Goal: Task Accomplishment & Management: Manage account settings

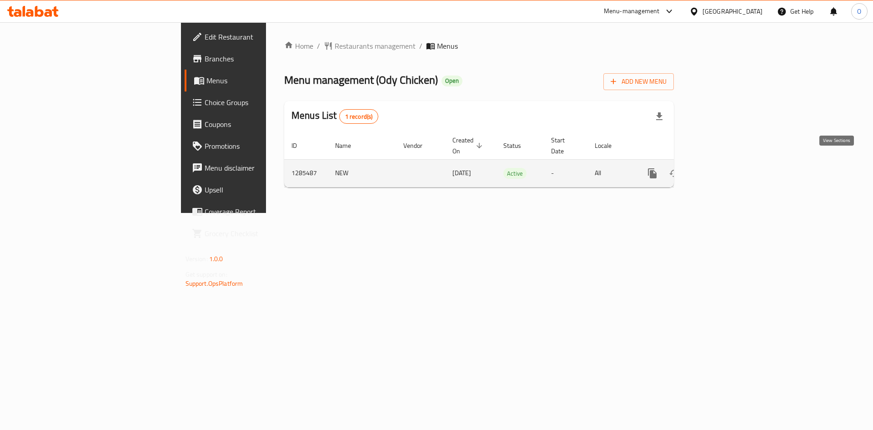
click at [729, 162] on link "enhanced table" at bounding box center [718, 173] width 22 height 22
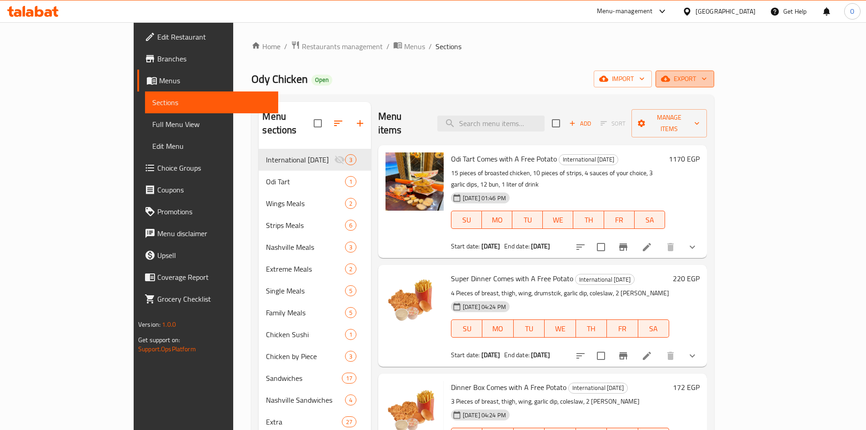
click at [707, 79] on span "export" at bounding box center [685, 78] width 44 height 11
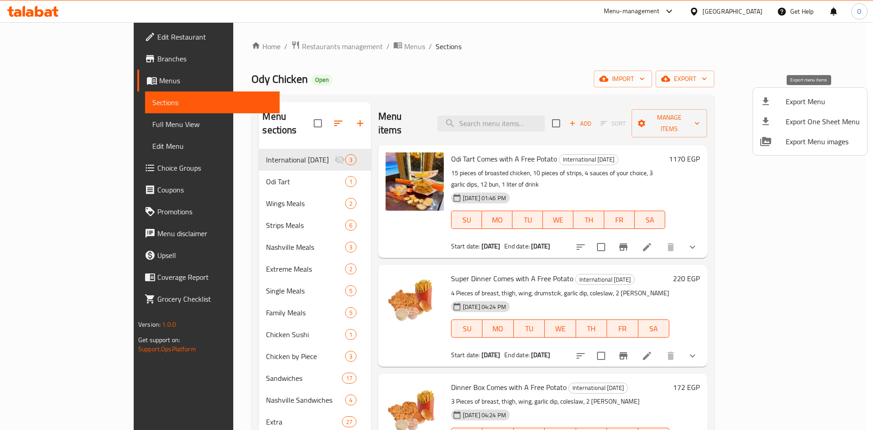
click at [786, 106] on span "Export Menu" at bounding box center [823, 101] width 74 height 11
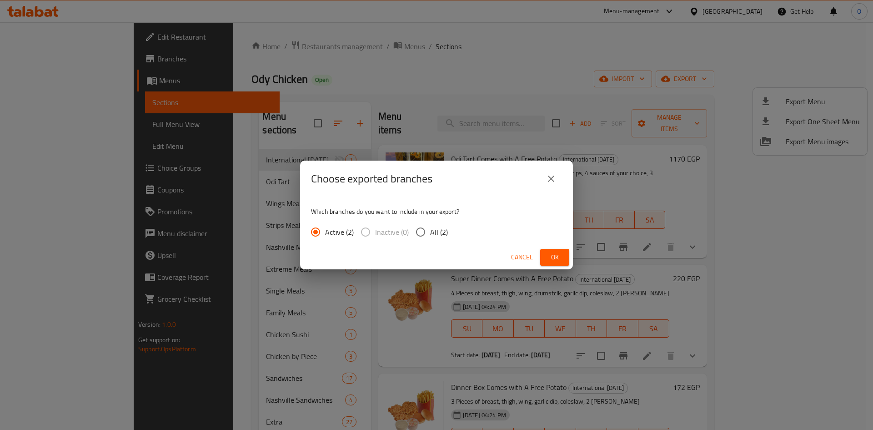
click at [551, 256] on span "Ok" at bounding box center [554, 256] width 15 height 11
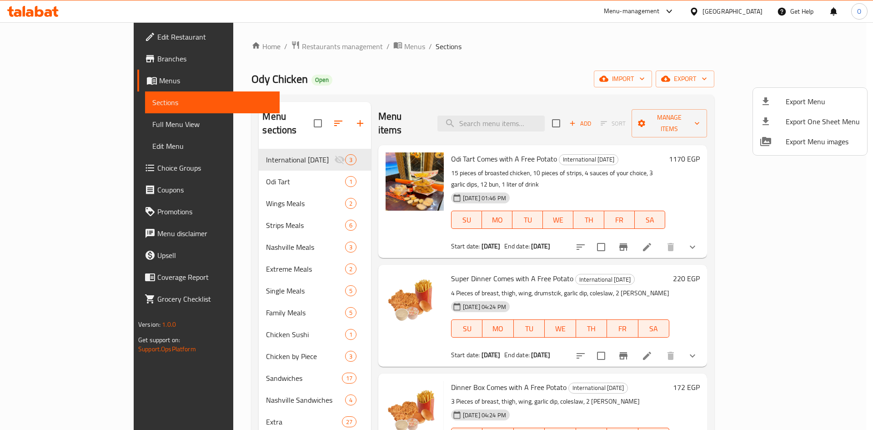
click at [203, 363] on div at bounding box center [436, 215] width 873 height 430
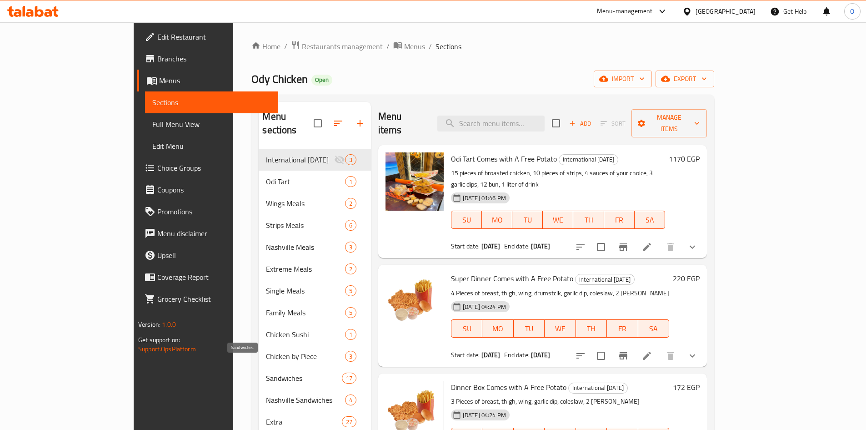
click at [266, 372] on span "Sandwiches" at bounding box center [303, 377] width 75 height 11
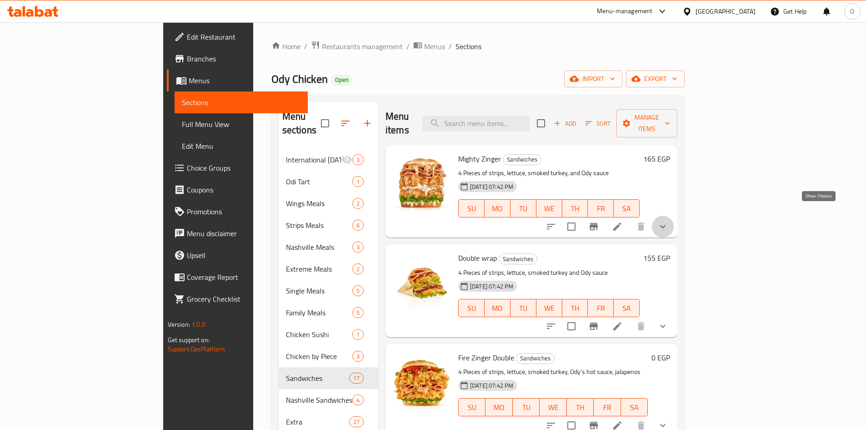
click at [668, 221] on icon "show more" at bounding box center [663, 226] width 11 height 11
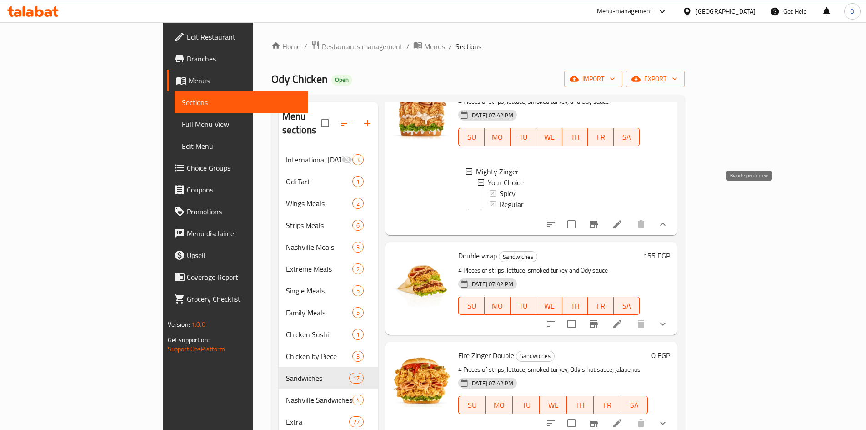
scroll to position [91, 0]
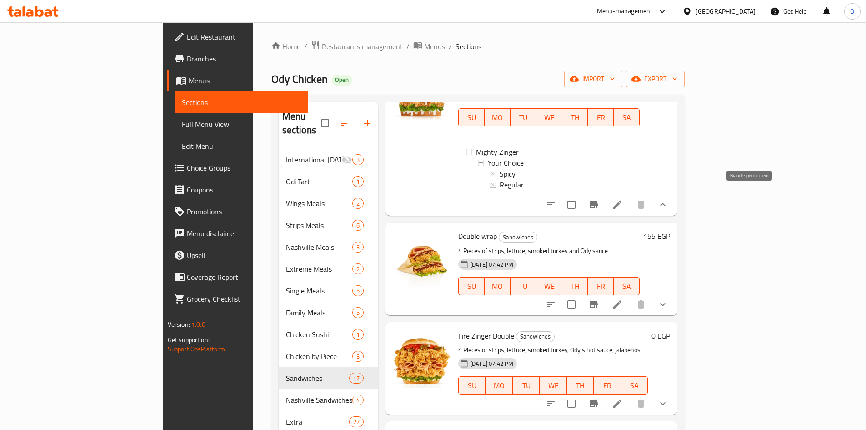
click at [599, 199] on icon "Branch-specific-item" at bounding box center [593, 204] width 11 height 11
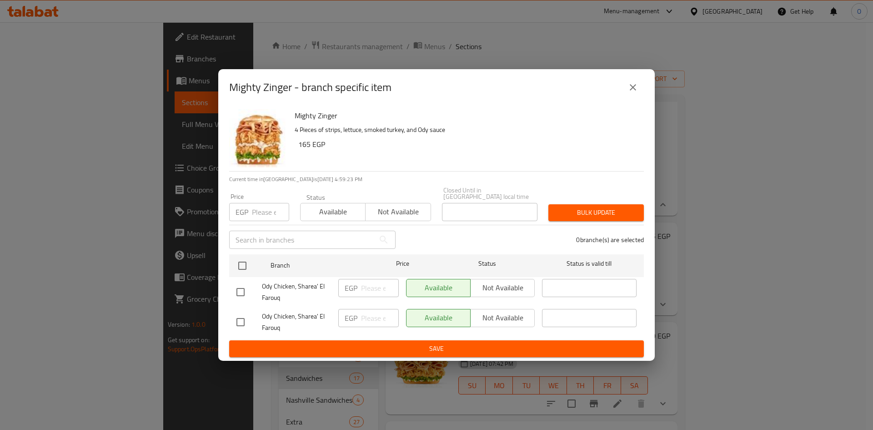
click at [241, 289] on input "checkbox" at bounding box center [240, 291] width 19 height 19
checkbox input "true"
click at [262, 207] on input "number" at bounding box center [270, 212] width 37 height 18
type input "165"
click at [610, 207] on span "Bulk update" at bounding box center [596, 212] width 81 height 11
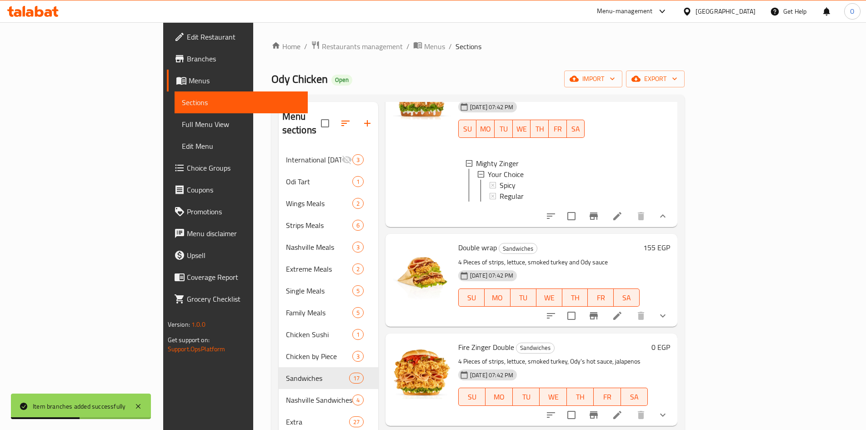
click at [599, 310] on icon "Branch-specific-item" at bounding box center [593, 315] width 11 height 11
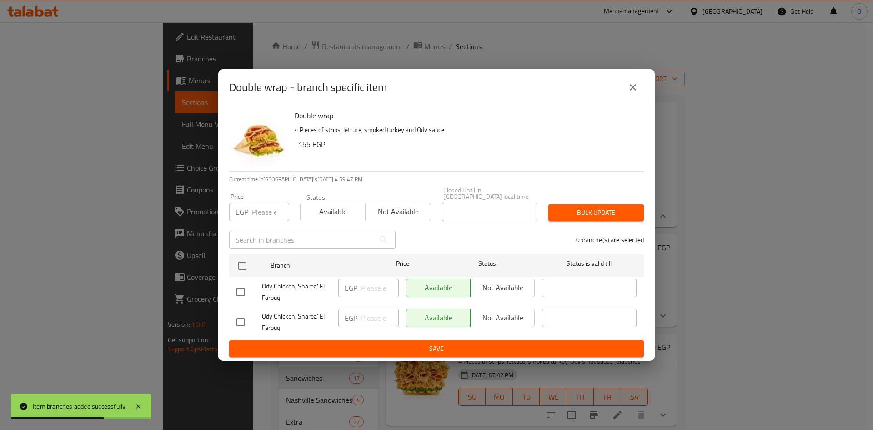
click at [246, 287] on input "checkbox" at bounding box center [240, 291] width 19 height 19
checkbox input "true"
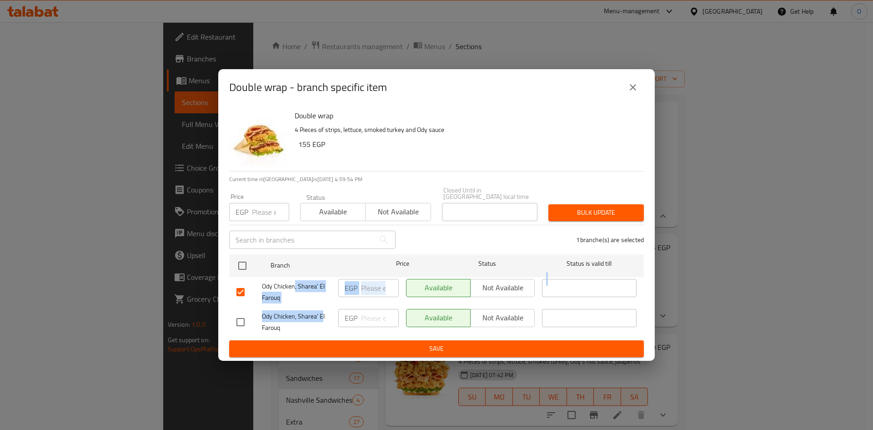
drag, startPoint x: 294, startPoint y: 280, endPoint x: 321, endPoint y: 315, distance: 44.4
click at [321, 315] on ul "Branch Price Status Status is valid till Ody Chicken, Sharea' El Farouq EGP ​ A…" at bounding box center [436, 296] width 415 height 90
click at [632, 89] on icon "close" at bounding box center [633, 87] width 6 height 6
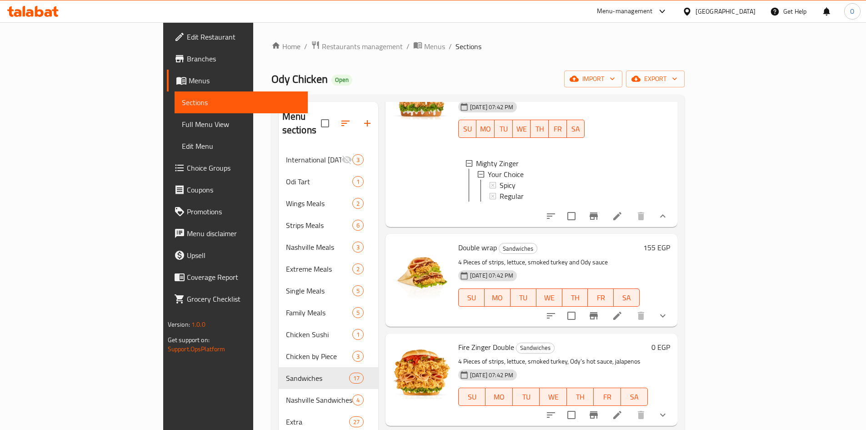
click at [187, 62] on span "Branches" at bounding box center [244, 58] width 114 height 11
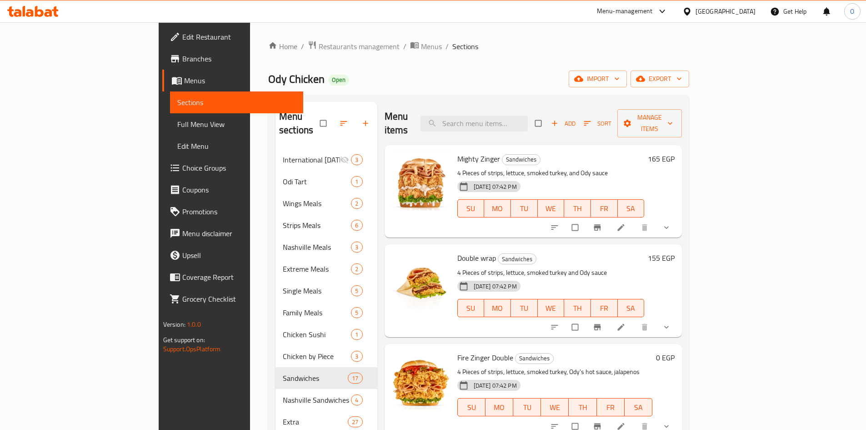
click at [182, 60] on span "Branches" at bounding box center [239, 58] width 114 height 11
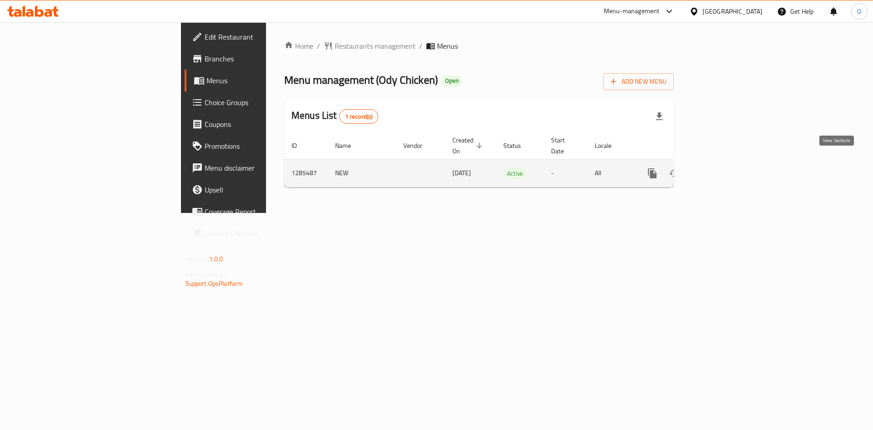
click at [723, 168] on icon "enhanced table" at bounding box center [718, 173] width 11 height 11
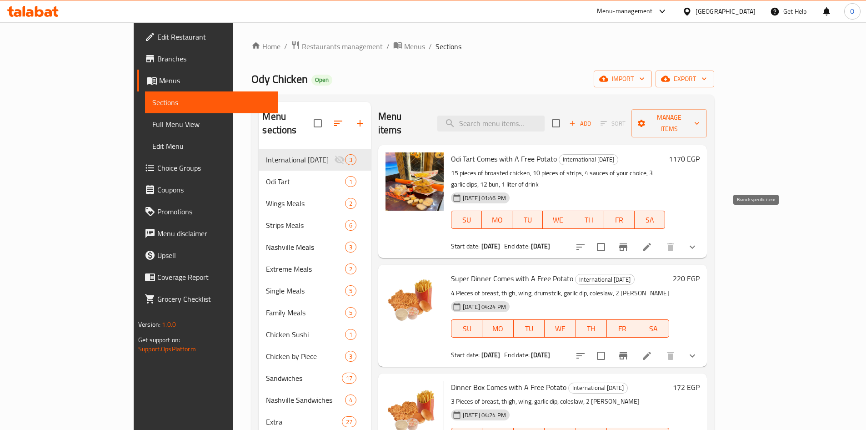
click at [629, 241] on icon "Branch-specific-item" at bounding box center [623, 246] width 11 height 11
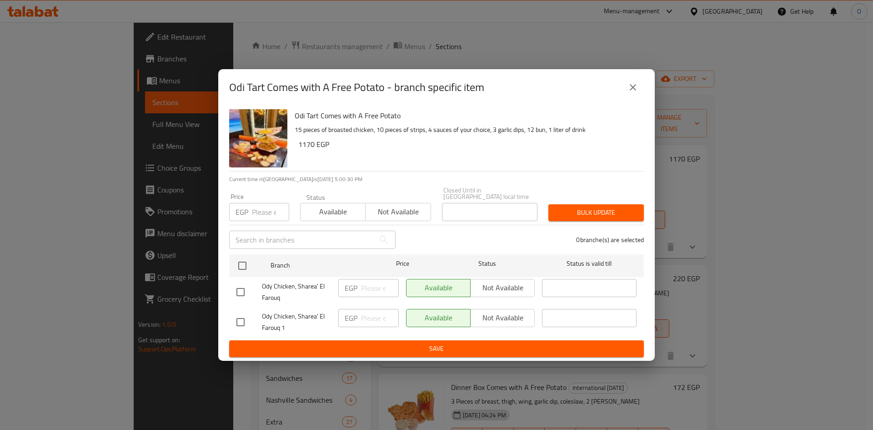
click at [627, 88] on button "close" at bounding box center [633, 87] width 22 height 22
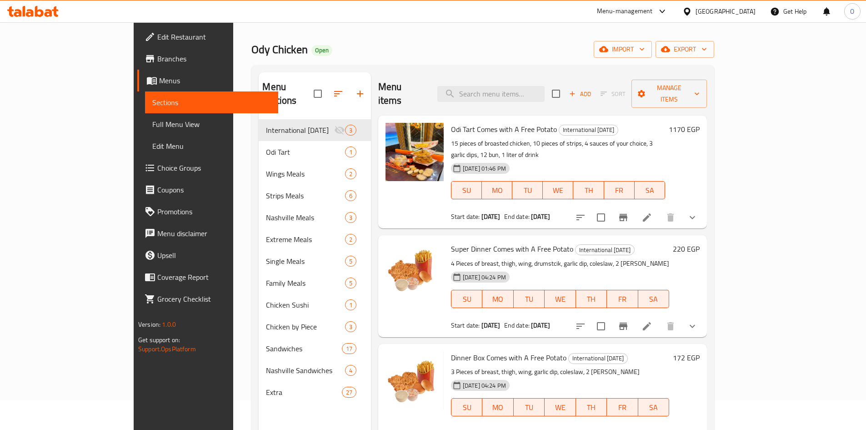
scroll to position [91, 0]
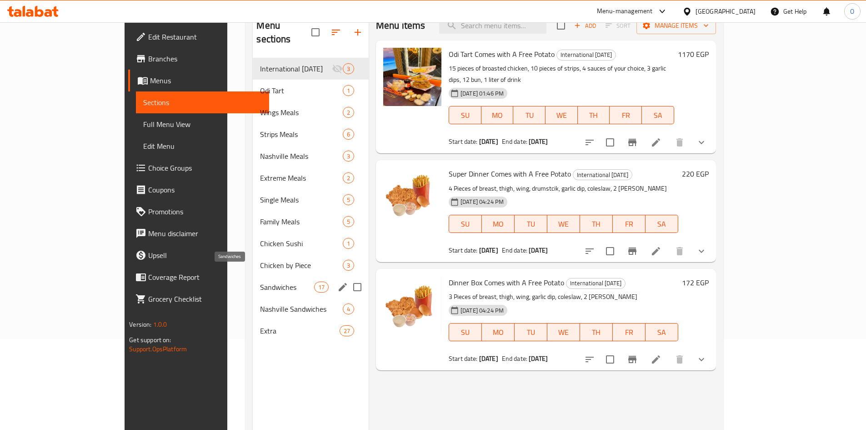
click at [260, 281] on span "Sandwiches" at bounding box center [287, 286] width 54 height 11
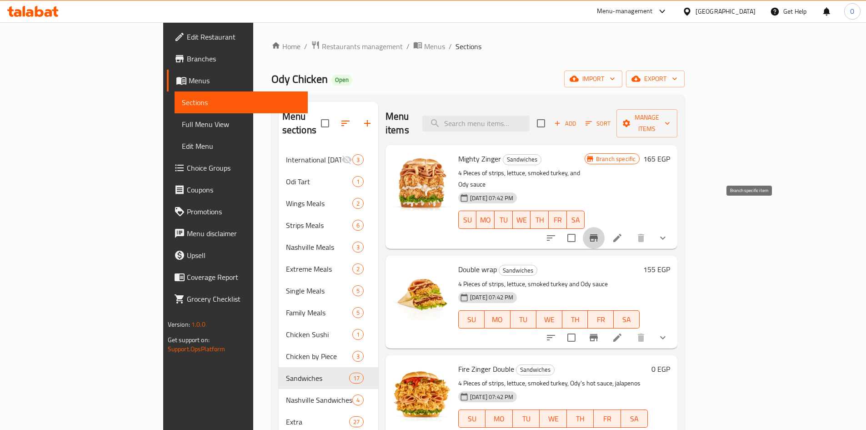
click at [598, 234] on icon "Branch-specific-item" at bounding box center [594, 237] width 8 height 7
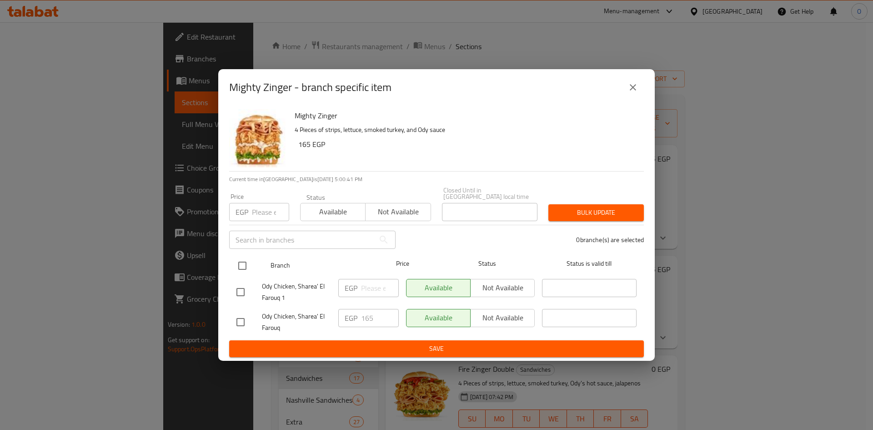
click at [243, 262] on input "checkbox" at bounding box center [242, 265] width 19 height 19
checkbox input "true"
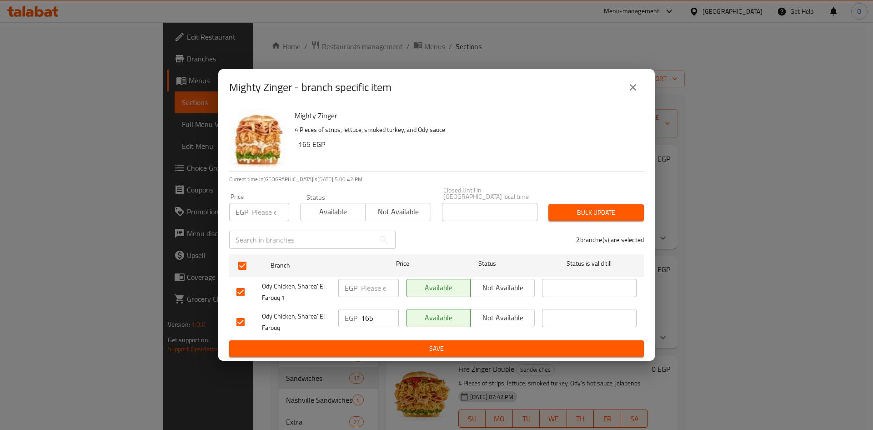
click at [618, 217] on button "Bulk update" at bounding box center [595, 212] width 95 height 17
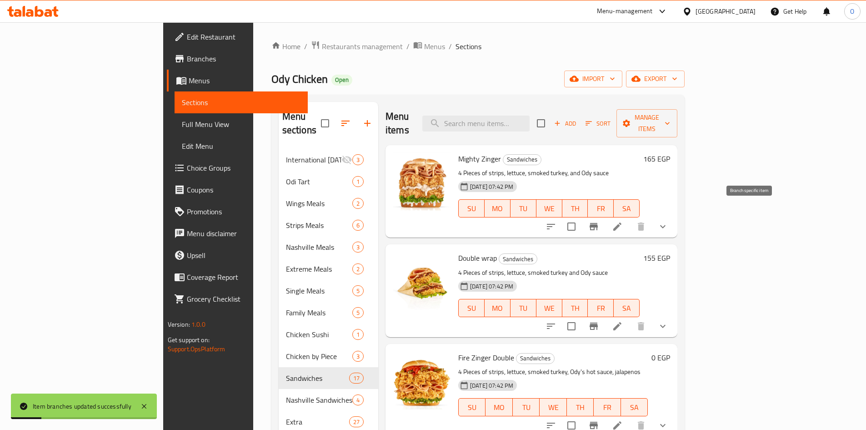
click at [598, 223] on icon "Branch-specific-item" at bounding box center [594, 226] width 8 height 7
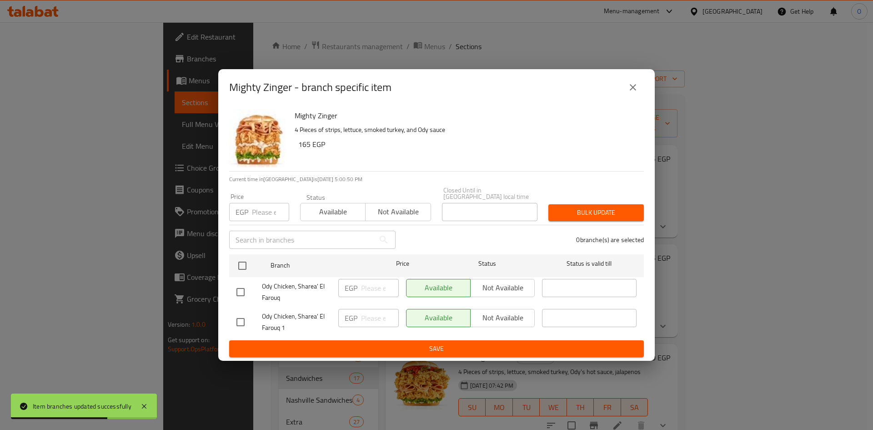
click at [239, 321] on input "checkbox" at bounding box center [240, 321] width 19 height 19
checkbox input "true"
click at [257, 206] on input "number" at bounding box center [270, 212] width 37 height 18
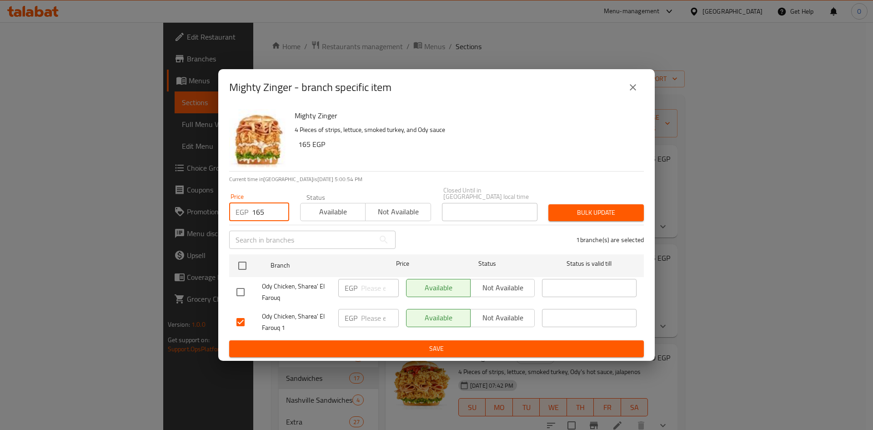
type input "165"
click at [554, 215] on button "Bulk update" at bounding box center [595, 212] width 95 height 17
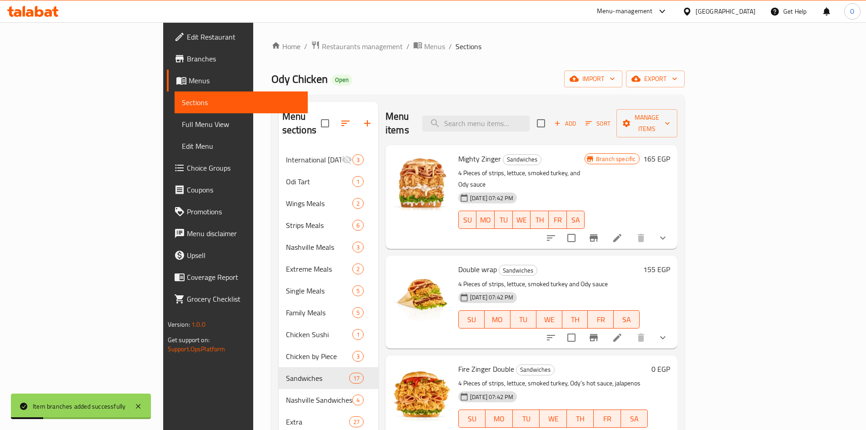
click at [599, 332] on icon "Branch-specific-item" at bounding box center [593, 337] width 11 height 11
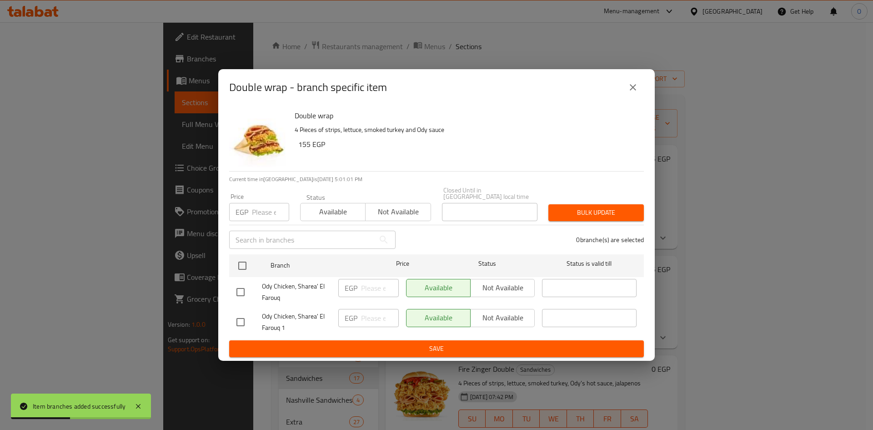
click at [242, 320] on input "checkbox" at bounding box center [240, 321] width 19 height 19
checkbox input "true"
click at [257, 215] on input "number" at bounding box center [270, 212] width 37 height 18
type input "155"
click at [632, 223] on div "1 branche(s) are selected" at bounding box center [525, 239] width 248 height 33
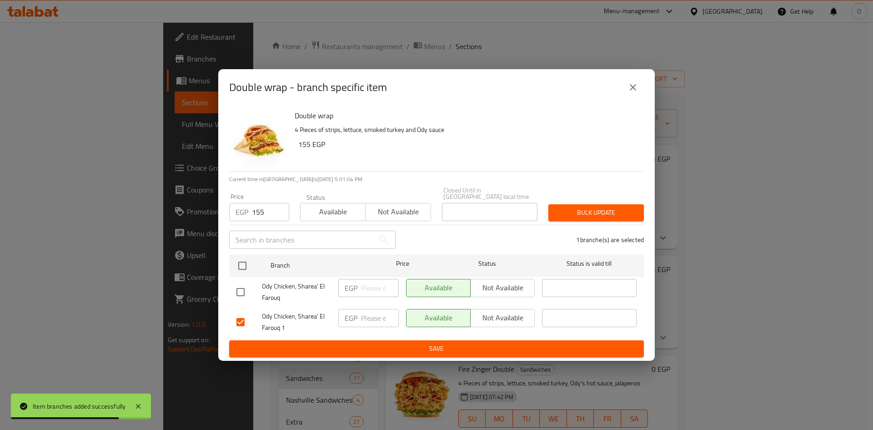
click at [627, 216] on button "Bulk update" at bounding box center [595, 212] width 95 height 17
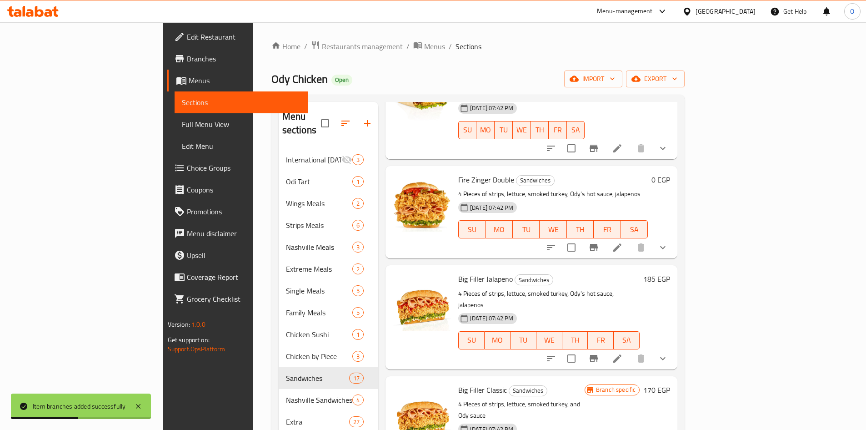
scroll to position [227, 0]
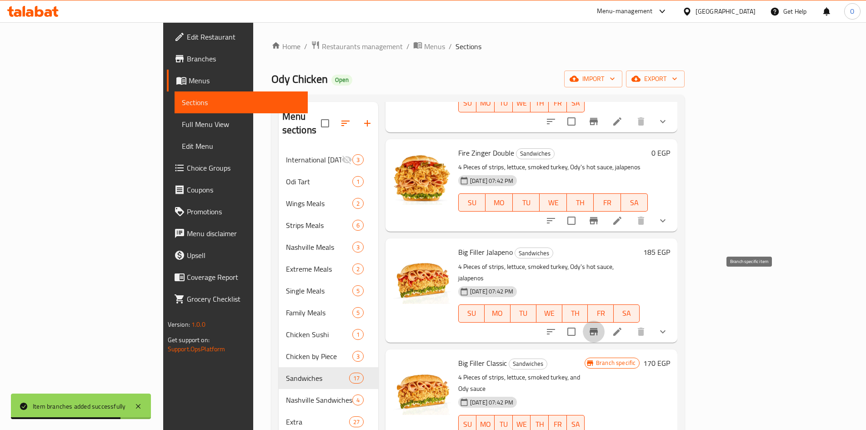
click at [598, 328] on icon "Branch-specific-item" at bounding box center [594, 331] width 8 height 7
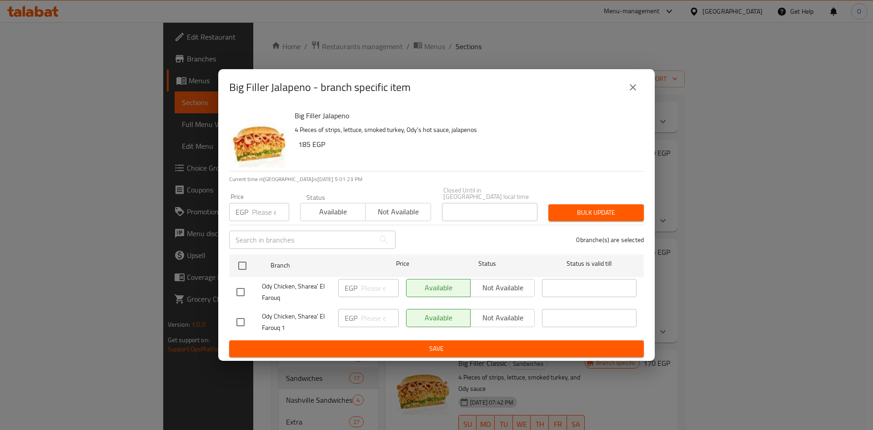
click at [239, 318] on input "checkbox" at bounding box center [240, 321] width 19 height 19
checkbox input "true"
click at [263, 214] on input "number" at bounding box center [270, 212] width 37 height 18
type input "185"
click at [592, 213] on span "Bulk update" at bounding box center [596, 212] width 81 height 11
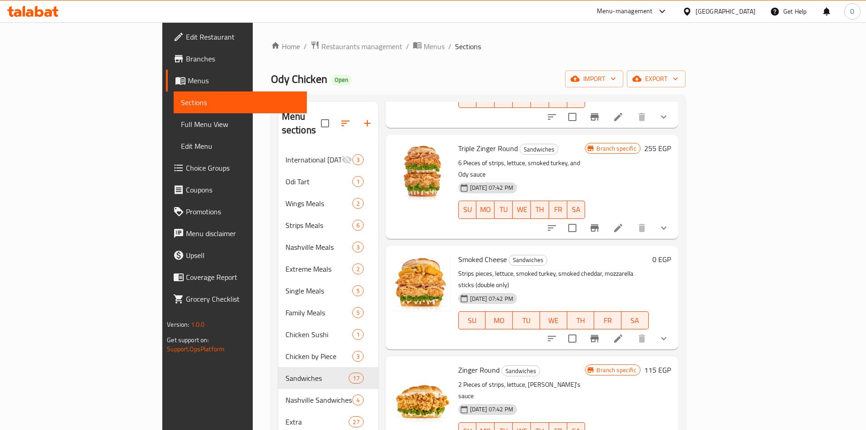
scroll to position [591, 0]
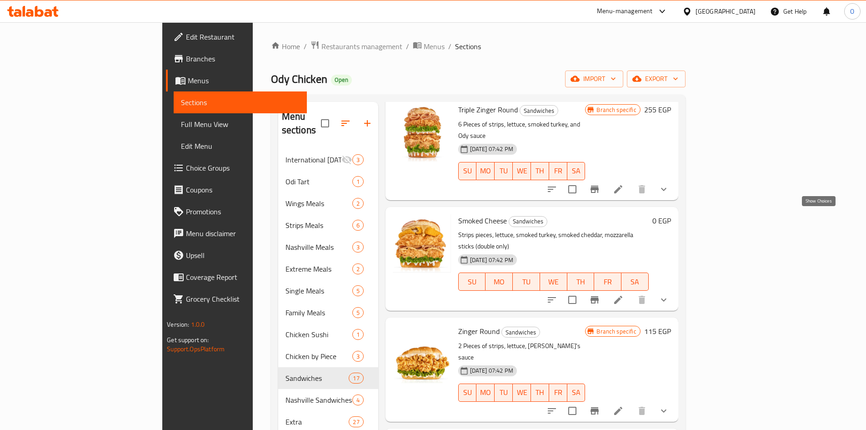
click at [669, 294] on icon "show more" at bounding box center [663, 299] width 11 height 11
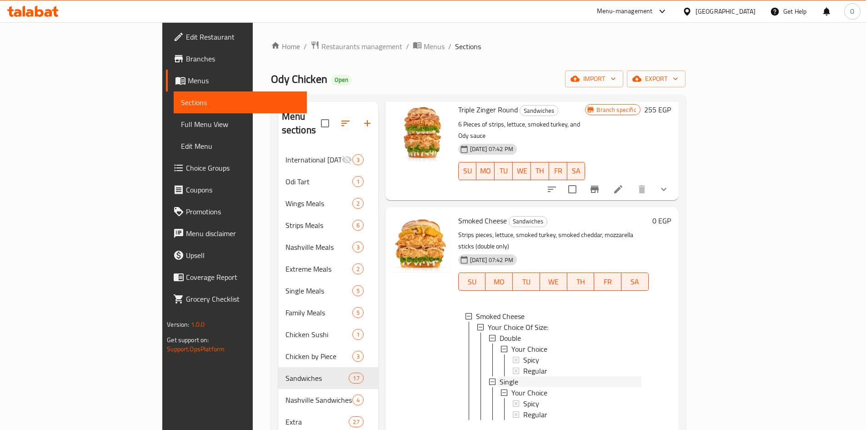
click at [500, 376] on div "Single" at bounding box center [571, 381] width 142 height 11
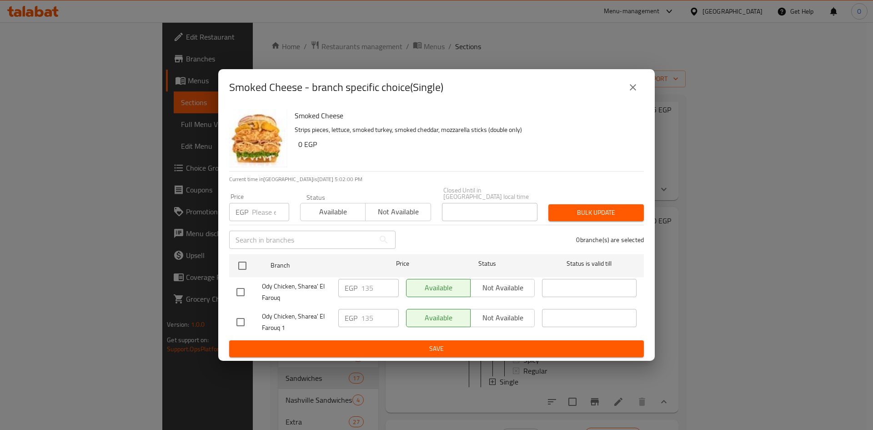
click at [235, 323] on input "checkbox" at bounding box center [240, 321] width 19 height 19
checkbox input "true"
click at [261, 206] on input "number" at bounding box center [270, 212] width 37 height 18
type input "135"
click at [584, 210] on span "Bulk update" at bounding box center [596, 212] width 81 height 11
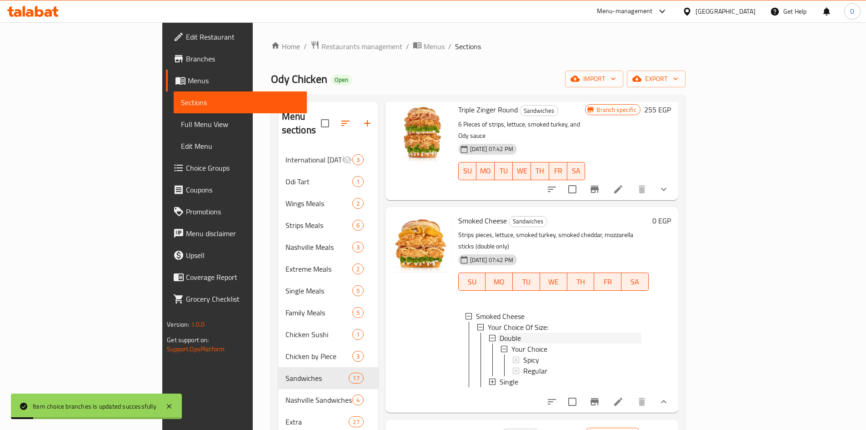
click at [500, 332] on span "Double" at bounding box center [510, 337] width 21 height 11
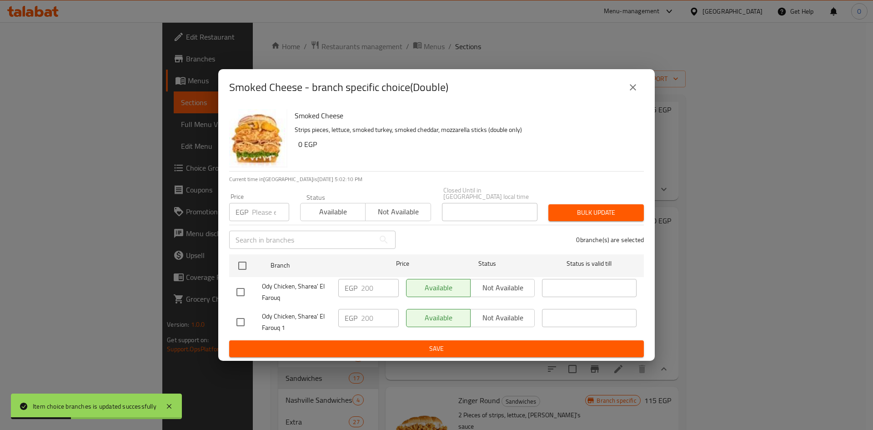
click at [243, 315] on input "checkbox" at bounding box center [240, 321] width 19 height 19
checkbox input "true"
click at [262, 208] on input "number" at bounding box center [270, 212] width 37 height 18
type input "5"
type input "200"
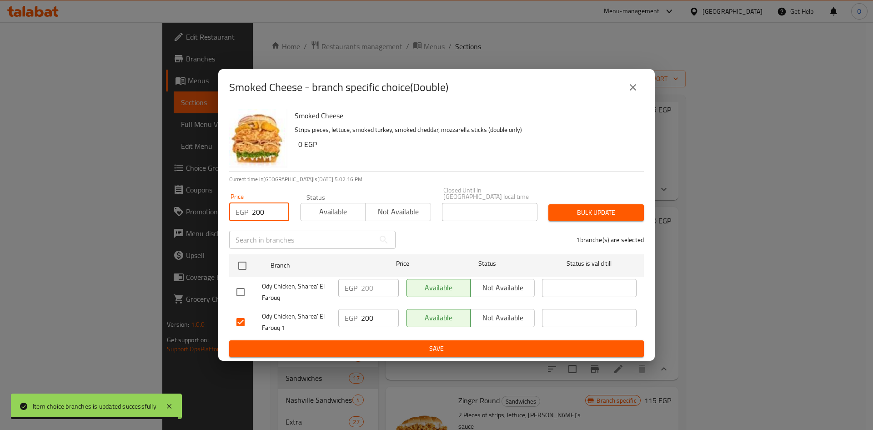
click at [583, 209] on span "Bulk update" at bounding box center [596, 212] width 81 height 11
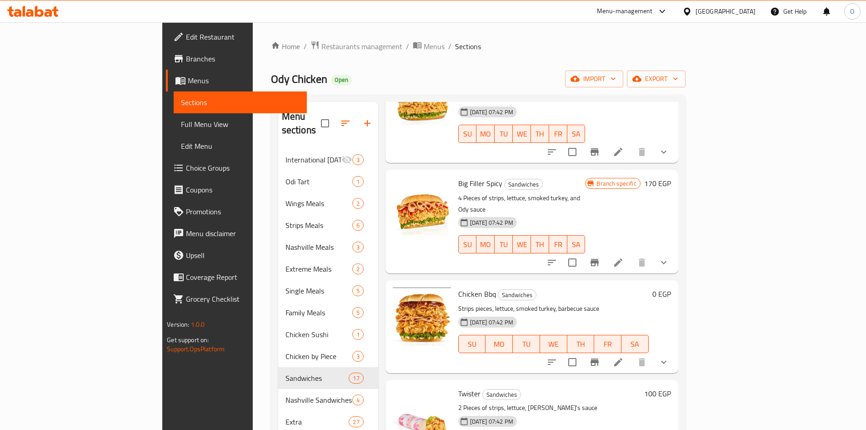
scroll to position [1046, 0]
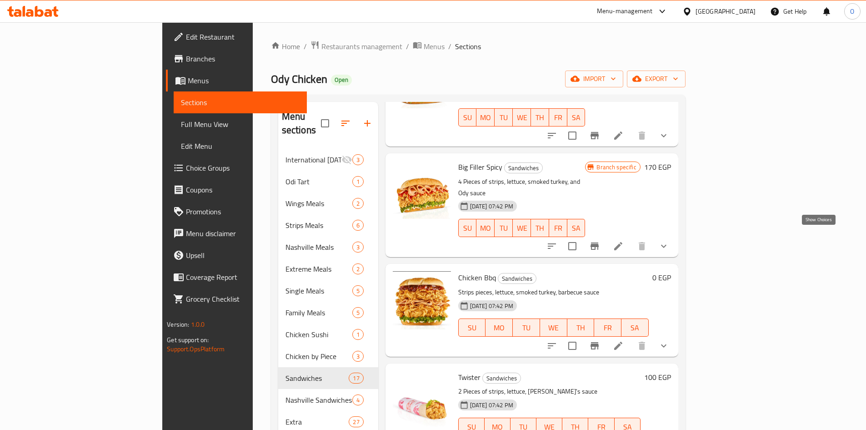
click at [669, 340] on icon "show more" at bounding box center [663, 345] width 11 height 11
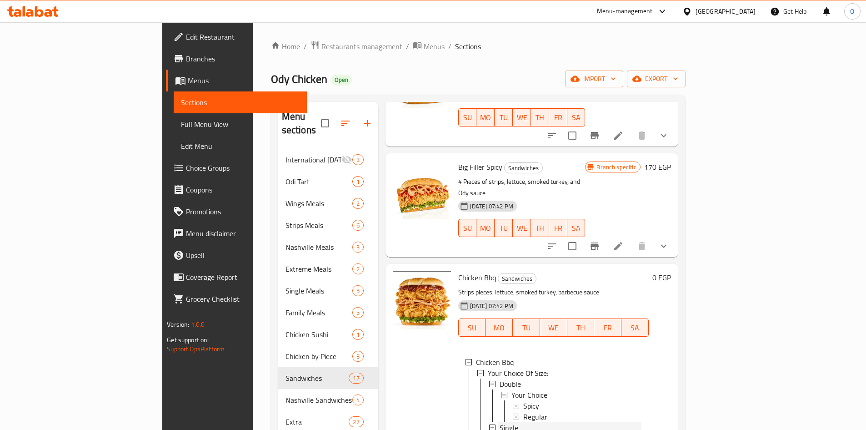
click at [500, 422] on span "Single" at bounding box center [509, 427] width 19 height 11
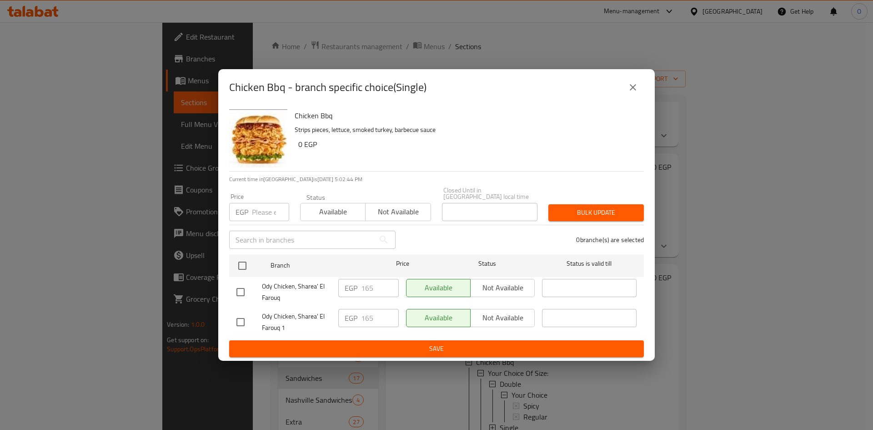
click at [246, 326] on input "checkbox" at bounding box center [240, 321] width 19 height 19
checkbox input "true"
click at [254, 211] on input "number" at bounding box center [270, 212] width 37 height 18
type input "120"
click at [569, 215] on button "Bulk update" at bounding box center [595, 212] width 95 height 17
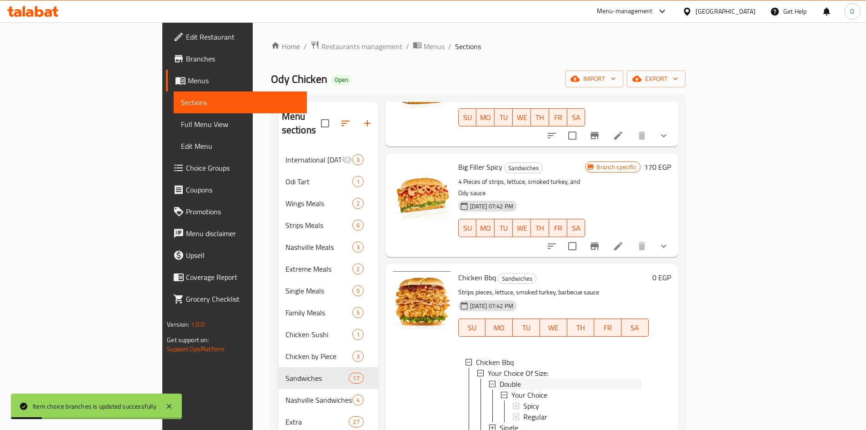
click at [500, 378] on span "Double" at bounding box center [510, 383] width 21 height 11
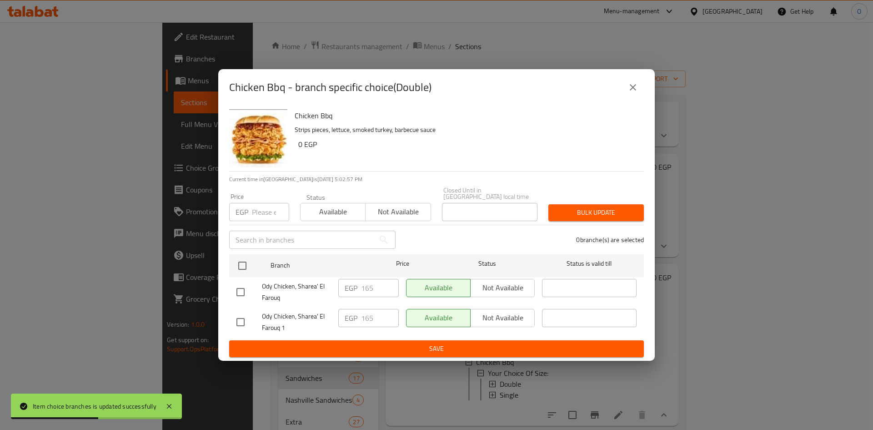
click at [237, 315] on input "checkbox" at bounding box center [240, 321] width 19 height 19
checkbox input "true"
click at [269, 207] on input "number" at bounding box center [270, 212] width 37 height 18
type input "165"
click at [578, 210] on span "Bulk update" at bounding box center [596, 212] width 81 height 11
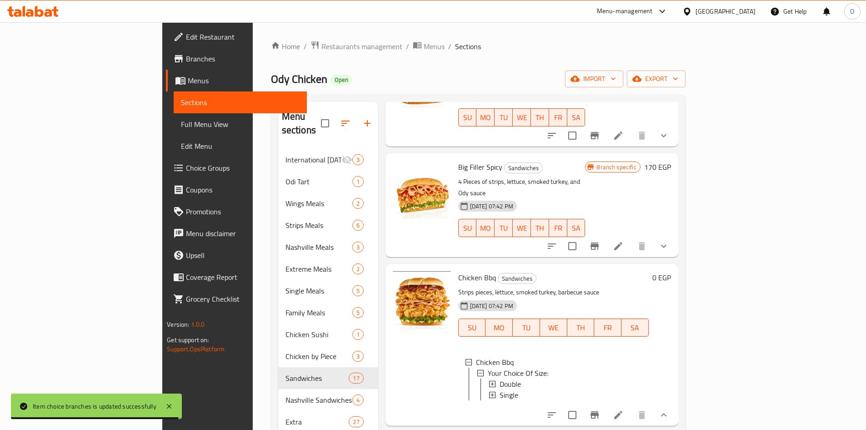
click at [524, 378] on div "Double" at bounding box center [571, 383] width 142 height 11
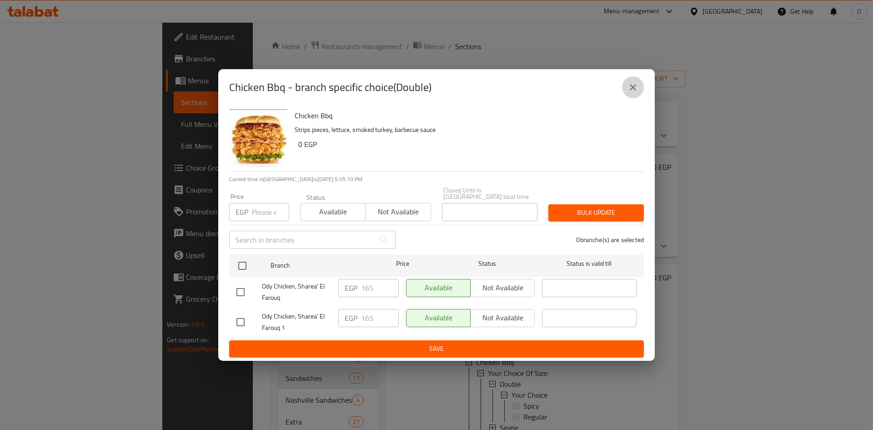
click at [628, 93] on icon "close" at bounding box center [633, 87] width 11 height 11
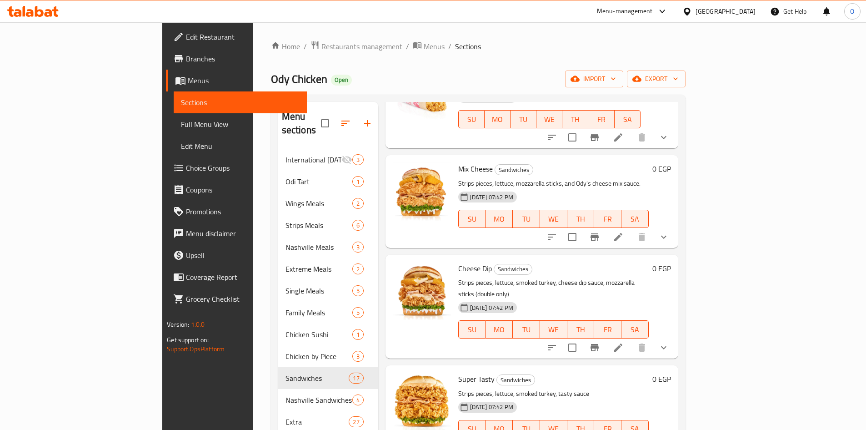
scroll to position [1466, 0]
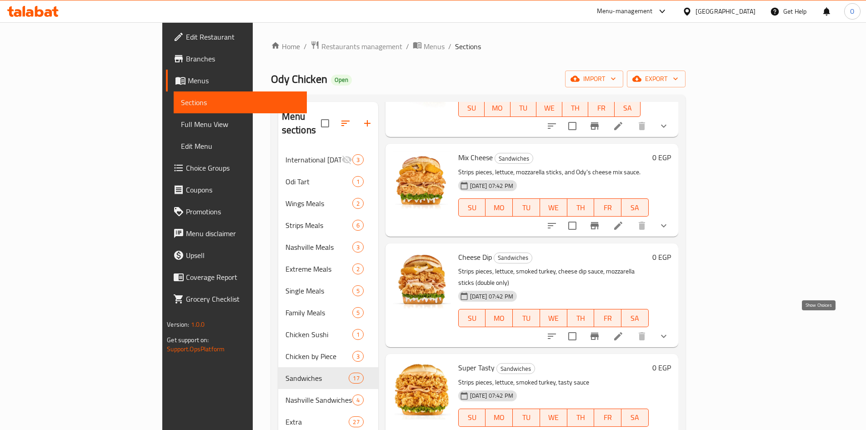
click at [669, 429] on icon "show more" at bounding box center [663, 435] width 11 height 11
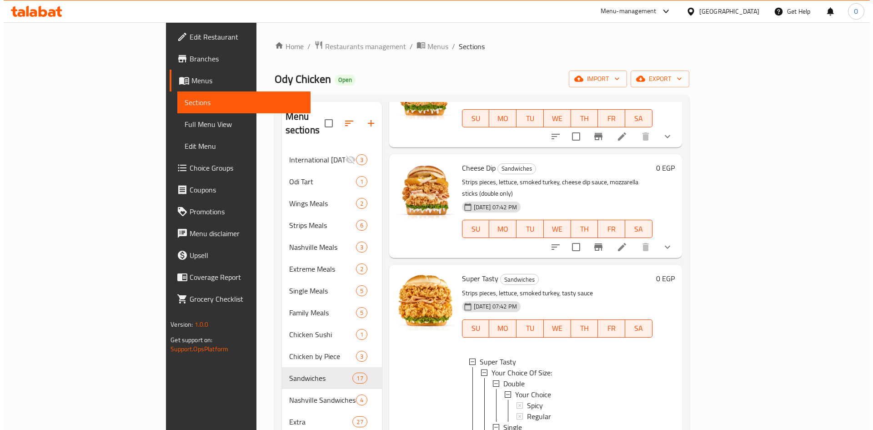
scroll to position [1603, 0]
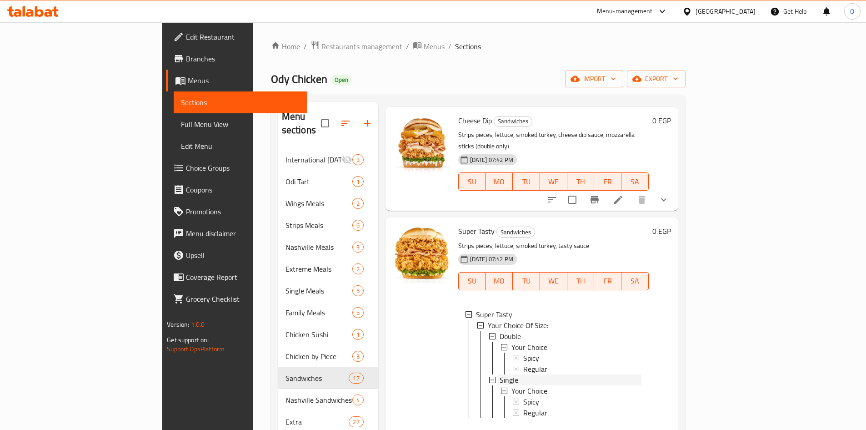
click at [500, 374] on div "Single" at bounding box center [571, 379] width 142 height 11
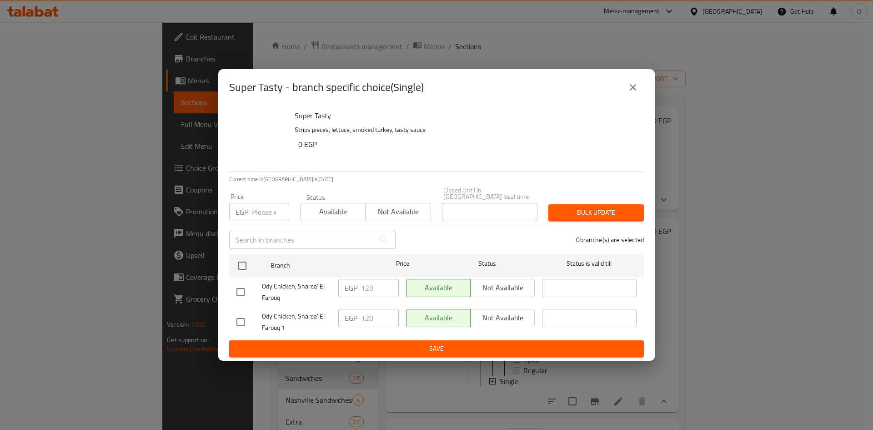
scroll to position [1575, 0]
click at [237, 316] on input "checkbox" at bounding box center [240, 321] width 19 height 19
checkbox input "true"
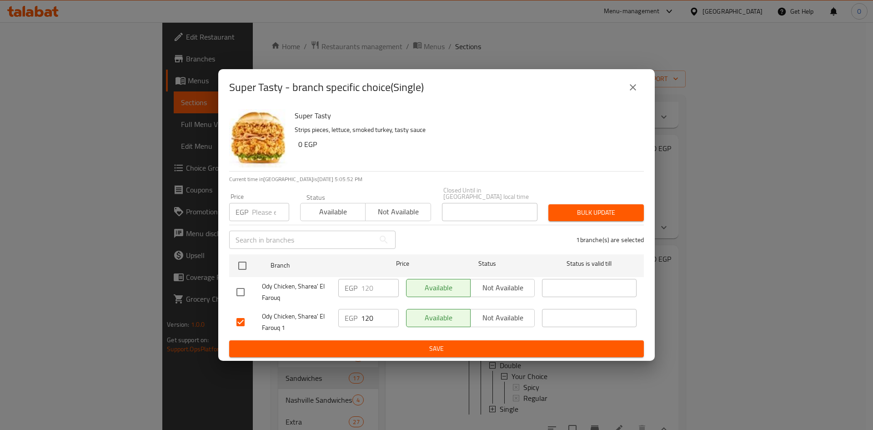
click at [264, 205] on input "number" at bounding box center [270, 212] width 37 height 18
type input "120"
click at [617, 207] on span "Bulk update" at bounding box center [596, 212] width 81 height 11
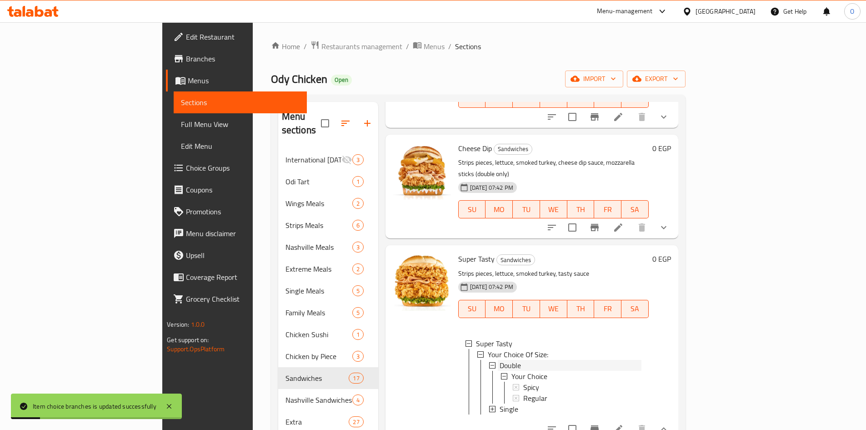
click at [500, 360] on span "Double" at bounding box center [510, 365] width 21 height 11
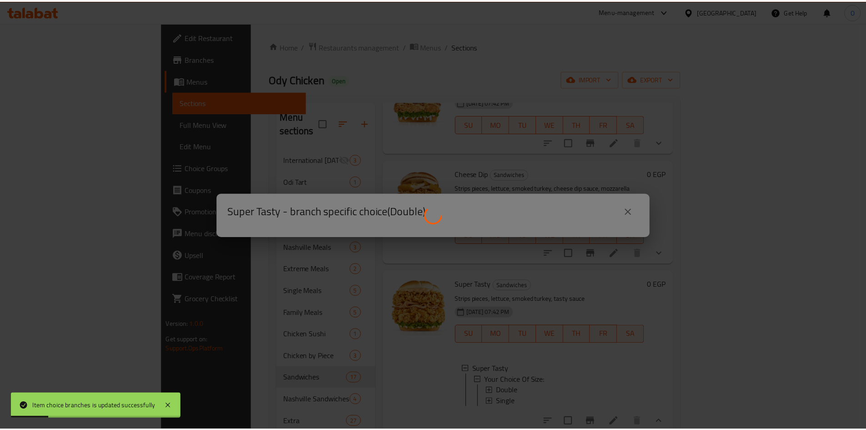
scroll to position [1542, 0]
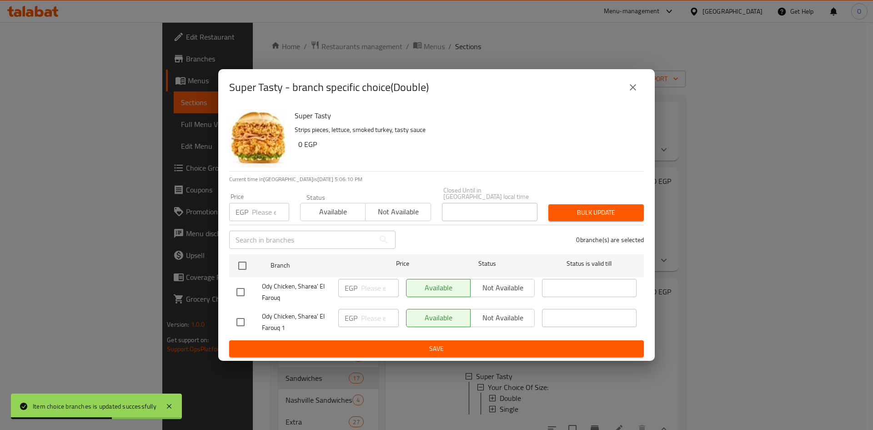
click at [237, 319] on input "checkbox" at bounding box center [240, 321] width 19 height 19
checkbox input "true"
click at [258, 212] on input "number" at bounding box center [270, 212] width 37 height 18
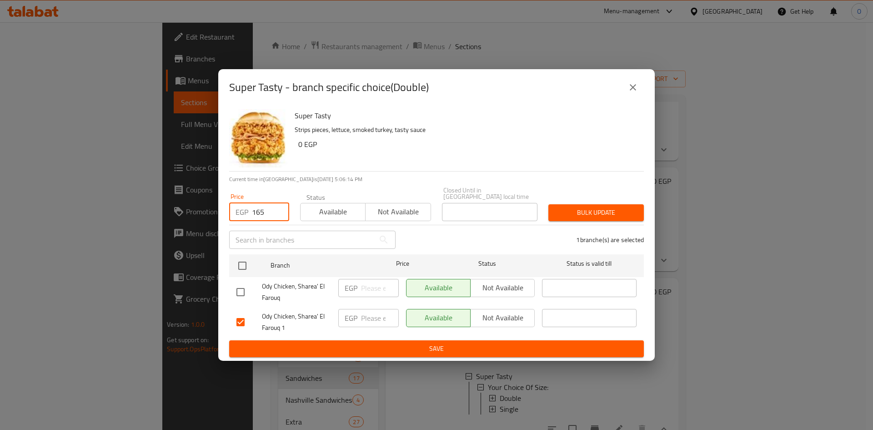
type input "165"
click at [586, 212] on span "Bulk update" at bounding box center [596, 212] width 81 height 11
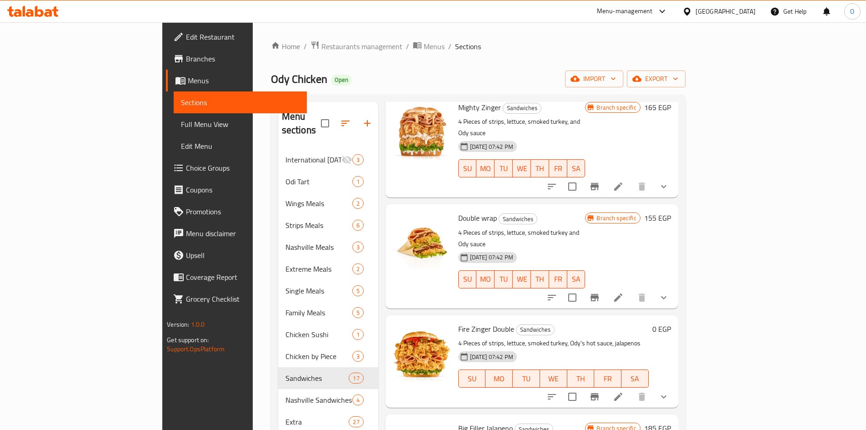
scroll to position [42, 0]
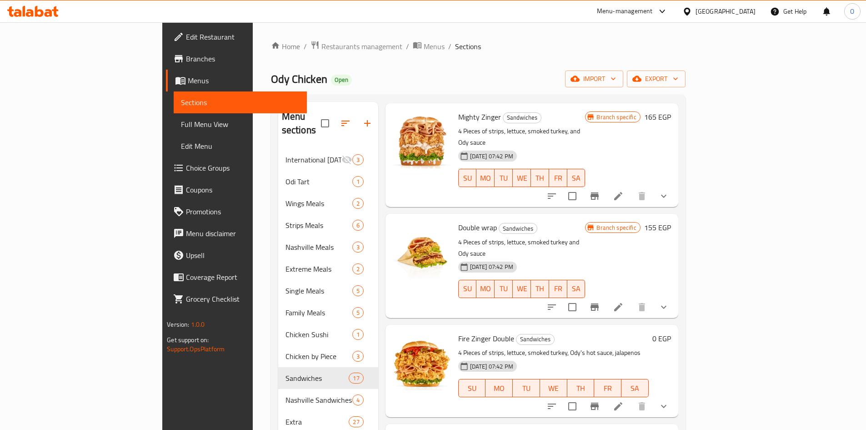
click at [669, 401] on icon "show more" at bounding box center [663, 406] width 11 height 11
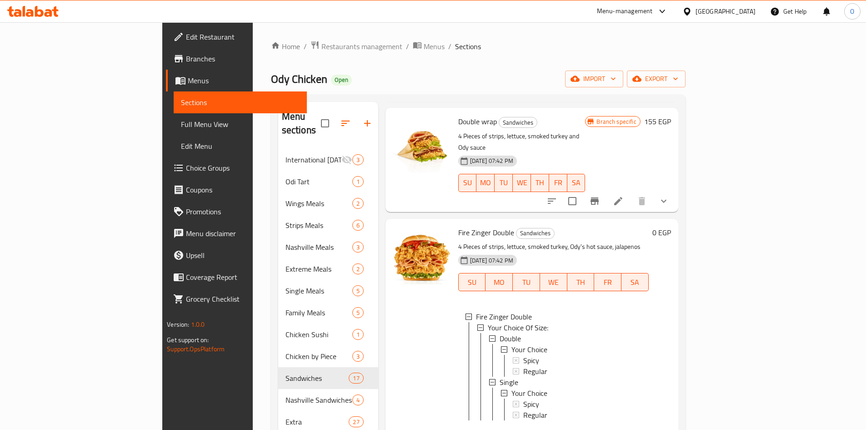
scroll to position [178, 0]
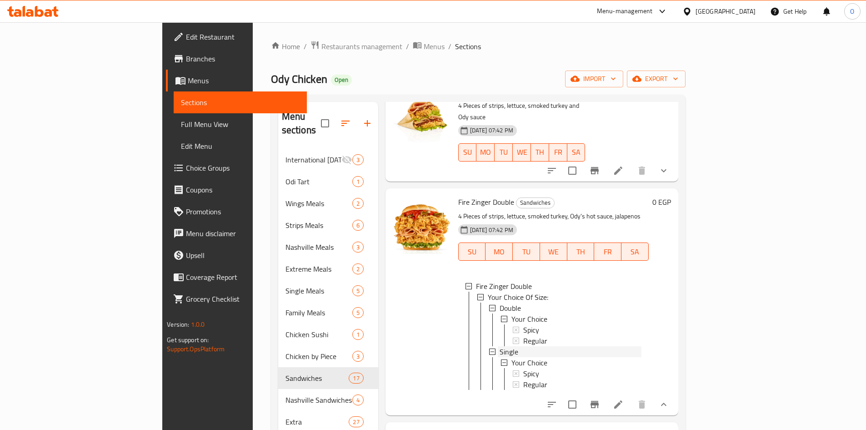
click at [500, 346] on span "Single" at bounding box center [509, 351] width 19 height 11
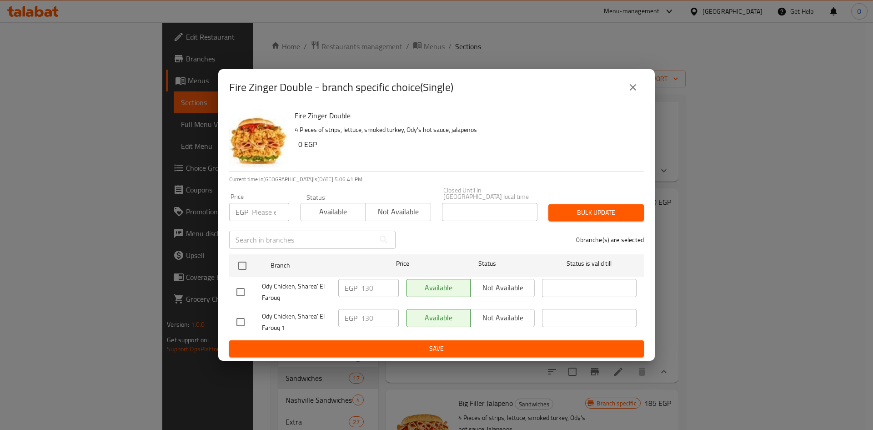
click at [239, 316] on input "checkbox" at bounding box center [240, 321] width 19 height 19
checkbox input "true"
drag, startPoint x: 625, startPoint y: 93, endPoint x: 622, endPoint y: 103, distance: 10.5
click at [622, 103] on div "Fire Zinger Double - branch specific choice(Single)" at bounding box center [436, 87] width 437 height 36
click at [256, 208] on input "number" at bounding box center [270, 212] width 37 height 18
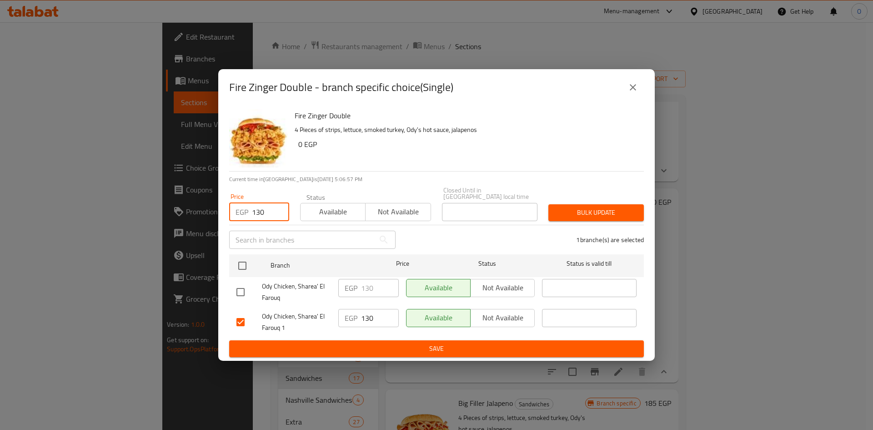
type input "130"
click at [578, 209] on span "Bulk update" at bounding box center [596, 212] width 81 height 11
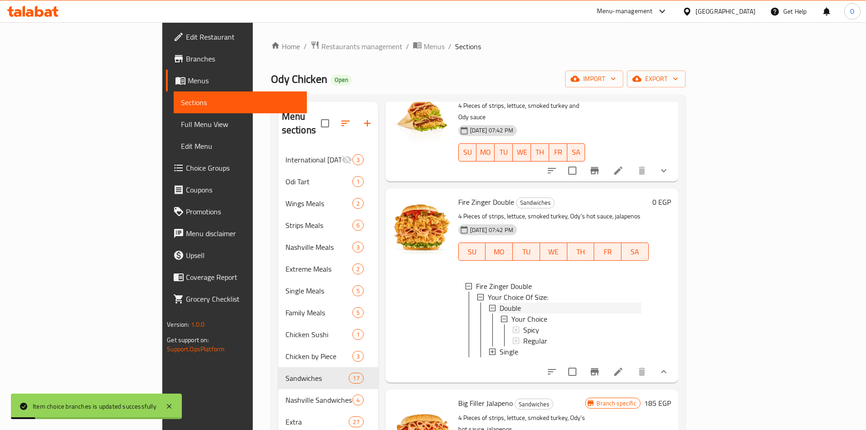
click at [500, 302] on span "Double" at bounding box center [510, 307] width 21 height 11
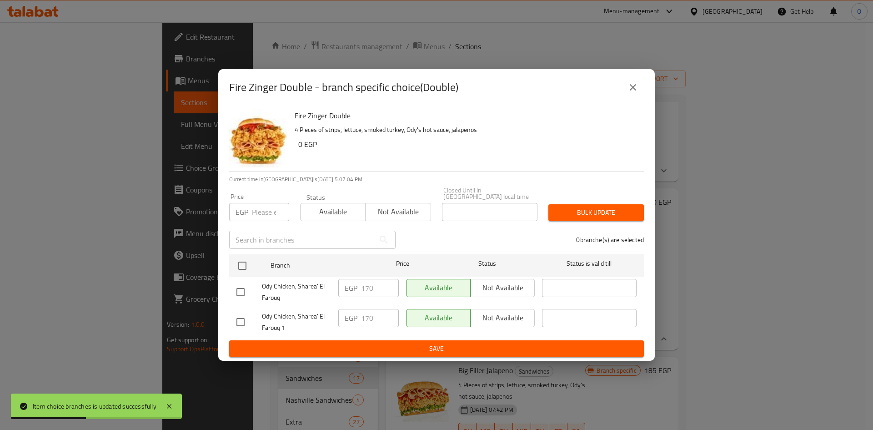
click at [245, 322] on input "checkbox" at bounding box center [240, 321] width 19 height 19
checkbox input "true"
click at [261, 214] on input "number" at bounding box center [270, 212] width 37 height 18
type input "170"
click at [608, 216] on button "Bulk update" at bounding box center [595, 212] width 95 height 17
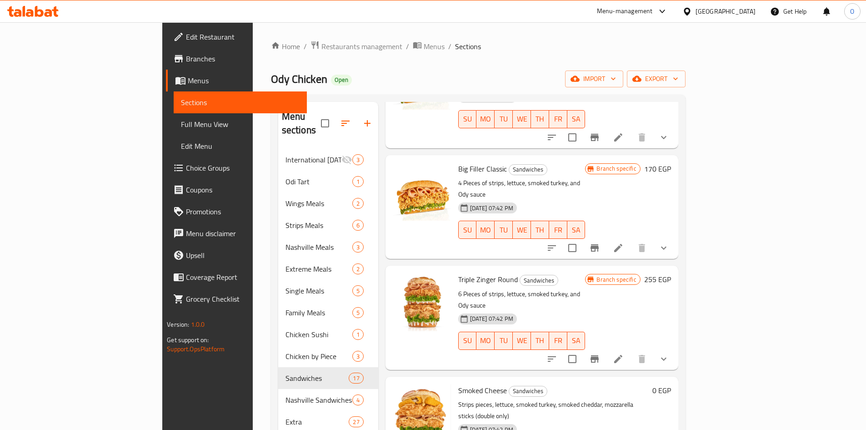
scroll to position [500, 0]
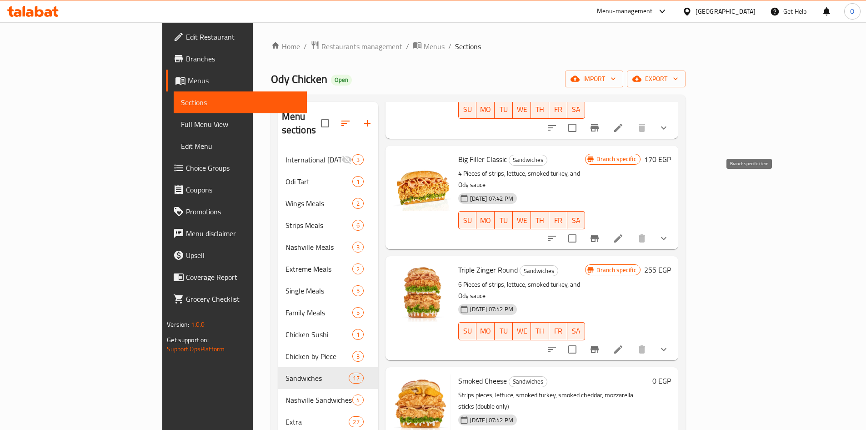
click at [600, 233] on icon "Branch-specific-item" at bounding box center [594, 238] width 11 height 11
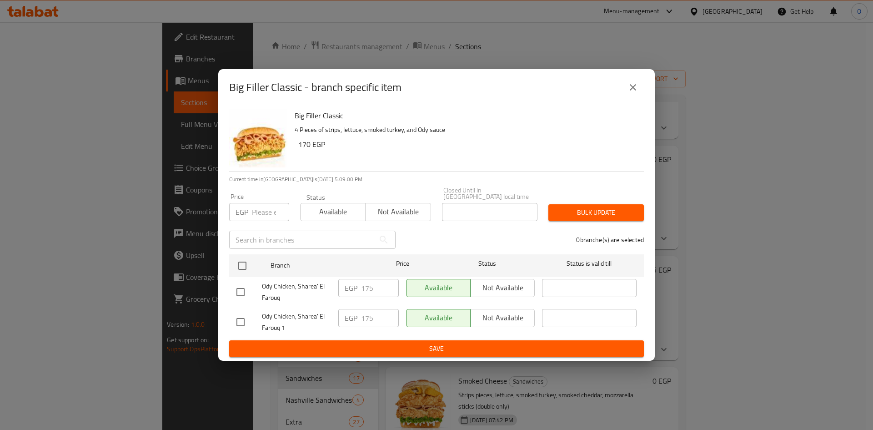
click at [236, 323] on input "checkbox" at bounding box center [240, 321] width 19 height 19
checkbox input "true"
click at [263, 204] on input "number" at bounding box center [270, 212] width 37 height 18
type input "175"
click at [572, 214] on span "Bulk update" at bounding box center [596, 212] width 81 height 11
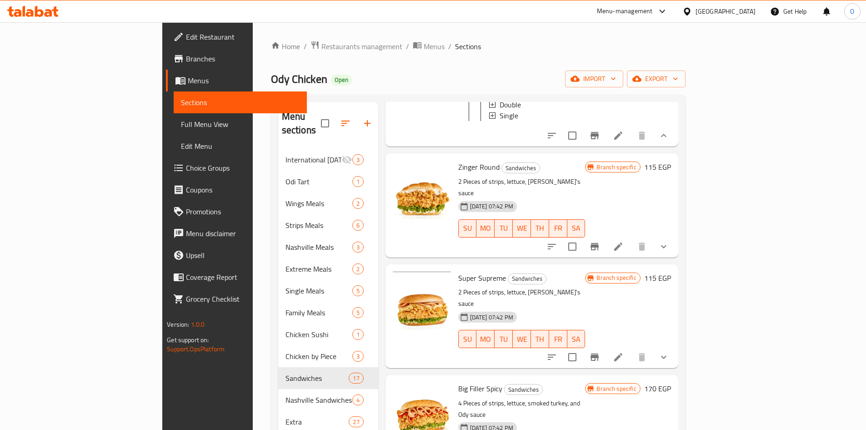
scroll to position [909, 0]
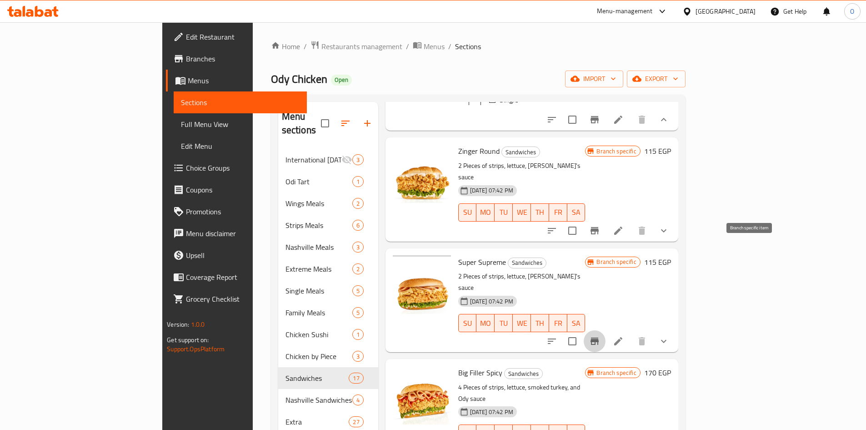
click at [600, 336] on icon "Branch-specific-item" at bounding box center [594, 341] width 11 height 11
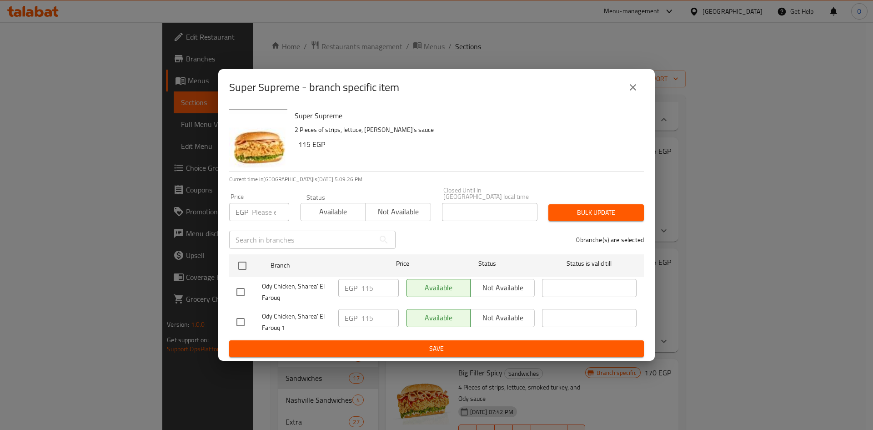
click at [249, 317] on input "checkbox" at bounding box center [240, 321] width 19 height 19
checkbox input "true"
click at [262, 210] on input "number" at bounding box center [270, 212] width 37 height 18
type input "115"
click at [634, 211] on span "Bulk update" at bounding box center [596, 212] width 81 height 11
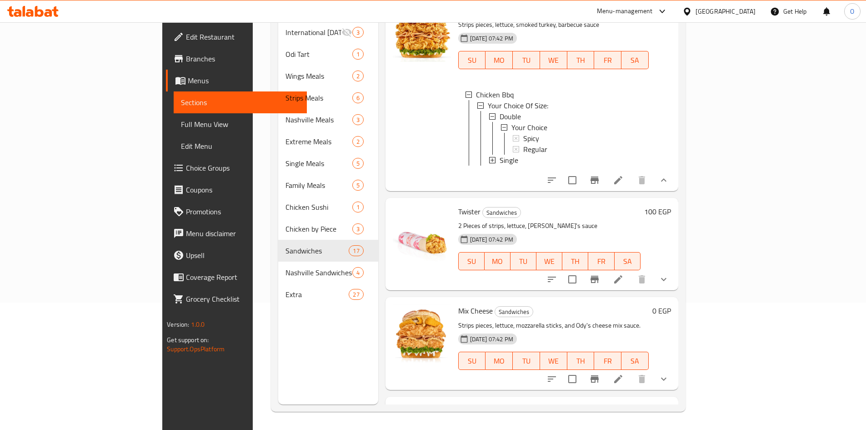
scroll to position [1273, 0]
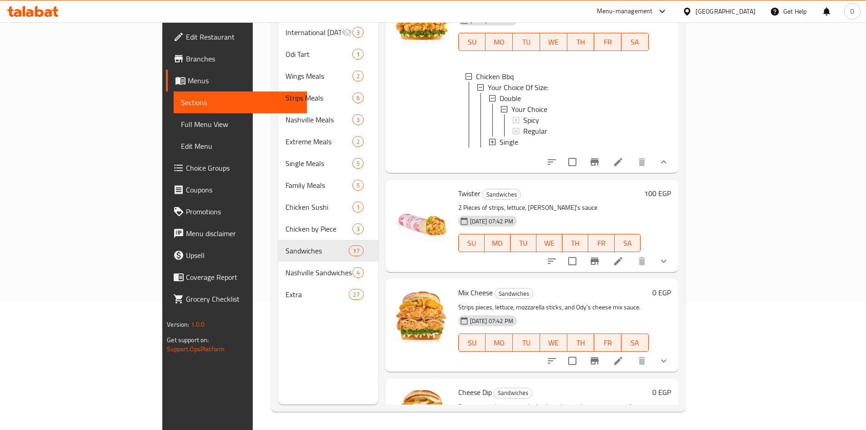
click at [599, 357] on icon "Branch-specific-item" at bounding box center [595, 360] width 8 height 7
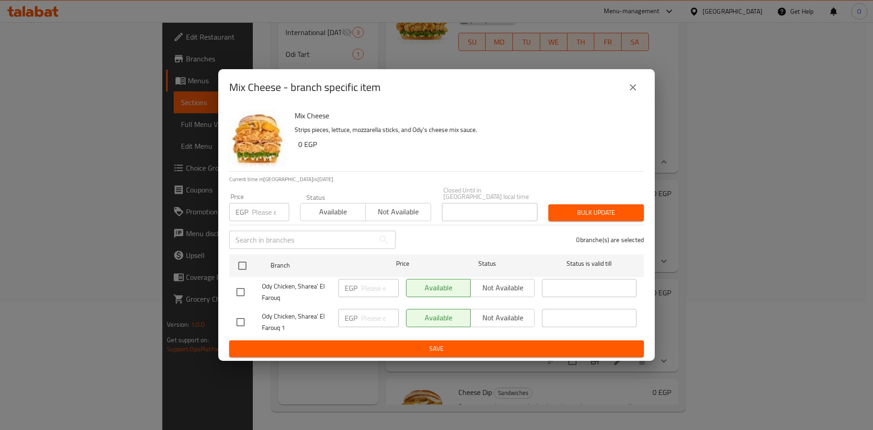
click at [241, 319] on input "checkbox" at bounding box center [240, 321] width 19 height 19
checkbox input "true"
click at [631, 85] on icon "close" at bounding box center [633, 87] width 11 height 11
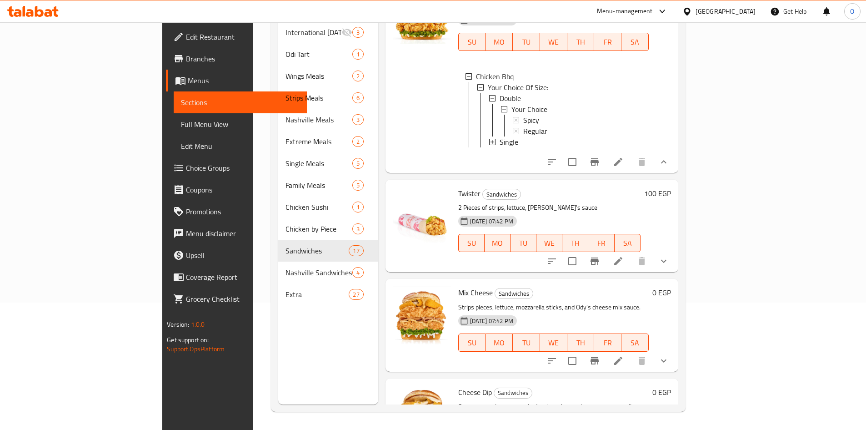
click at [669, 355] on icon "show more" at bounding box center [663, 360] width 11 height 11
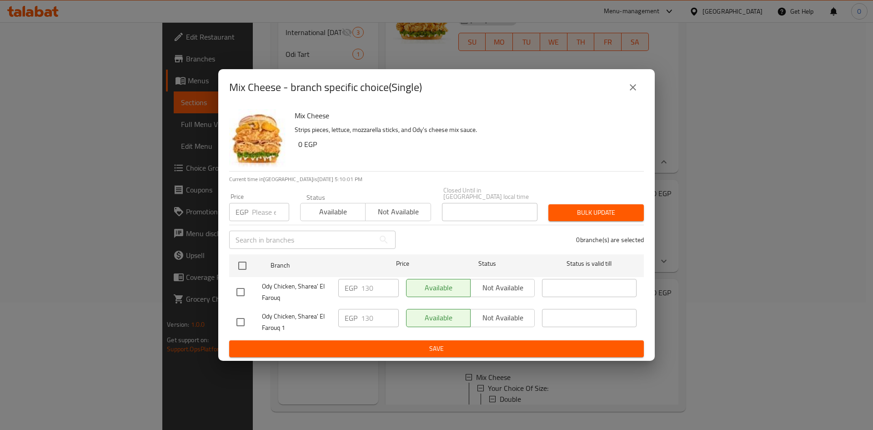
click at [237, 316] on input "checkbox" at bounding box center [240, 321] width 19 height 19
checkbox input "true"
click at [260, 206] on input "number" at bounding box center [270, 212] width 37 height 18
type input "130"
click at [581, 210] on span "Bulk update" at bounding box center [596, 212] width 81 height 11
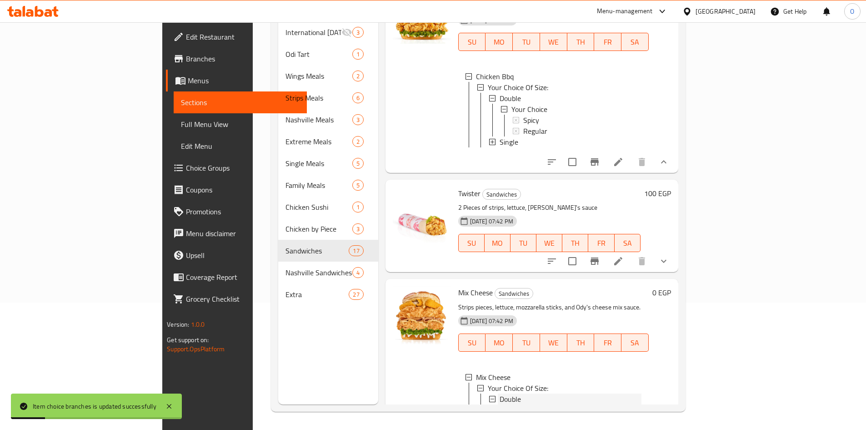
click at [500, 393] on span "Double" at bounding box center [510, 398] width 21 height 11
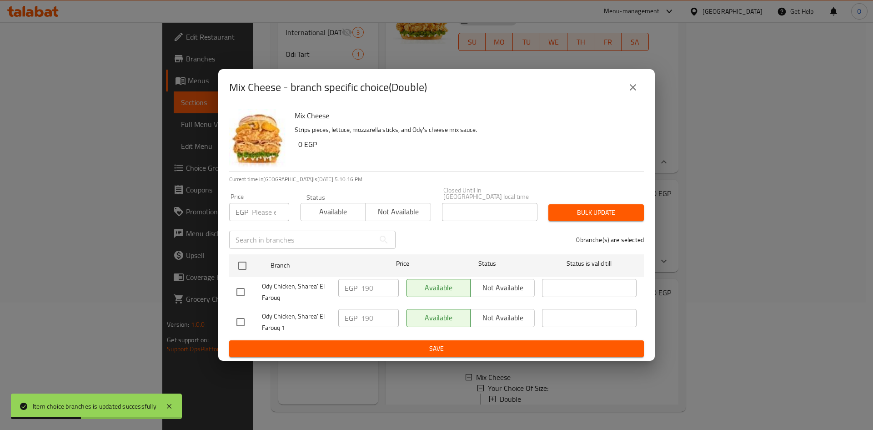
click at [249, 322] on input "checkbox" at bounding box center [240, 321] width 19 height 19
checkbox input "true"
click at [259, 214] on input "number" at bounding box center [270, 212] width 37 height 18
type input "190"
click at [635, 204] on button "Bulk update" at bounding box center [595, 212] width 95 height 17
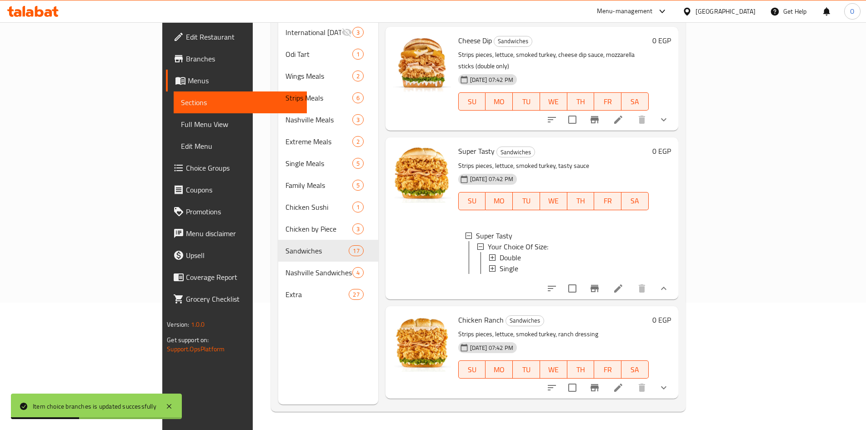
scroll to position [1694, 0]
click at [669, 382] on icon "show more" at bounding box center [663, 387] width 11 height 11
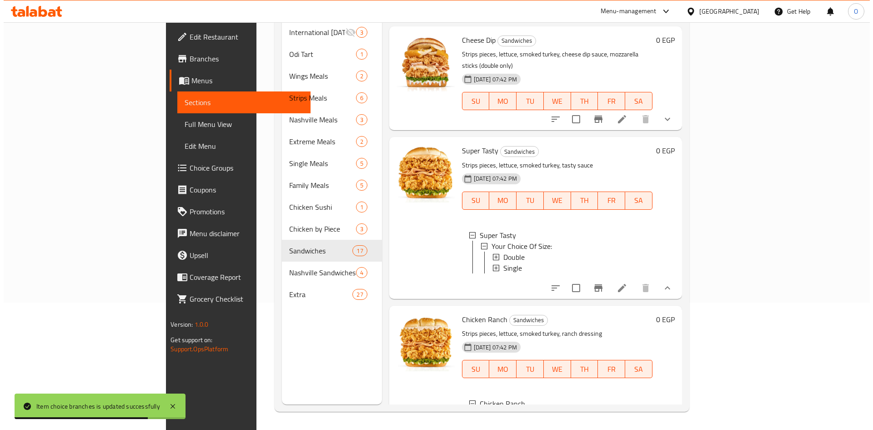
scroll to position [1, 0]
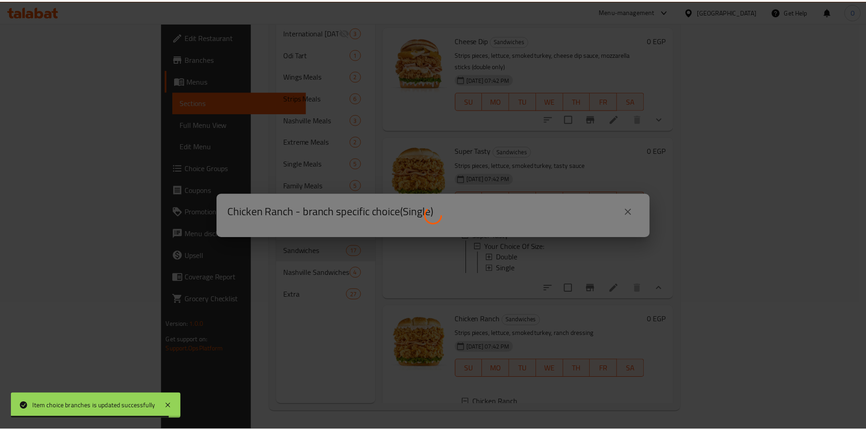
scroll to position [0, 0]
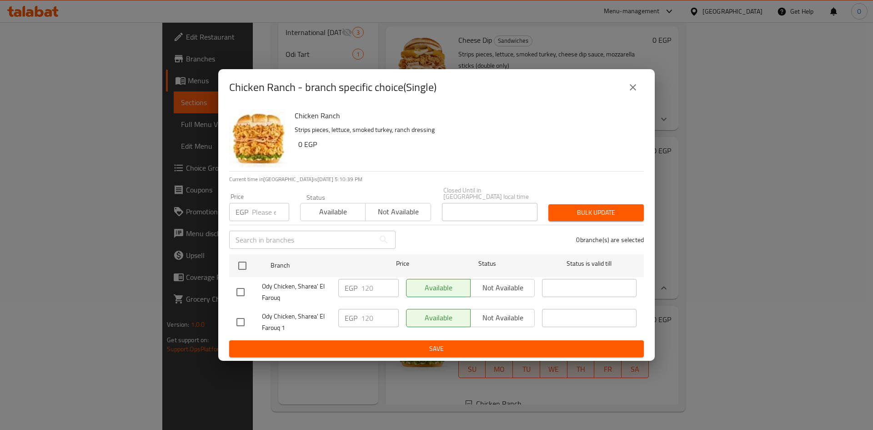
click at [245, 315] on input "checkbox" at bounding box center [240, 321] width 19 height 19
checkbox input "true"
click at [262, 203] on input "number" at bounding box center [270, 212] width 37 height 18
type input "120"
click at [562, 212] on span "Bulk update" at bounding box center [596, 212] width 81 height 11
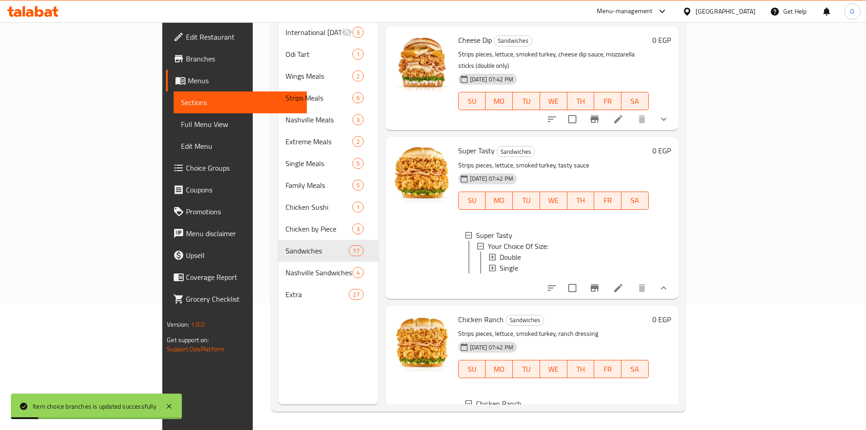
click at [500, 420] on span "Double" at bounding box center [510, 425] width 21 height 11
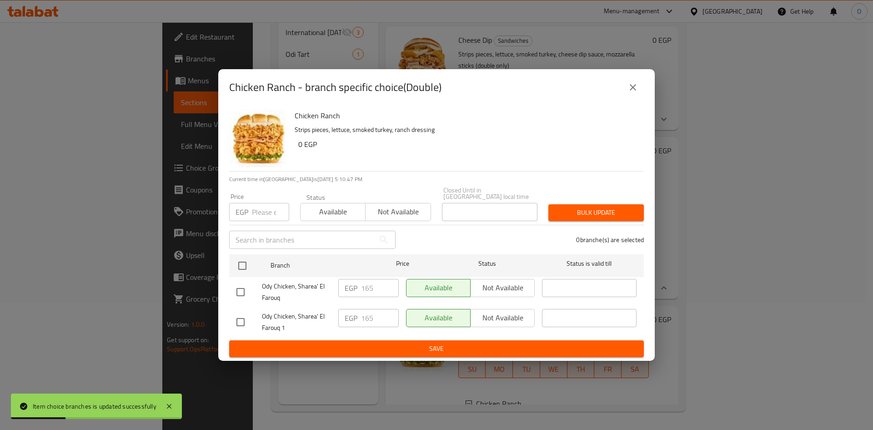
click at [243, 324] on input "checkbox" at bounding box center [240, 321] width 19 height 19
checkbox input "true"
click at [266, 203] on input "number" at bounding box center [270, 212] width 37 height 18
type input "165"
click at [615, 212] on span "Bulk update" at bounding box center [596, 212] width 81 height 11
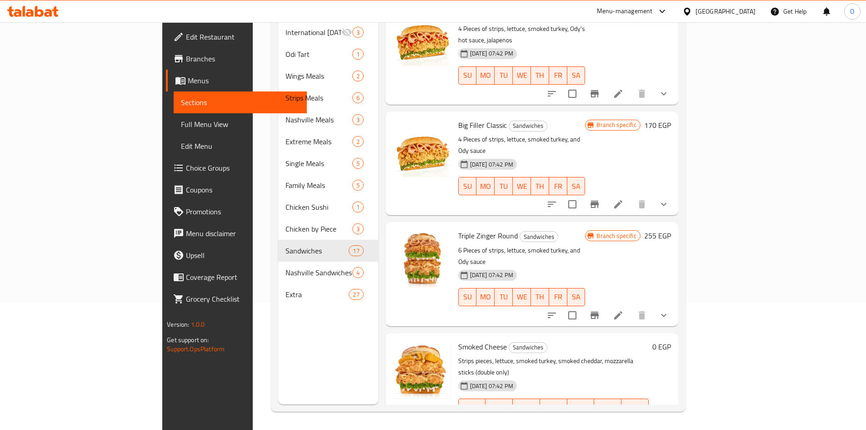
scroll to position [406, 0]
click at [675, 305] on button "show more" at bounding box center [664, 316] width 22 height 22
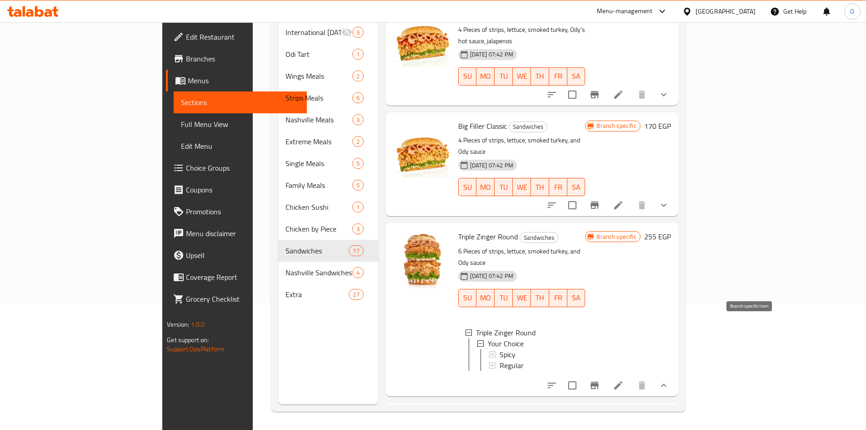
click at [599, 382] on icon "Branch-specific-item" at bounding box center [595, 385] width 8 height 7
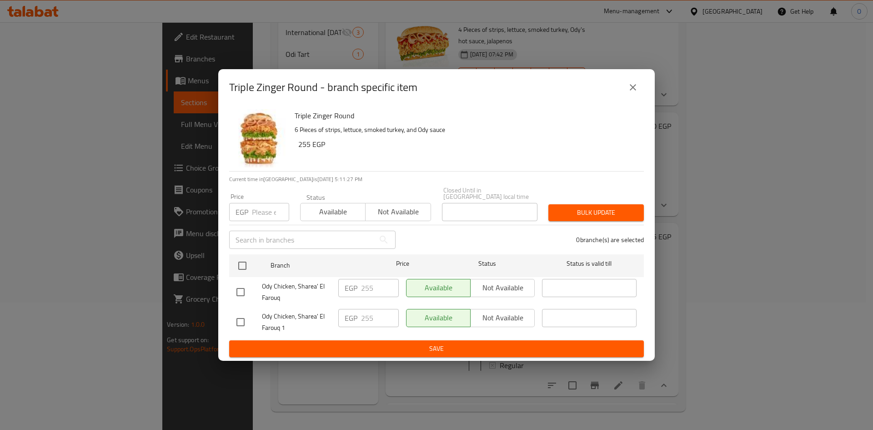
click at [251, 318] on div at bounding box center [248, 321] width 25 height 19
click at [236, 316] on input "checkbox" at bounding box center [240, 321] width 19 height 19
checkbox input "true"
click at [258, 203] on input "number" at bounding box center [270, 212] width 37 height 18
type input "255"
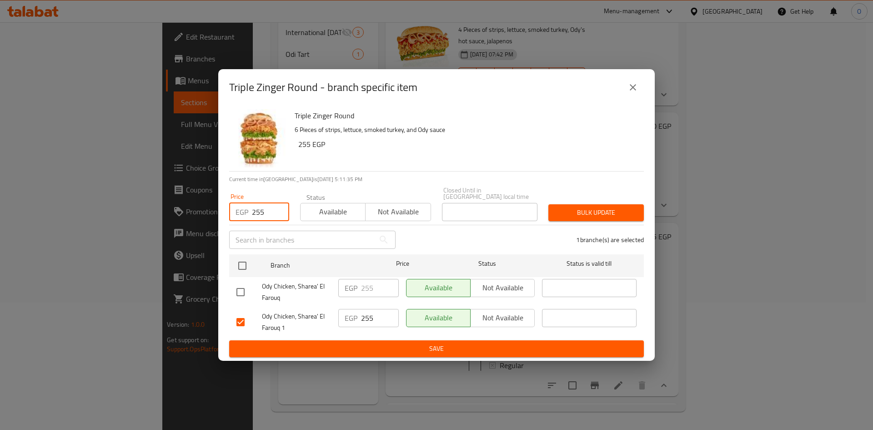
click at [567, 216] on button "Bulk update" at bounding box center [595, 212] width 95 height 17
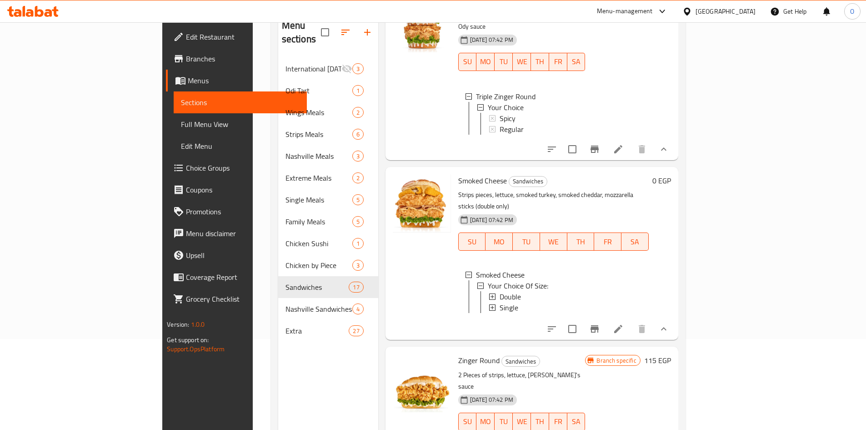
scroll to position [728, 0]
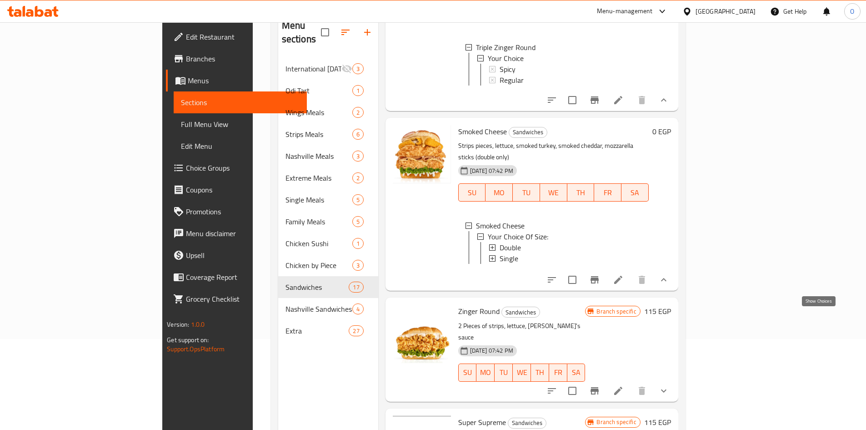
click at [669, 385] on icon "show more" at bounding box center [663, 390] width 11 height 11
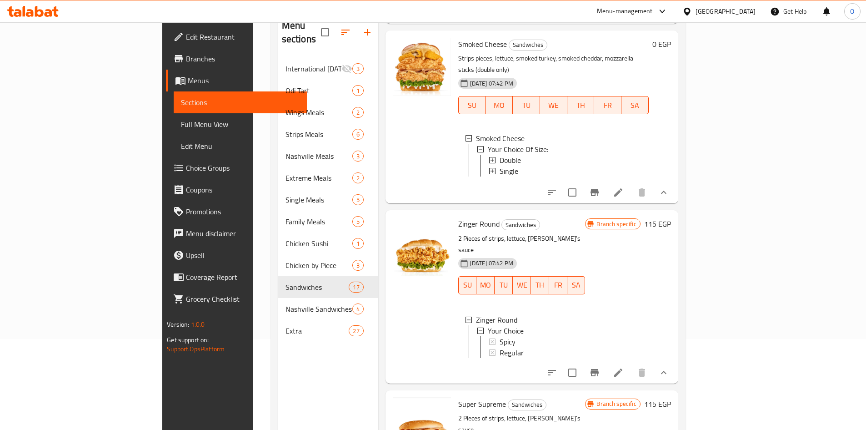
scroll to position [819, 0]
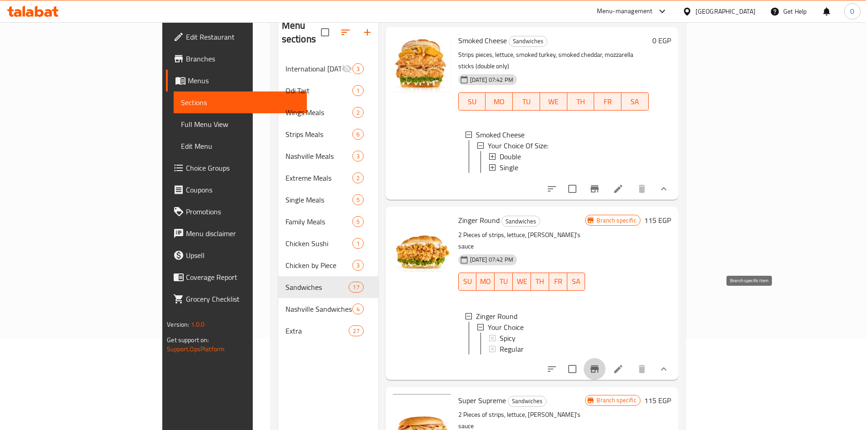
click at [606, 358] on button "Branch-specific-item" at bounding box center [595, 369] width 22 height 22
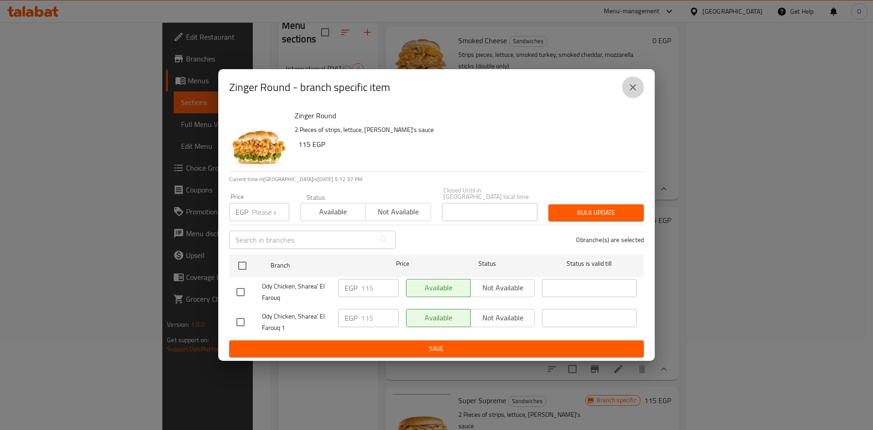
click at [629, 98] on button "close" at bounding box center [633, 87] width 22 height 22
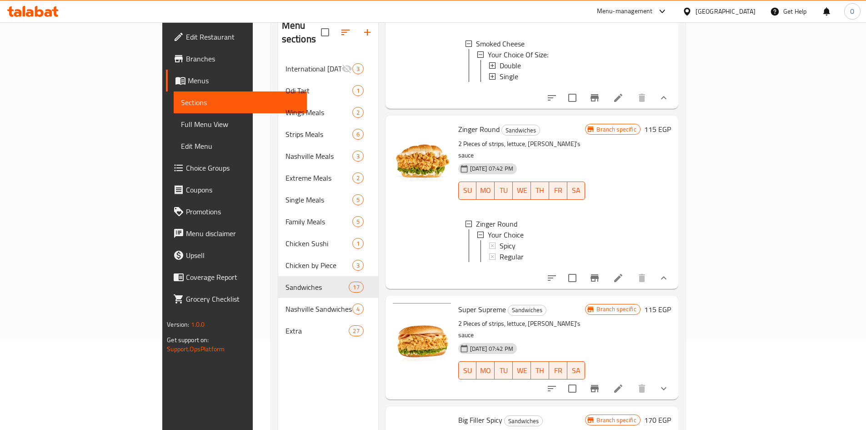
scroll to position [955, 0]
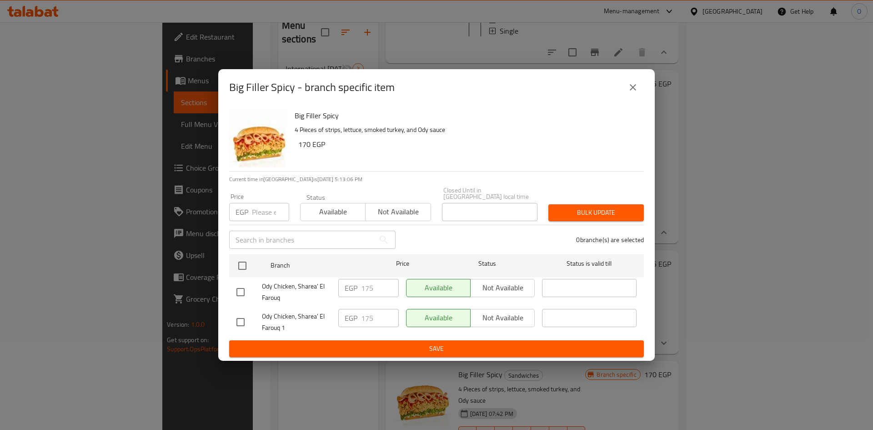
click at [635, 88] on icon "close" at bounding box center [633, 87] width 6 height 6
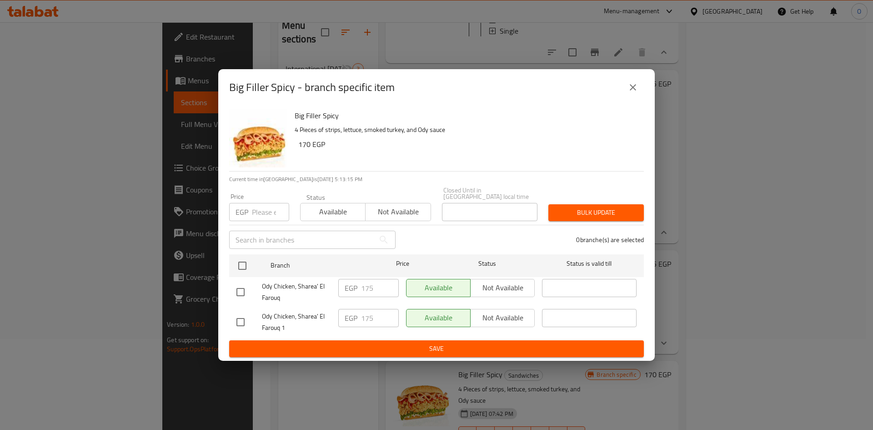
click at [623, 95] on button "close" at bounding box center [633, 87] width 22 height 22
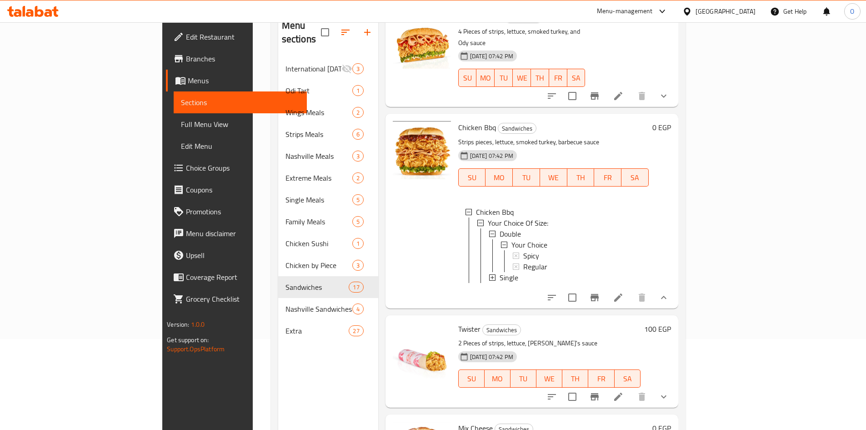
scroll to position [1319, 0]
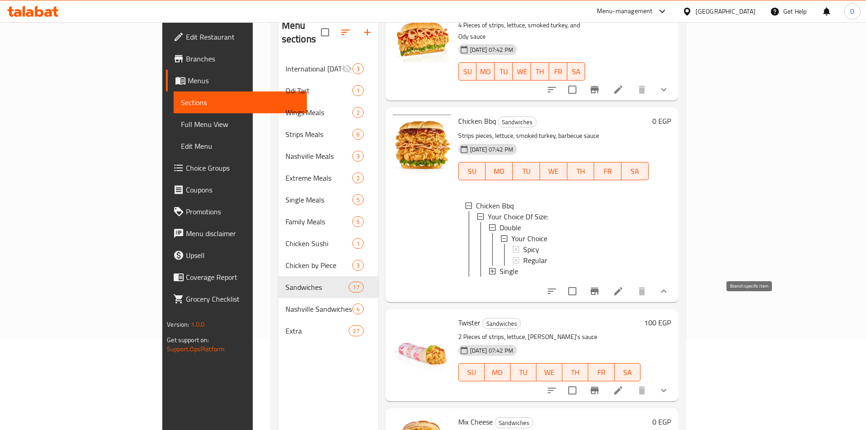
click at [599, 387] on icon "Branch-specific-item" at bounding box center [595, 390] width 8 height 7
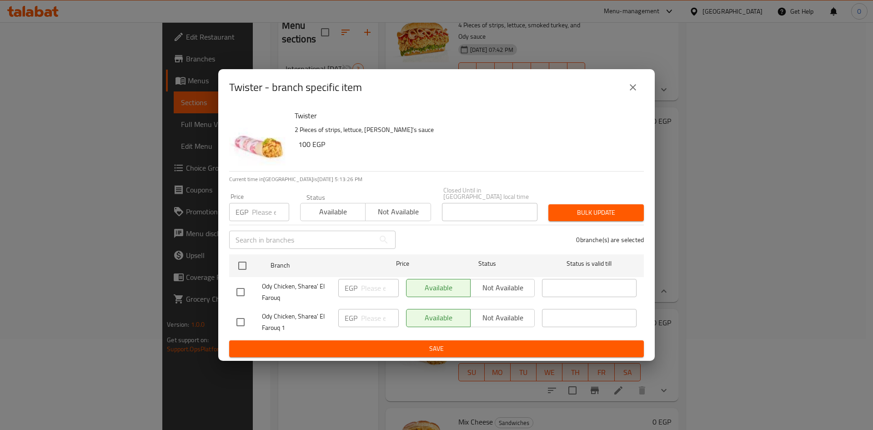
click at [243, 318] on input "checkbox" at bounding box center [240, 321] width 19 height 19
checkbox input "true"
click at [255, 212] on input "number" at bounding box center [270, 212] width 37 height 18
type input "100"
click at [645, 208] on div "Bulk update" at bounding box center [596, 213] width 106 height 28
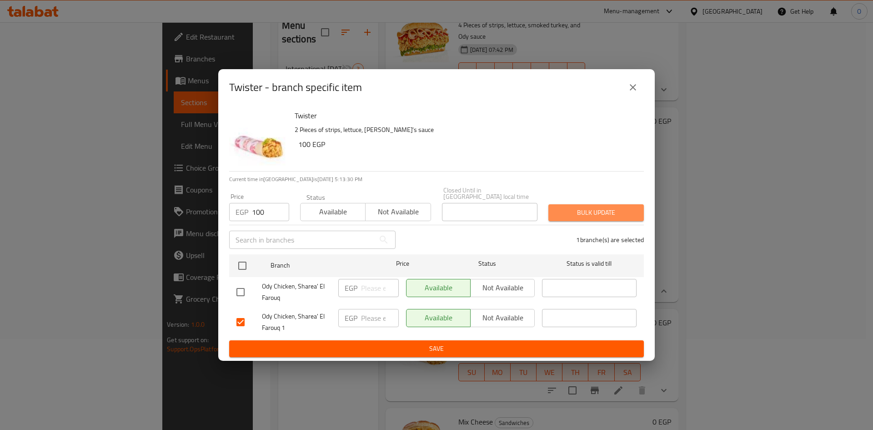
click at [628, 208] on span "Bulk update" at bounding box center [596, 212] width 81 height 11
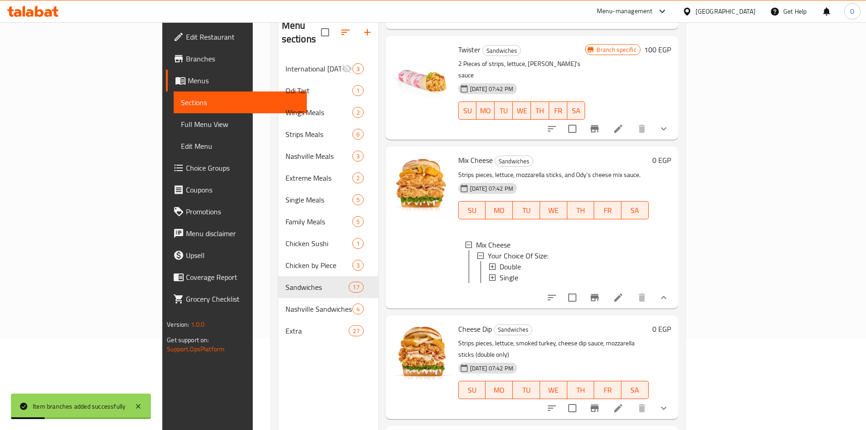
scroll to position [1637, 0]
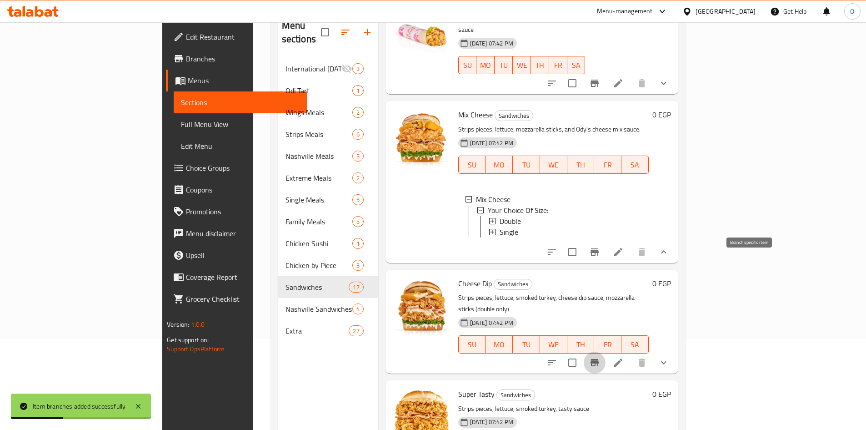
click at [600, 357] on icon "Branch-specific-item" at bounding box center [594, 362] width 11 height 11
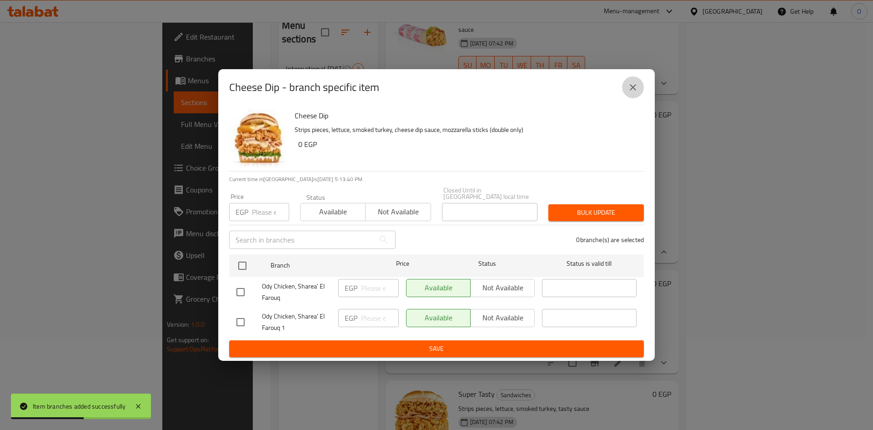
click at [628, 82] on button "close" at bounding box center [633, 87] width 22 height 22
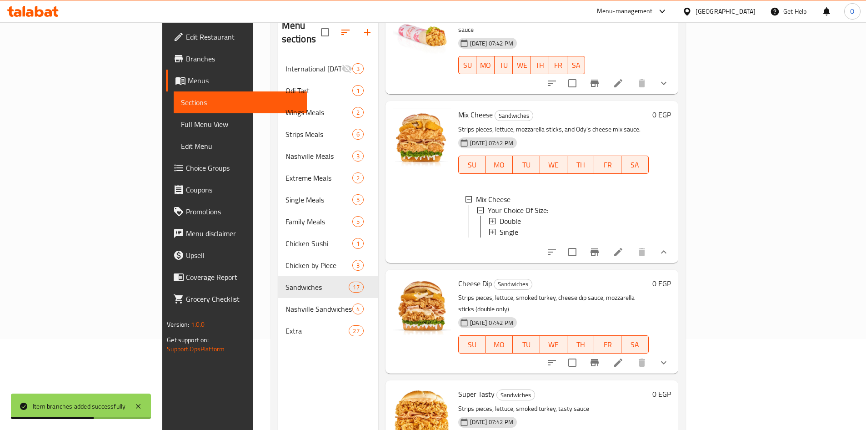
click at [669, 357] on icon "show more" at bounding box center [663, 362] width 11 height 11
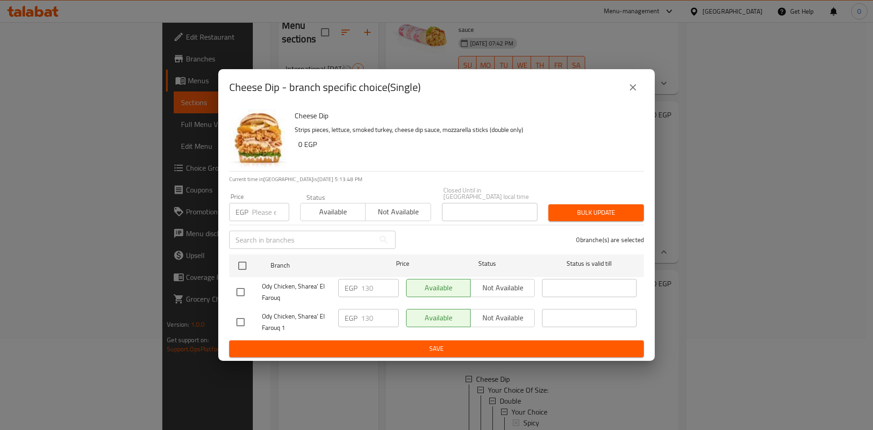
click at [244, 318] on input "checkbox" at bounding box center [240, 321] width 19 height 19
checkbox input "true"
click at [265, 209] on input "number" at bounding box center [270, 212] width 37 height 18
type input "130"
click at [560, 207] on span "Bulk update" at bounding box center [596, 212] width 81 height 11
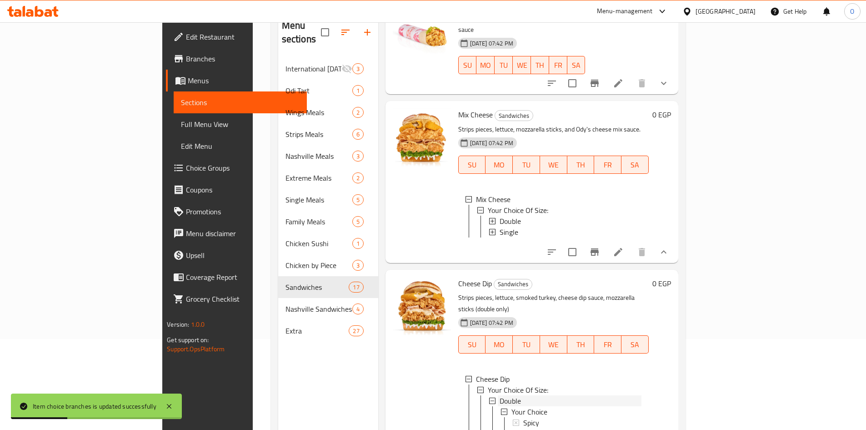
click at [500, 395] on div "Double" at bounding box center [571, 400] width 142 height 11
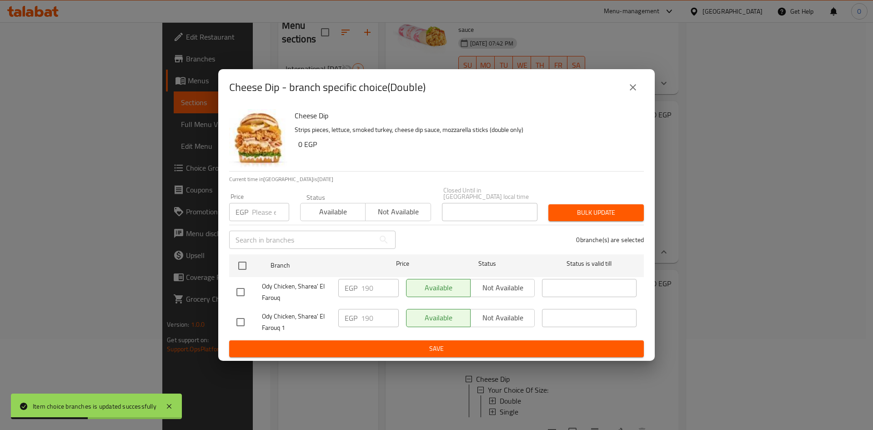
click at [241, 323] on input "checkbox" at bounding box center [240, 321] width 19 height 19
checkbox input "true"
click at [257, 208] on input "number" at bounding box center [270, 212] width 37 height 18
type input "190"
click at [582, 215] on span "Bulk update" at bounding box center [596, 212] width 81 height 11
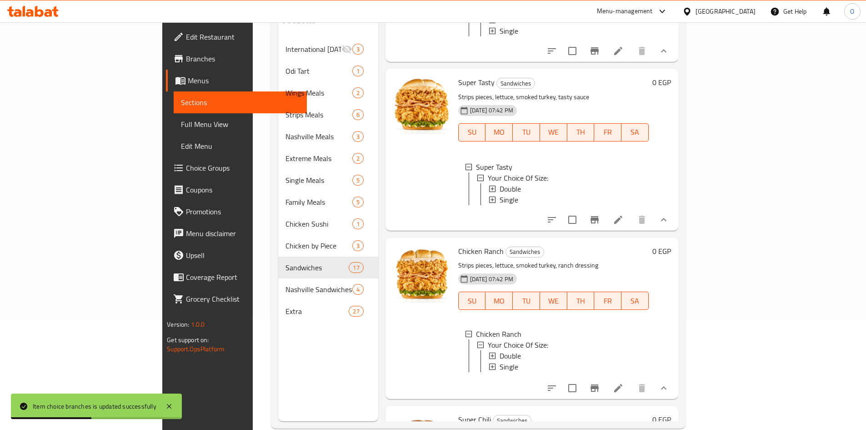
scroll to position [127, 0]
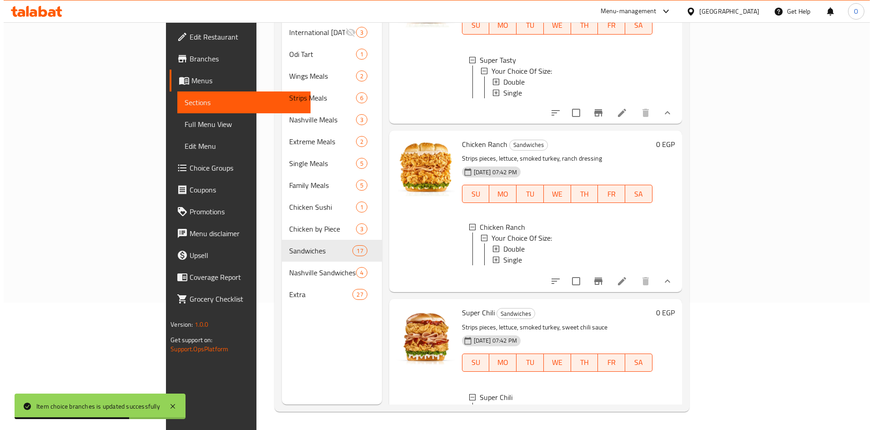
scroll to position [2139, 0]
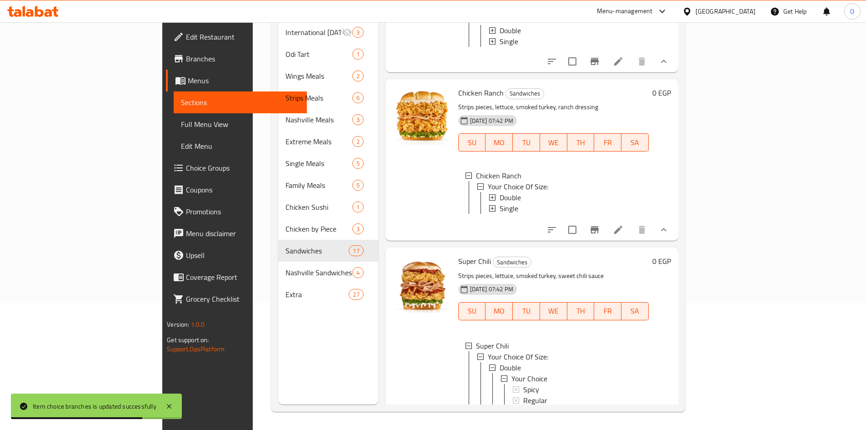
click at [500, 406] on span "Single" at bounding box center [509, 411] width 19 height 11
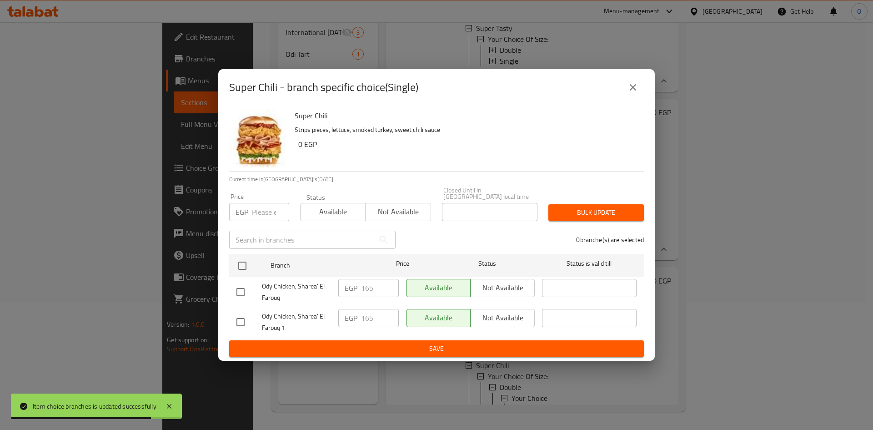
scroll to position [2107, 0]
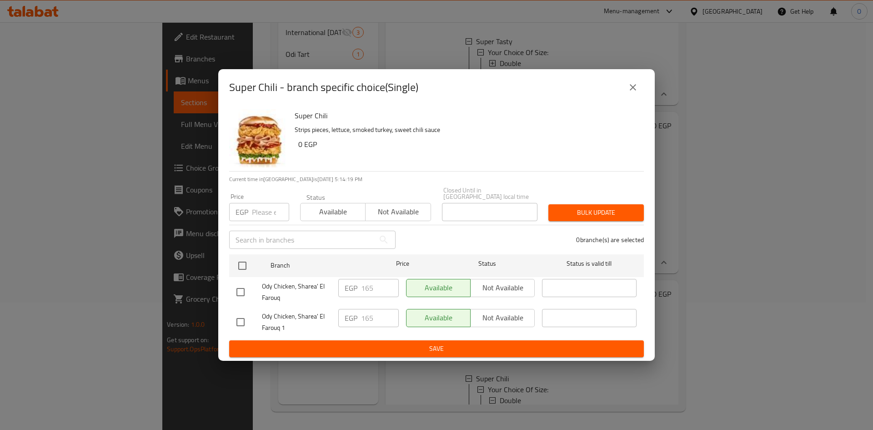
click at [241, 314] on input "checkbox" at bounding box center [240, 321] width 19 height 19
checkbox input "true"
click at [262, 204] on input "number" at bounding box center [270, 212] width 37 height 18
type input "120"
click at [585, 211] on span "Bulk update" at bounding box center [596, 212] width 81 height 11
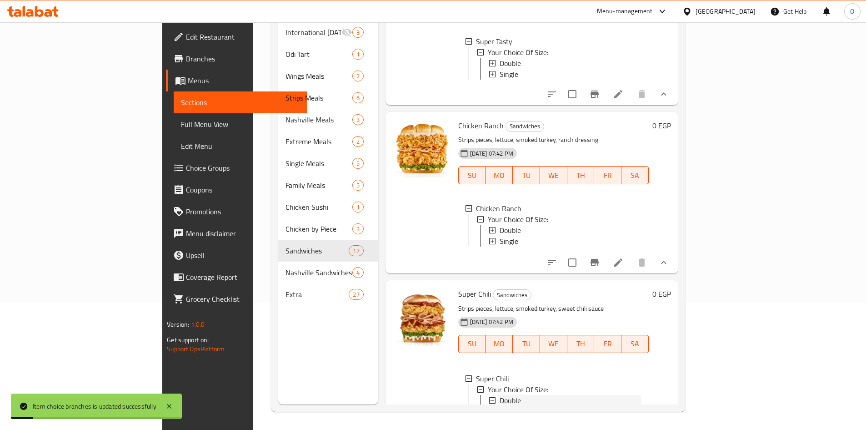
click at [500, 395] on span "Double" at bounding box center [510, 400] width 21 height 11
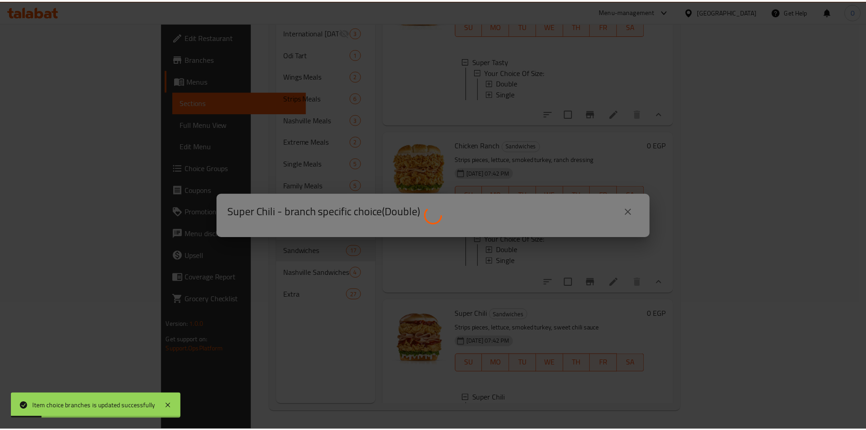
scroll to position [2074, 0]
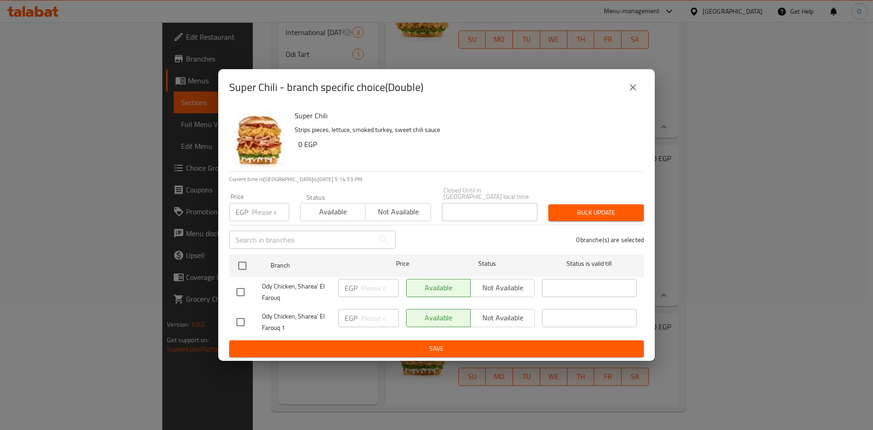
click at [248, 313] on input "checkbox" at bounding box center [240, 321] width 19 height 19
checkbox input "true"
click at [264, 209] on input "number" at bounding box center [270, 212] width 37 height 18
type input "165"
click at [602, 210] on span "Bulk update" at bounding box center [596, 212] width 81 height 11
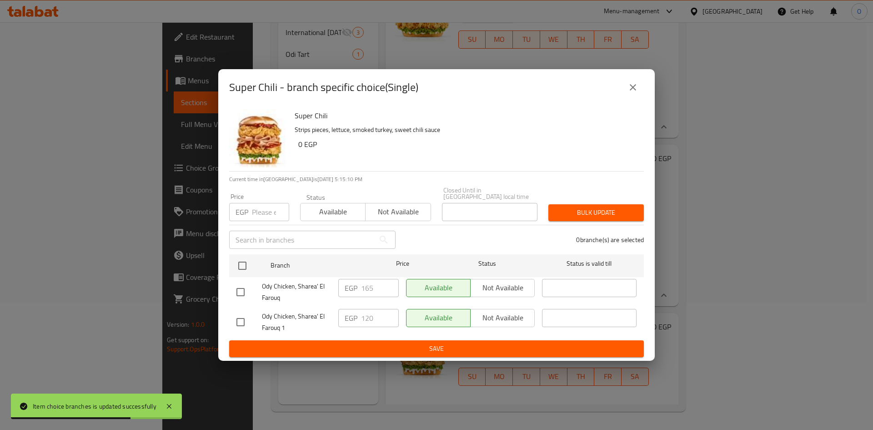
click at [640, 90] on button "close" at bounding box center [633, 87] width 22 height 22
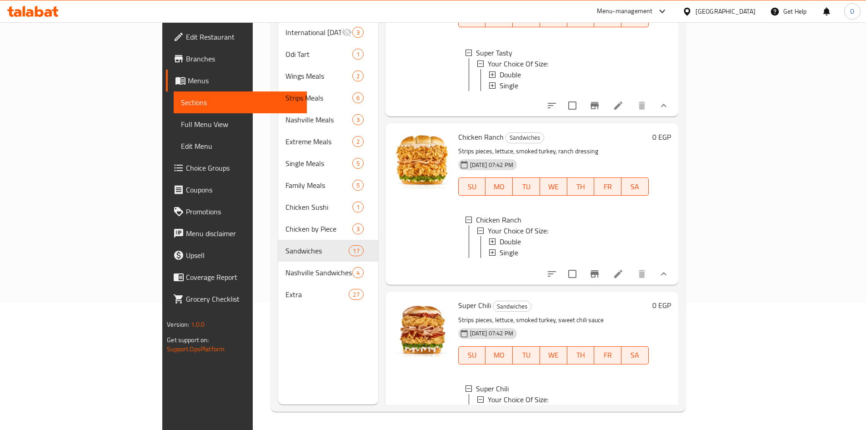
scroll to position [2107, 0]
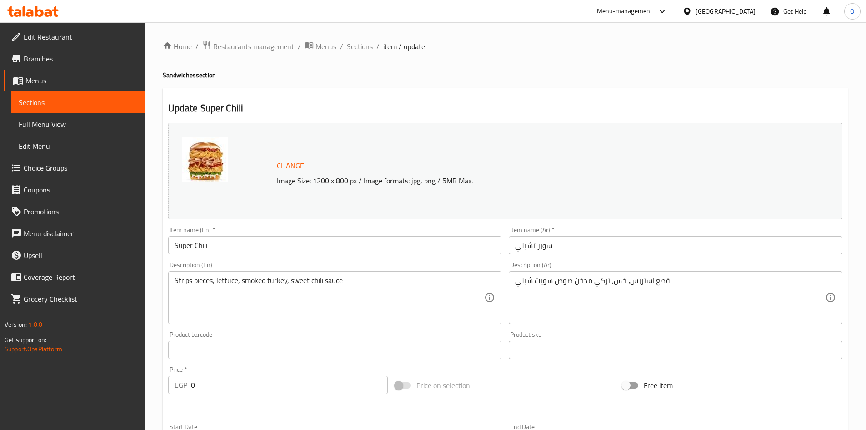
click at [363, 42] on span "Sections" at bounding box center [360, 46] width 26 height 11
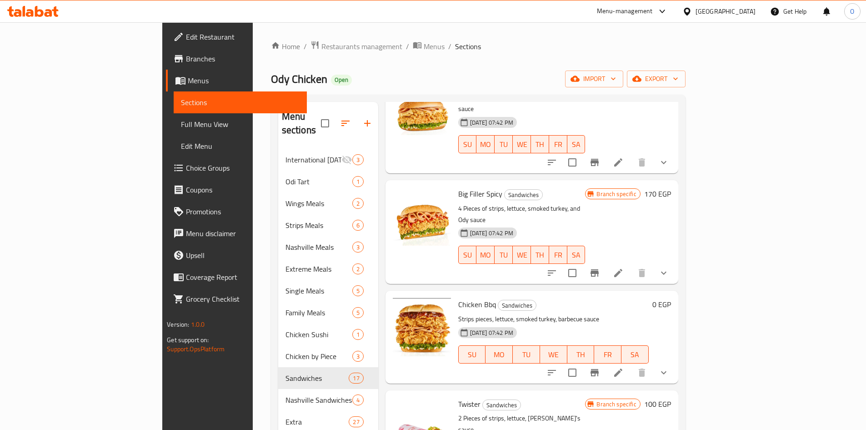
scroll to position [955, 0]
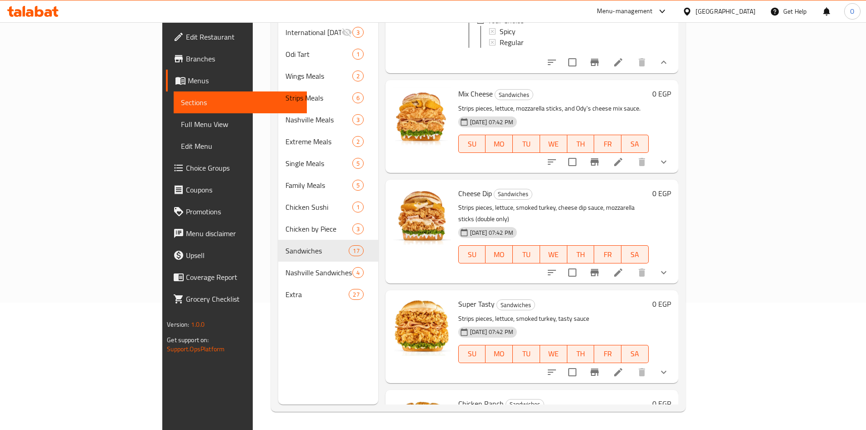
scroll to position [1358, 0]
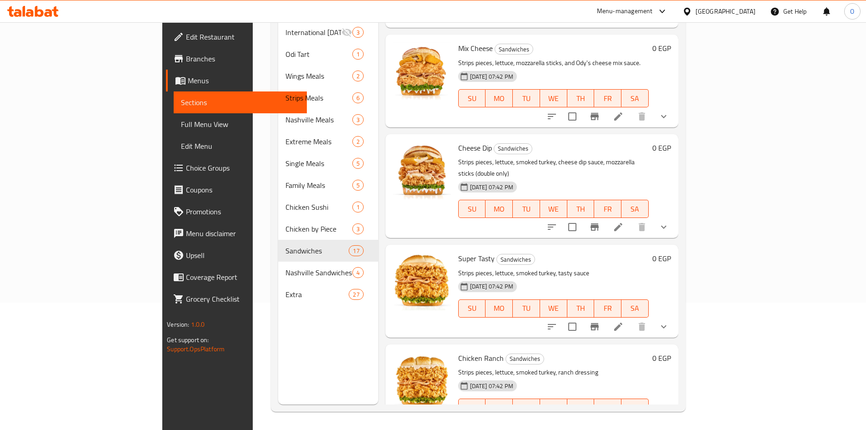
drag, startPoint x: 432, startPoint y: 341, endPoint x: 455, endPoint y: 341, distance: 22.7
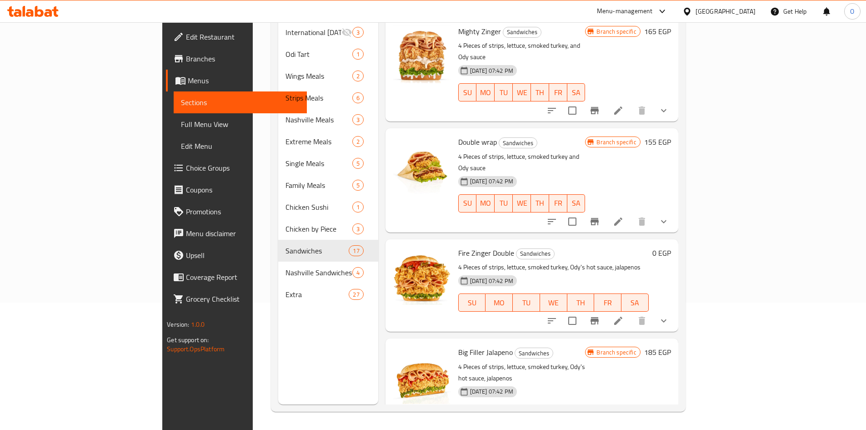
scroll to position [0, 0]
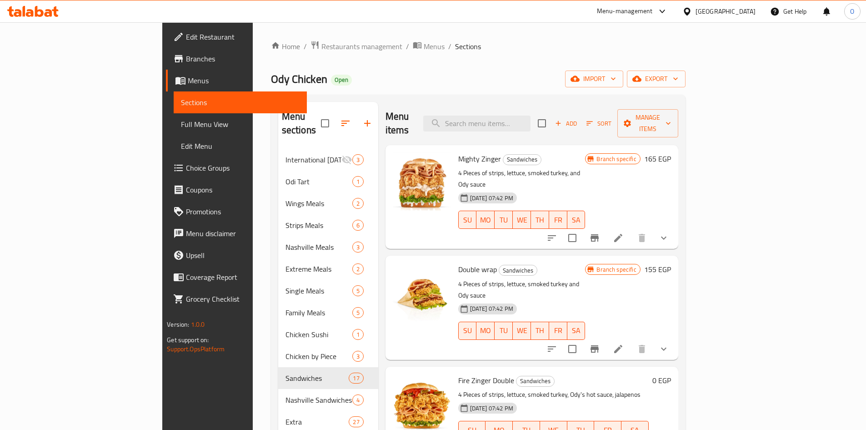
click at [562, 119] on icon "button" at bounding box center [558, 123] width 8 height 8
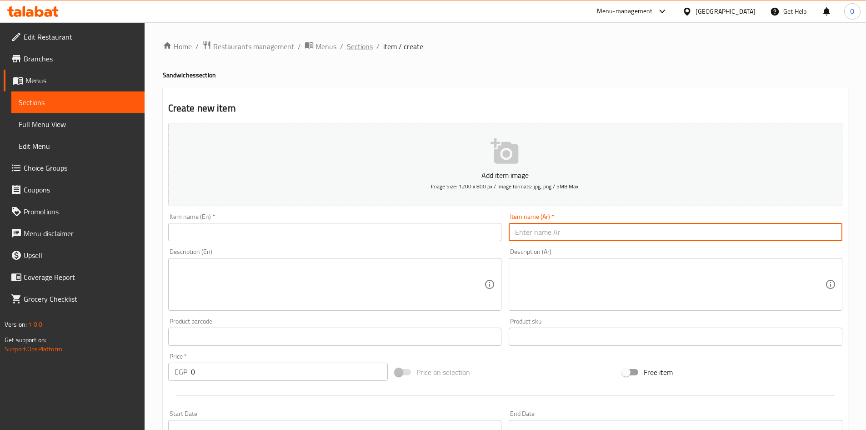
drag, startPoint x: 566, startPoint y: 229, endPoint x: 362, endPoint y: 47, distance: 273.5
click at [362, 47] on span "Sections" at bounding box center [360, 46] width 26 height 11
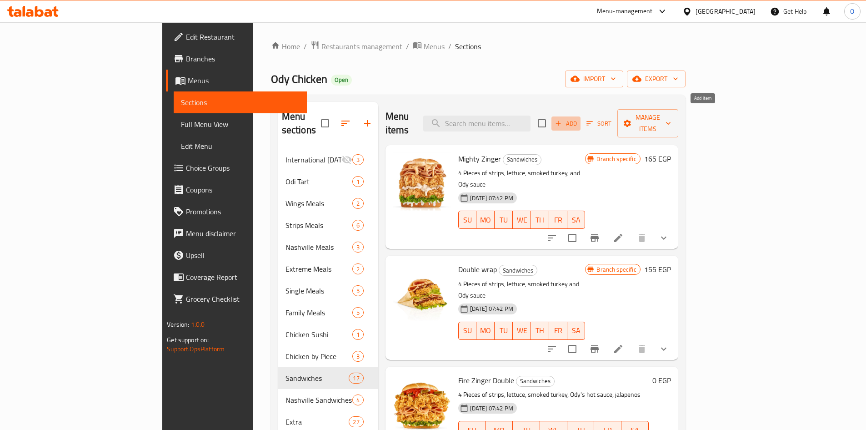
click at [578, 121] on span "Add" at bounding box center [566, 123] width 25 height 10
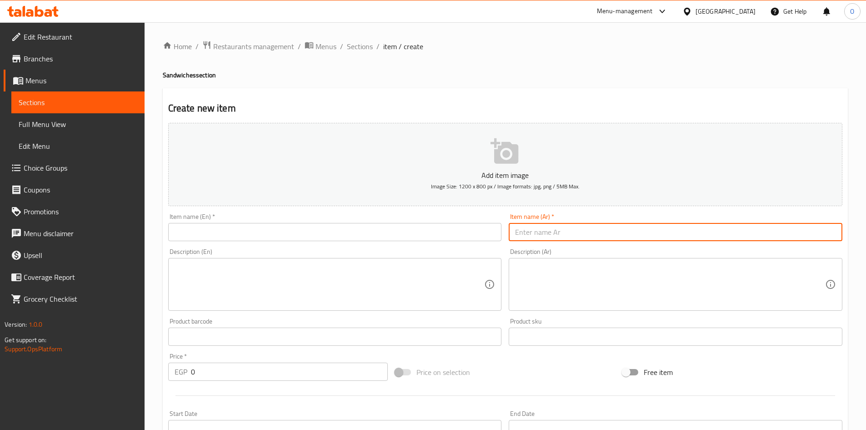
paste input "رابر"
type input "رابر"
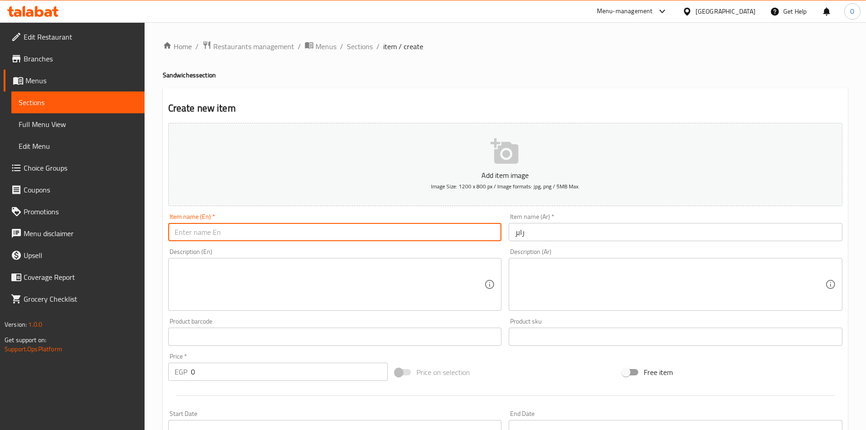
click at [203, 236] on input "text" at bounding box center [335, 232] width 334 height 18
type input "Wraper"
click at [179, 370] on div "EGP 0 Price *" at bounding box center [278, 371] width 220 height 18
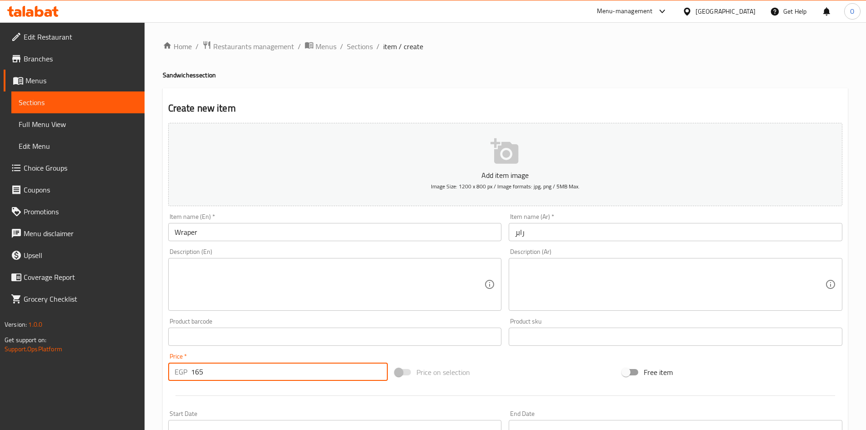
type input "165"
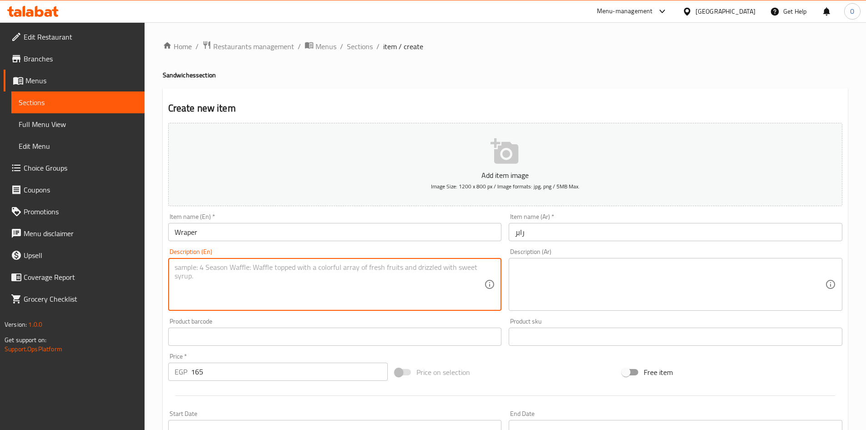
click at [293, 277] on textarea at bounding box center [330, 284] width 310 height 43
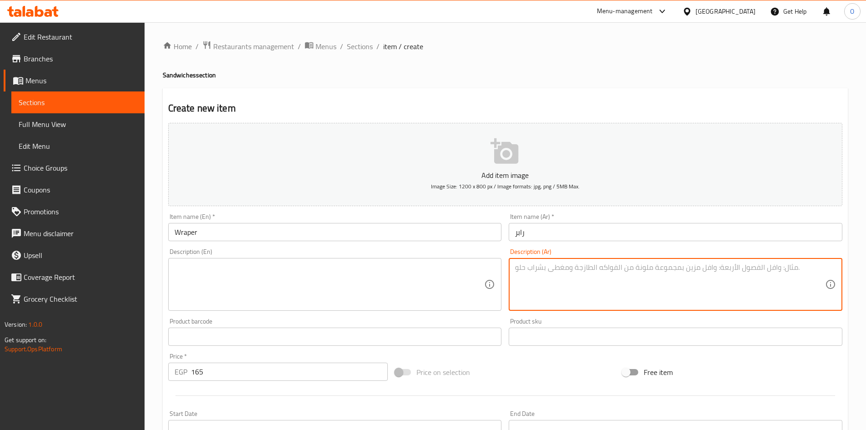
paste textarea "4 قطع استريس / كس / تركي مدمن صوص اودي"
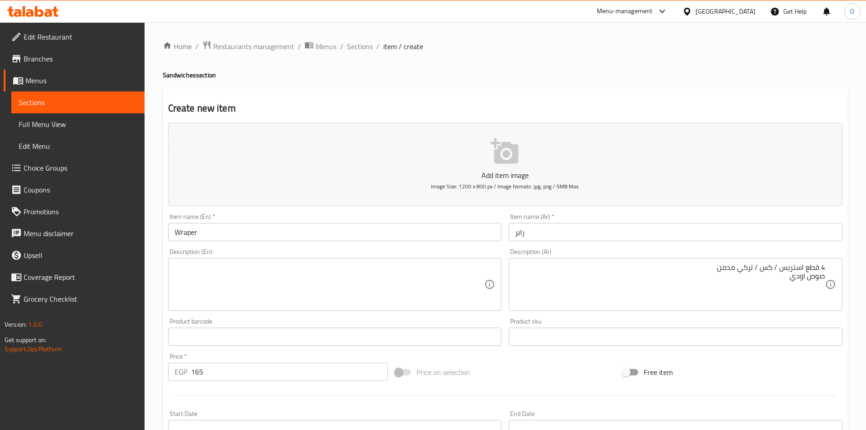
click at [826, 278] on div "4 قطع استريس / كس / تركي مدمن صوص اودي Description (Ar)" at bounding box center [676, 284] width 334 height 53
click at [825, 278] on div "4 قطع استريس / كس / تركي مدمن صوص اودي Description (Ar)" at bounding box center [676, 284] width 334 height 53
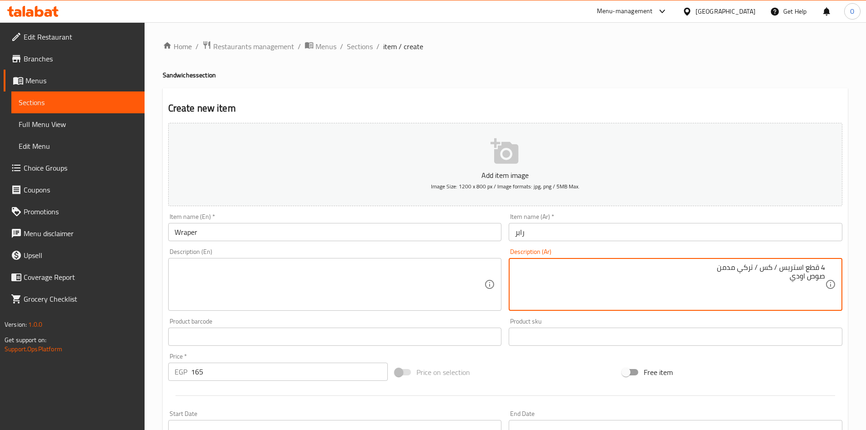
click at [824, 276] on textarea "4 قطع استريس / كس / تركي مدمن صوص اودي" at bounding box center [670, 284] width 310 height 43
click at [726, 266] on textarea "4 قطع استريس / كس / تركي مدمن وصوص اودي" at bounding box center [670, 284] width 310 height 43
click at [778, 270] on textarea "4 قطع استريس / كس / تركي مدخن وصوص اودي" at bounding box center [670, 284] width 310 height 43
drag, startPoint x: 759, startPoint y: 268, endPoint x: 765, endPoint y: 270, distance: 5.6
click at [765, 270] on textarea "4 قطع استريس، كس / تركي مدخن وصوص اودي" at bounding box center [670, 284] width 310 height 43
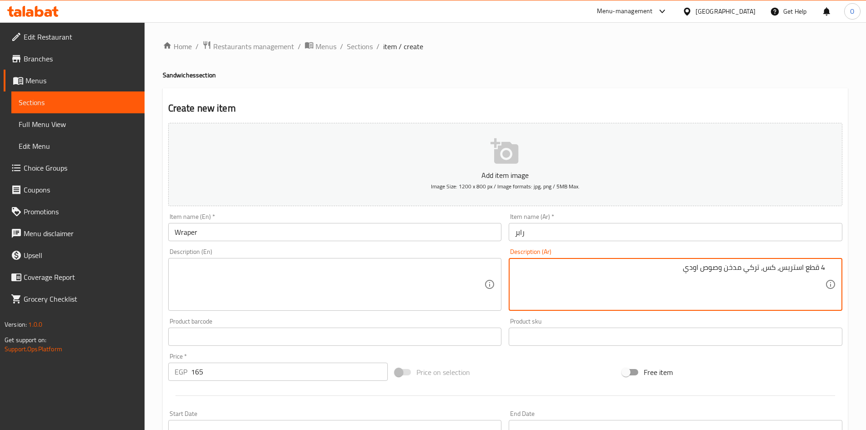
click at [767, 271] on textarea "4 قطع استريس، كس، تركي مدخن وصوص اودي" at bounding box center [670, 284] width 310 height 43
type textarea "4 قطع استريس، كس، تركي مدخن وصوص اودي"
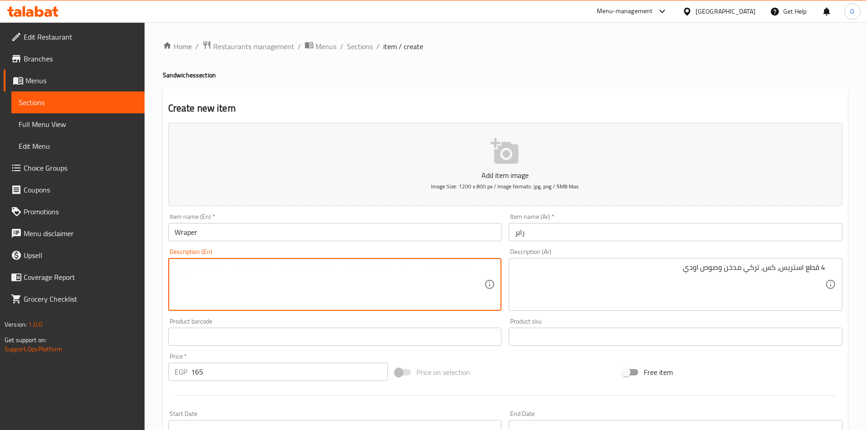
paste textarea "4 pieces of stress, kash, smoked turkey and Odi sauce"
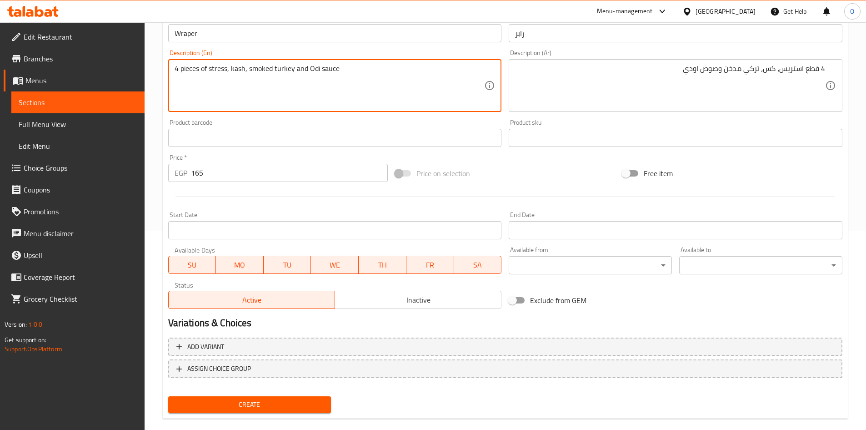
scroll to position [213, 0]
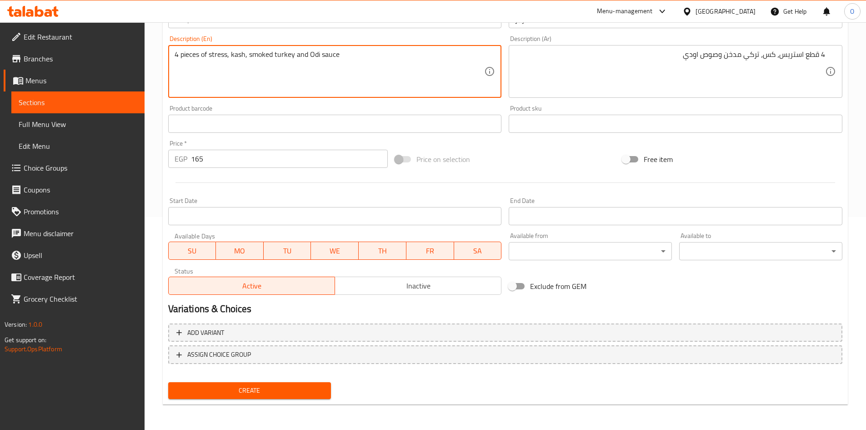
type textarea "4 pieces of stress, kash, smoked turkey and Odi sauce"
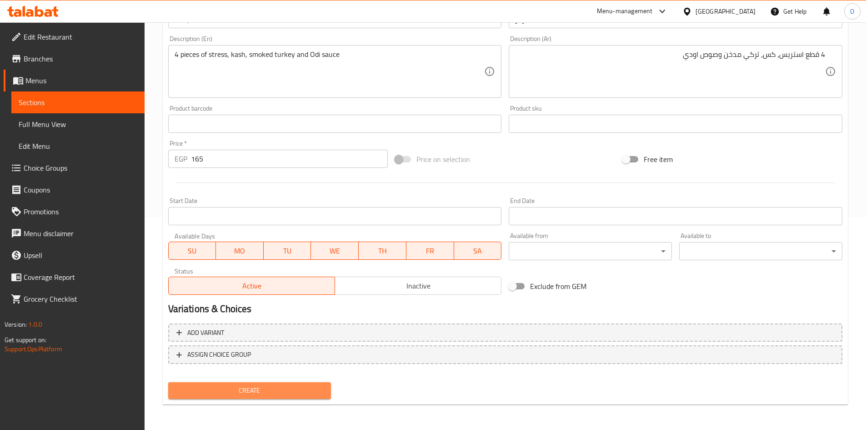
click at [275, 391] on span "Create" at bounding box center [250, 390] width 149 height 11
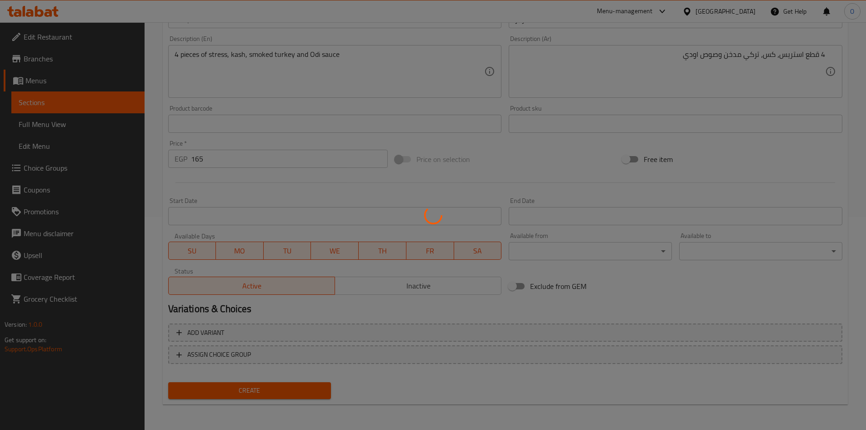
type input "0"
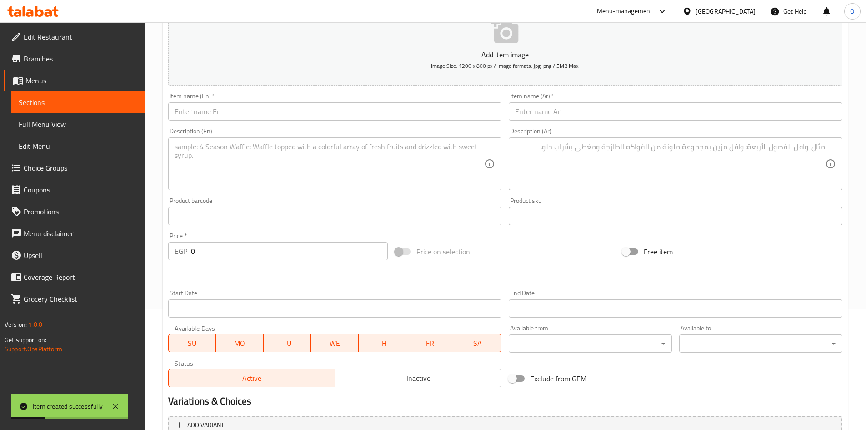
scroll to position [0, 0]
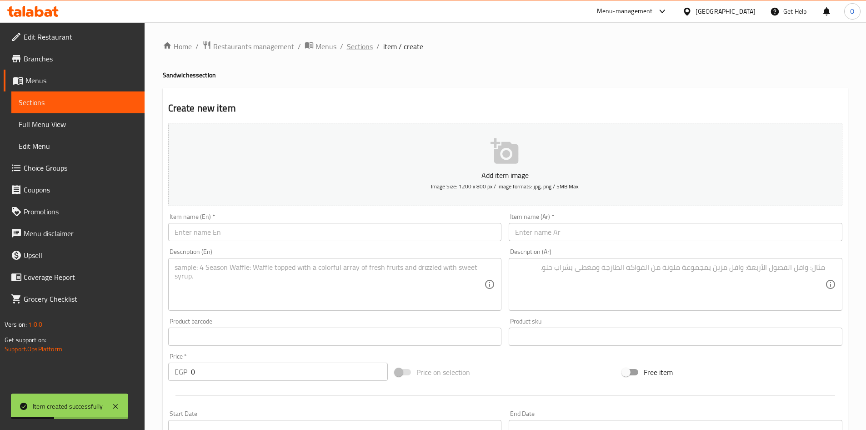
click at [350, 44] on span "Sections" at bounding box center [360, 46] width 26 height 11
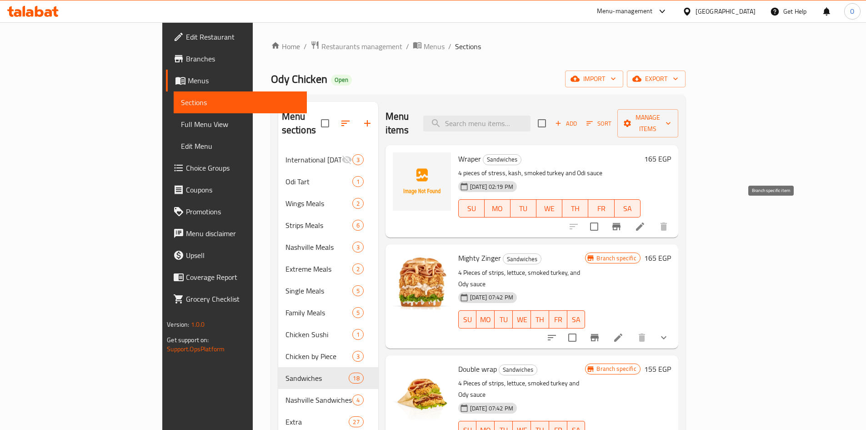
click at [622, 221] on icon "Branch-specific-item" at bounding box center [616, 226] width 11 height 11
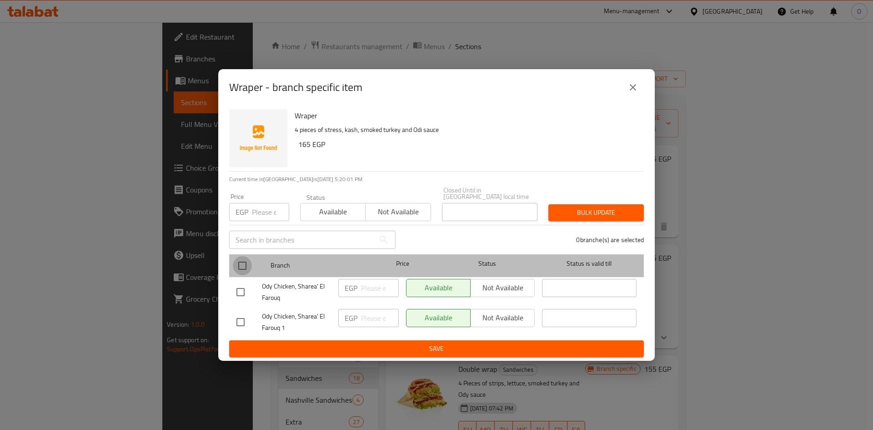
click at [248, 259] on input "checkbox" at bounding box center [242, 265] width 19 height 19
checkbox input "true"
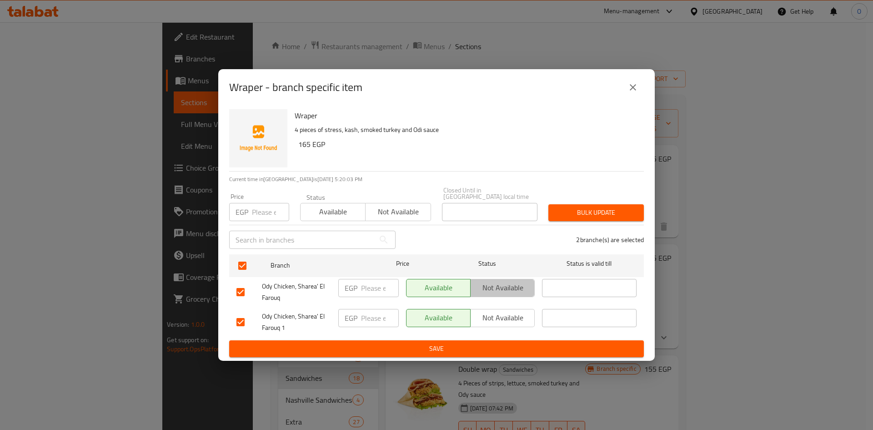
click at [505, 281] on span "Not available" at bounding box center [502, 287] width 57 height 13
click at [482, 343] on span "Save" at bounding box center [436, 348] width 400 height 11
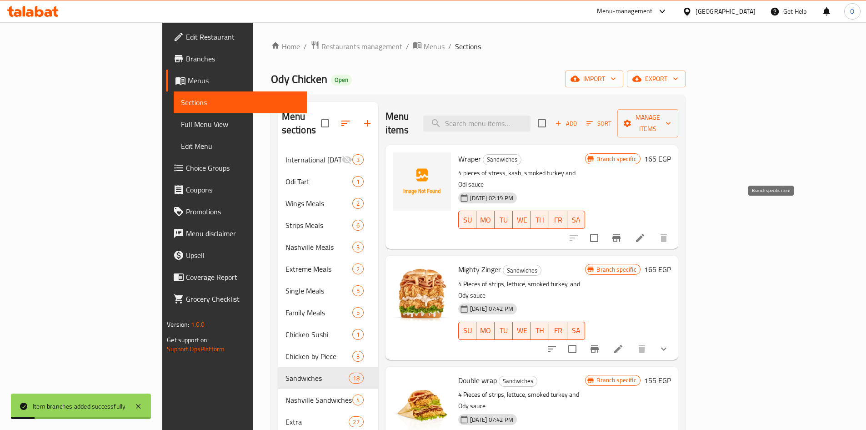
click at [621, 234] on icon "Branch-specific-item" at bounding box center [617, 237] width 8 height 7
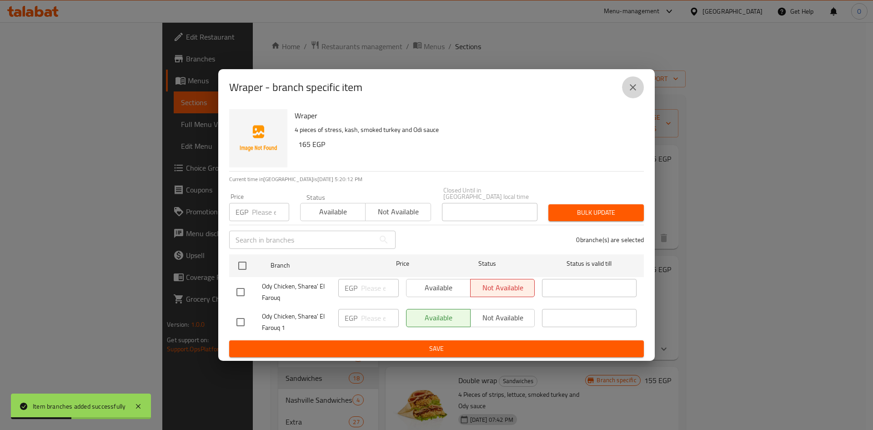
click at [627, 91] on button "close" at bounding box center [633, 87] width 22 height 22
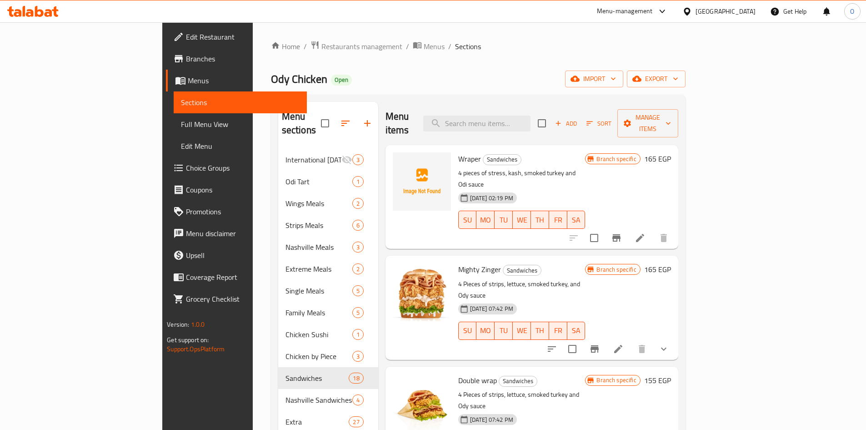
click at [581, 123] on button "Add" at bounding box center [566, 123] width 29 height 14
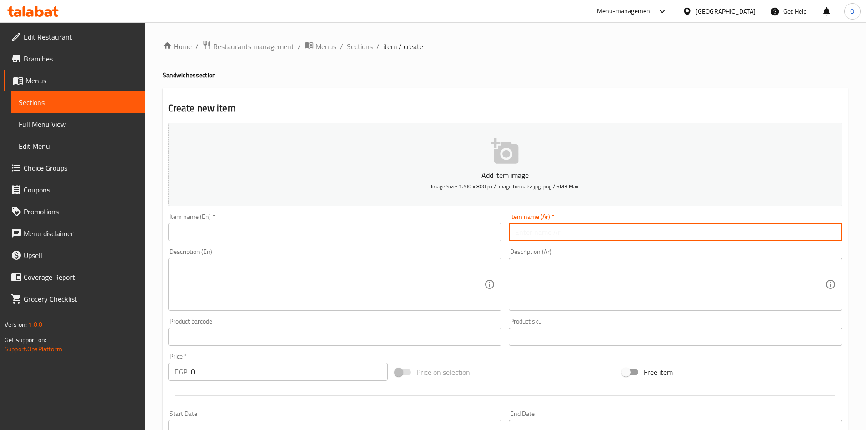
paste input "تويستر ناشفيل"
type input "تويستر ناشفيل"
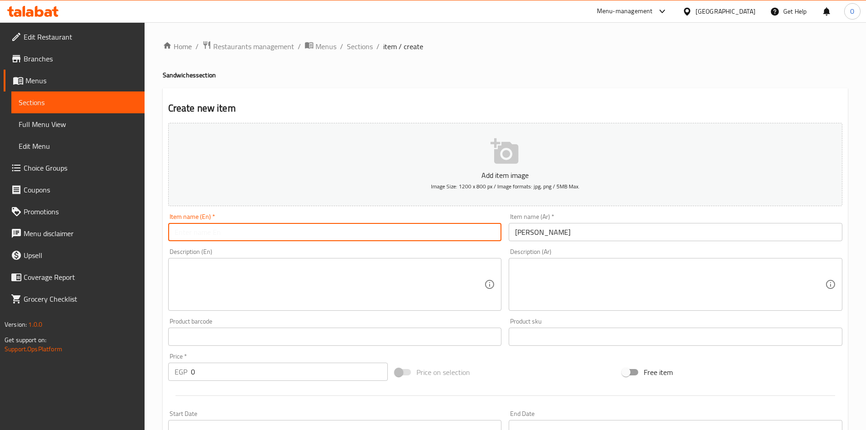
paste input "Twister Nashville"
type input "Twister Nashville"
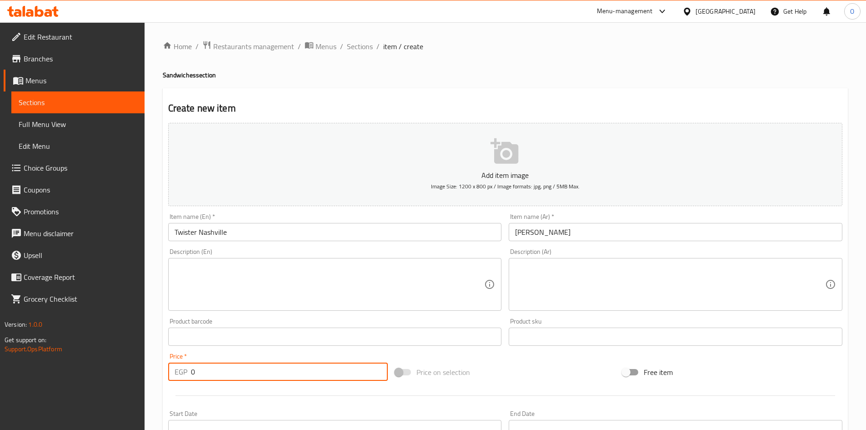
drag, startPoint x: 204, startPoint y: 373, endPoint x: 182, endPoint y: 374, distance: 22.3
click at [182, 374] on div "EGP 0 Price *" at bounding box center [278, 371] width 220 height 18
type input "140"
click at [259, 281] on textarea at bounding box center [330, 284] width 310 height 43
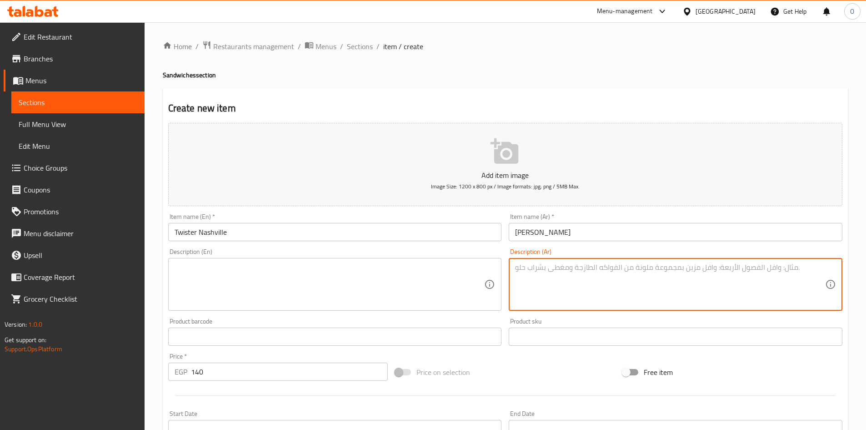
paste textarea "2 قطعة استريس الناشفيل كس + صوص اودي"
click at [577, 271] on textarea "2 قطعة استريس الناشفيل كس + صوص اودي" at bounding box center [670, 284] width 310 height 43
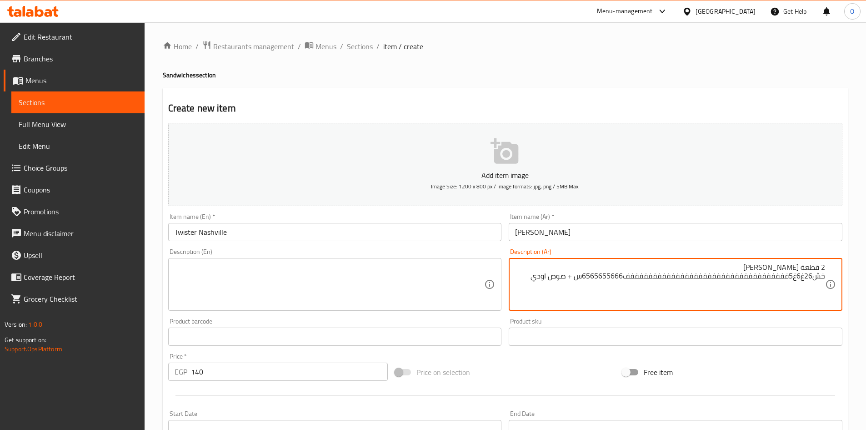
type textarea "2 قطعة استريس الناشفيل خش26غ6غ5فففففففففففففففففففففففففففففففففففف65656556666س…"
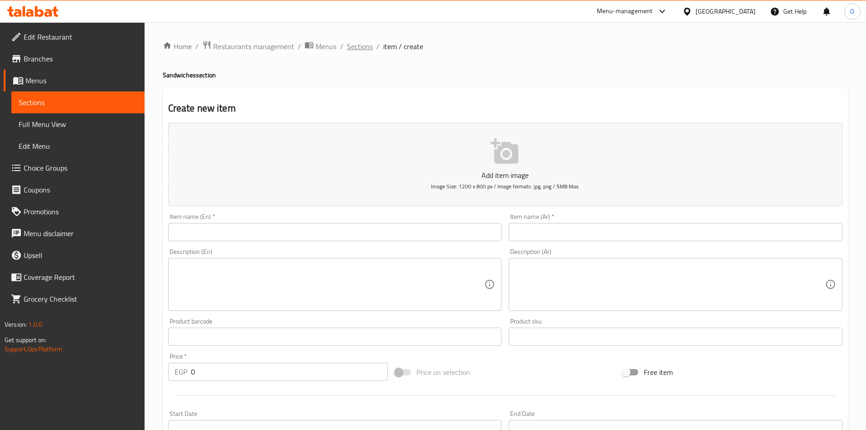
click at [355, 45] on span "Sections" at bounding box center [360, 46] width 26 height 11
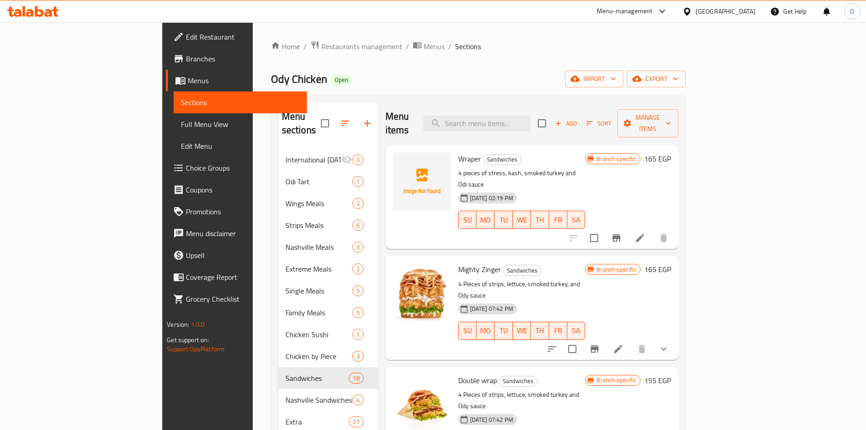
click at [388, 71] on div "Ody Chicken Open import export" at bounding box center [478, 78] width 415 height 17
click at [578, 118] on span "Add" at bounding box center [566, 123] width 25 height 10
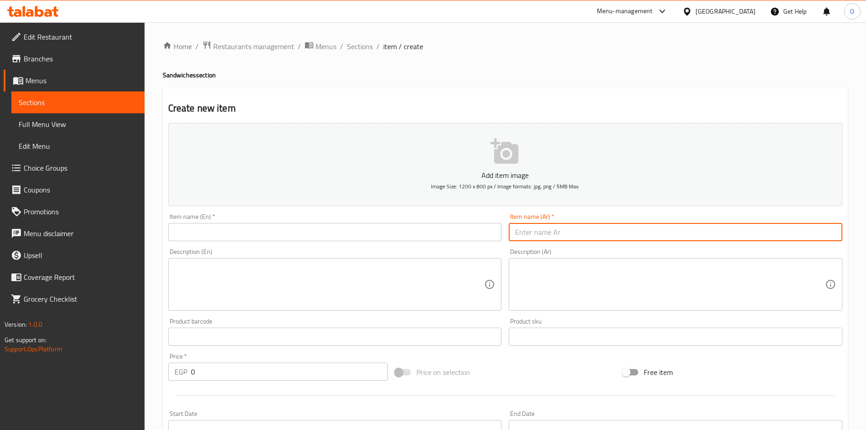
paste input "تويستر ناشفيل"
type input "تويستر ناشفيل"
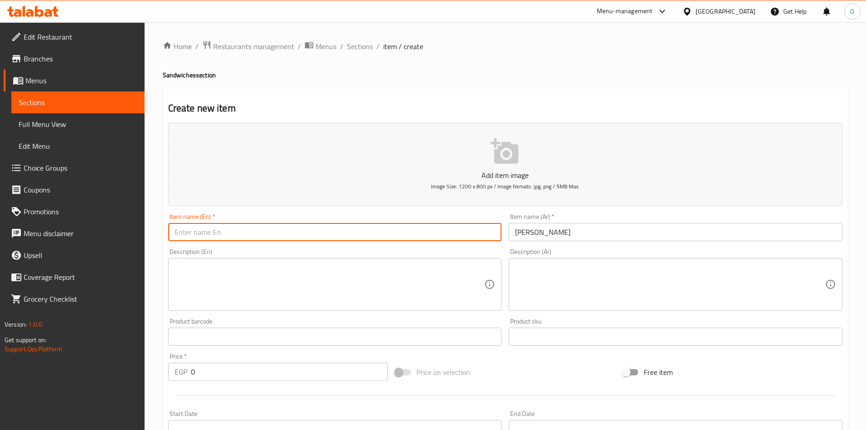
paste input "Twister Nashville"
type input "Twister Nashville"
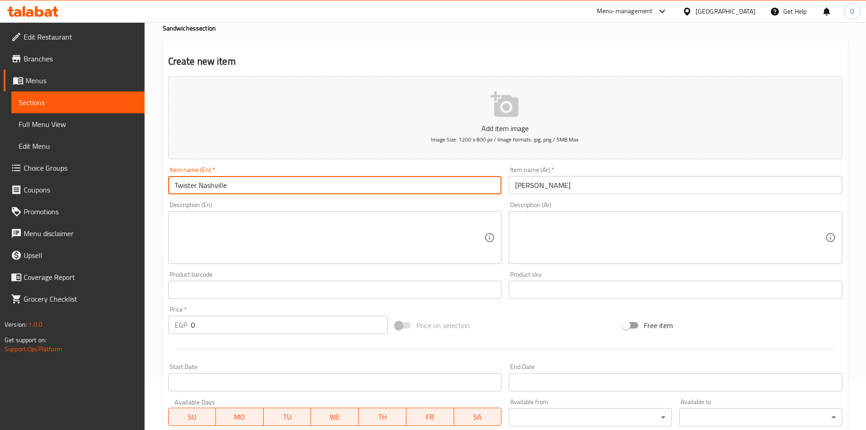
scroll to position [91, 0]
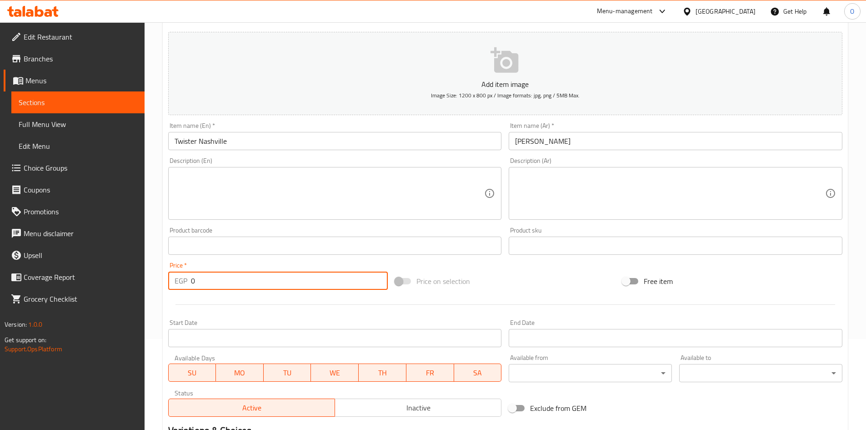
drag, startPoint x: 199, startPoint y: 276, endPoint x: 151, endPoint y: 284, distance: 48.3
click at [151, 284] on div "Home / Restaurants management / Menus / Sections / item / create Sandwiches sec…" at bounding box center [506, 241] width 722 height 620
type input "140"
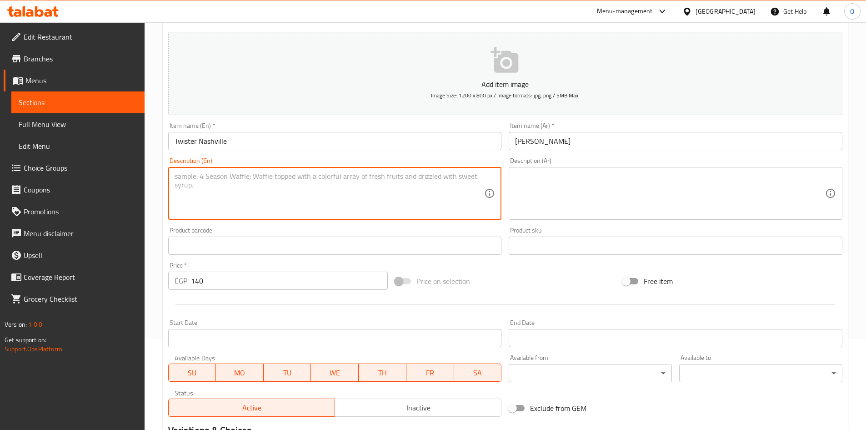
click at [251, 198] on textarea at bounding box center [330, 193] width 310 height 43
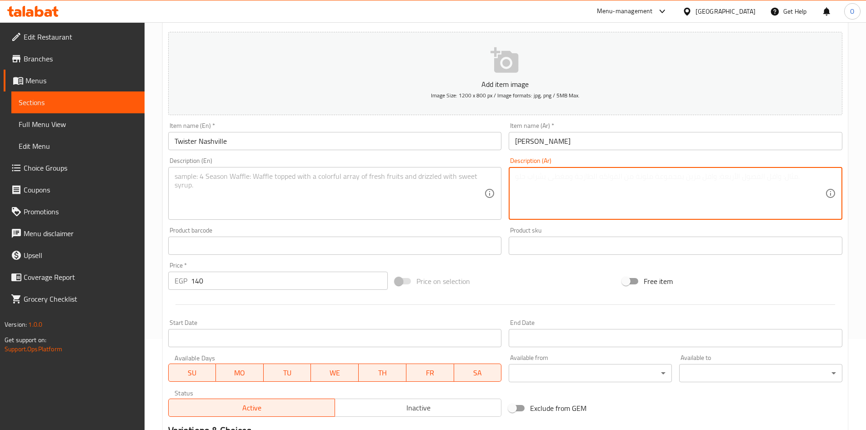
paste textarea "2 قطعة استريس الناشفيل كس + صوص اودي"
click at [744, 176] on textarea "2 قطعة استريس الناشفيل كس + صوص اودي" at bounding box center [670, 193] width 310 height 43
drag, startPoint x: 730, startPoint y: 176, endPoint x: 724, endPoint y: 176, distance: 6.4
click at [724, 176] on textarea "2 قطعة استريس الناشفيل خس + صوص اودي" at bounding box center [670, 193] width 310 height 43
click at [714, 181] on textarea "2 قطعة استريس الناشفيل خس وصوص اودي" at bounding box center [670, 193] width 310 height 43
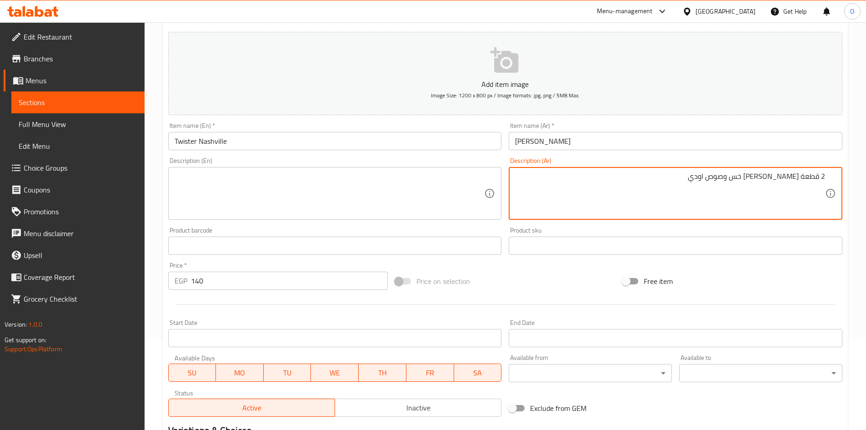
click at [714, 181] on textarea "2 قطعة استريس الناشفيل خس وصوص اودي" at bounding box center [670, 193] width 310 height 43
type textarea "2 قطعة استريس الناشفيل خس وصوص اودي"
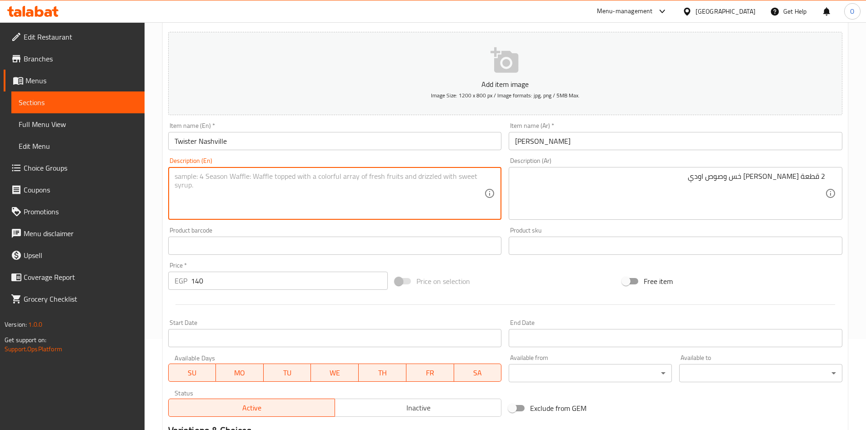
paste textarea "2 Nashville Crispy Lettuce & Odie's Sauce"
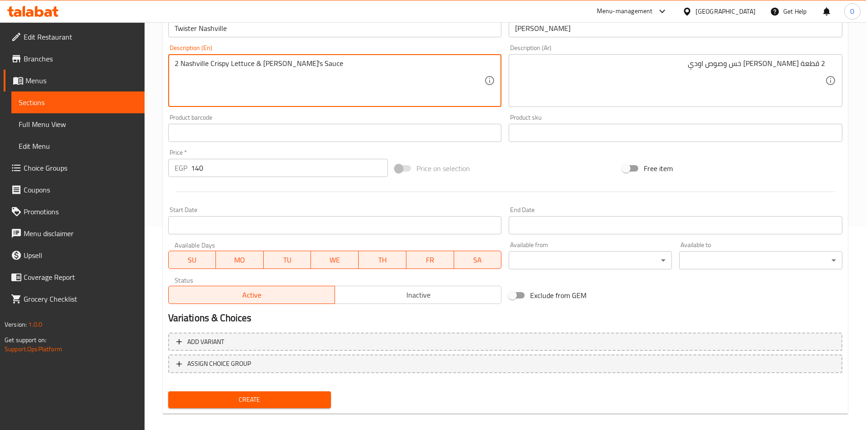
scroll to position [213, 0]
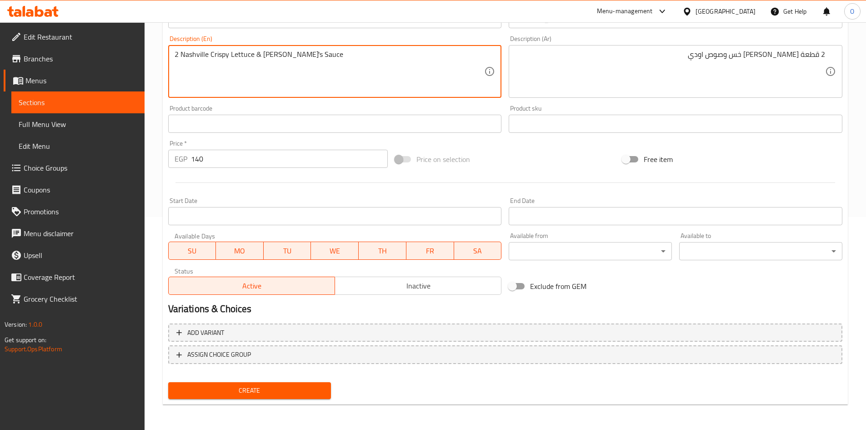
type textarea "2 Nashville Crispy Lettuce & Odie's Sauce"
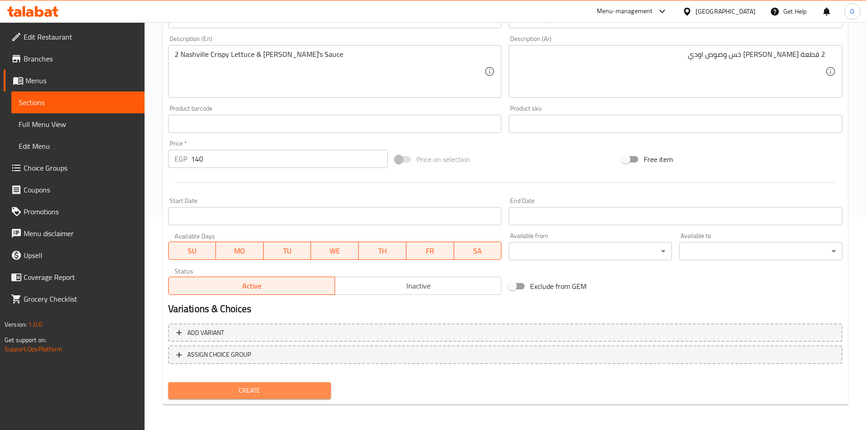
click at [223, 384] on button "Create" at bounding box center [249, 390] width 163 height 17
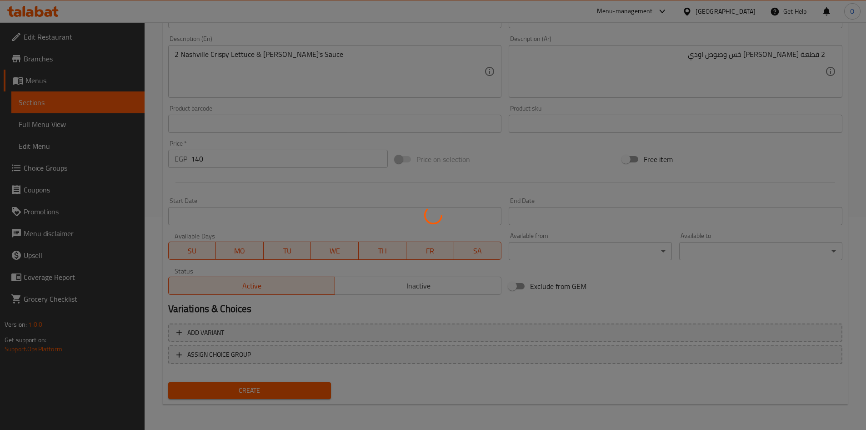
type input "0"
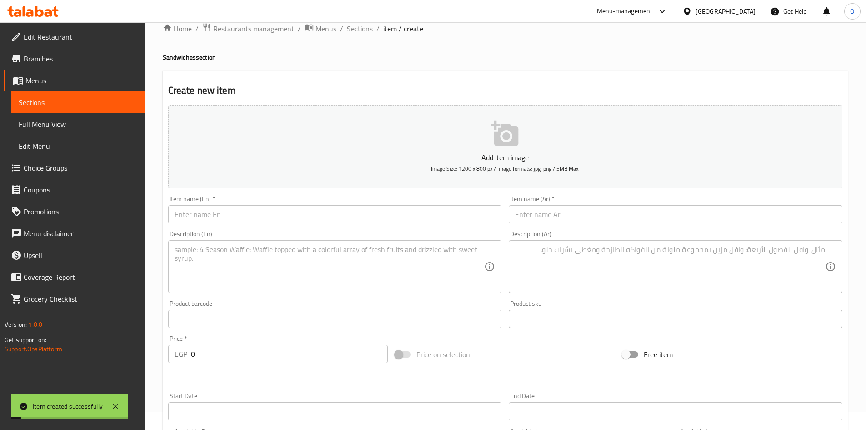
scroll to position [0, 0]
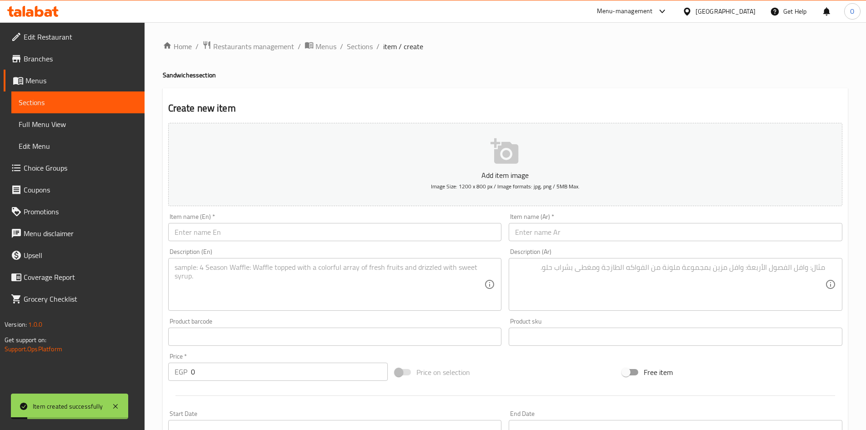
click at [354, 39] on div "Home / Restaurants management / Menus / Sections / item / create Sandwiches sec…" at bounding box center [506, 332] width 722 height 620
click at [354, 45] on span "Sections" at bounding box center [360, 46] width 26 height 11
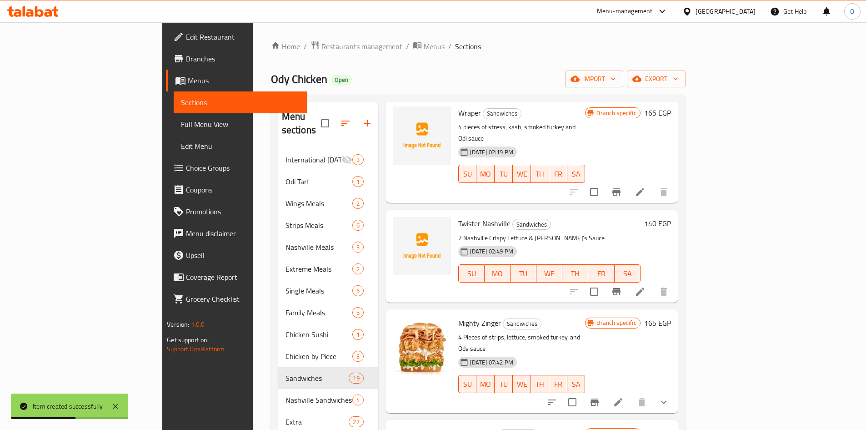
scroll to position [45, 0]
click at [622, 286] on icon "Branch-specific-item" at bounding box center [616, 291] width 11 height 11
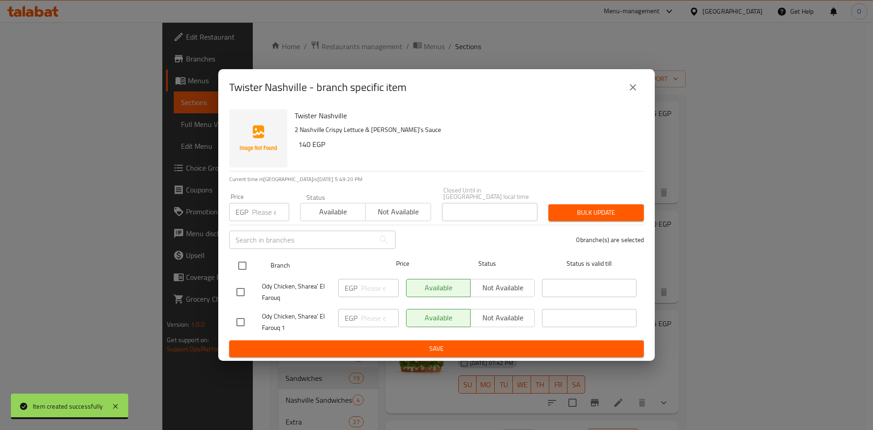
click at [239, 263] on input "checkbox" at bounding box center [242, 265] width 19 height 19
checkbox input "true"
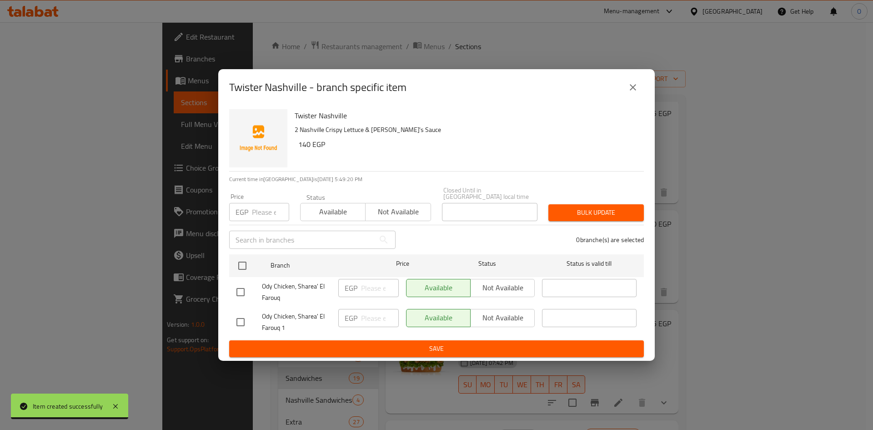
checkbox input "true"
click at [494, 285] on span "Not available" at bounding box center [502, 287] width 57 height 13
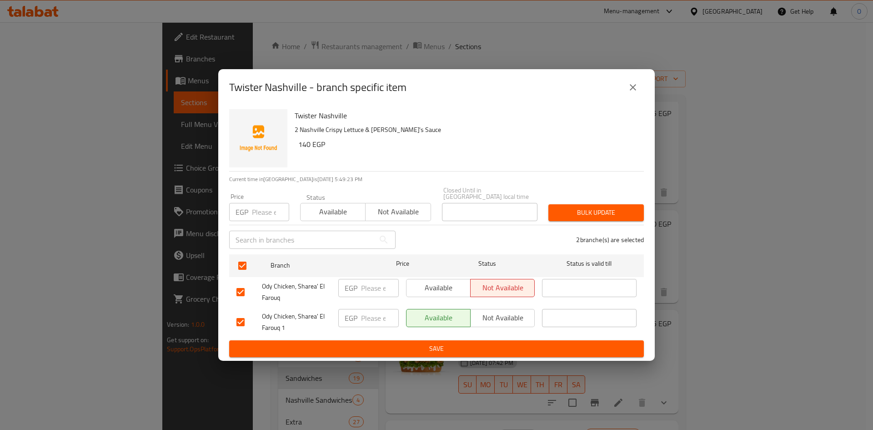
click at [477, 340] on button "Save" at bounding box center [436, 348] width 415 height 17
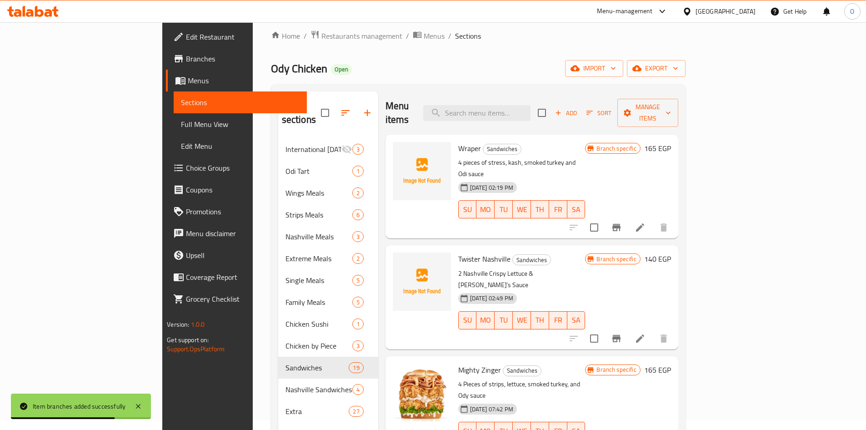
scroll to position [0, 0]
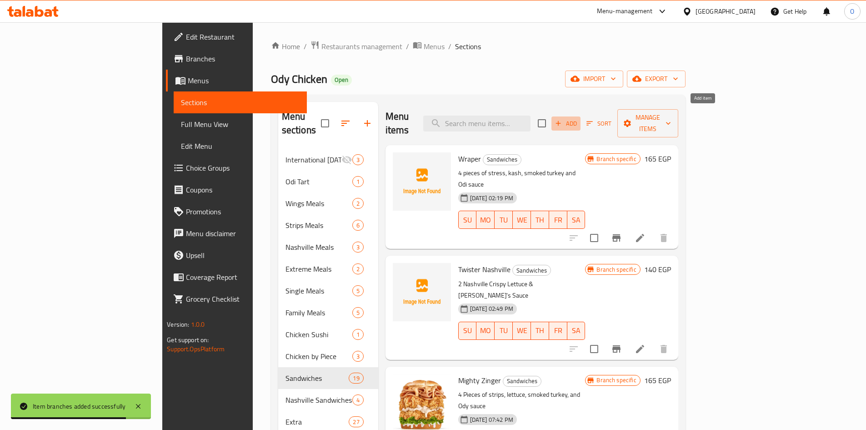
click at [578, 118] on span "Add" at bounding box center [566, 123] width 25 height 10
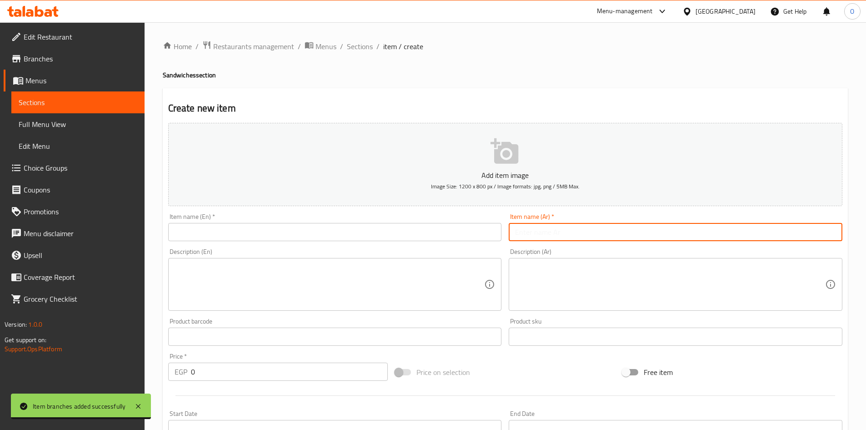
paste input "ناشفيل فيلر"
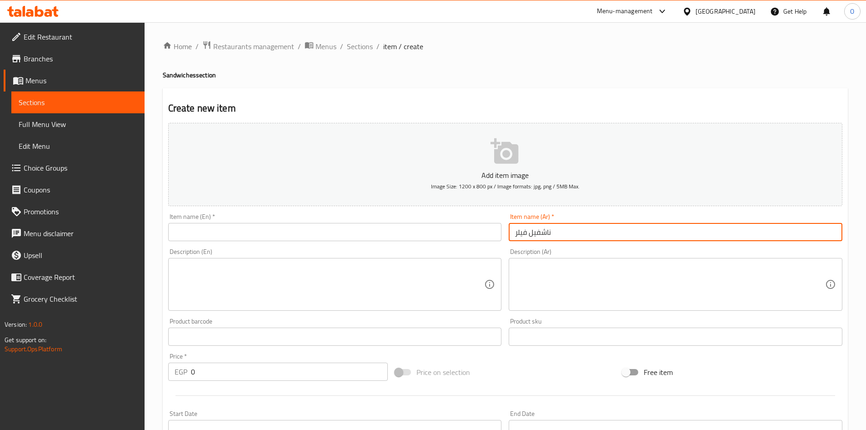
type input "ناشفيل فيلر"
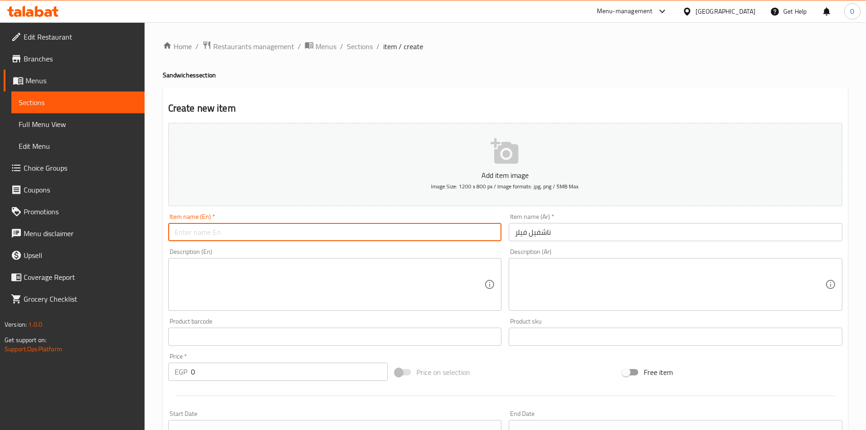
paste input "Nashville Filler"
type input "Nashville Filler"
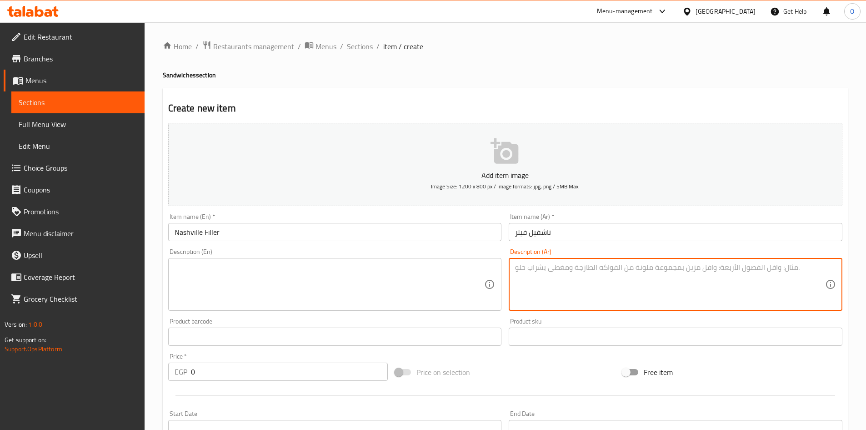
paste textarea "4 قطع استريس الناشفيل + كس تركي مدخن + صوص اودي"
drag, startPoint x: 747, startPoint y: 266, endPoint x: 752, endPoint y: 268, distance: 5.8
click at [752, 268] on textarea "4 قطع استريس الناشفيل + كس تركي مدخن + صوص اودي" at bounding box center [670, 284] width 310 height 43
click at [747, 270] on textarea "4 قطع استريس الناشفيل، كس تركي مدخن + صوص اودي" at bounding box center [670, 284] width 310 height 43
drag, startPoint x: 698, startPoint y: 271, endPoint x: 689, endPoint y: 269, distance: 9.3
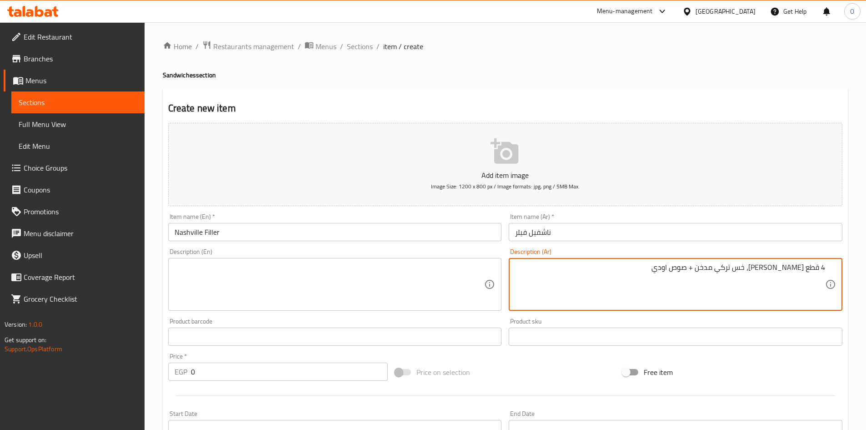
click at [689, 269] on textarea "4 قطع استريس الناشفيل، خس تركي مدخن + صوص اودي" at bounding box center [670, 284] width 310 height 43
click at [698, 271] on textarea "4 قطع استريس الناشفيل، خس تركي مدخن وصوص اودي" at bounding box center [670, 284] width 310 height 43
type textarea "4 قطع استريس الناشفيل، خس تركي مدخن وصوص اودي"
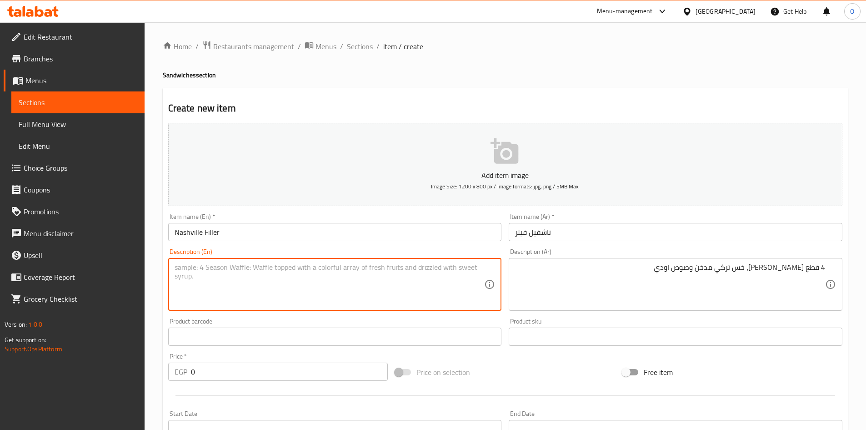
paste textarea "4 nashville crispy fried chicken patties, smoked turkey lettuce & odie's sauce"
type textarea "4 nashville crispy fried chicken patties, smoked turkey lettuce & odie's sauce"
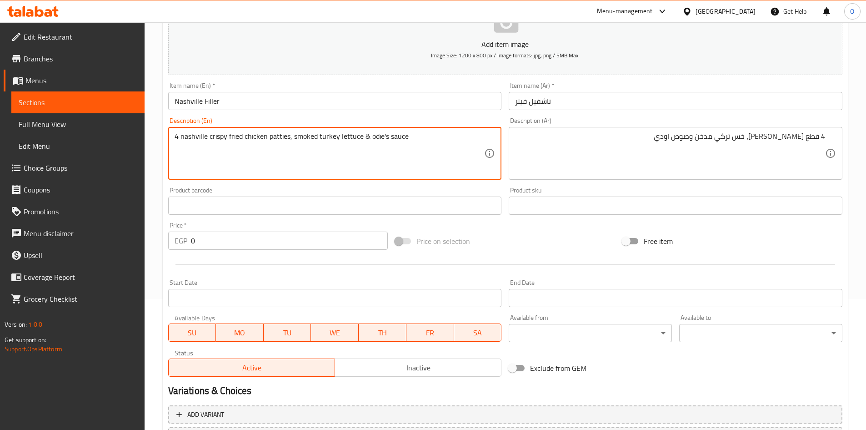
scroll to position [136, 0]
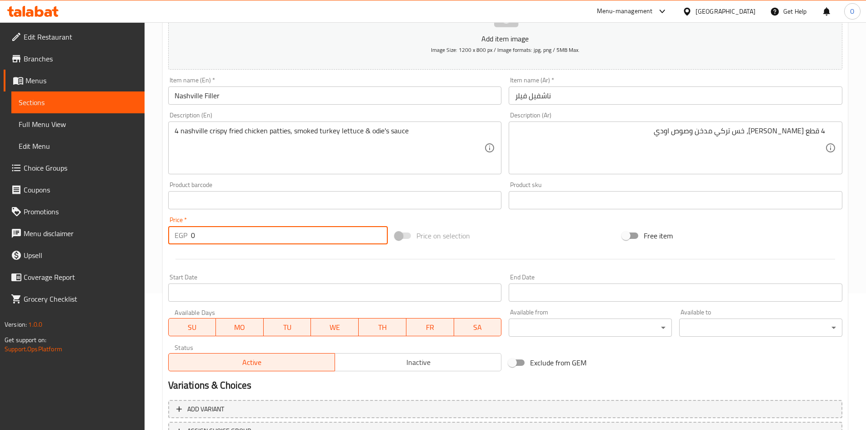
drag, startPoint x: 200, startPoint y: 241, endPoint x: 175, endPoint y: 234, distance: 25.9
click at [175, 234] on div "EGP 0 Price *" at bounding box center [278, 235] width 220 height 18
type input "210"
click at [214, 267] on div at bounding box center [506, 259] width 682 height 22
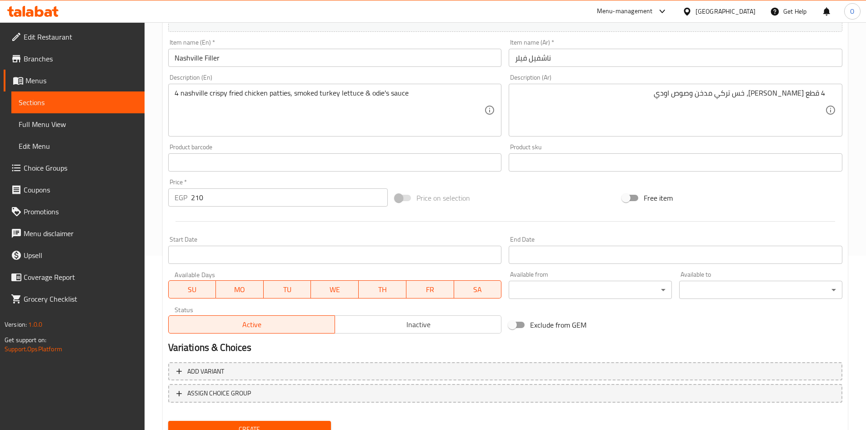
scroll to position [213, 0]
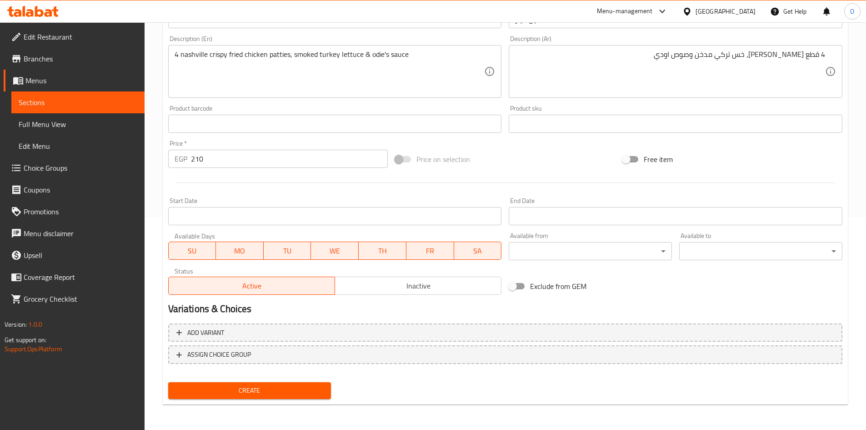
click at [229, 386] on span "Create" at bounding box center [250, 390] width 149 height 11
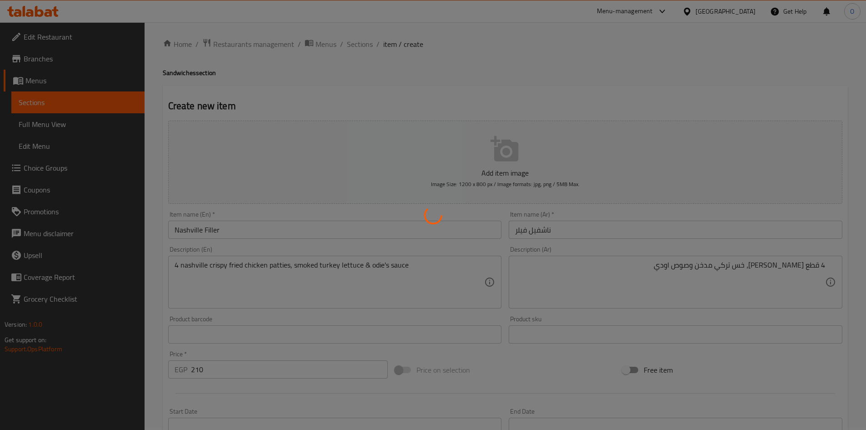
scroll to position [0, 0]
type input "0"
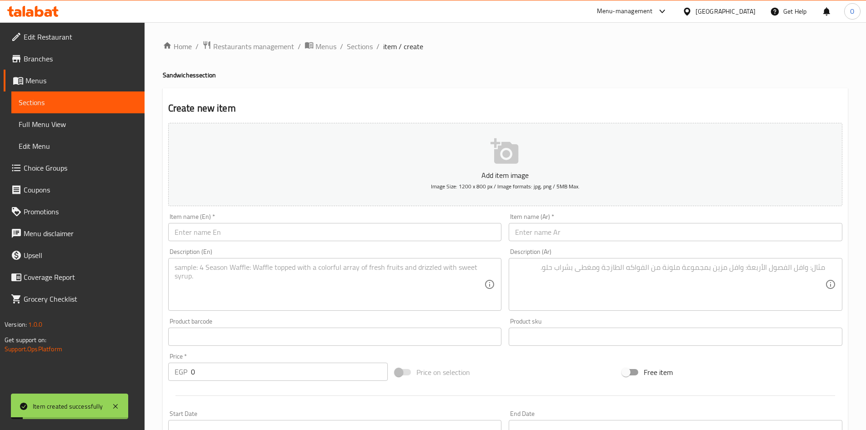
drag, startPoint x: 364, startPoint y: 43, endPoint x: 531, endPoint y: 91, distance: 174.1
click at [364, 43] on span "Sections" at bounding box center [360, 46] width 26 height 11
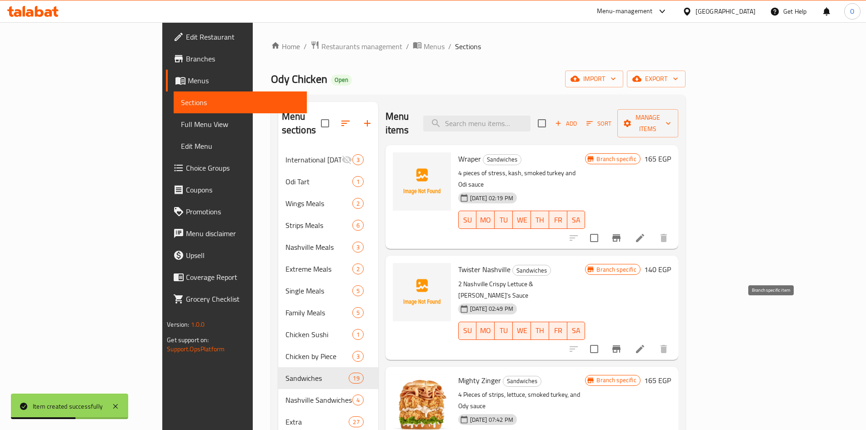
click at [621, 345] on icon "Branch-specific-item" at bounding box center [617, 348] width 8 height 7
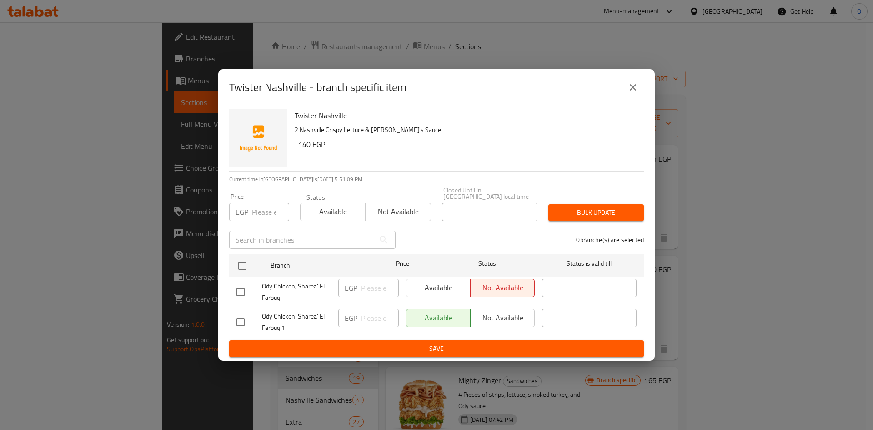
click at [632, 86] on icon "close" at bounding box center [633, 87] width 11 height 11
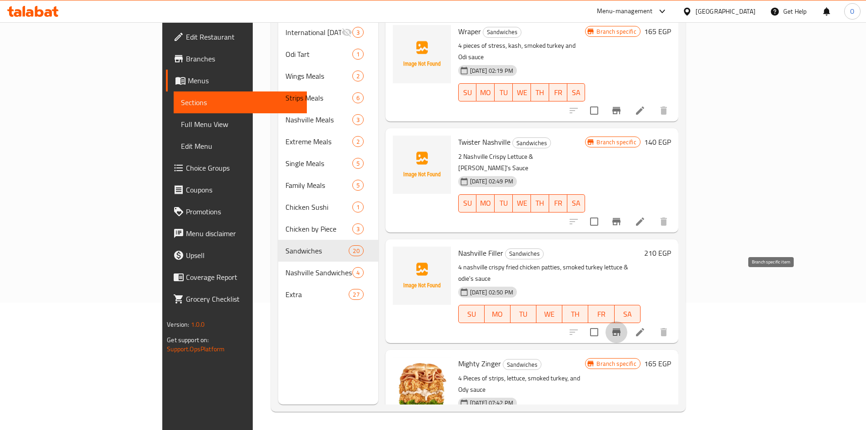
click at [622, 326] on icon "Branch-specific-item" at bounding box center [616, 331] width 11 height 11
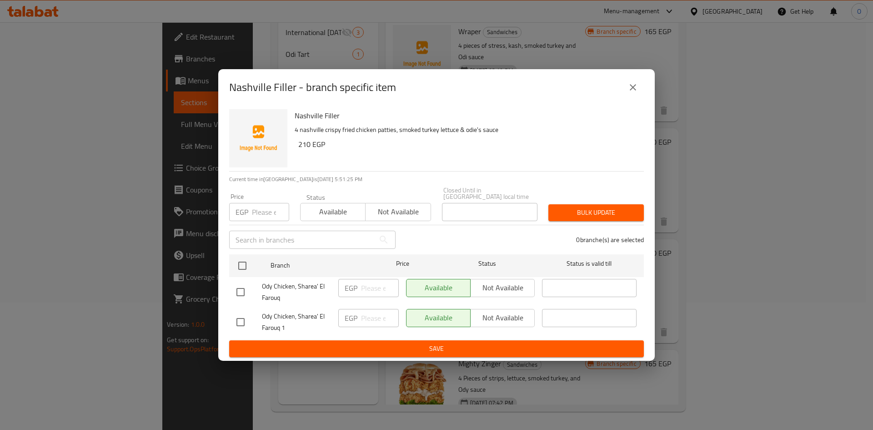
click at [242, 318] on input "checkbox" at bounding box center [240, 321] width 19 height 19
checkbox input "true"
click at [240, 290] on input "checkbox" at bounding box center [240, 291] width 19 height 19
checkbox input "true"
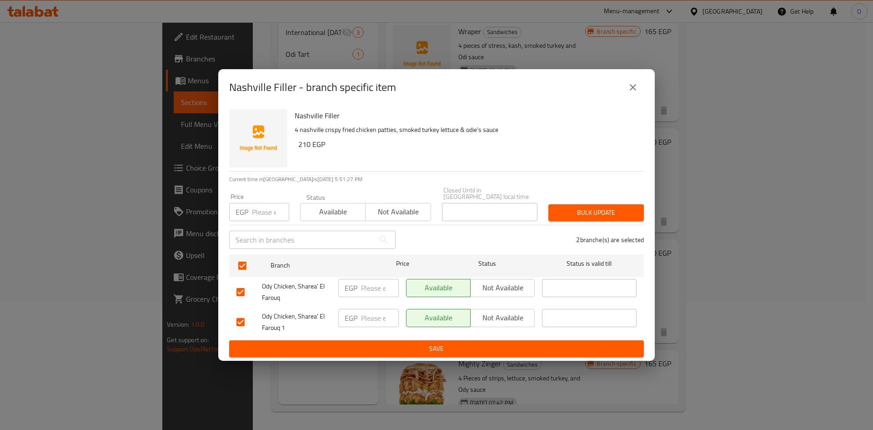
click at [239, 318] on input "checkbox" at bounding box center [240, 321] width 19 height 19
checkbox input "false"
click at [523, 279] on button "Not available" at bounding box center [502, 288] width 65 height 18
click at [432, 349] on span "Save" at bounding box center [436, 348] width 400 height 11
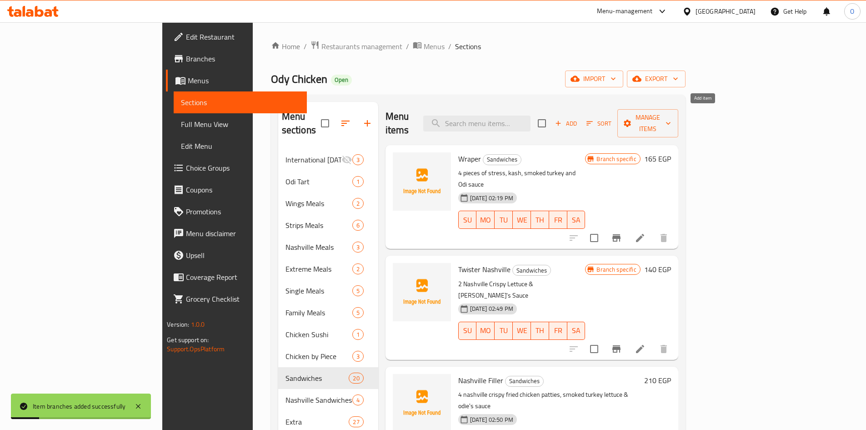
click at [562, 119] on icon "button" at bounding box center [558, 123] width 8 height 8
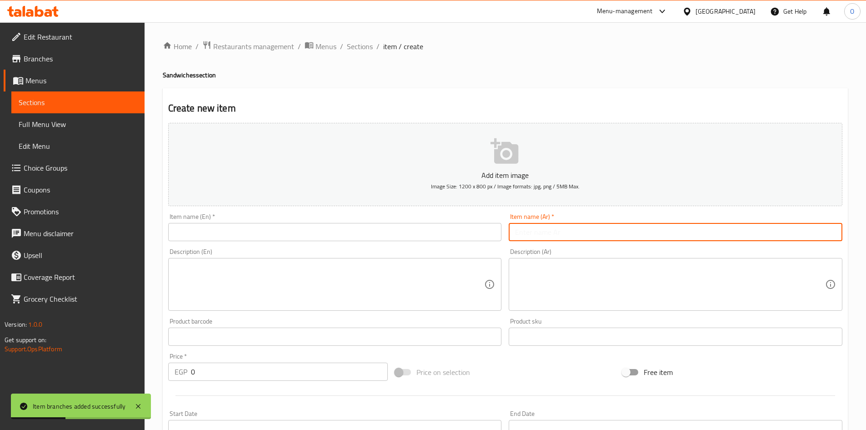
paste input "ناشفيل راب"
type input "ناشفيل راب"
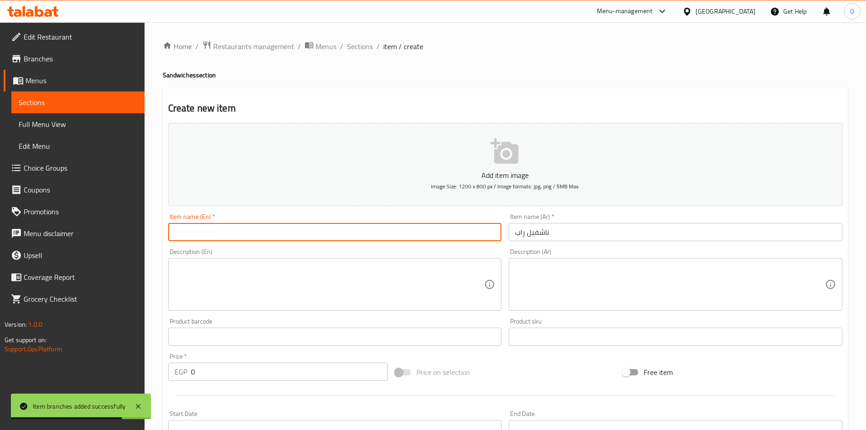
paste input "Nashville Rap"
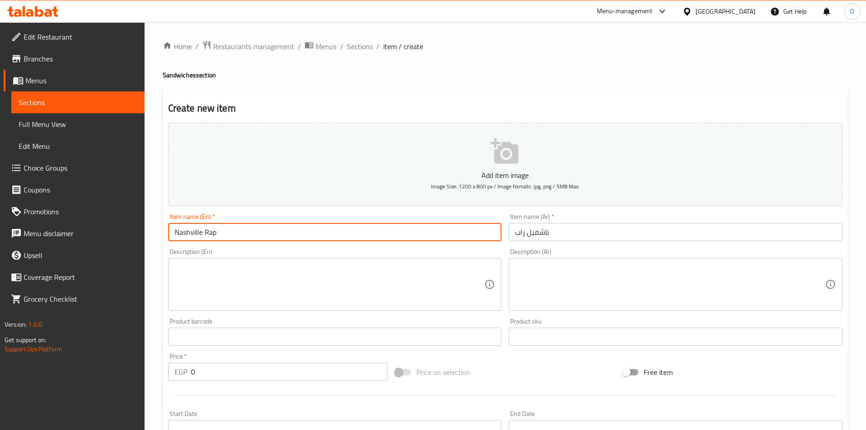
click at [209, 233] on input "Nashville Rap" at bounding box center [335, 232] width 334 height 18
drag, startPoint x: 206, startPoint y: 232, endPoint x: 226, endPoint y: 234, distance: 20.1
click at [226, 234] on input "Nashville Rap" at bounding box center [335, 232] width 334 height 18
type input "Nashville Wrap"
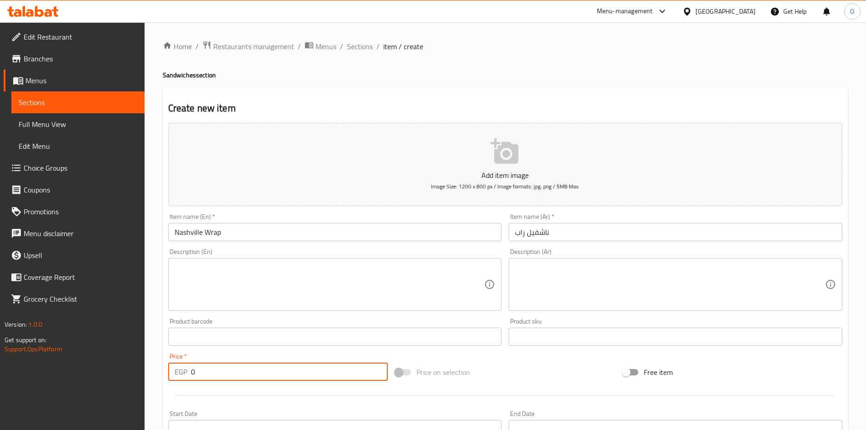
drag, startPoint x: 196, startPoint y: 375, endPoint x: 172, endPoint y: 369, distance: 24.9
click at [172, 369] on div "EGP 0 Price *" at bounding box center [278, 371] width 220 height 18
type input "185"
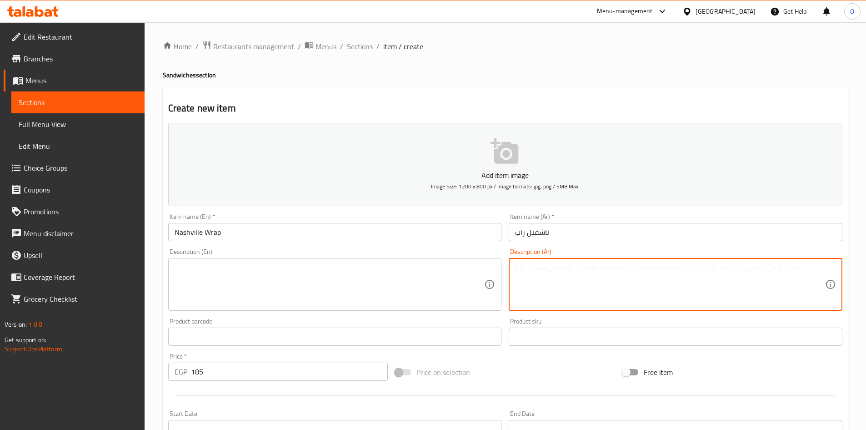
paste textarea "4 قطع است لع استريس الناشفيل نيل + كس تركي مدخن + صوص اودي"
drag, startPoint x: 783, startPoint y: 268, endPoint x: 804, endPoint y: 269, distance: 21.8
click at [804, 269] on textarea "4 قطع است لع استريس الناشفيل نيل + كس تركي مدخن + صوص اودي" at bounding box center [670, 284] width 310 height 43
drag, startPoint x: 734, startPoint y: 268, endPoint x: 752, endPoint y: 271, distance: 18.1
click at [752, 271] on textarea "4 قطع استريس الناشفيل نيل + كس تركي مدخن + صوص اودي" at bounding box center [670, 284] width 310 height 43
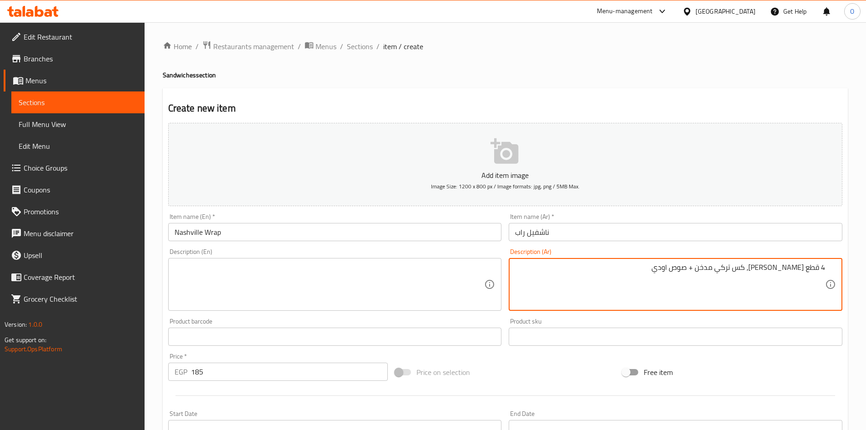
click at [748, 269] on textarea "4 قطع استريس الناشفيل، كس تركي مدخن + صوص اودي" at bounding box center [670, 284] width 310 height 43
click at [737, 271] on textarea "4 قطع استريس الناشفيل، خس تركي مدخن + صوص اودي" at bounding box center [670, 284] width 310 height 43
drag, startPoint x: 696, startPoint y: 269, endPoint x: 685, endPoint y: 285, distance: 19.0
click at [689, 268] on textarea "4 قطع استريس الناشفيل، خس، تركي مدخن + صوص اودي" at bounding box center [670, 284] width 310 height 43
click at [705, 296] on textarea "4 قطع استريس الناشفيل، خس، تركي مدخن وصوص اودي" at bounding box center [670, 284] width 310 height 43
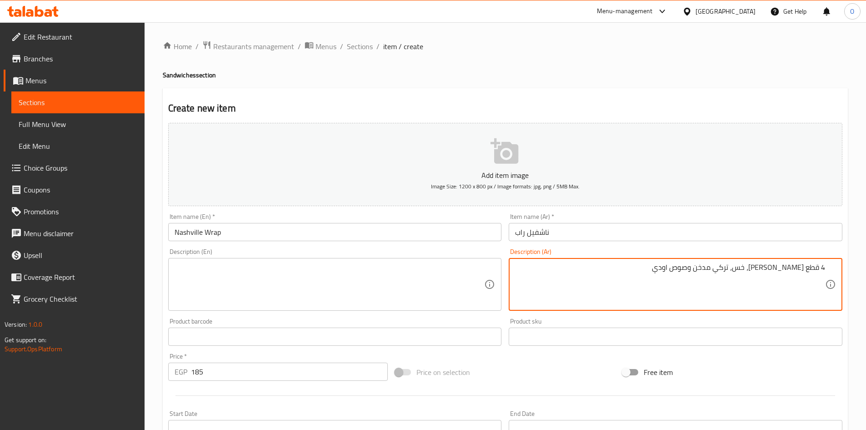
click at [705, 296] on textarea "4 قطع استريس الناشفيل، خس، تركي مدخن وصوص اودي" at bounding box center [670, 284] width 310 height 43
type textarea "4 قطع استريس الناشفيل، خس، تركي مدخن وصوص اودي"
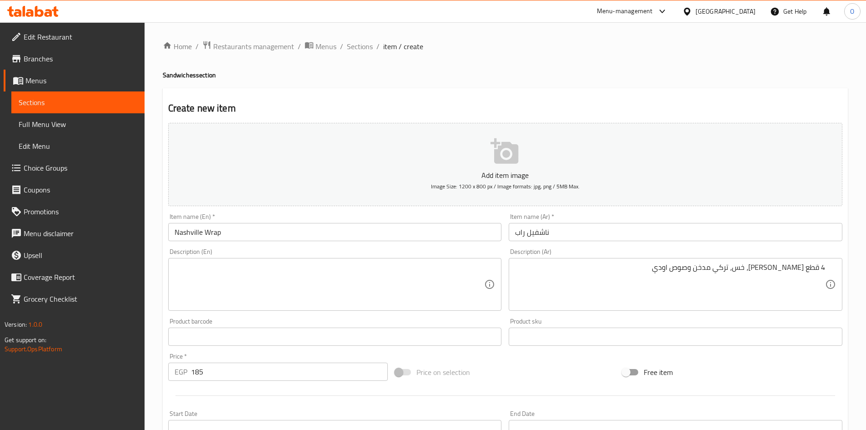
drag, startPoint x: 691, startPoint y: 262, endPoint x: 676, endPoint y: 273, distance: 18.8
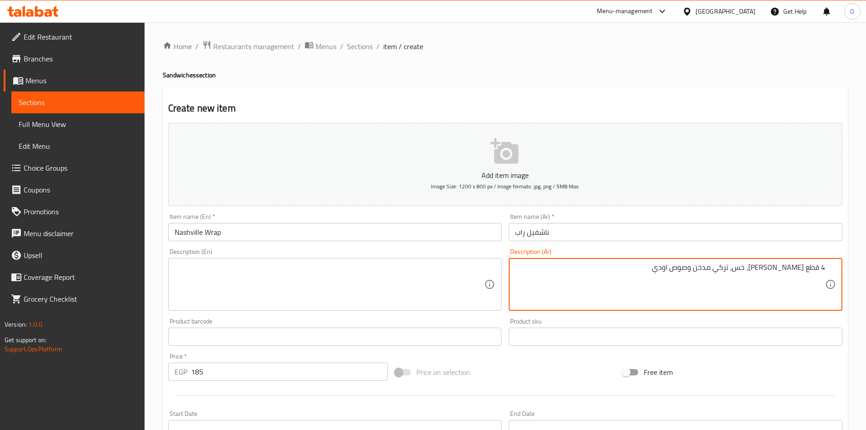
click at [676, 273] on textarea "4 قطع استريس الناشفيل، خس، تركي مدخن وصوص اودي" at bounding box center [670, 284] width 310 height 43
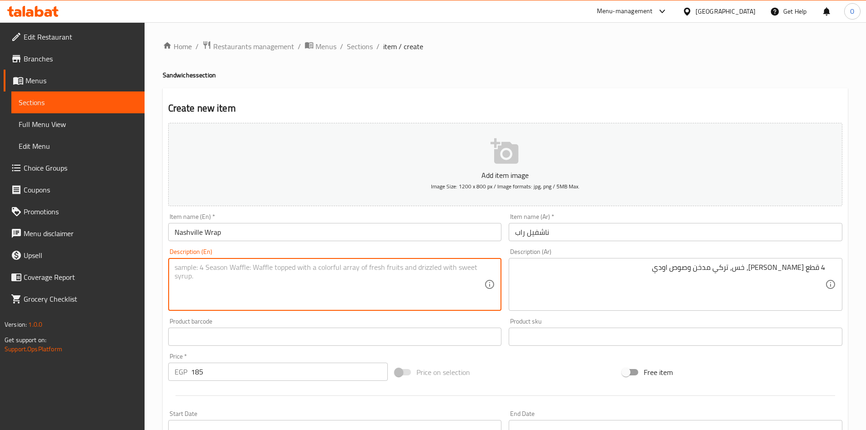
paste textarea "4 nashville streis pieces, lettuce, smoked turkey and odie's sauce"
type textarea "4 nashville streis pieces, lettuce, smoked turkey and odie's sauce"
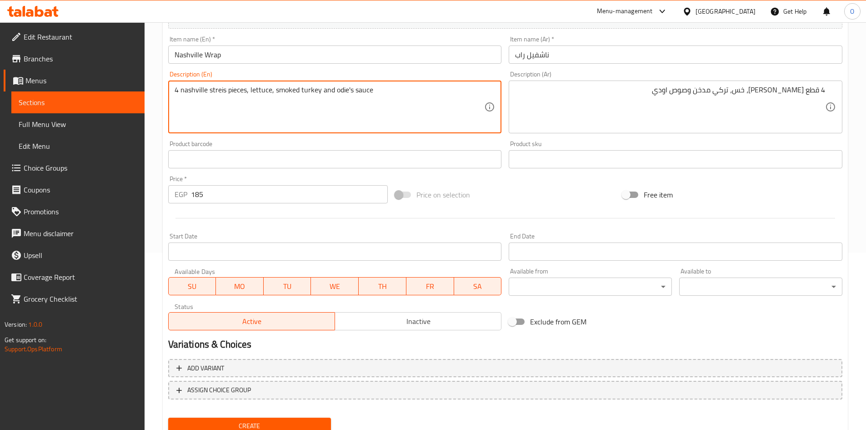
scroll to position [213, 0]
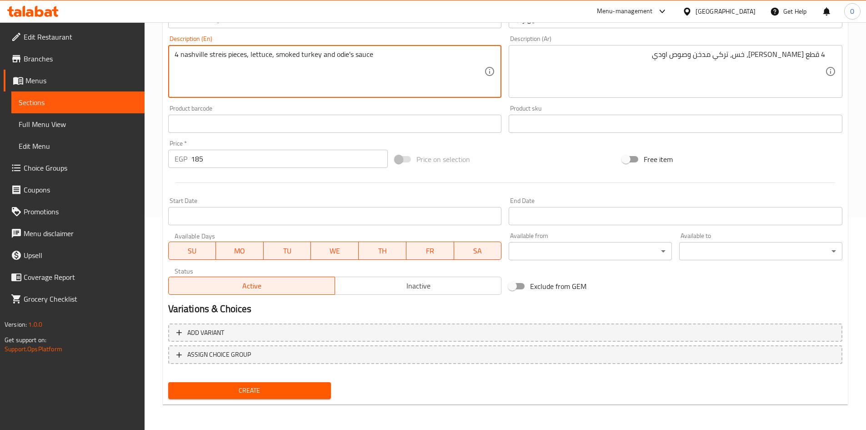
click at [195, 390] on span "Create" at bounding box center [250, 390] width 149 height 11
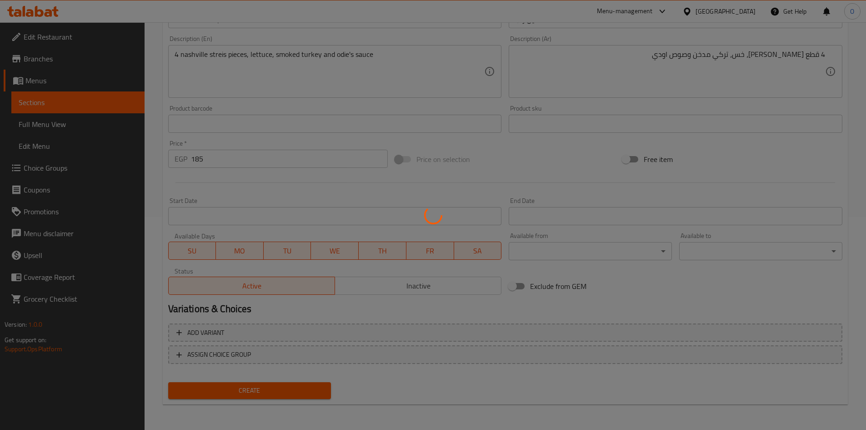
type input "0"
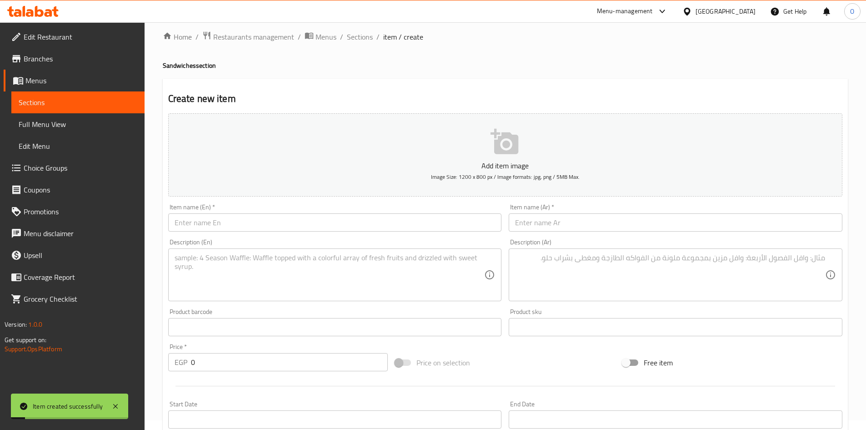
scroll to position [0, 0]
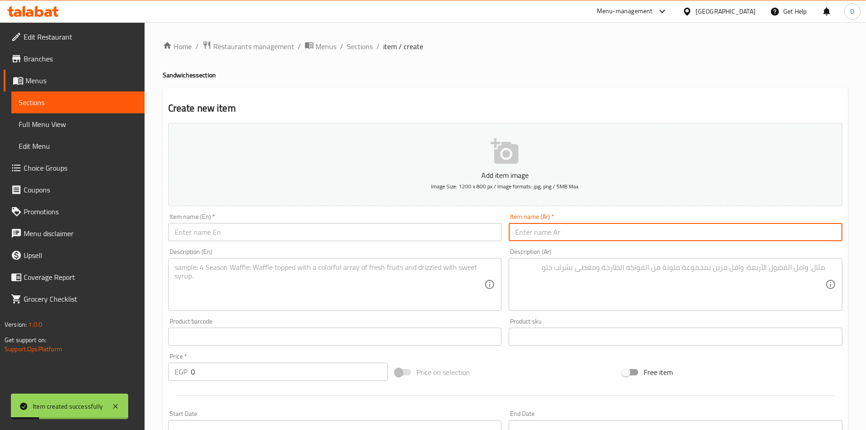
drag, startPoint x: 562, startPoint y: 243, endPoint x: 548, endPoint y: 232, distance: 17.9
click at [548, 232] on input "text" at bounding box center [676, 232] width 334 height 18
paste input "ناشفيل مايتي"
type input "ناشفيل مايتي"
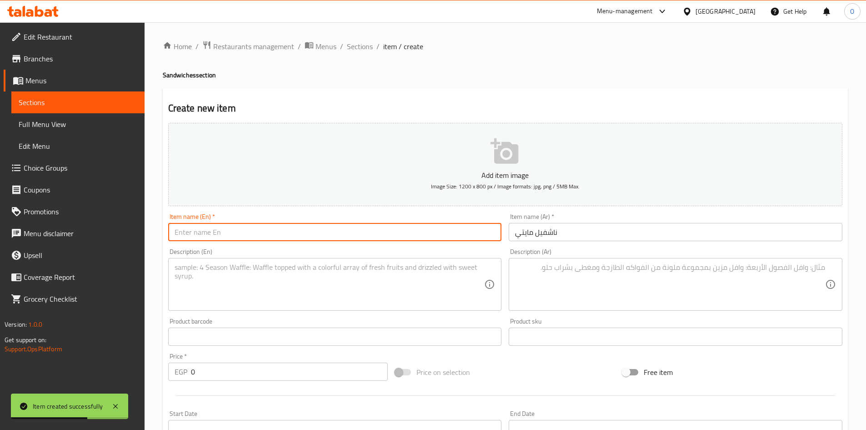
paste input "Nashville Mighty"
type input "Nashville Mighty"
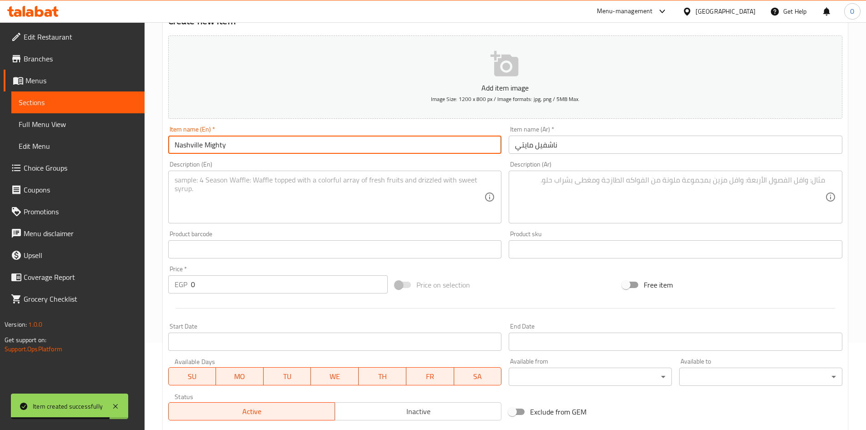
scroll to position [91, 0]
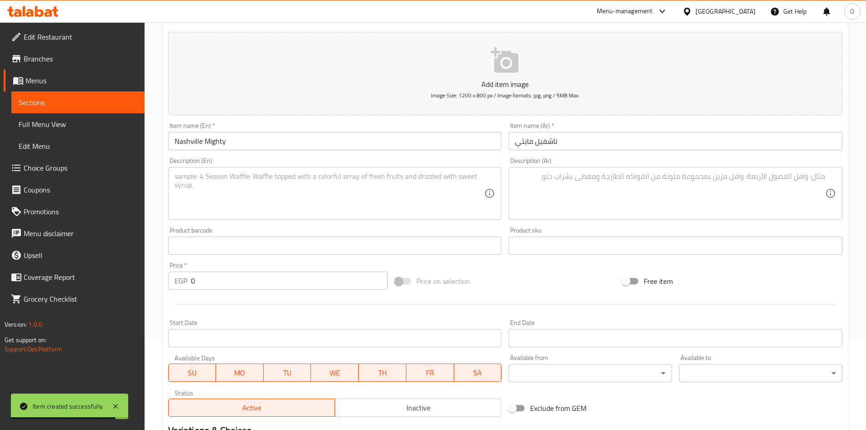
drag, startPoint x: 203, startPoint y: 271, endPoint x: 192, endPoint y: 278, distance: 13.3
click at [192, 278] on div "Price   * EGP 0 Price *" at bounding box center [278, 276] width 220 height 28
drag, startPoint x: 209, startPoint y: 283, endPoint x: 187, endPoint y: 278, distance: 22.1
click at [187, 278] on div "EGP 0 Price *" at bounding box center [278, 280] width 220 height 18
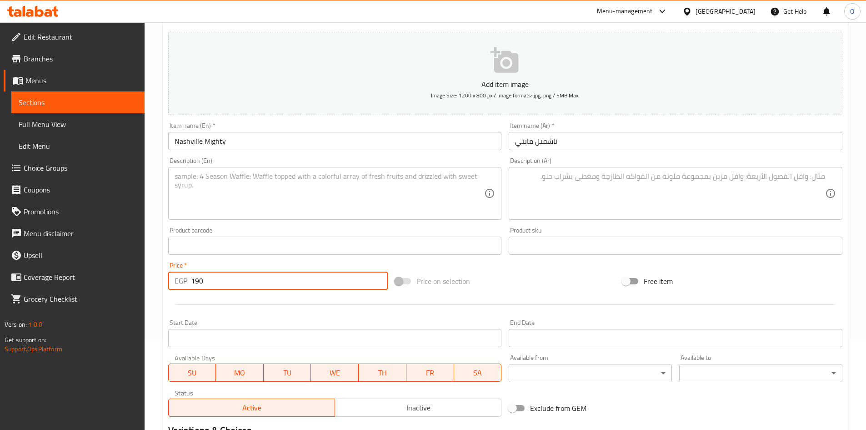
type input "190"
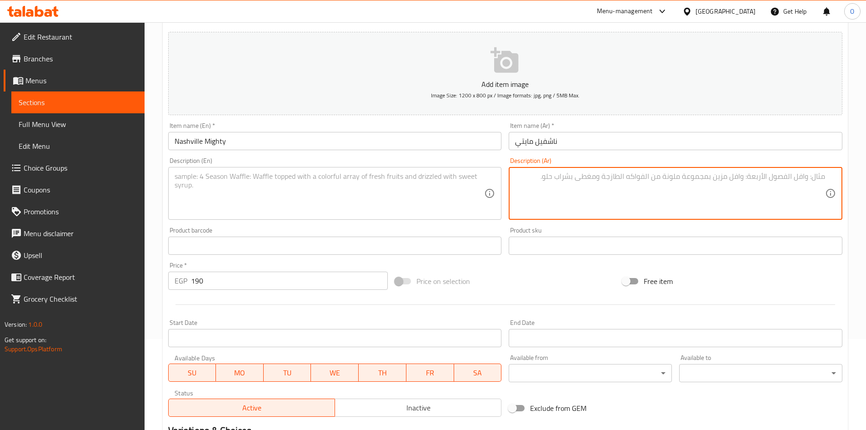
paste textarea "4 قطع استريس الناشفيل + كس تركي مدكن + صوص اودي"
drag, startPoint x: 747, startPoint y: 178, endPoint x: 751, endPoint y: 180, distance: 5.1
click at [751, 180] on textarea "4 قطع استريس الناشفيل + كس تركي مدكن + صوص اودي" at bounding box center [670, 193] width 310 height 43
click at [748, 180] on textarea "4 قطع استريس الناشفيل، كس تركي مدكن + صوص اودي" at bounding box center [670, 193] width 310 height 43
drag, startPoint x: 697, startPoint y: 178, endPoint x: 691, endPoint y: 177, distance: 5.5
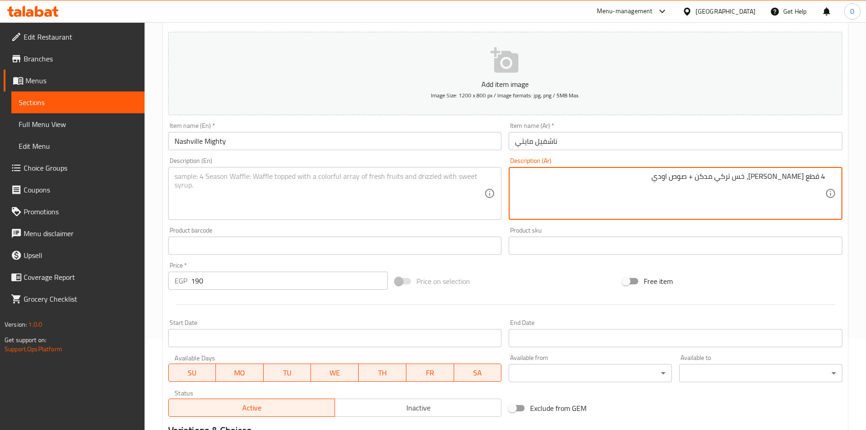
click at [691, 177] on textarea "4 قطع استريس الناشفيل، خس تركي مدكن + صوص اودي" at bounding box center [670, 193] width 310 height 43
click at [695, 177] on textarea "4 قطع استريس الناشفيل، خس تركي مدكن وصوص اودي" at bounding box center [670, 193] width 310 height 43
type textarea "4 قطع استريس الناشفيل، خس تركي مدكن وصوص اودي"
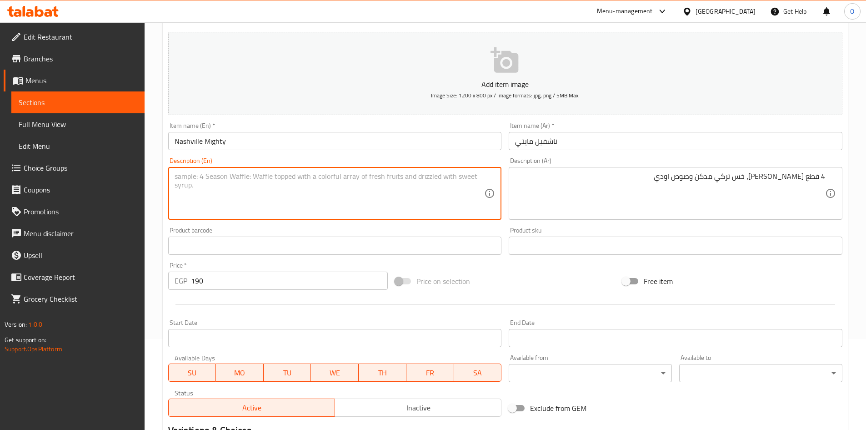
paste textarea "4 Nashville Strips, smoked turkey lettuce and Odie's sauce"
type textarea "4 Nashville Strips, smoked turkey lettuce and Odie's sauce"
click at [278, 301] on div at bounding box center [506, 304] width 682 height 22
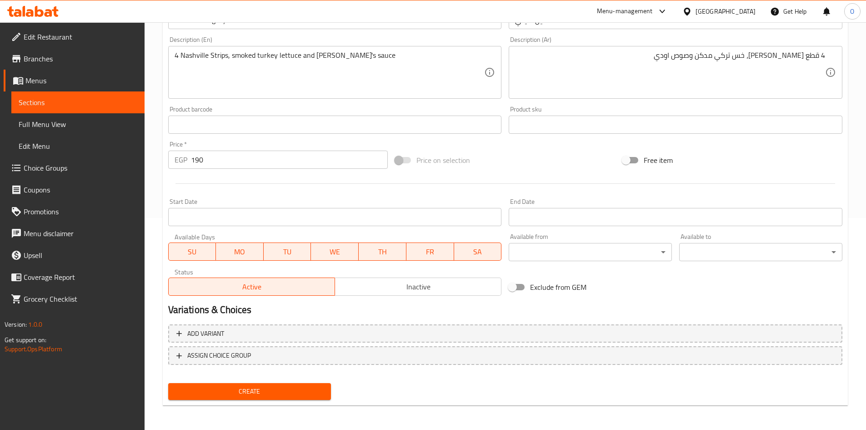
scroll to position [213, 0]
click at [239, 389] on span "Create" at bounding box center [250, 390] width 149 height 11
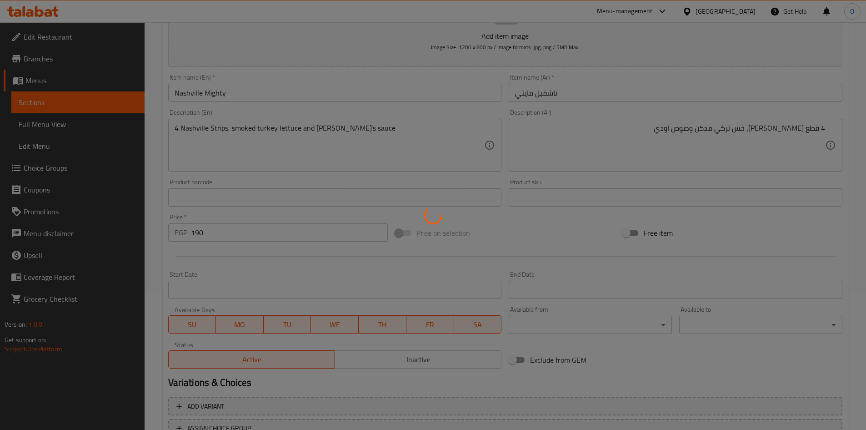
scroll to position [1, 0]
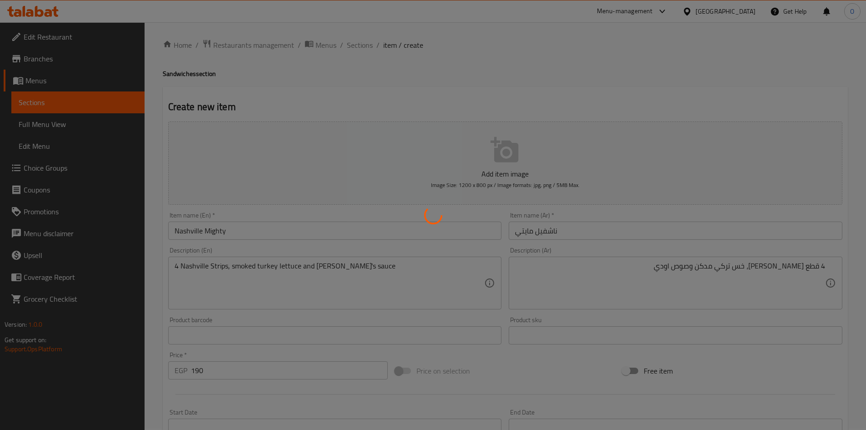
type input "0"
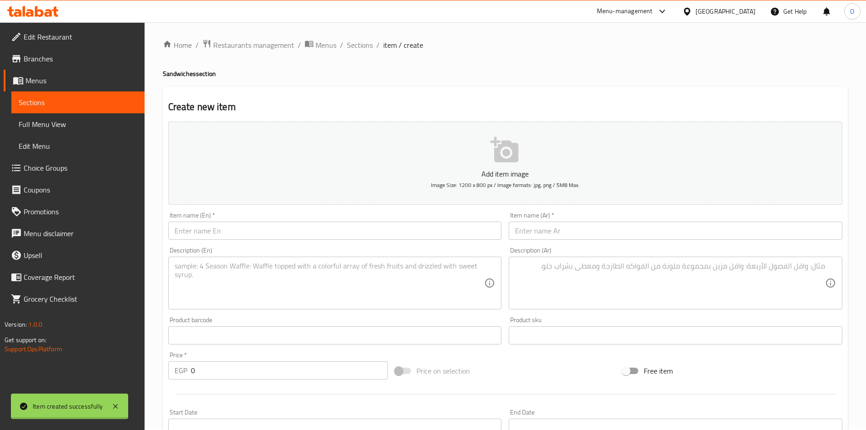
scroll to position [0, 0]
click at [366, 48] on span "Sections" at bounding box center [360, 46] width 26 height 11
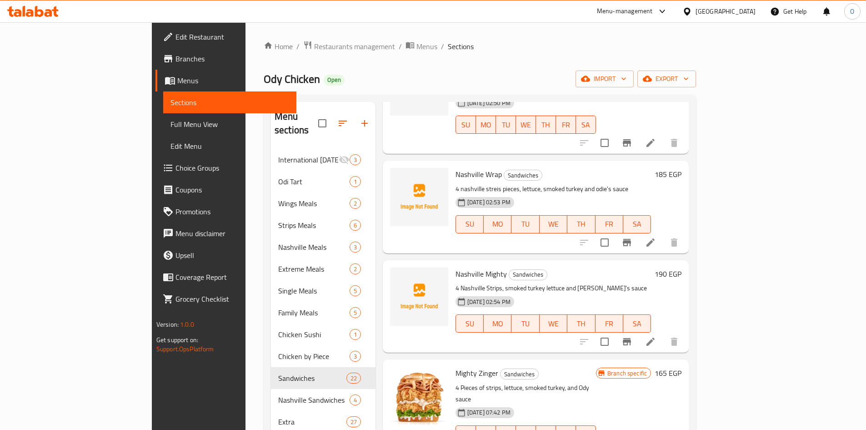
scroll to position [318, 0]
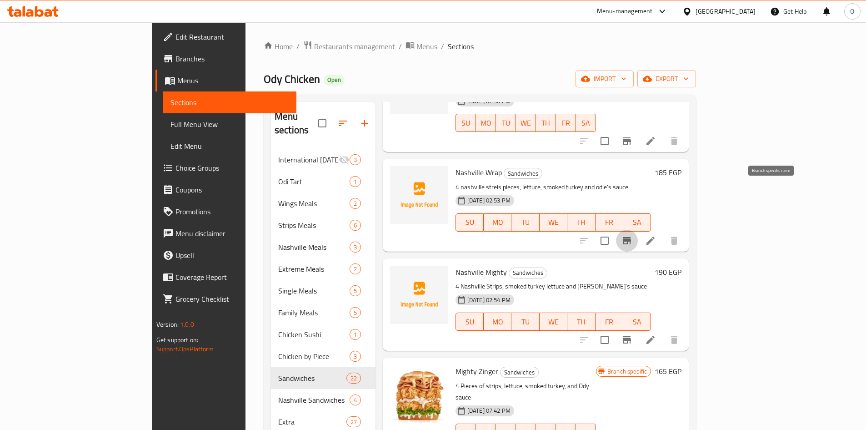
click at [633, 235] on icon "Branch-specific-item" at bounding box center [627, 240] width 11 height 11
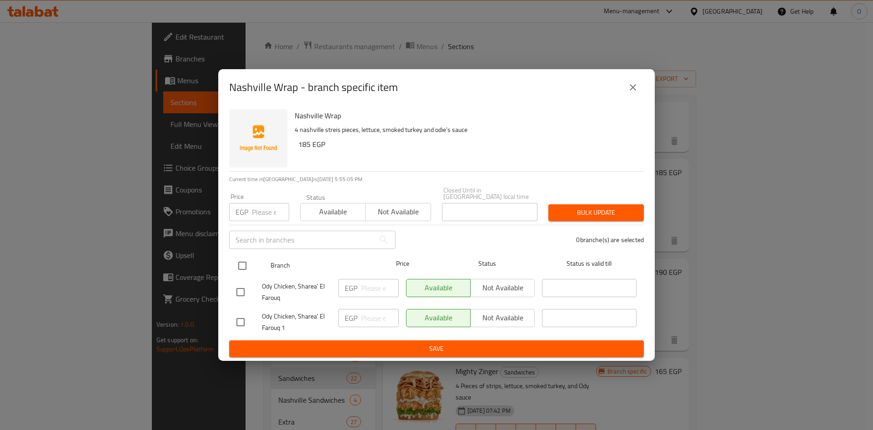
click at [241, 263] on input "checkbox" at bounding box center [242, 265] width 19 height 19
checkbox input "true"
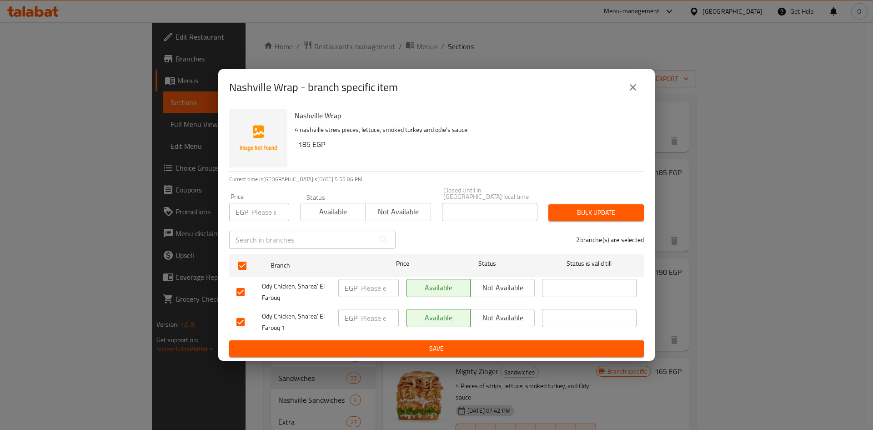
click at [243, 286] on input "checkbox" at bounding box center [240, 291] width 19 height 19
checkbox input "false"
click at [238, 317] on input "checkbox" at bounding box center [240, 321] width 19 height 19
checkbox input "false"
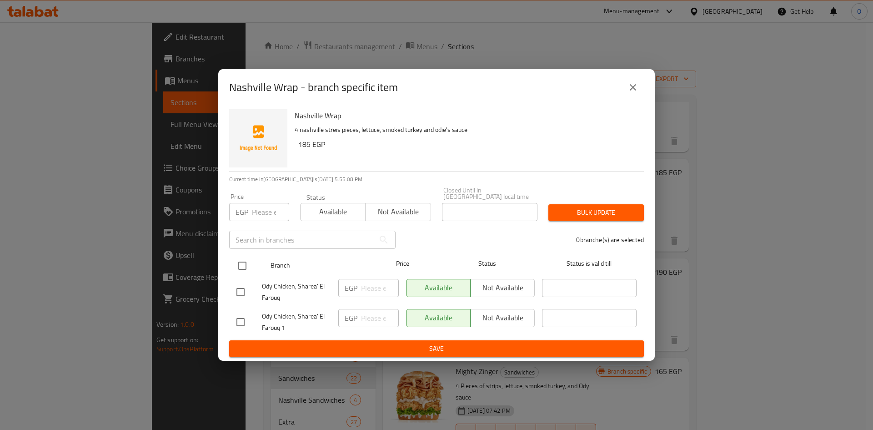
drag, startPoint x: 239, startPoint y: 271, endPoint x: 239, endPoint y: 278, distance: 7.3
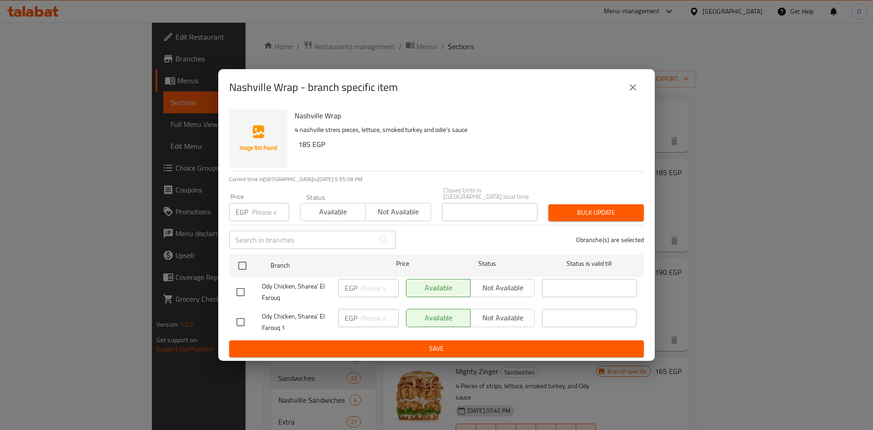
click at [239, 271] on input "checkbox" at bounding box center [242, 265] width 19 height 19
checkbox input "true"
click at [239, 286] on input "checkbox" at bounding box center [240, 291] width 19 height 19
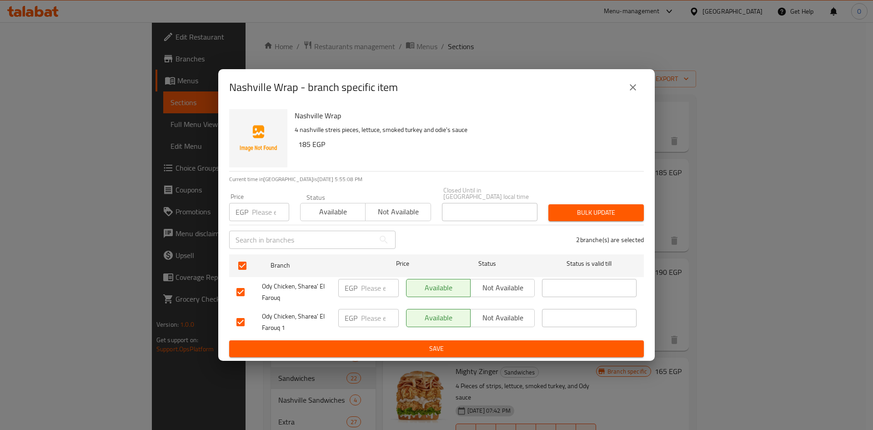
checkbox input "false"
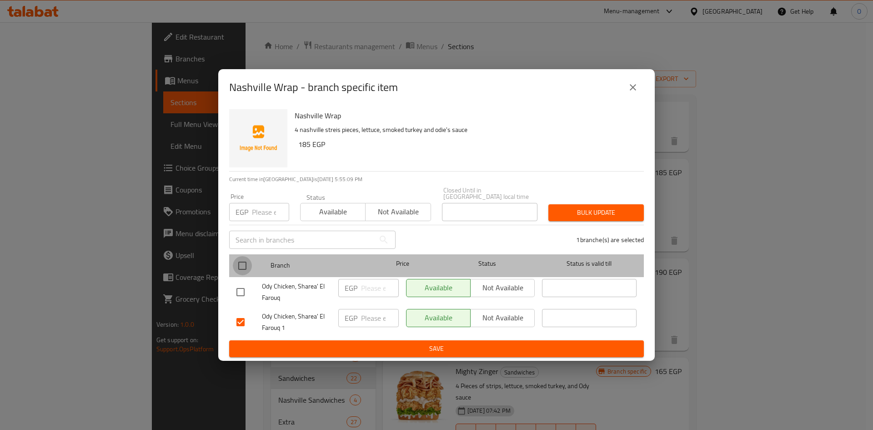
click at [243, 260] on input "checkbox" at bounding box center [242, 265] width 19 height 19
checkbox input "true"
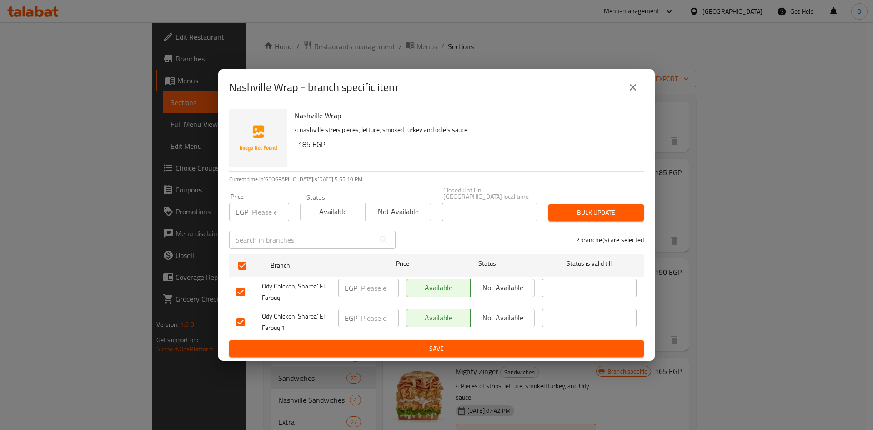
click at [242, 320] on input "checkbox" at bounding box center [240, 321] width 19 height 19
checkbox input "false"
click at [495, 288] on span "Not available" at bounding box center [502, 287] width 57 height 13
click at [475, 343] on span "Save" at bounding box center [436, 348] width 400 height 11
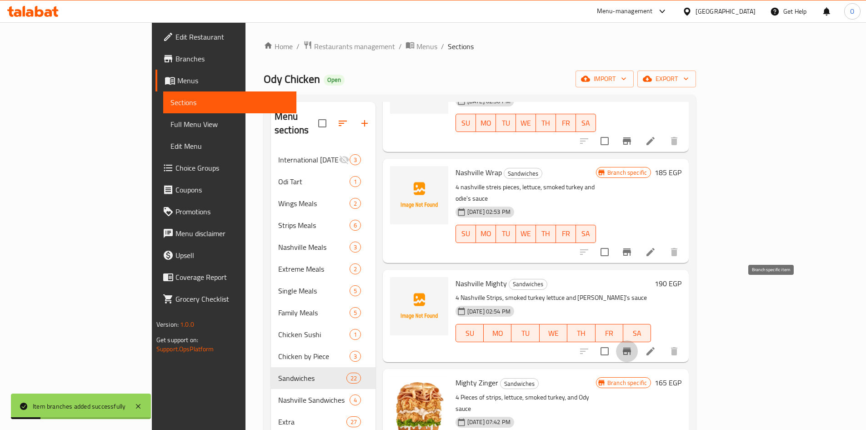
click at [633, 346] on icon "Branch-specific-item" at bounding box center [627, 351] width 11 height 11
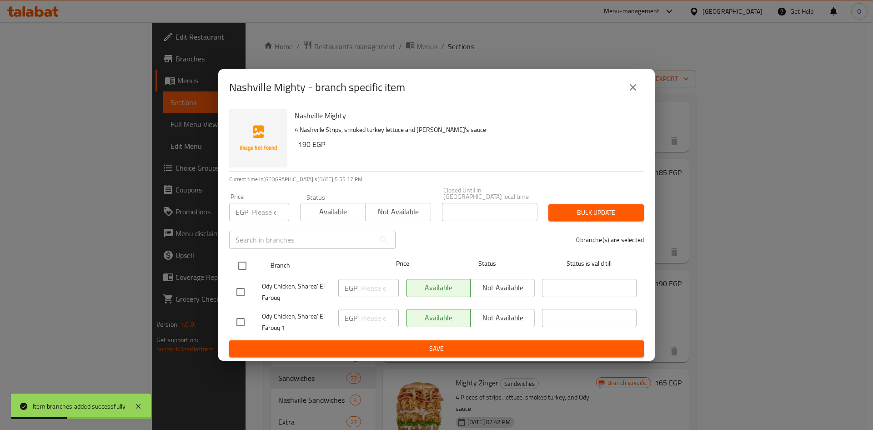
click at [242, 258] on input "checkbox" at bounding box center [242, 265] width 19 height 19
checkbox input "true"
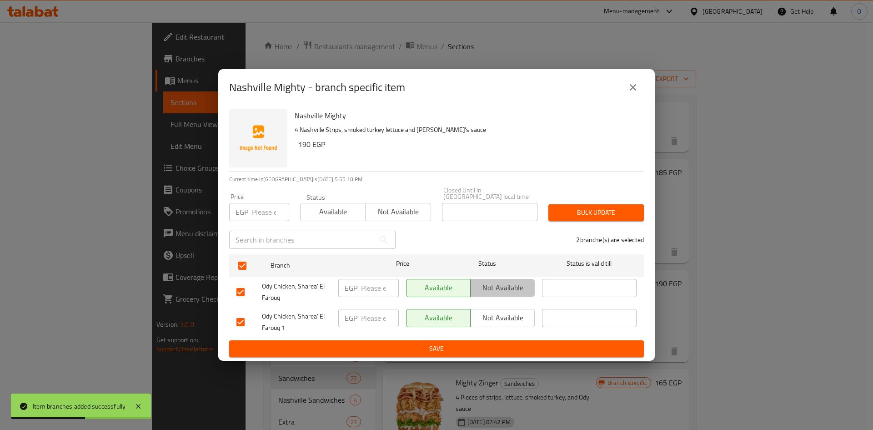
click at [496, 288] on span "Not available" at bounding box center [502, 287] width 57 height 13
click at [237, 316] on input "checkbox" at bounding box center [240, 321] width 19 height 19
checkbox input "false"
click at [292, 346] on span "Save" at bounding box center [436, 348] width 400 height 11
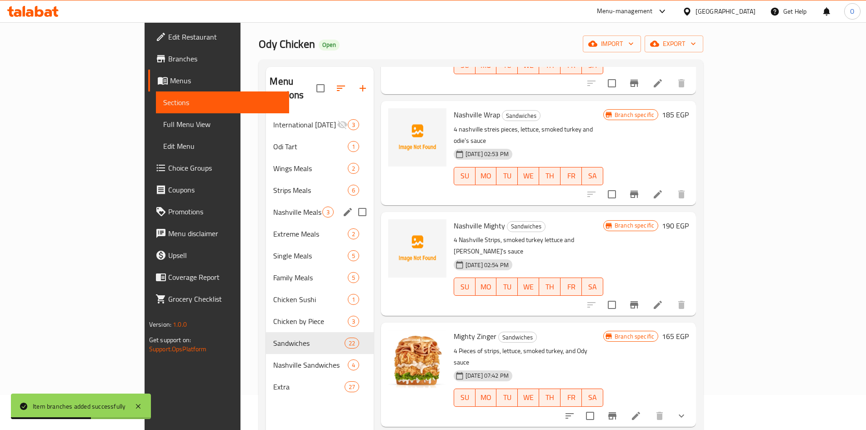
scroll to position [45, 0]
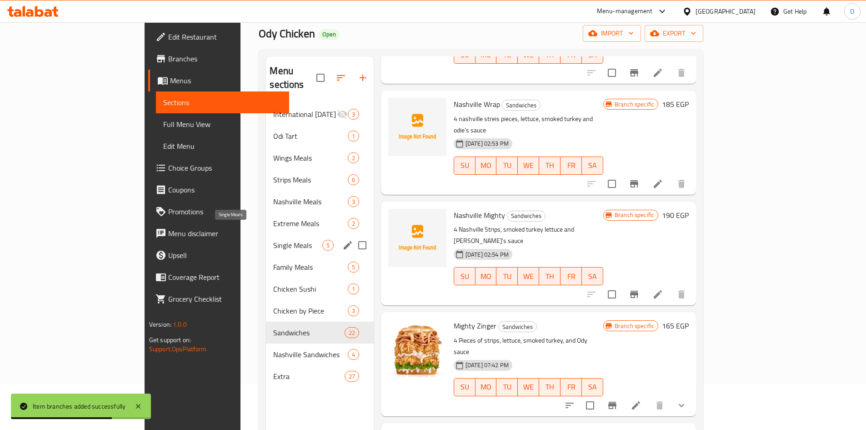
click at [273, 240] on span "Single Meals" at bounding box center [297, 245] width 49 height 11
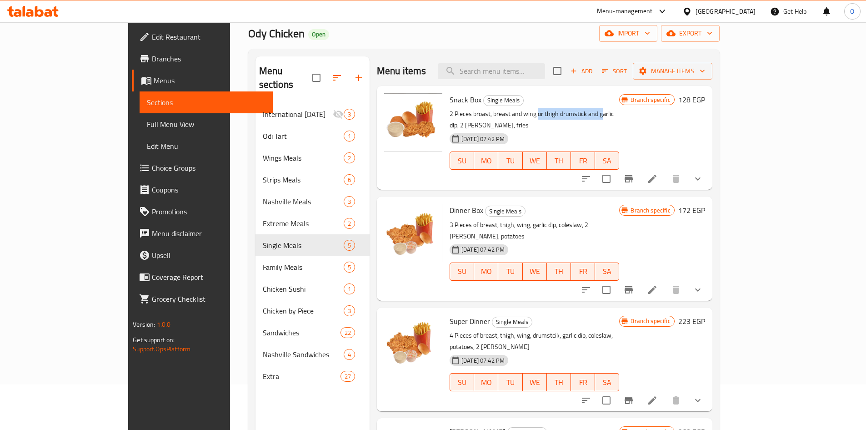
drag, startPoint x: 506, startPoint y: 115, endPoint x: 569, endPoint y: 118, distance: 62.8
click at [569, 118] on p "2 Pieces broast, breast and wing or thigh drumstick and garlic dip, 2 kaiser, f…" at bounding box center [535, 119] width 170 height 23
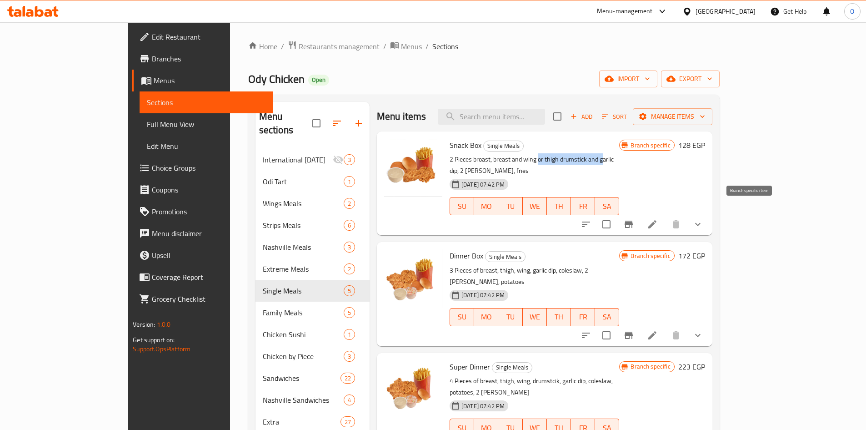
click at [633, 221] on icon "Branch-specific-item" at bounding box center [629, 224] width 8 height 7
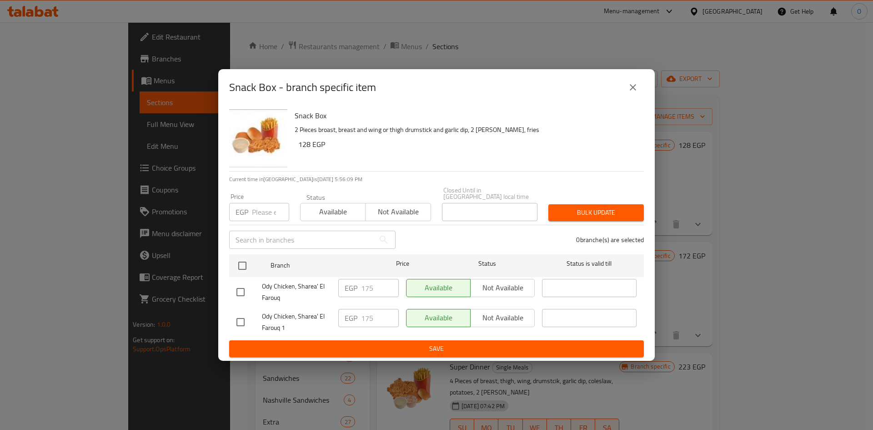
click at [244, 317] on input "checkbox" at bounding box center [240, 321] width 19 height 19
checkbox input "true"
click at [262, 206] on input "number" at bounding box center [270, 212] width 37 height 18
type input "125"
click at [540, 205] on div "Closed Until in Egypt local time Closed Until in Egypt local time" at bounding box center [490, 203] width 106 height 45
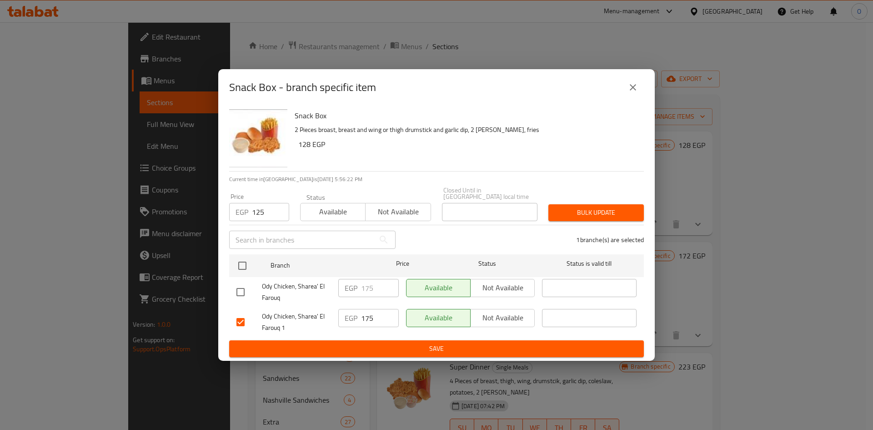
click at [565, 210] on span "Bulk update" at bounding box center [596, 212] width 81 height 11
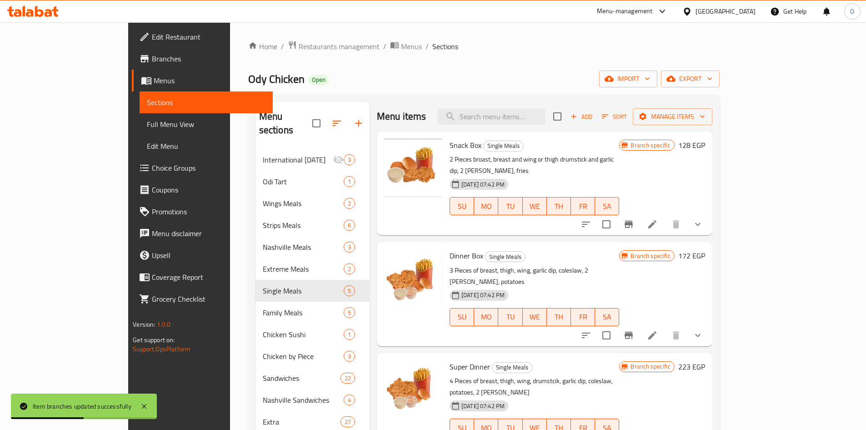
click at [709, 218] on button "show more" at bounding box center [698, 224] width 22 height 22
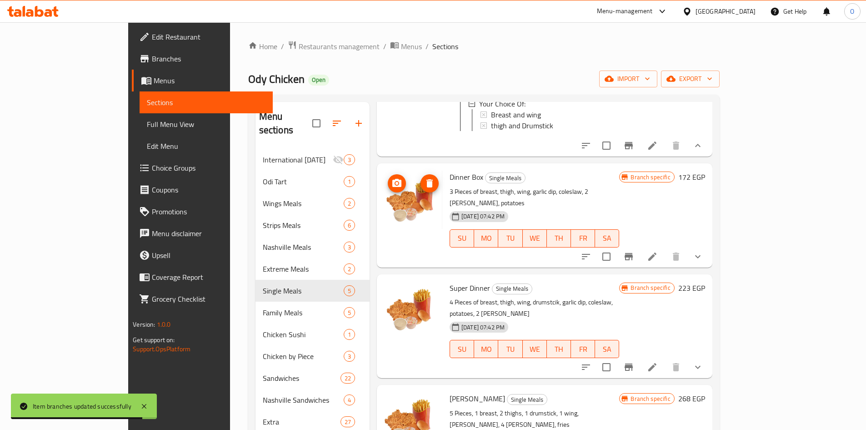
scroll to position [182, 0]
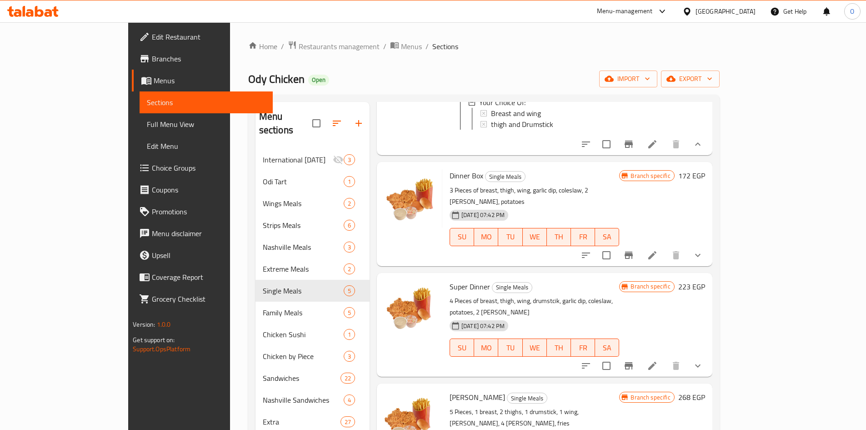
click at [640, 244] on button "Branch-specific-item" at bounding box center [629, 255] width 22 height 22
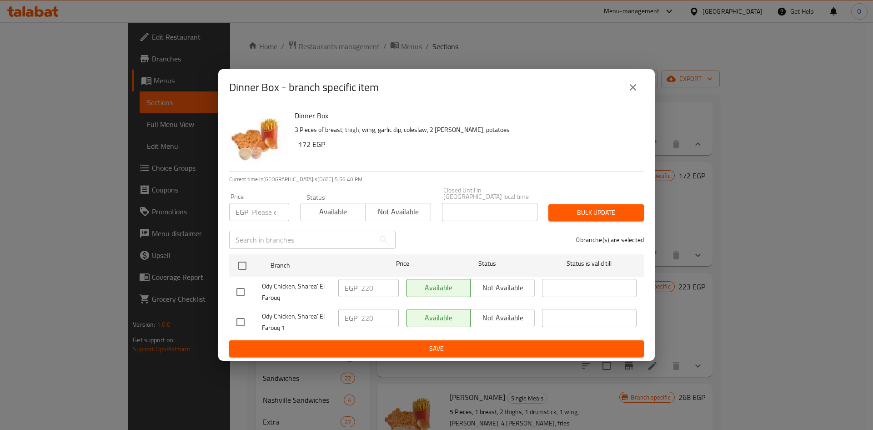
click at [237, 323] on input "checkbox" at bounding box center [240, 321] width 19 height 19
checkbox input "true"
click at [256, 205] on input "number" at bounding box center [270, 212] width 37 height 18
type input "170"
click at [585, 208] on span "Bulk update" at bounding box center [596, 212] width 81 height 11
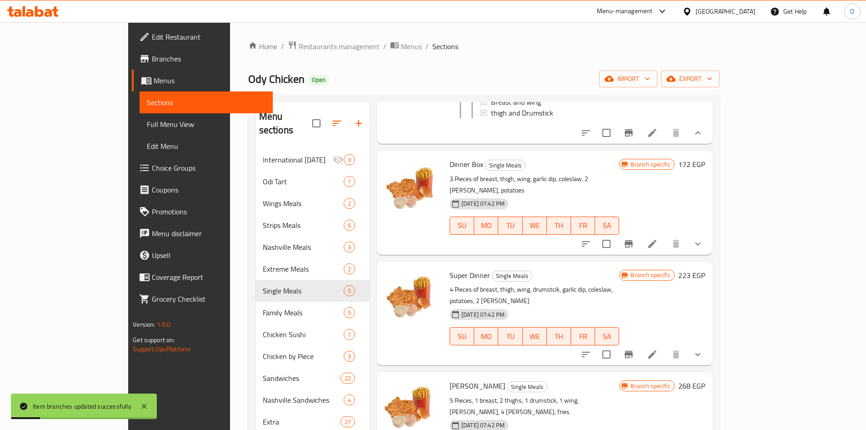
scroll to position [198, 0]
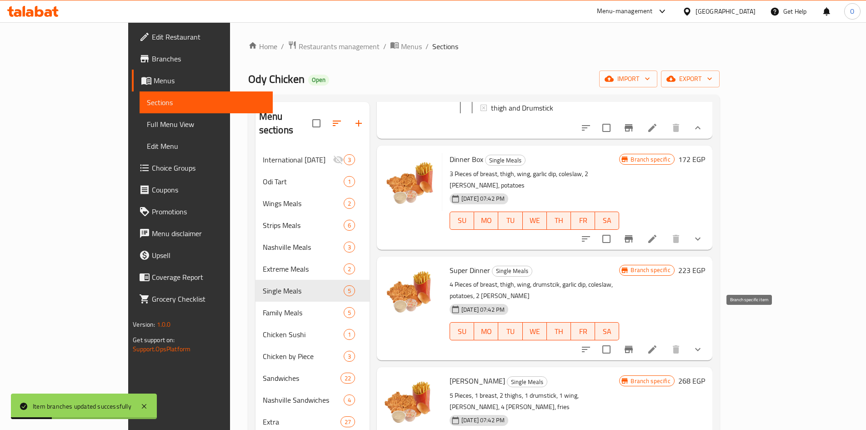
click at [633, 346] on icon "Branch-specific-item" at bounding box center [629, 349] width 8 height 7
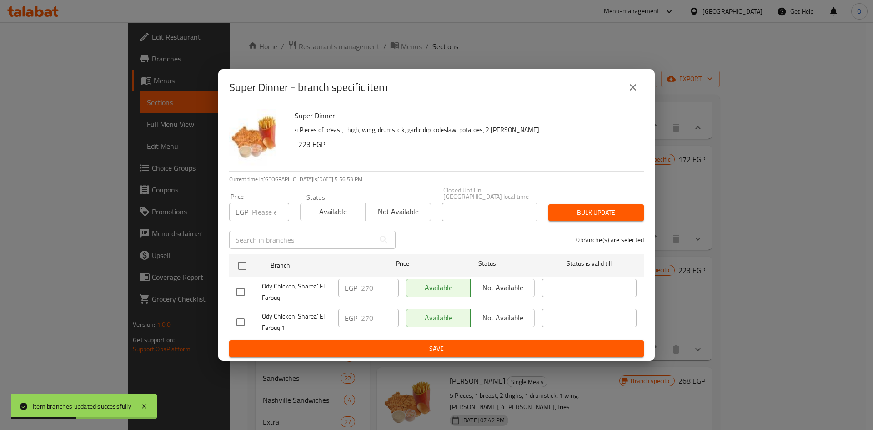
click at [241, 321] on input "checkbox" at bounding box center [240, 321] width 19 height 19
checkbox input "true"
click at [267, 210] on input "number" at bounding box center [270, 212] width 37 height 18
type input "220"
click at [567, 207] on span "Bulk update" at bounding box center [596, 212] width 81 height 11
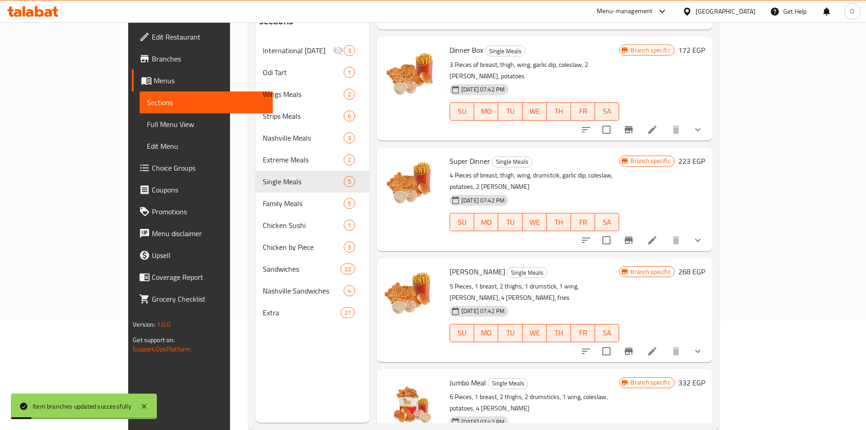
scroll to position [127, 0]
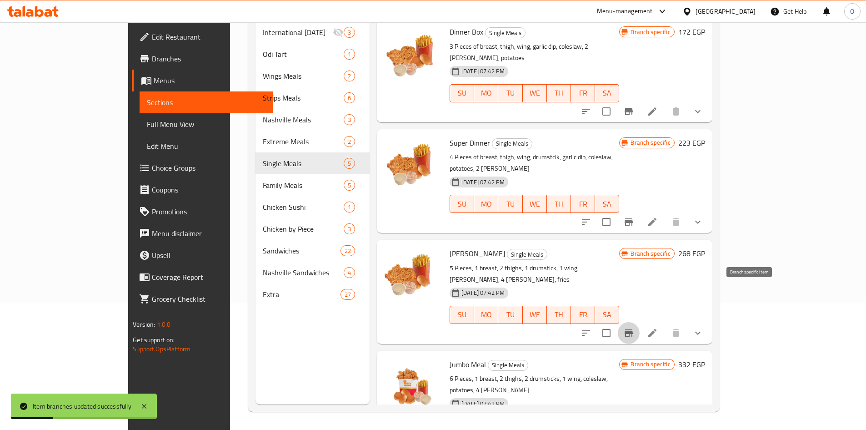
click at [633, 329] on icon "Branch-specific-item" at bounding box center [629, 332] width 8 height 7
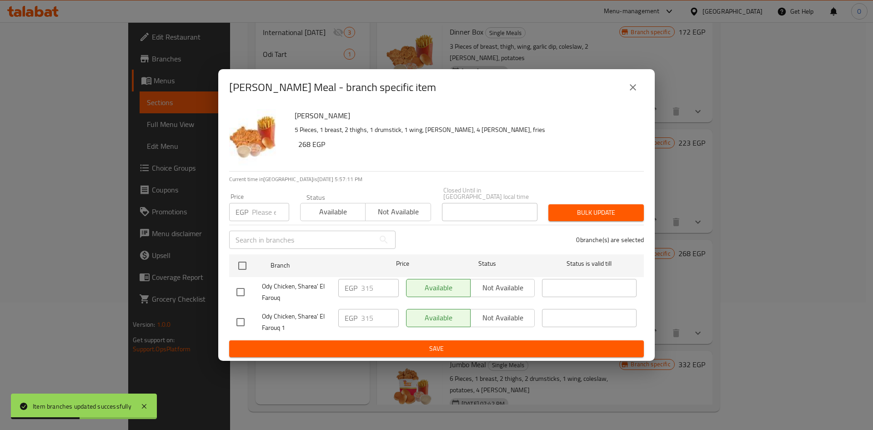
click at [247, 322] on input "checkbox" at bounding box center [240, 321] width 19 height 19
checkbox input "true"
click at [259, 209] on input "number" at bounding box center [270, 212] width 37 height 18
type input "265"
click at [616, 215] on span "Bulk update" at bounding box center [596, 212] width 81 height 11
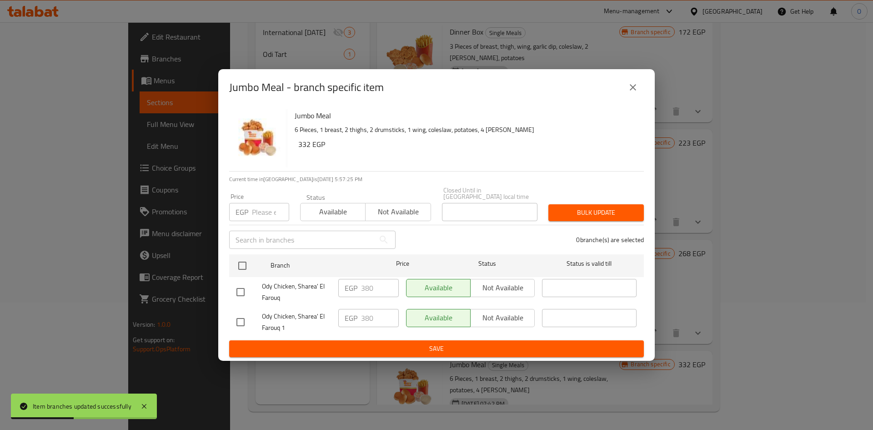
click at [241, 321] on input "checkbox" at bounding box center [240, 321] width 19 height 19
checkbox input "true"
click at [272, 210] on input "number" at bounding box center [270, 212] width 37 height 18
type input "330"
click at [626, 211] on span "Bulk update" at bounding box center [596, 212] width 81 height 11
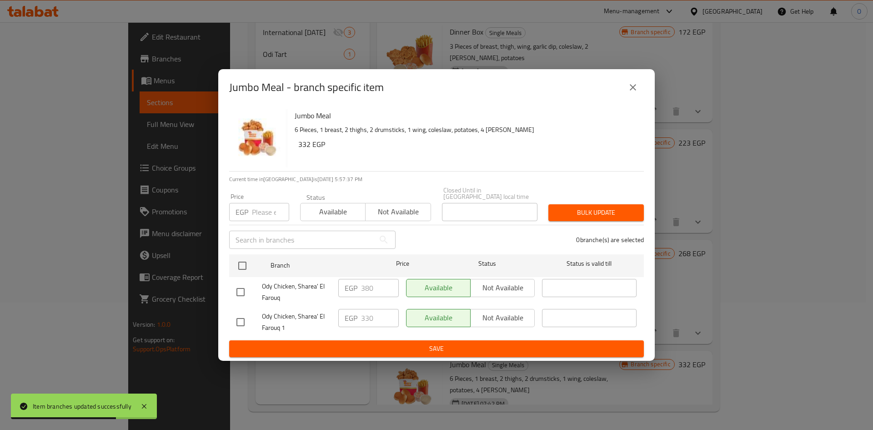
click at [634, 85] on icon "close" at bounding box center [633, 87] width 11 height 11
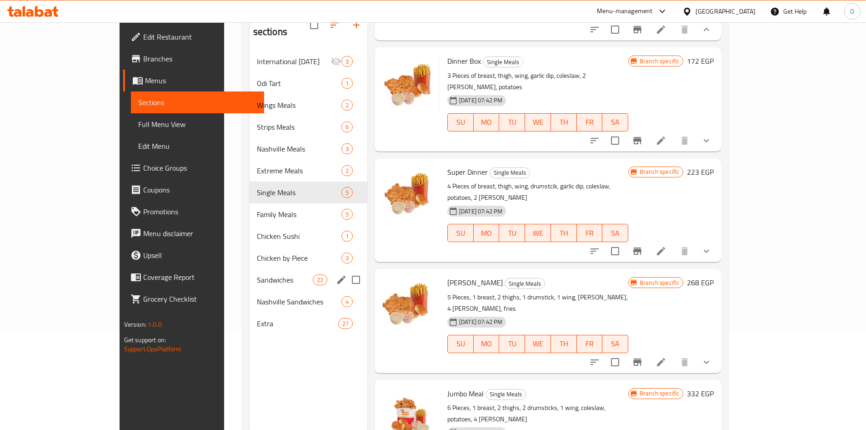
scroll to position [82, 0]
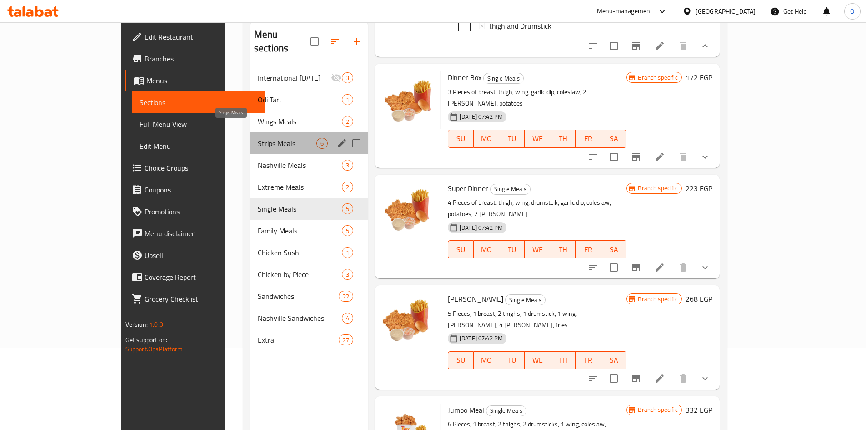
click at [258, 138] on span "Strips Meals" at bounding box center [287, 143] width 59 height 11
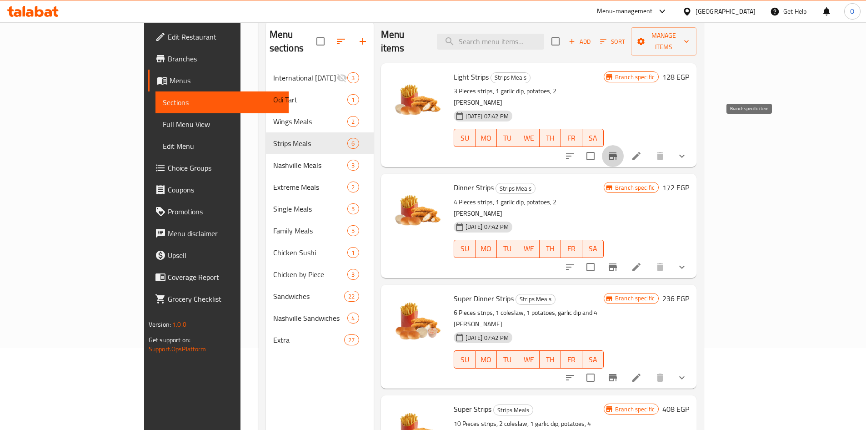
click at [617, 152] on icon "Branch-specific-item" at bounding box center [613, 155] width 8 height 7
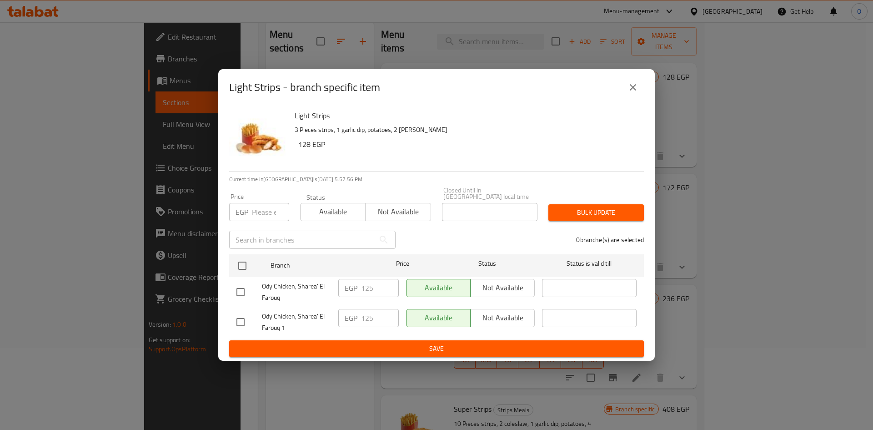
click at [243, 317] on input "checkbox" at bounding box center [240, 321] width 19 height 19
checkbox input "true"
click at [633, 93] on icon "close" at bounding box center [633, 87] width 11 height 11
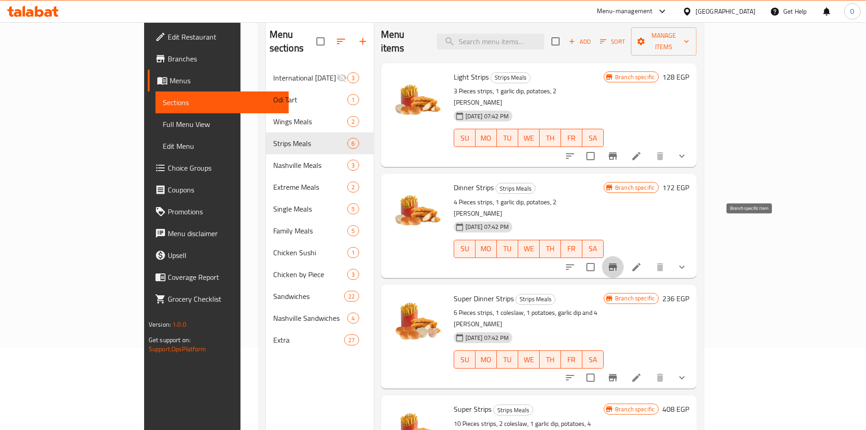
click at [617, 263] on icon "Branch-specific-item" at bounding box center [613, 266] width 8 height 7
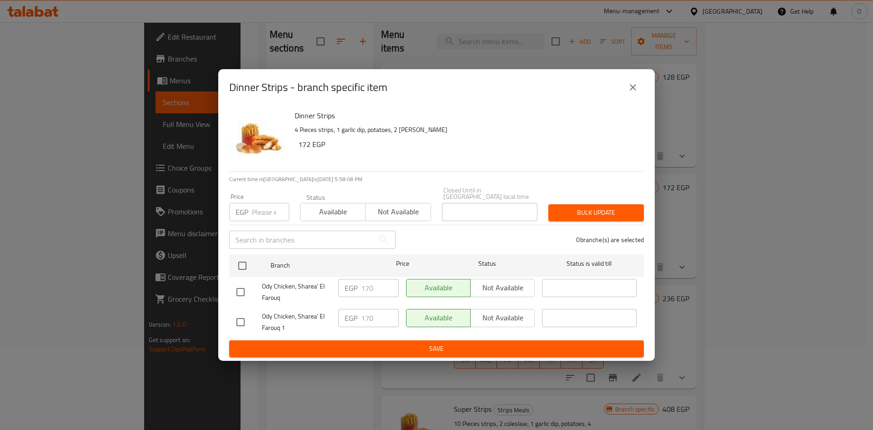
click at [244, 313] on input "checkbox" at bounding box center [240, 321] width 19 height 19
checkbox input "true"
click at [633, 93] on icon "close" at bounding box center [633, 87] width 11 height 11
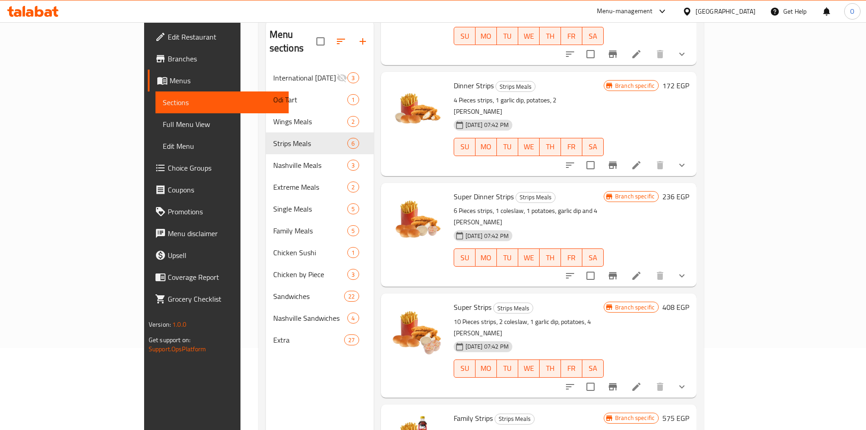
scroll to position [136, 0]
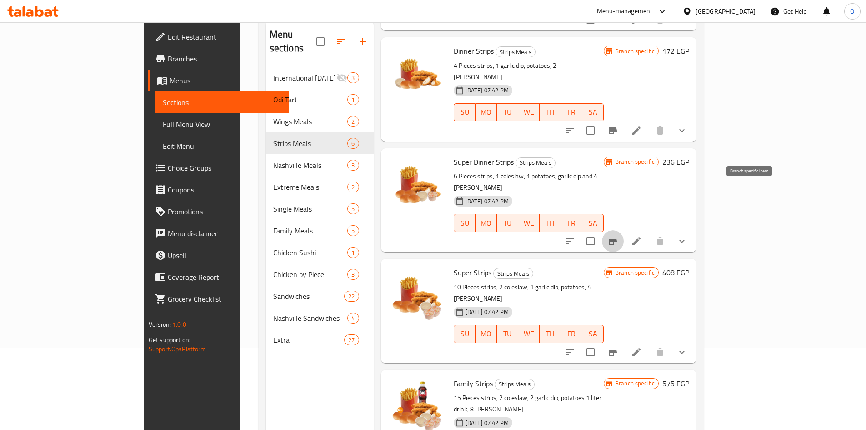
click at [624, 230] on button "Branch-specific-item" at bounding box center [613, 241] width 22 height 22
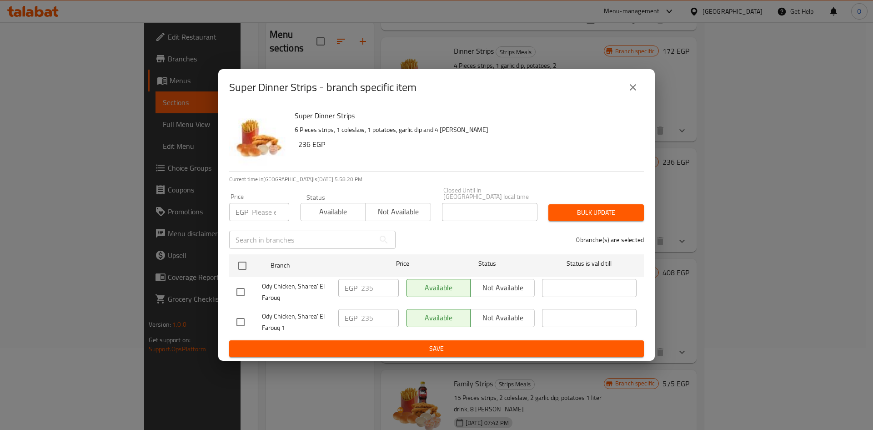
click at [234, 317] on input "checkbox" at bounding box center [240, 321] width 19 height 19
checkbox input "true"
click at [633, 87] on icon "close" at bounding box center [633, 87] width 11 height 11
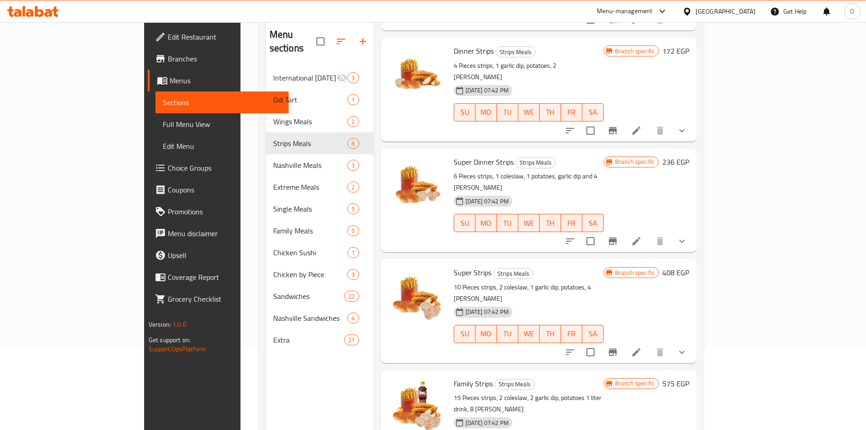
scroll to position [189, 0]
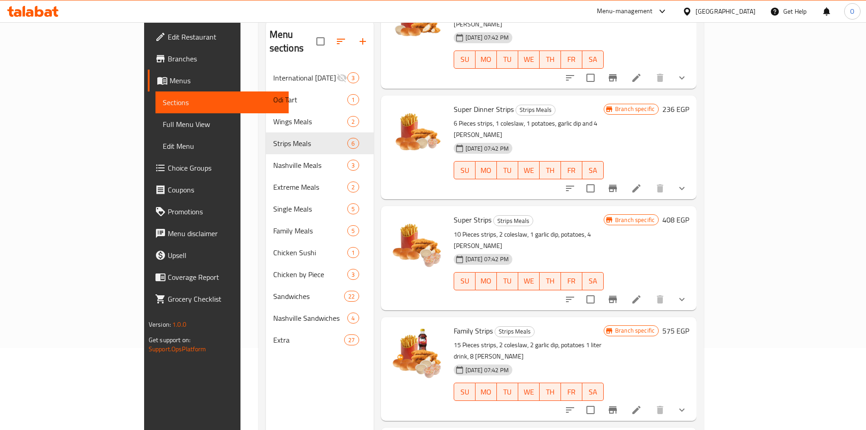
click at [617, 296] on icon "Branch-specific-item" at bounding box center [613, 299] width 8 height 7
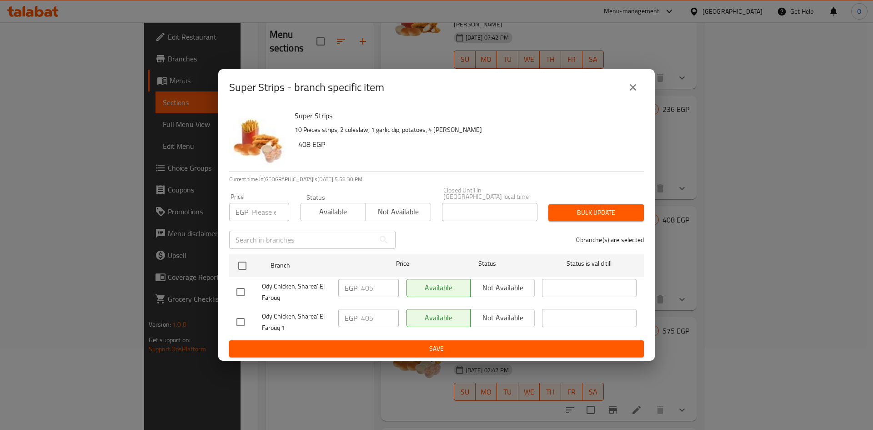
click at [232, 319] on input "checkbox" at bounding box center [240, 321] width 19 height 19
checkbox input "true"
click at [630, 88] on icon "close" at bounding box center [633, 87] width 11 height 11
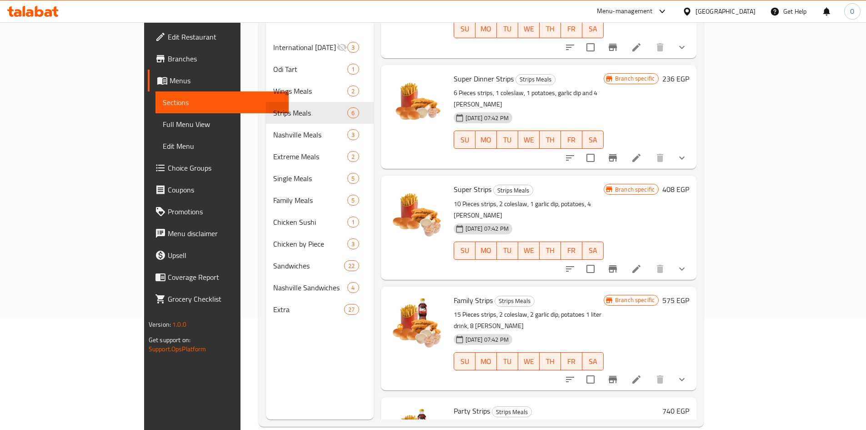
scroll to position [127, 0]
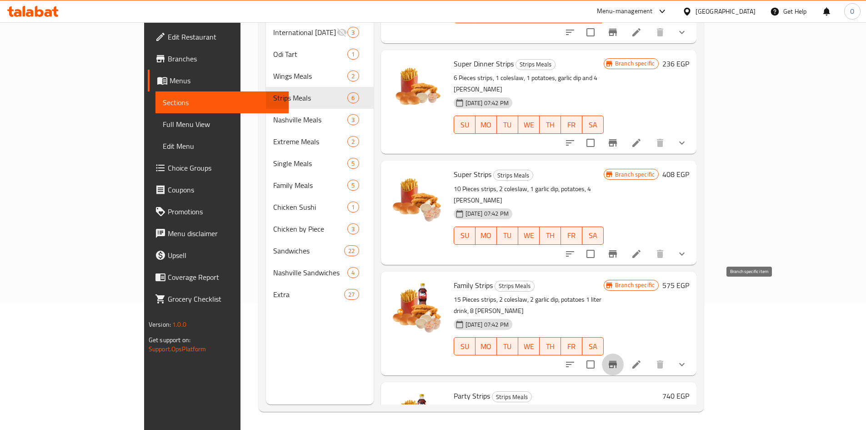
click at [624, 353] on button "Branch-specific-item" at bounding box center [613, 364] width 22 height 22
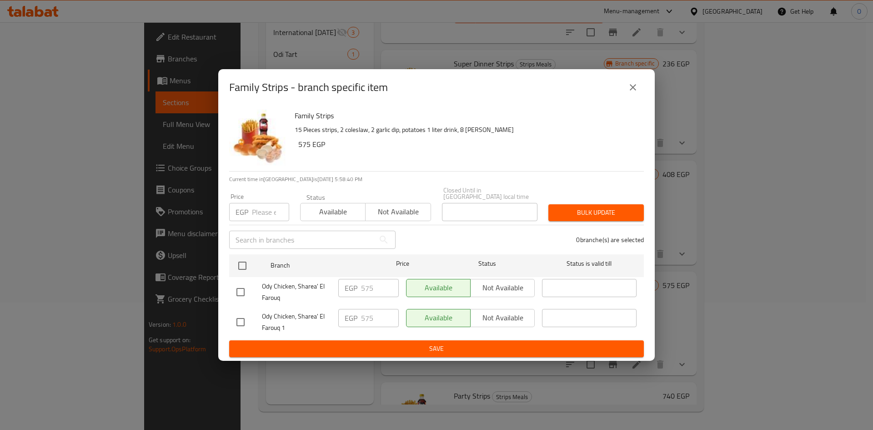
click at [244, 314] on input "checkbox" at bounding box center [240, 321] width 19 height 19
checkbox input "true"
click at [638, 98] on button "close" at bounding box center [633, 87] width 22 height 22
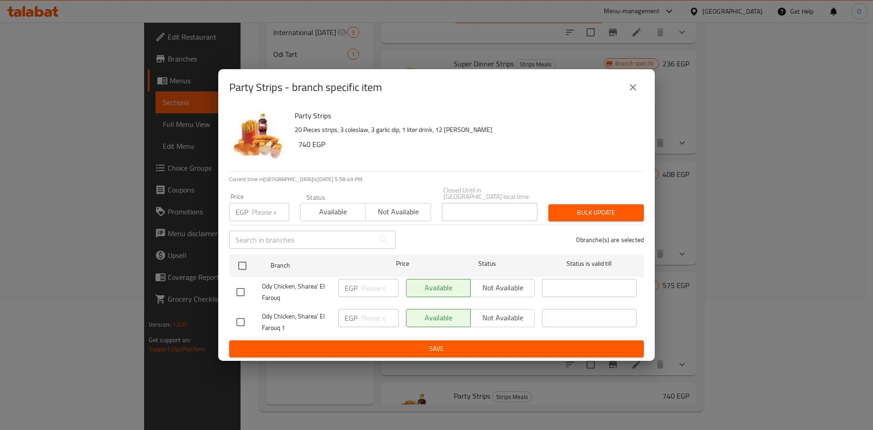
click at [245, 317] on input "checkbox" at bounding box center [240, 321] width 19 height 19
checkbox input "true"
click at [265, 206] on input "number" at bounding box center [270, 212] width 37 height 18
type input "740"
click at [645, 218] on div "Bulk update" at bounding box center [596, 213] width 106 height 28
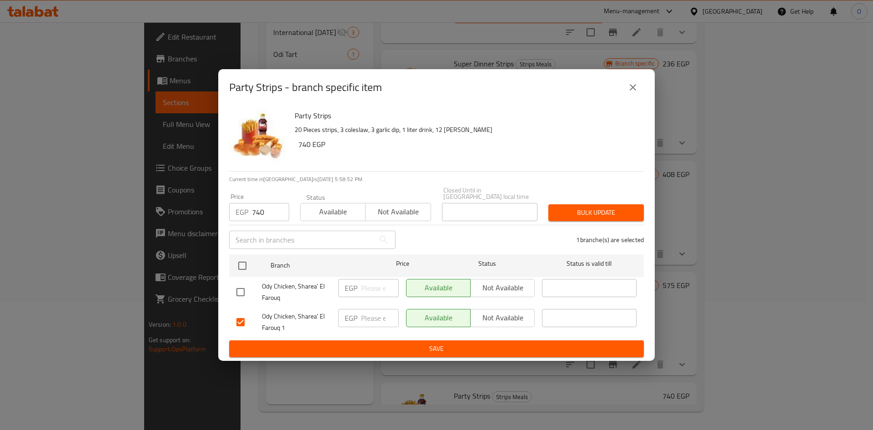
click at [633, 216] on button "Bulk update" at bounding box center [595, 212] width 95 height 17
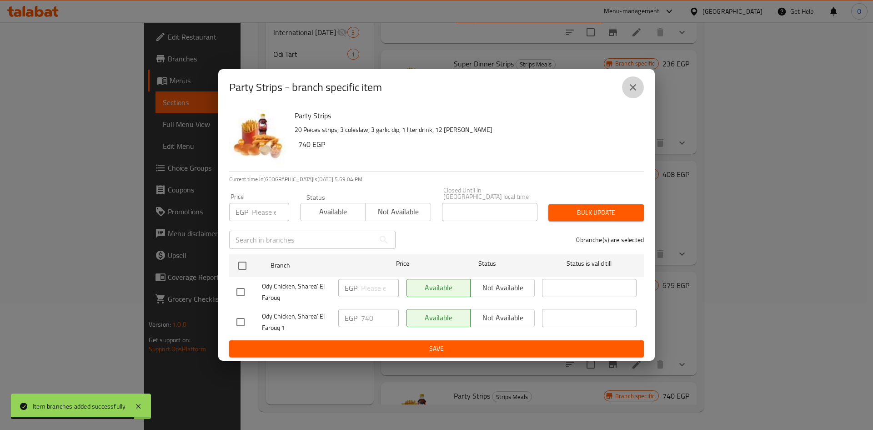
click at [643, 95] on button "close" at bounding box center [633, 87] width 22 height 22
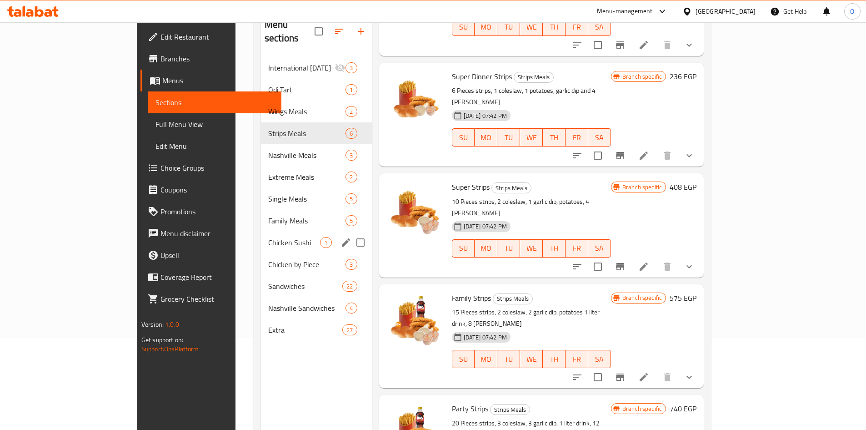
scroll to position [36, 0]
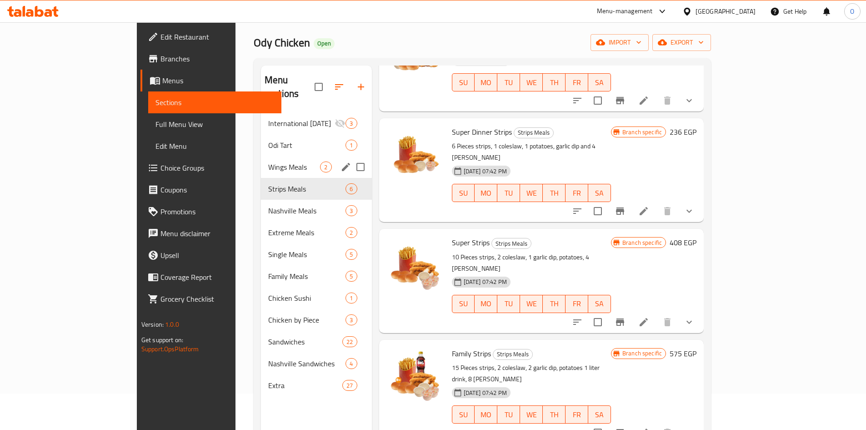
click at [268, 161] on span "Wings Meals" at bounding box center [294, 166] width 52 height 11
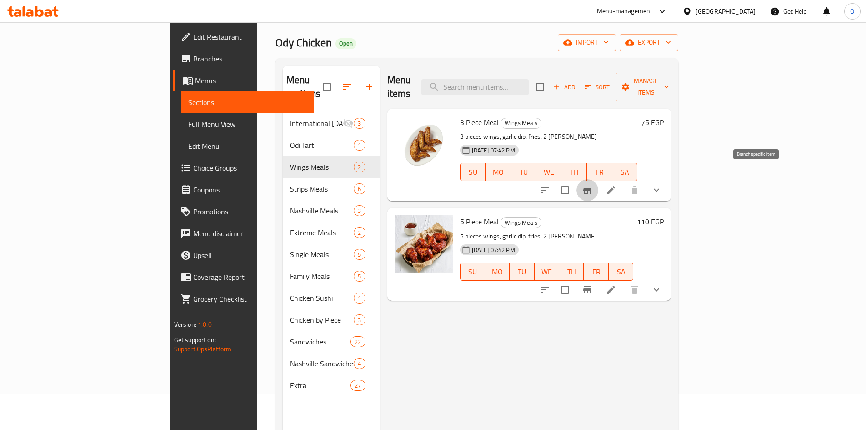
click at [592, 186] on icon "Branch-specific-item" at bounding box center [587, 189] width 8 height 7
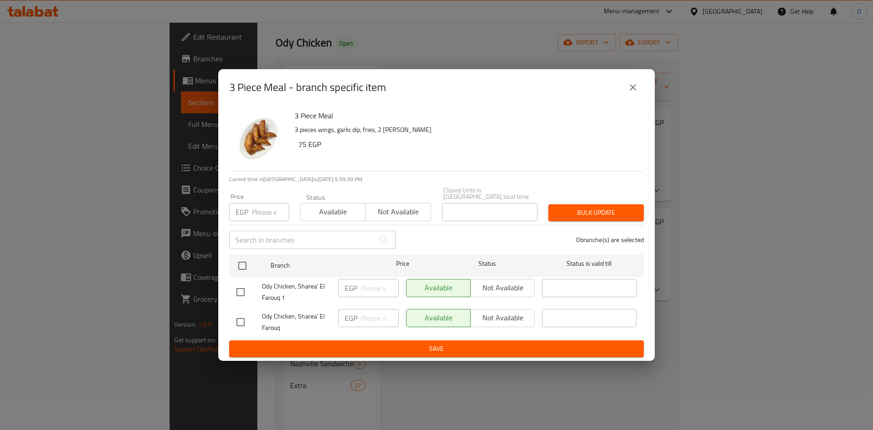
click at [239, 321] on input "checkbox" at bounding box center [240, 321] width 19 height 19
checkbox input "true"
click at [242, 289] on input "checkbox" at bounding box center [240, 291] width 19 height 19
checkbox input "true"
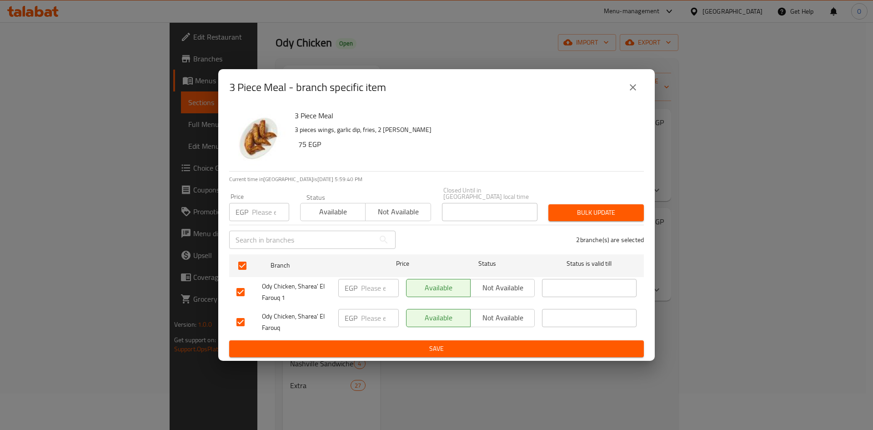
click at [247, 315] on input "checkbox" at bounding box center [240, 321] width 19 height 19
checkbox input "false"
click at [267, 210] on input "number" at bounding box center [270, 212] width 37 height 18
type input "75"
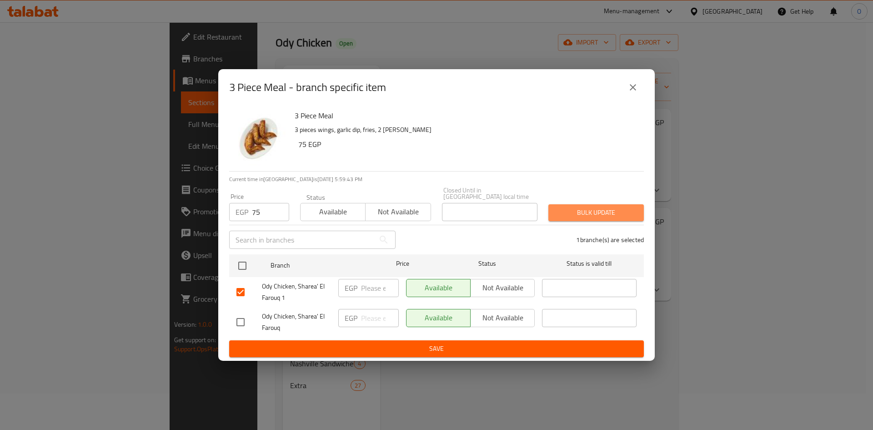
click at [555, 215] on button "Bulk update" at bounding box center [595, 212] width 95 height 17
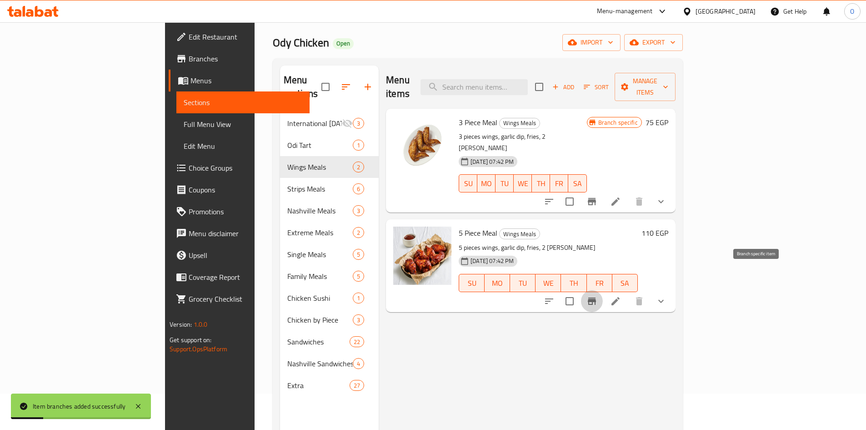
click at [603, 290] on button "Branch-specific-item" at bounding box center [592, 301] width 22 height 22
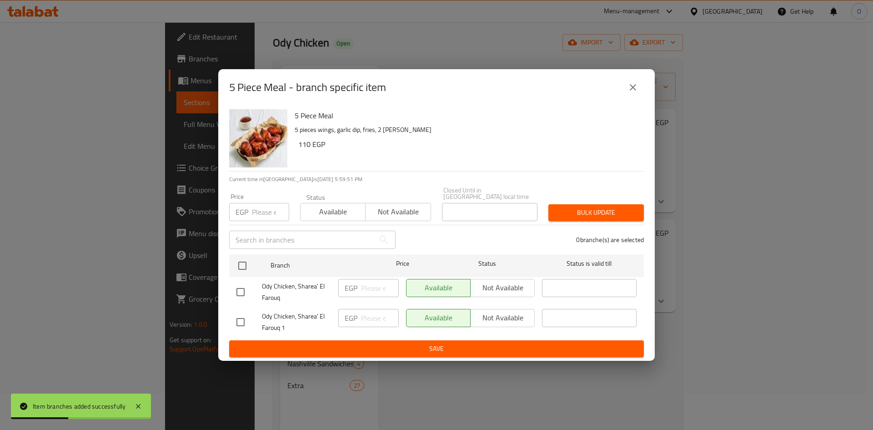
click at [241, 320] on input "checkbox" at bounding box center [240, 321] width 19 height 19
checkbox input "true"
click at [266, 203] on input "number" at bounding box center [270, 212] width 37 height 18
type input "110"
click at [632, 214] on span "Bulk update" at bounding box center [596, 212] width 81 height 11
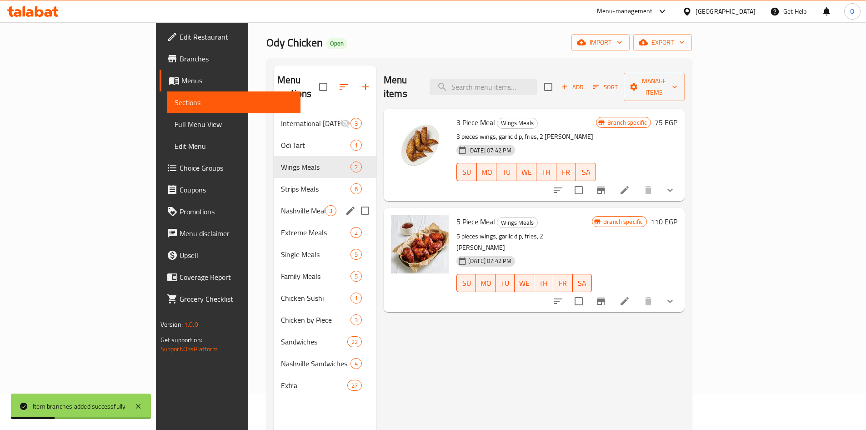
click at [274, 205] on div "Nashville Meals 3" at bounding box center [325, 211] width 103 height 22
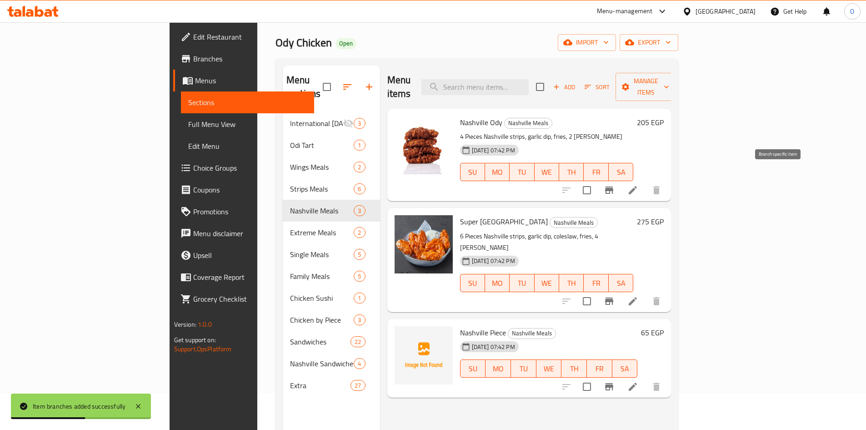
click at [613, 186] on icon "Branch-specific-item" at bounding box center [609, 189] width 8 height 7
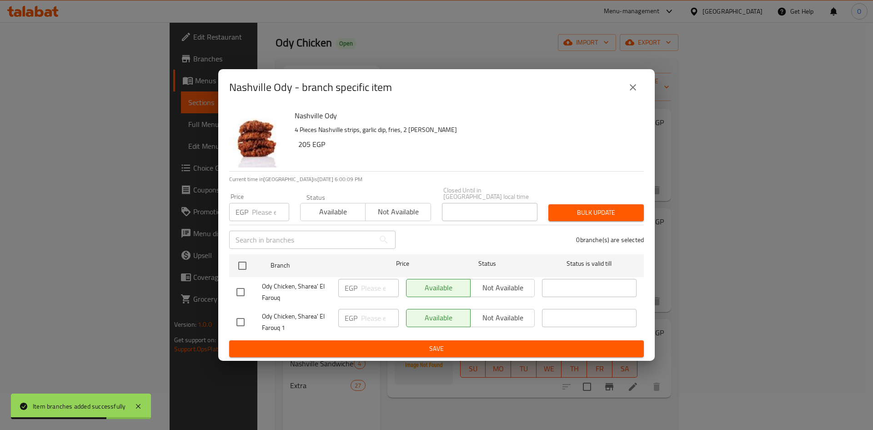
click at [241, 317] on input "checkbox" at bounding box center [240, 321] width 19 height 19
checkbox input "true"
click at [261, 214] on input "number" at bounding box center [270, 212] width 37 height 18
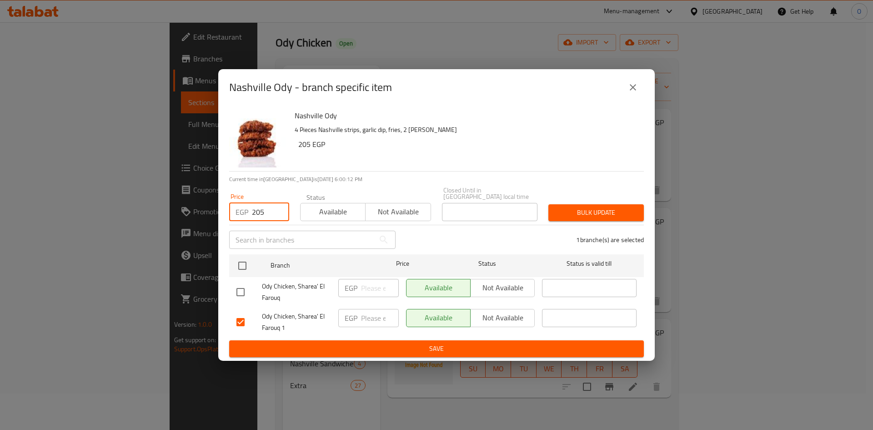
type input "205"
click at [579, 207] on span "Bulk update" at bounding box center [596, 212] width 81 height 11
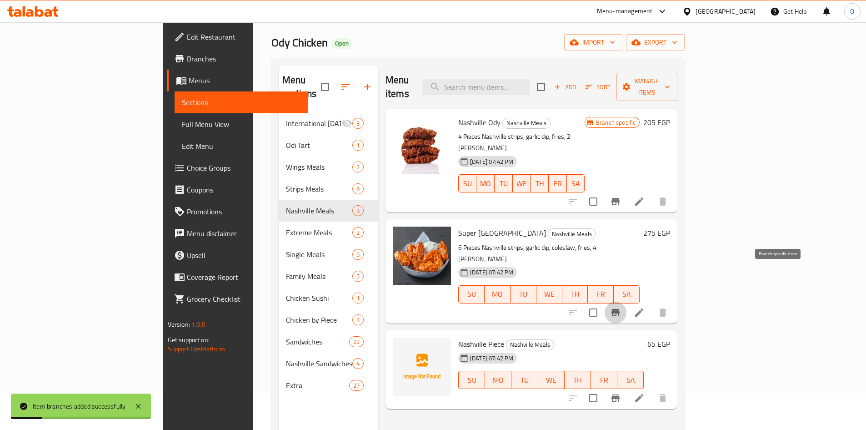
click at [620, 309] on icon "Branch-specific-item" at bounding box center [616, 312] width 8 height 7
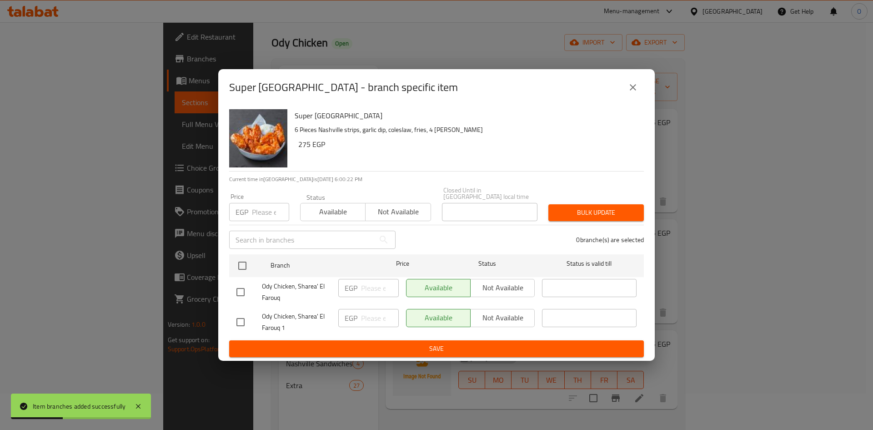
click at [246, 317] on input "checkbox" at bounding box center [240, 321] width 19 height 19
checkbox input "true"
click at [264, 211] on input "number" at bounding box center [270, 212] width 37 height 18
type input "275"
click at [616, 207] on span "Bulk update" at bounding box center [596, 212] width 81 height 11
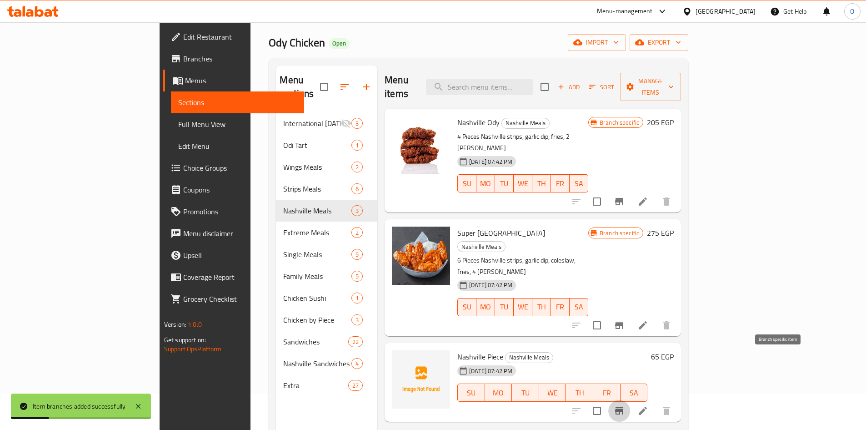
click at [630, 400] on button "Branch-specific-item" at bounding box center [619, 411] width 22 height 22
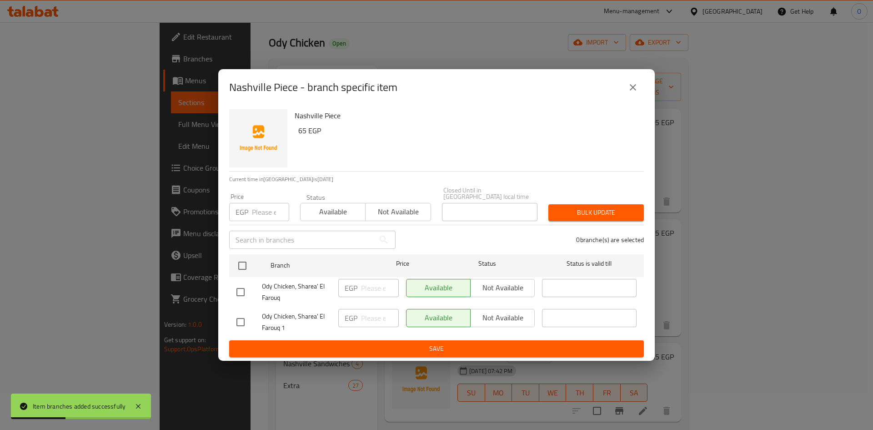
click at [248, 317] on input "checkbox" at bounding box center [240, 321] width 19 height 19
checkbox input "true"
click at [268, 212] on input "number" at bounding box center [270, 212] width 37 height 18
type input "65"
click at [559, 213] on span "Bulk update" at bounding box center [596, 212] width 81 height 11
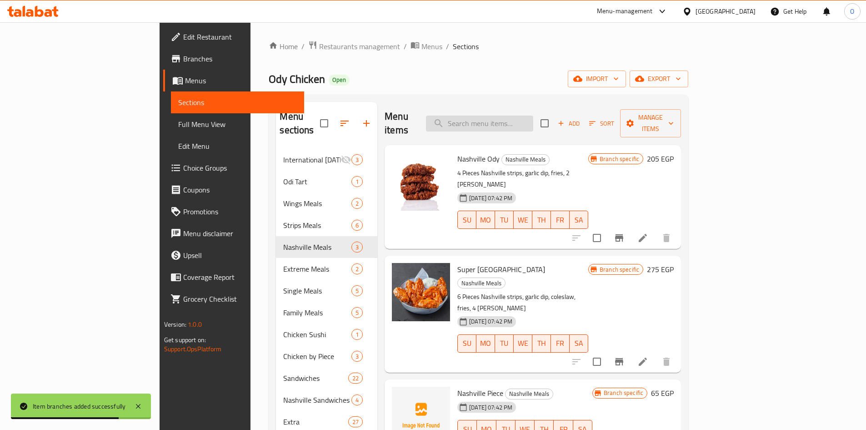
click at [520, 116] on input "search" at bounding box center [479, 124] width 107 height 16
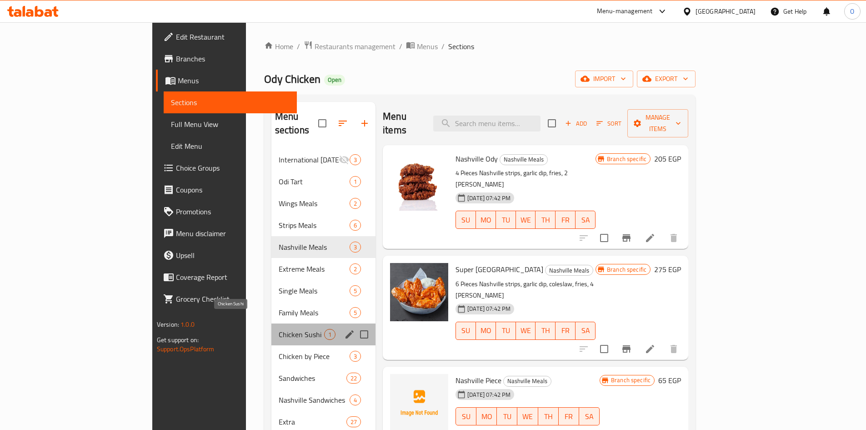
click at [279, 329] on span "Chicken Sushi" at bounding box center [301, 334] width 45 height 11
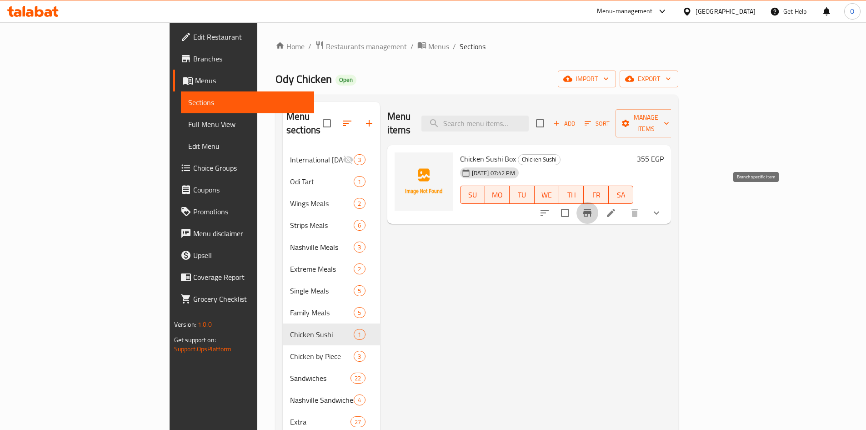
click at [592, 209] on icon "Branch-specific-item" at bounding box center [587, 212] width 8 height 7
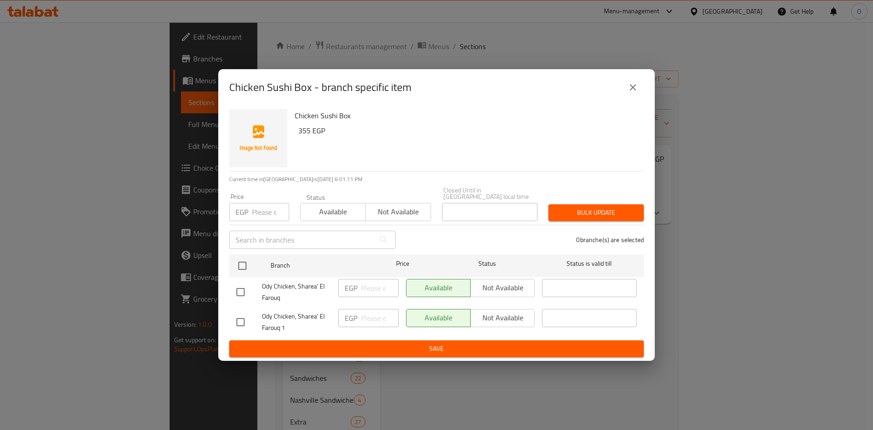
click at [242, 313] on input "checkbox" at bounding box center [240, 321] width 19 height 19
checkbox input "true"
click at [262, 214] on input "number" at bounding box center [270, 212] width 37 height 18
type input "355"
click at [582, 209] on span "Bulk update" at bounding box center [596, 212] width 81 height 11
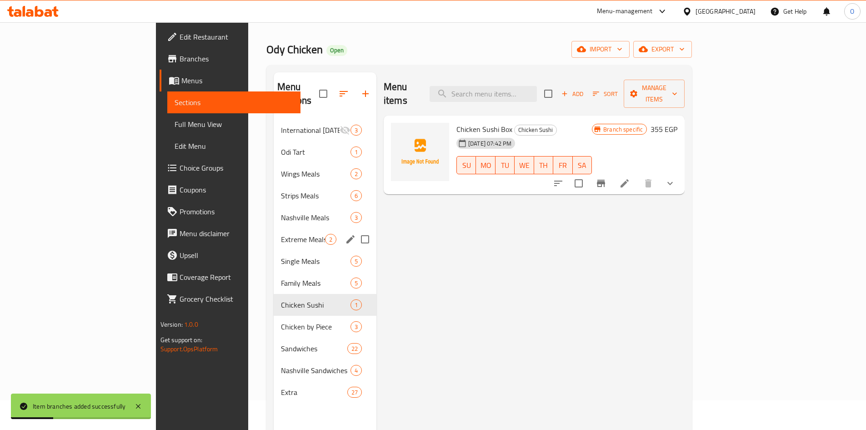
scroll to position [45, 0]
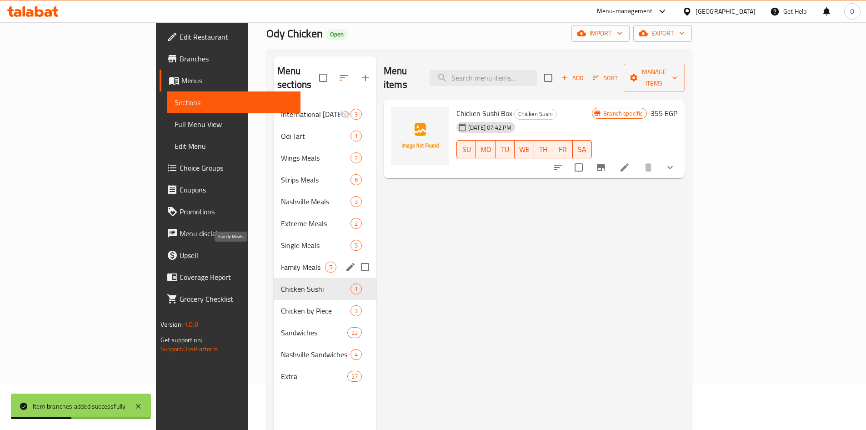
click at [281, 261] on span "Family Meals" at bounding box center [303, 266] width 44 height 11
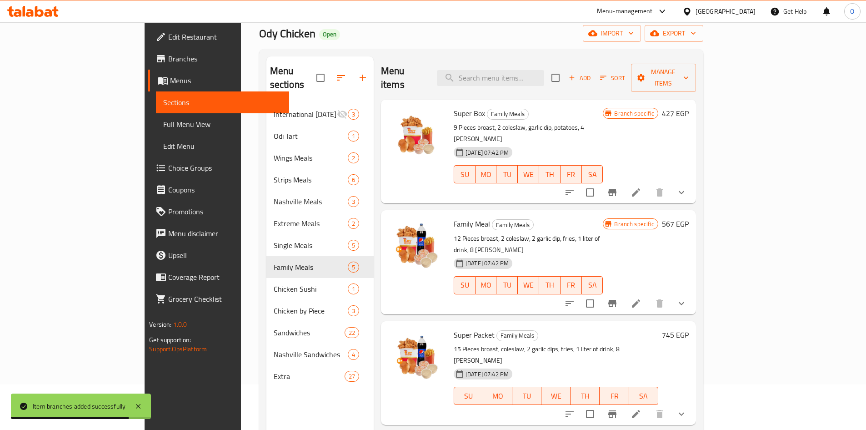
click at [618, 187] on icon "Branch-specific-item" at bounding box center [612, 192] width 11 height 11
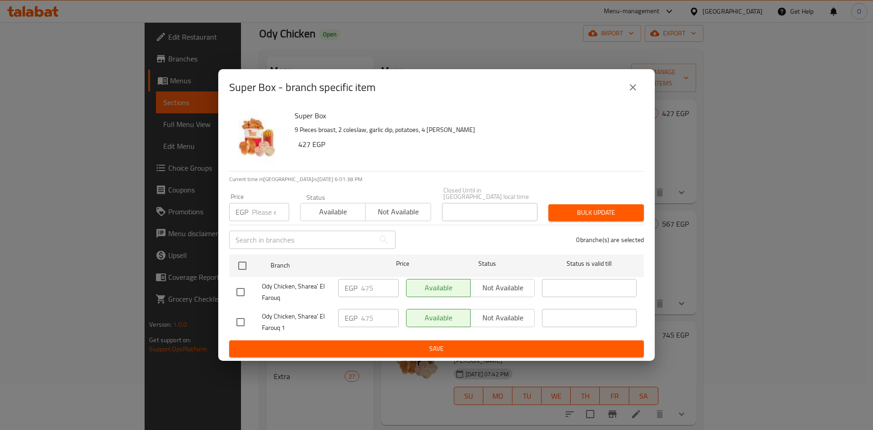
click at [241, 319] on input "checkbox" at bounding box center [240, 321] width 19 height 19
checkbox input "true"
click at [251, 214] on div "EGP Price" at bounding box center [259, 212] width 60 height 18
type input "425"
click at [569, 210] on span "Bulk update" at bounding box center [596, 212] width 81 height 11
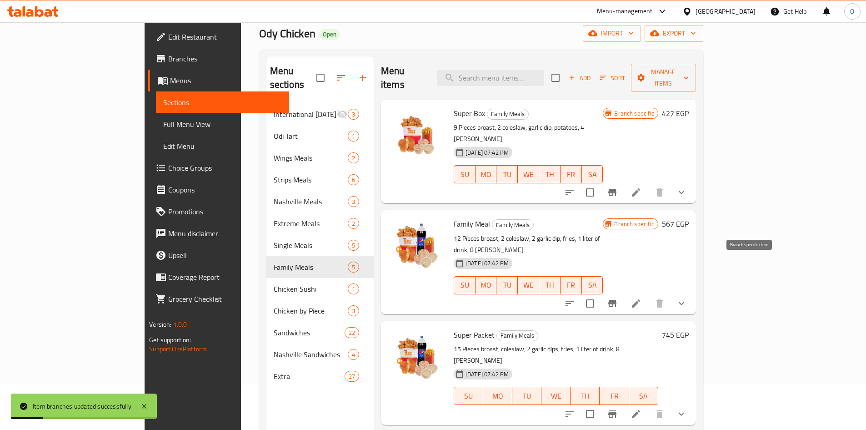
click at [617, 300] on icon "Branch-specific-item" at bounding box center [612, 303] width 8 height 7
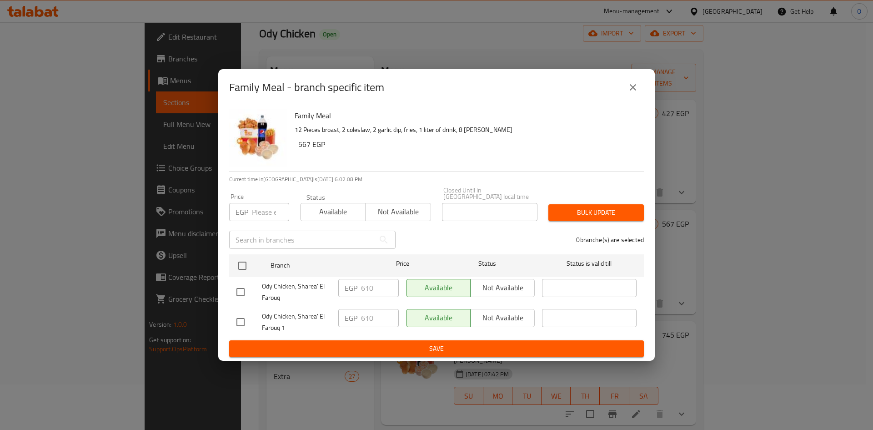
click at [236, 319] on input "checkbox" at bounding box center [240, 321] width 19 height 19
checkbox input "true"
click at [267, 208] on input "number" at bounding box center [270, 212] width 37 height 18
type input "560"
click at [595, 207] on span "Bulk update" at bounding box center [596, 212] width 81 height 11
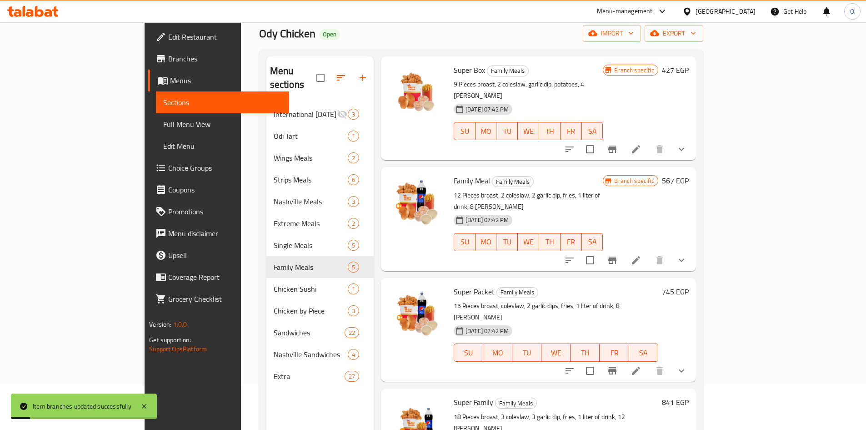
scroll to position [90, 0]
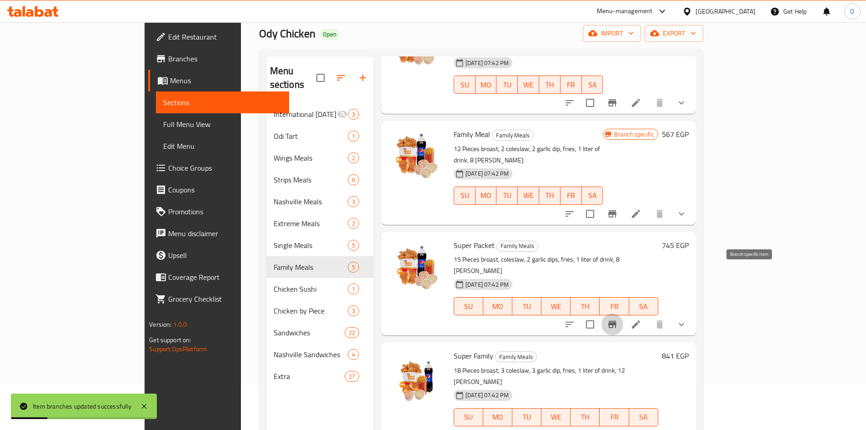
click at [617, 321] on icon "Branch-specific-item" at bounding box center [612, 324] width 8 height 7
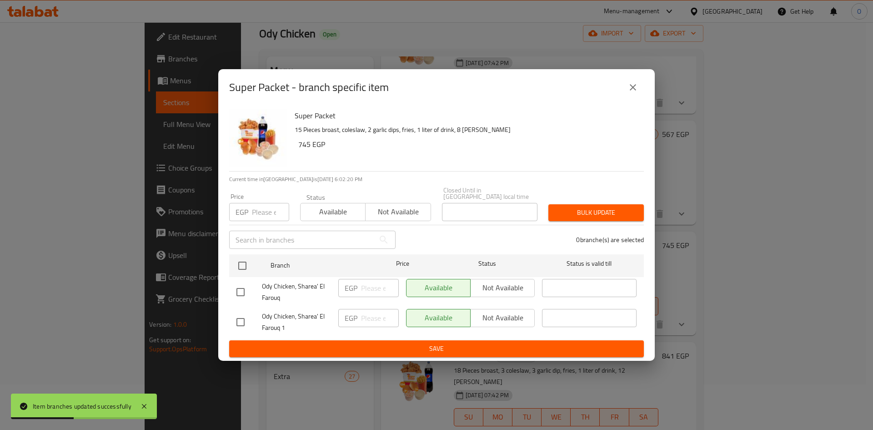
click at [245, 314] on input "checkbox" at bounding box center [240, 321] width 19 height 19
checkbox input "true"
click at [271, 209] on input "number" at bounding box center [270, 212] width 37 height 18
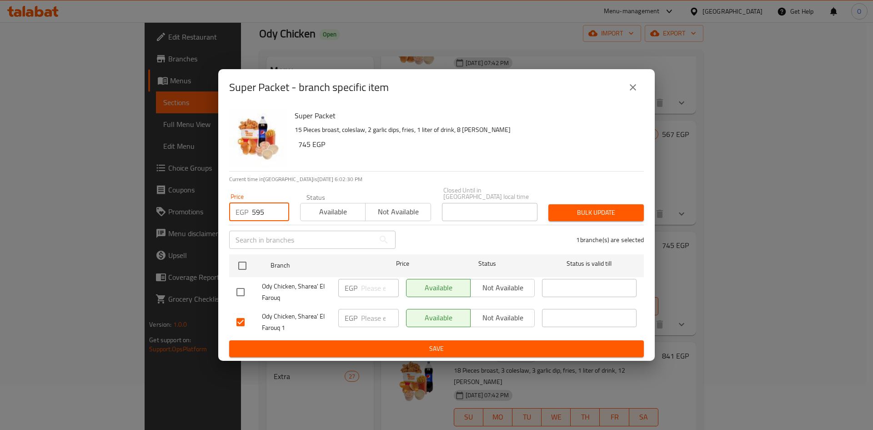
drag, startPoint x: 255, startPoint y: 211, endPoint x: 250, endPoint y: 210, distance: 5.2
click at [250, 210] on div "EGP 595 Price" at bounding box center [259, 212] width 60 height 18
type input "695"
click at [590, 209] on span "Bulk update" at bounding box center [596, 212] width 81 height 11
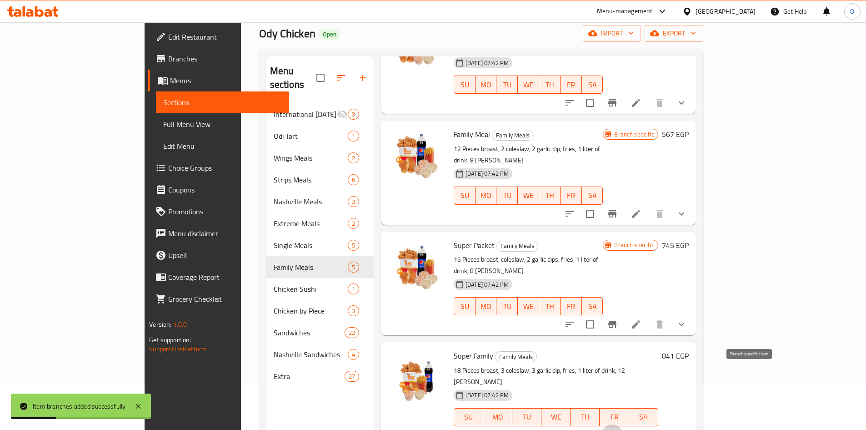
click at [618, 429] on icon "Branch-specific-item" at bounding box center [612, 435] width 11 height 11
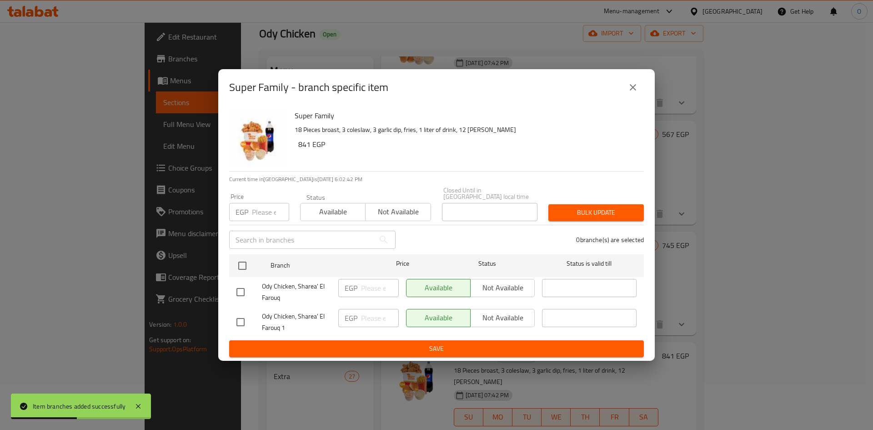
drag, startPoint x: 238, startPoint y: 316, endPoint x: 239, endPoint y: 268, distance: 48.2
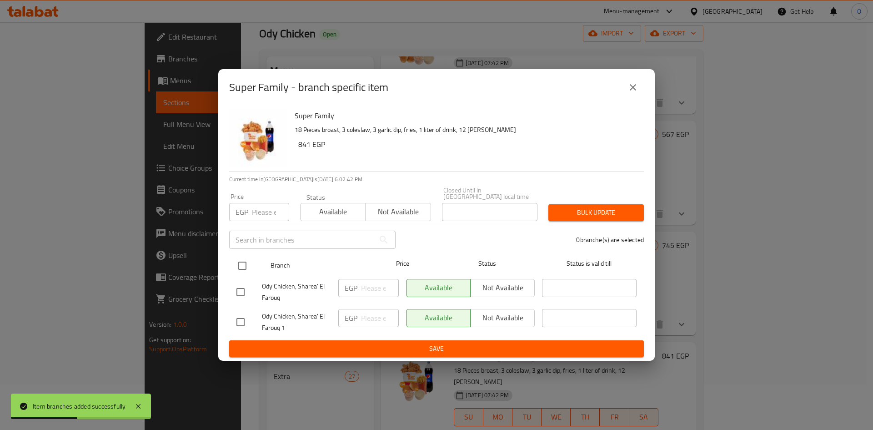
click at [237, 316] on input "checkbox" at bounding box center [240, 321] width 19 height 19
checkbox input "true"
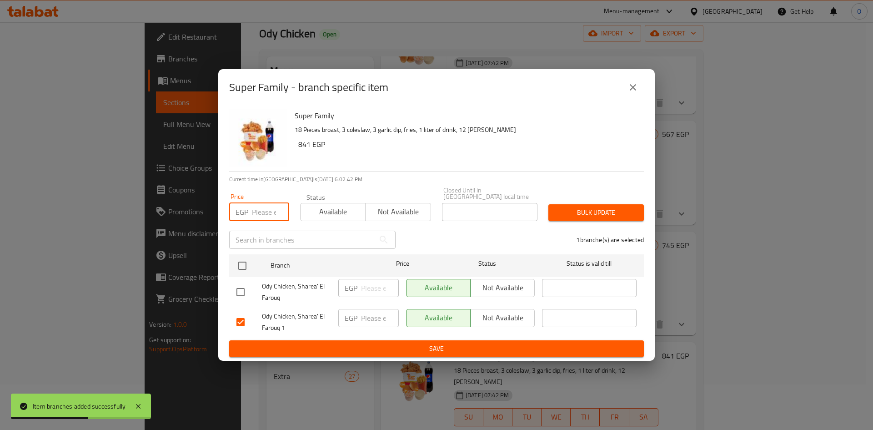
click at [262, 211] on input "number" at bounding box center [270, 212] width 37 height 18
type input "790"
click at [619, 212] on span "Bulk update" at bounding box center [596, 212] width 81 height 11
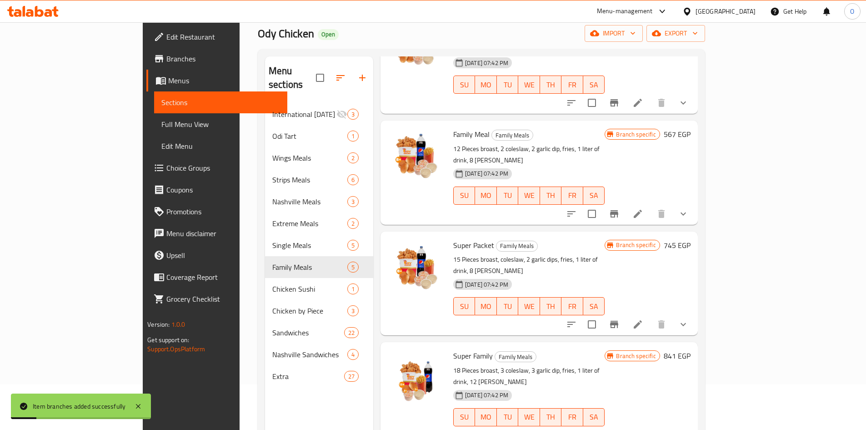
scroll to position [127, 0]
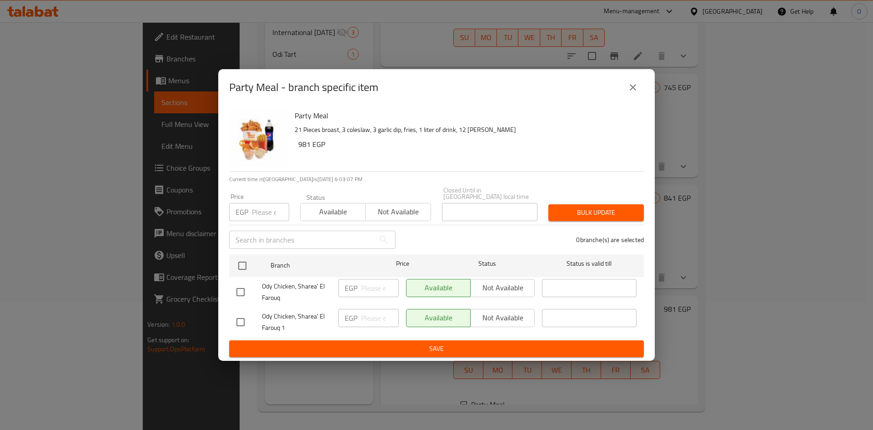
click at [237, 313] on input "checkbox" at bounding box center [240, 321] width 19 height 19
checkbox input "true"
click at [267, 213] on input "number" at bounding box center [270, 212] width 37 height 18
type input "930"
click at [577, 208] on span "Bulk update" at bounding box center [596, 212] width 81 height 11
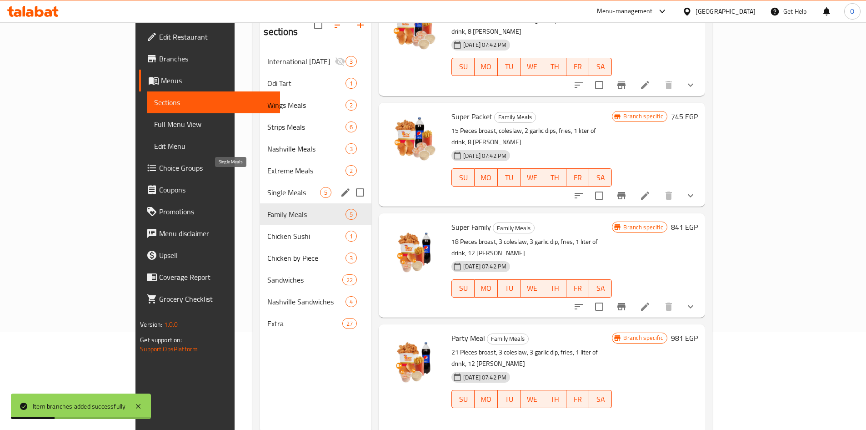
scroll to position [82, 0]
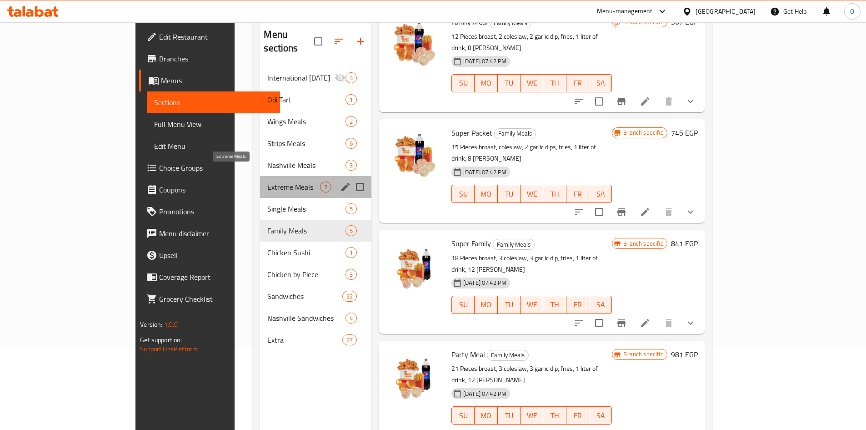
click at [267, 181] on span "Extreme Meals" at bounding box center [293, 186] width 52 height 11
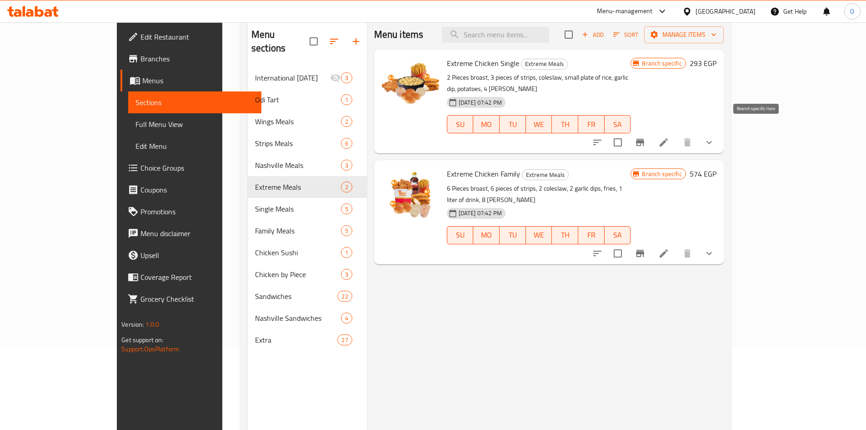
click at [646, 137] on icon "Branch-specific-item" at bounding box center [640, 142] width 11 height 11
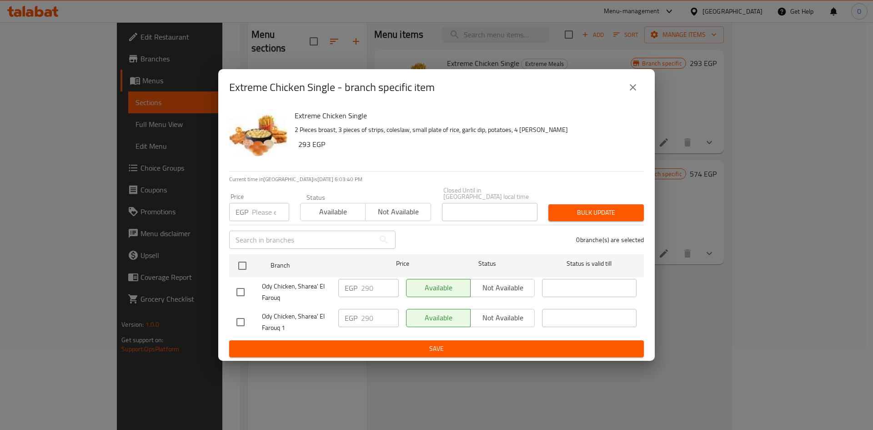
click at [239, 317] on input "checkbox" at bounding box center [240, 321] width 19 height 19
checkbox input "true"
click at [266, 210] on input "number" at bounding box center [270, 212] width 37 height 18
type input "290"
click at [621, 210] on span "Bulk update" at bounding box center [596, 212] width 81 height 11
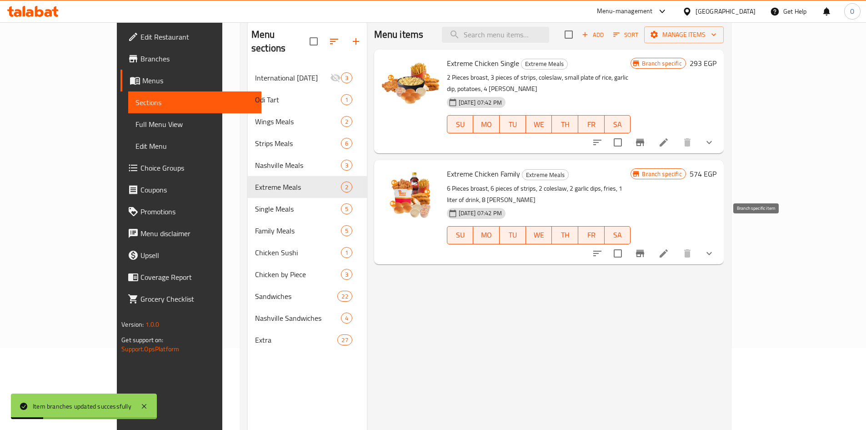
click at [646, 248] on icon "Branch-specific-item" at bounding box center [640, 253] width 11 height 11
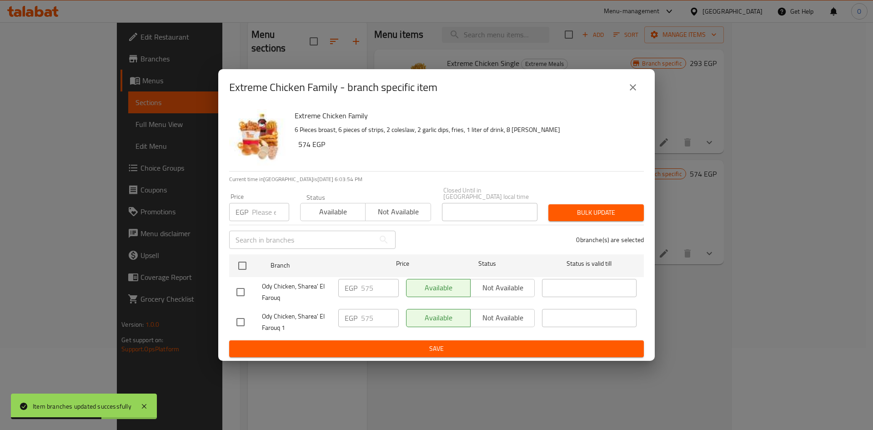
click at [628, 90] on icon "close" at bounding box center [633, 87] width 11 height 11
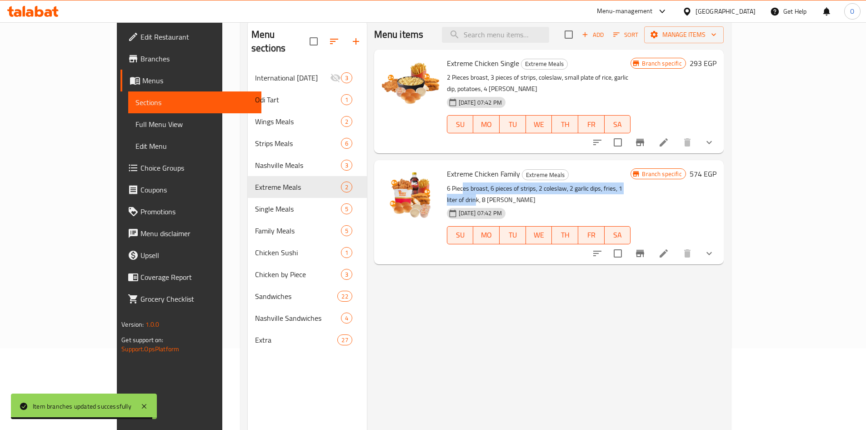
drag, startPoint x: 435, startPoint y: 181, endPoint x: 622, endPoint y: 180, distance: 186.4
click at [622, 183] on p "6 Pieces broast, 6 pieces of strips, 2 coleslaw, 2 garlic dips, fries, 1 liter …" at bounding box center [539, 194] width 184 height 23
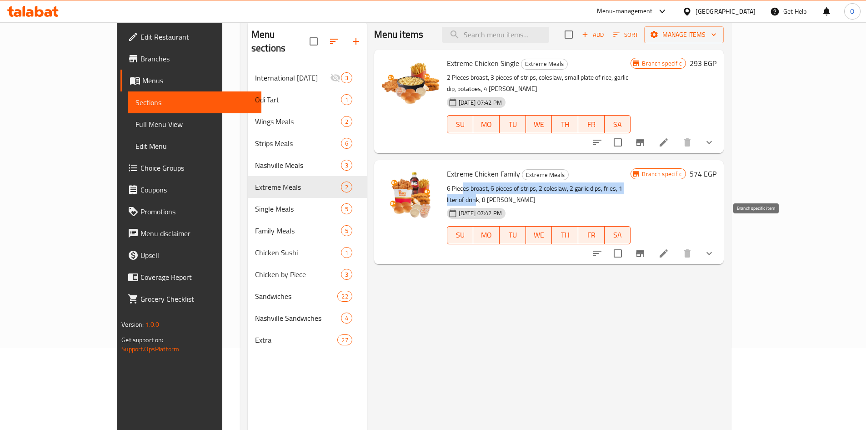
click at [651, 242] on button "Branch-specific-item" at bounding box center [640, 253] width 22 height 22
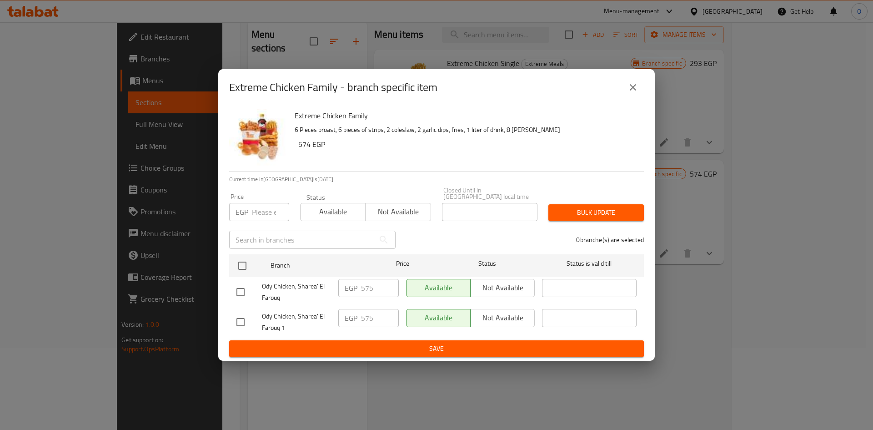
click at [245, 316] on input "checkbox" at bounding box center [240, 321] width 19 height 19
checkbox input "true"
click at [270, 203] on input "number" at bounding box center [270, 212] width 37 height 18
type input "575"
click at [566, 207] on span "Bulk update" at bounding box center [596, 212] width 81 height 11
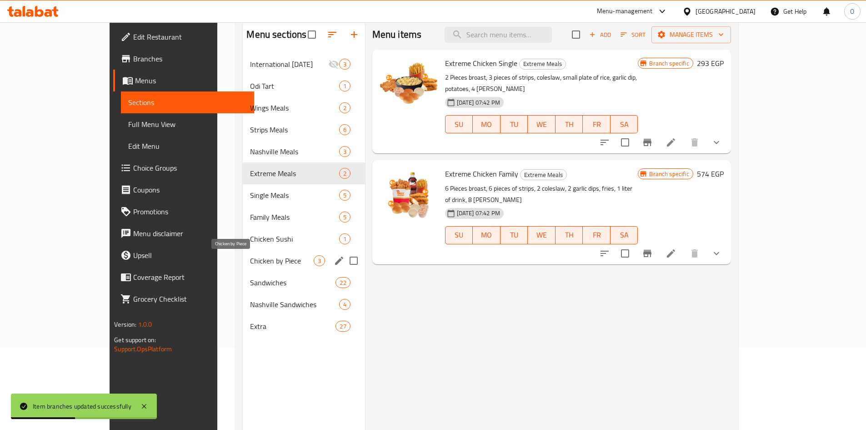
click at [250, 262] on span "Chicken by Piece" at bounding box center [281, 260] width 63 height 11
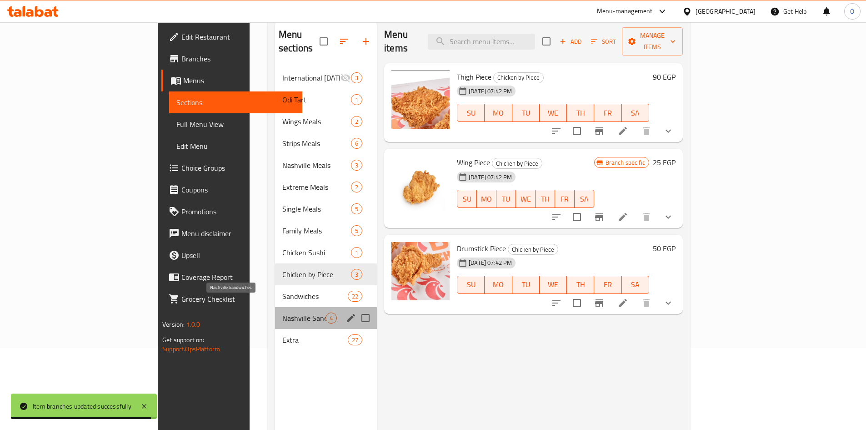
click at [282, 312] on span "Nashville Sandwiches" at bounding box center [303, 317] width 43 height 11
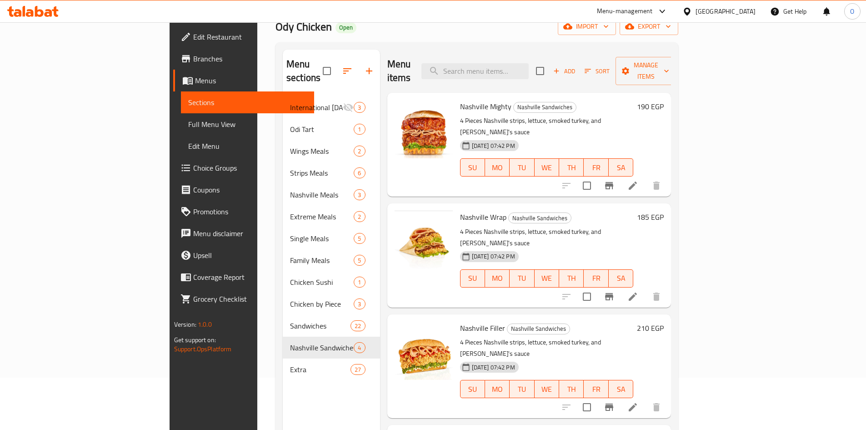
scroll to position [36, 0]
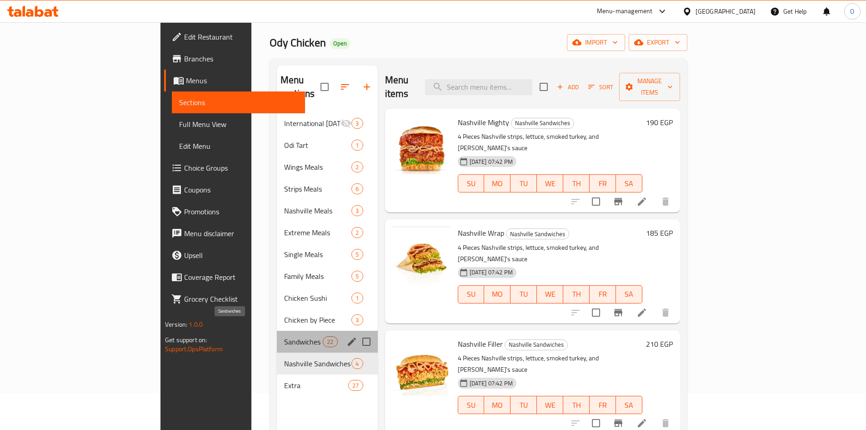
click at [284, 336] on span "Sandwiches" at bounding box center [303, 341] width 39 height 11
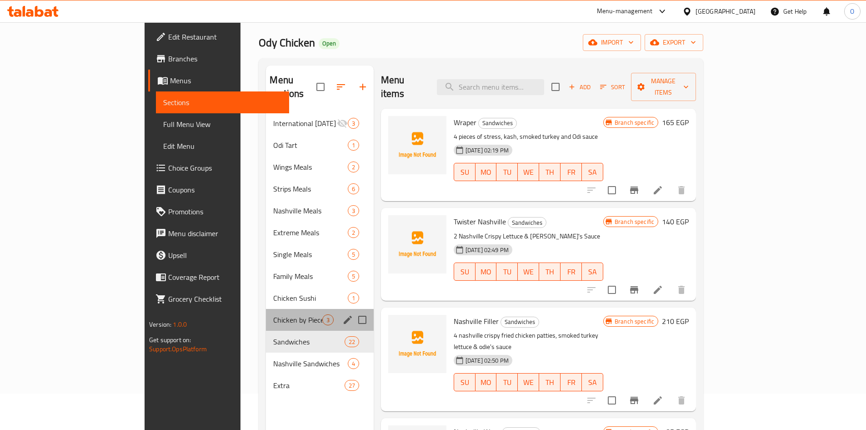
click at [266, 309] on div "Chicken by Piece 3" at bounding box center [319, 320] width 107 height 22
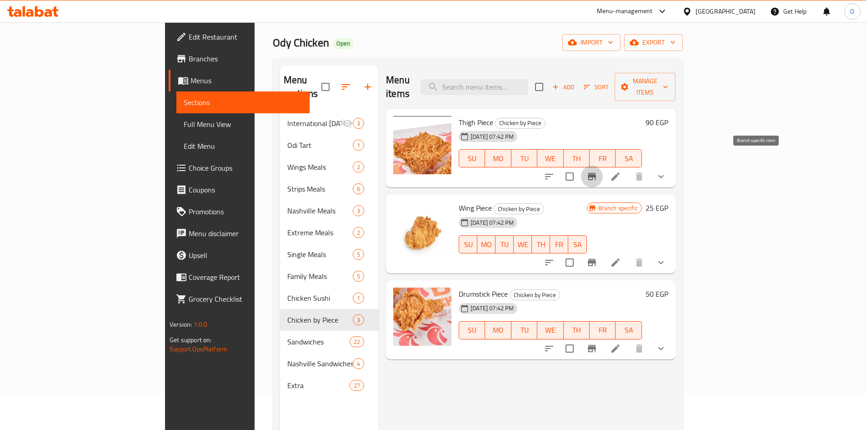
click at [603, 166] on button "Branch-specific-item" at bounding box center [592, 177] width 22 height 22
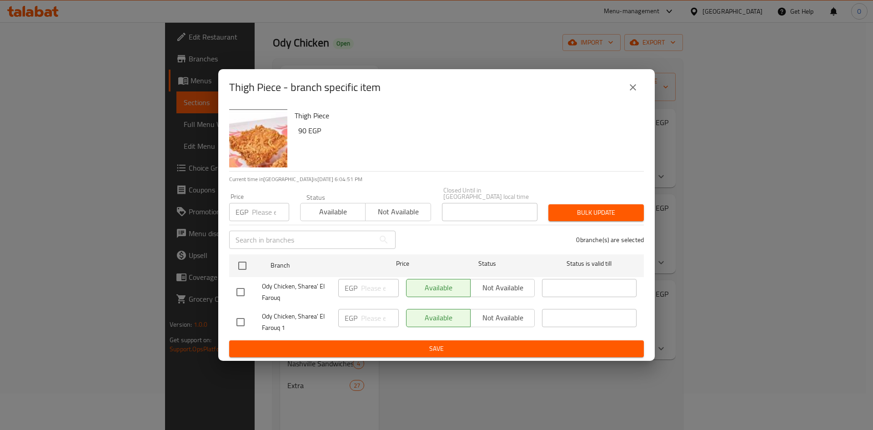
click at [636, 86] on icon "close" at bounding box center [633, 87] width 11 height 11
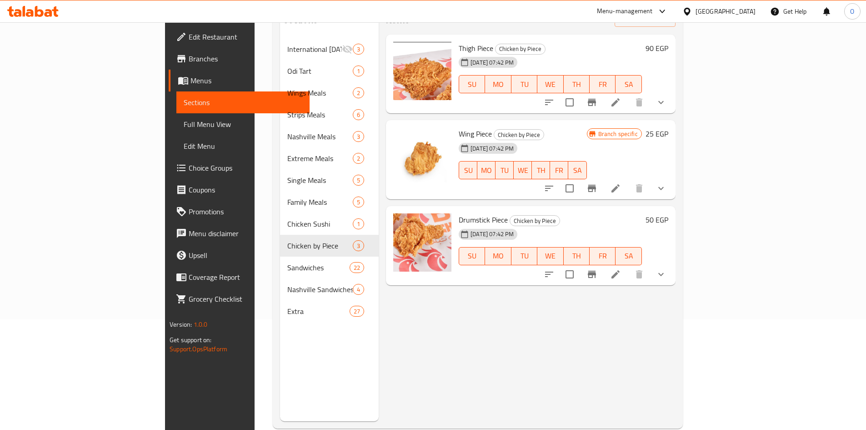
scroll to position [127, 0]
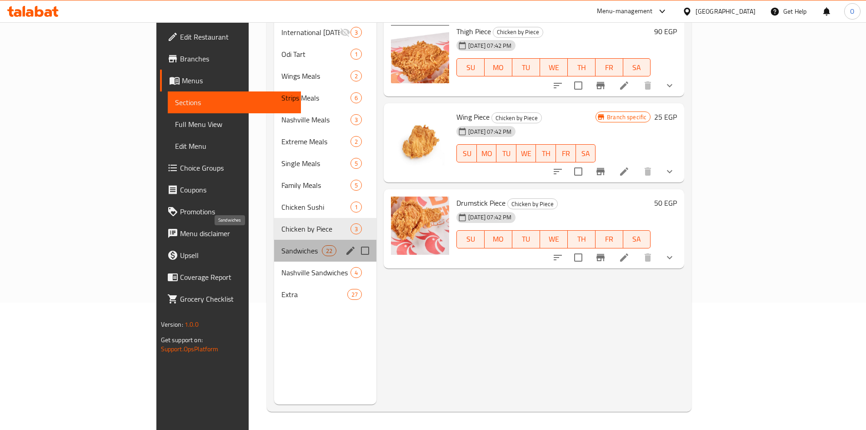
click at [281, 245] on span "Sandwiches" at bounding box center [301, 250] width 40 height 11
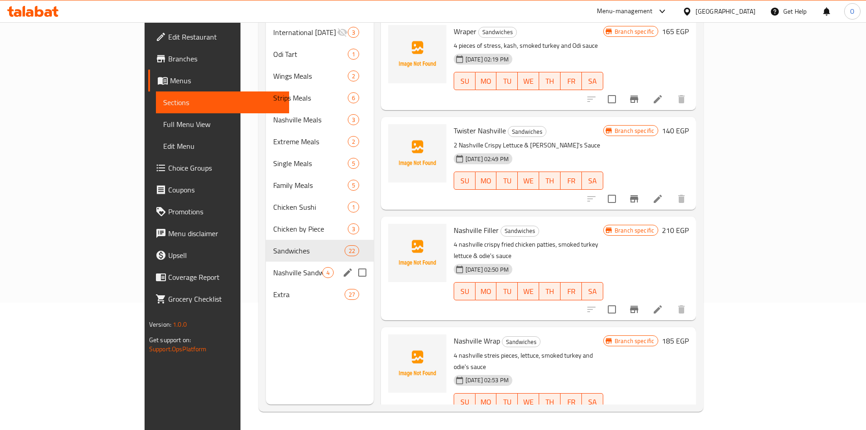
click at [273, 267] on span "Nashville Sandwiches" at bounding box center [297, 272] width 49 height 11
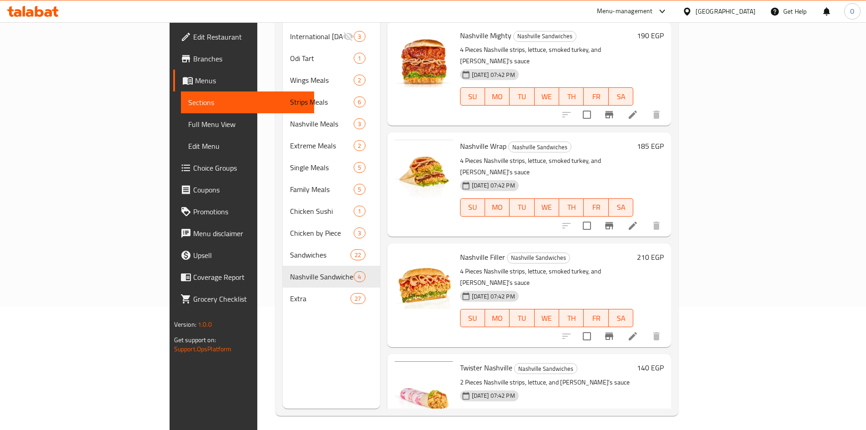
scroll to position [127, 0]
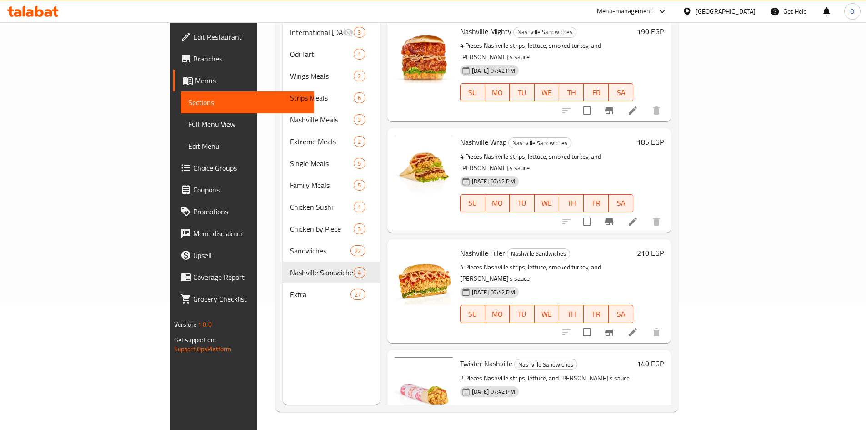
click at [613, 328] on icon "Branch-specific-item" at bounding box center [609, 331] width 8 height 7
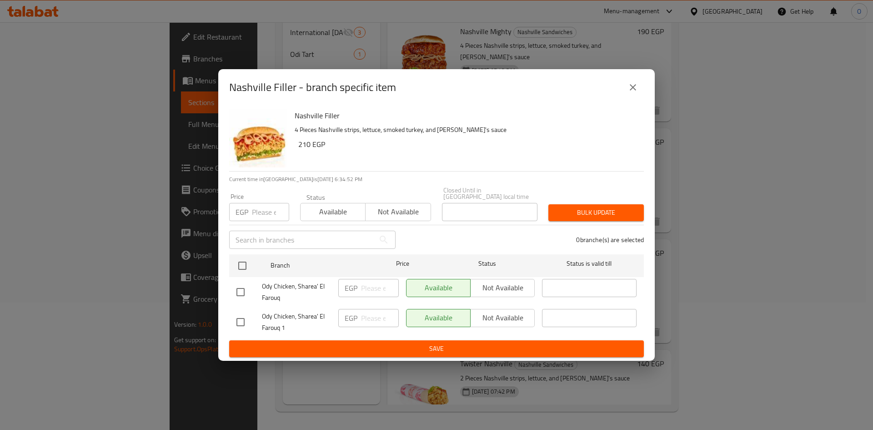
drag, startPoint x: 250, startPoint y: 320, endPoint x: 242, endPoint y: 318, distance: 8.5
click at [250, 320] on div at bounding box center [248, 321] width 25 height 19
click at [241, 318] on input "checkbox" at bounding box center [240, 321] width 19 height 19
checkbox input "true"
click at [261, 203] on input "number" at bounding box center [270, 212] width 37 height 18
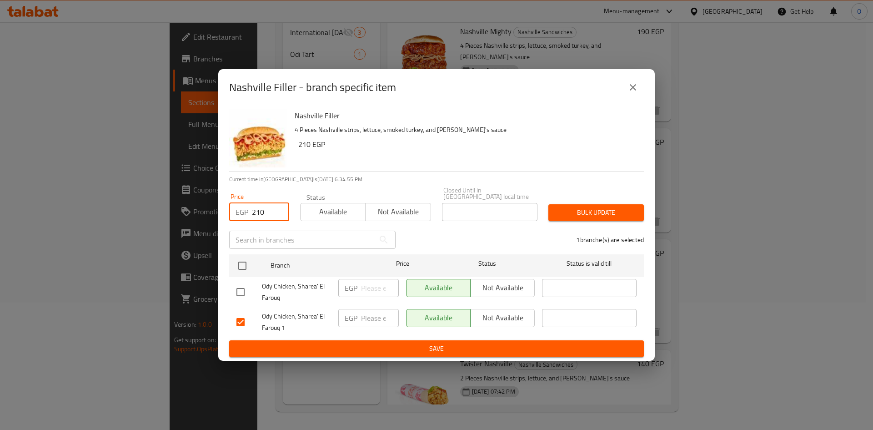
type input "210"
click at [563, 207] on span "Bulk update" at bounding box center [596, 212] width 81 height 11
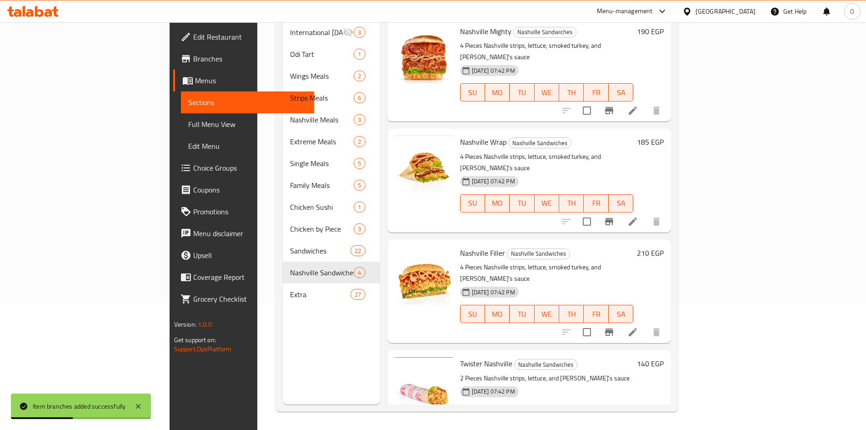
click at [613, 218] on icon "Branch-specific-item" at bounding box center [609, 221] width 8 height 7
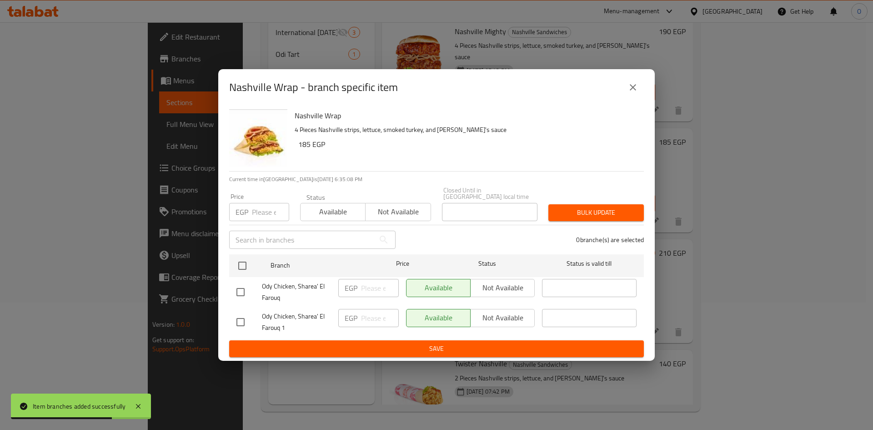
click at [247, 315] on input "checkbox" at bounding box center [240, 321] width 19 height 19
checkbox input "true"
click at [267, 208] on input "number" at bounding box center [270, 212] width 37 height 18
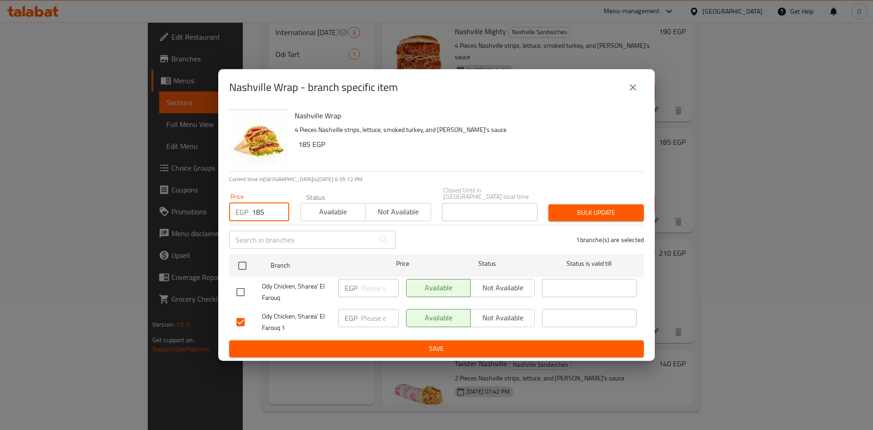
type input "185"
click at [616, 212] on span "Bulk update" at bounding box center [596, 212] width 81 height 11
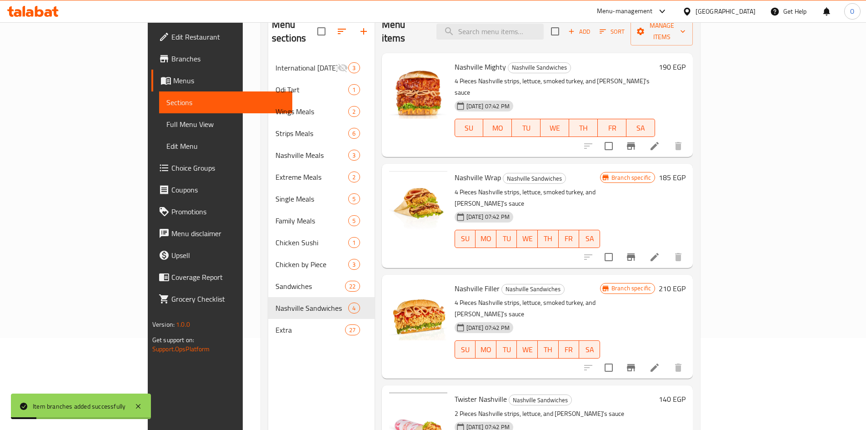
scroll to position [0, 0]
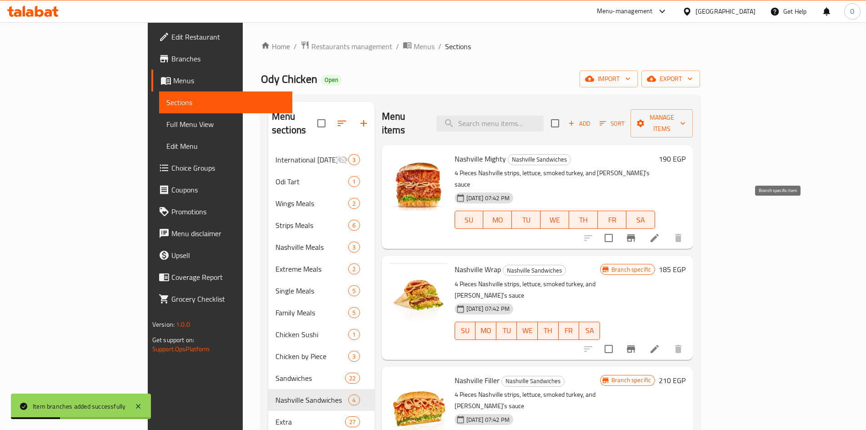
click at [635, 234] on icon "Branch-specific-item" at bounding box center [631, 237] width 8 height 7
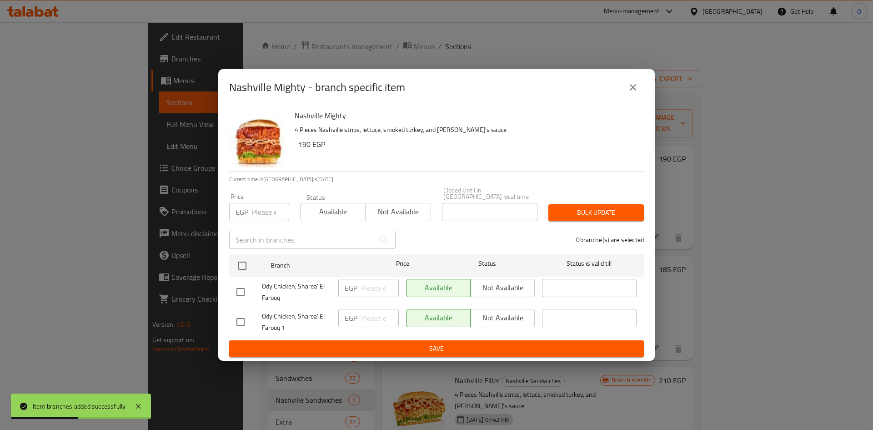
click at [236, 321] on input "checkbox" at bounding box center [240, 321] width 19 height 19
checkbox input "true"
click at [263, 217] on input "number" at bounding box center [270, 212] width 37 height 18
type input "190"
click at [585, 204] on button "Bulk update" at bounding box center [595, 212] width 95 height 17
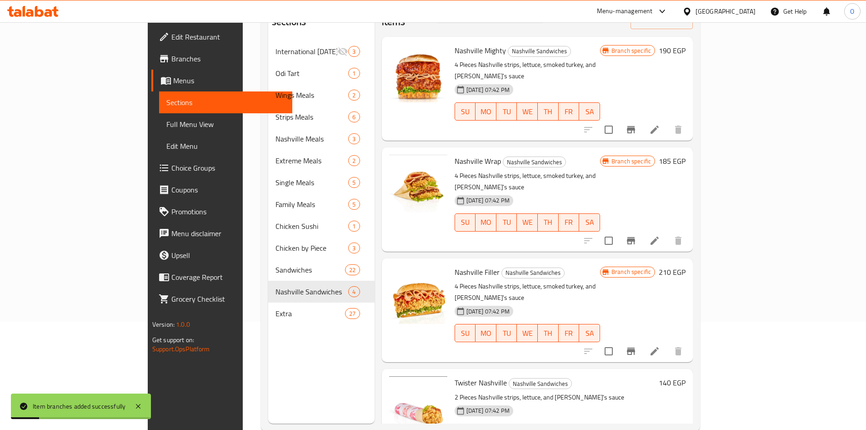
scroll to position [127, 0]
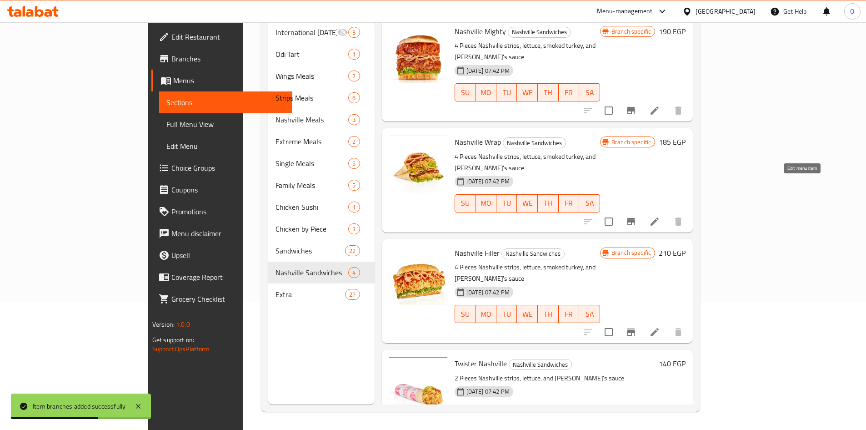
click at [660, 216] on icon at bounding box center [654, 221] width 11 height 11
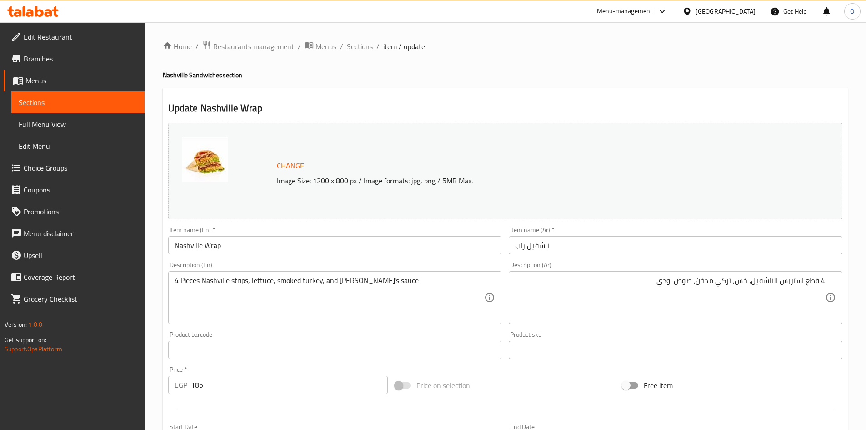
click at [360, 44] on span "Sections" at bounding box center [360, 46] width 26 height 11
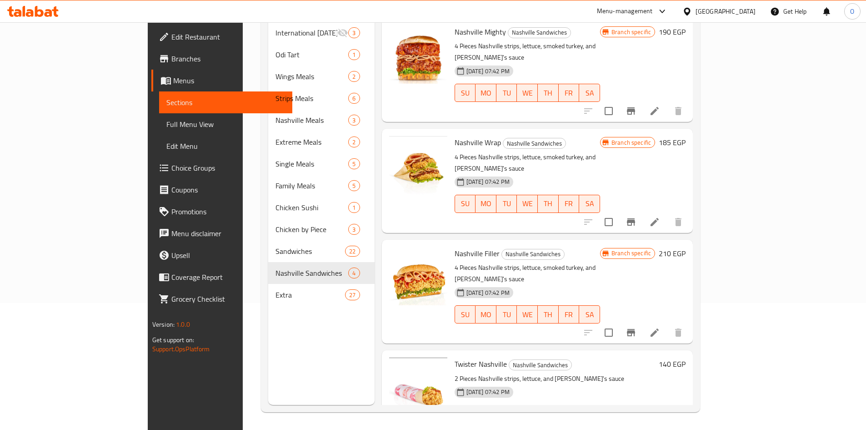
scroll to position [127, 0]
click at [642, 421] on button "Branch-specific-item" at bounding box center [631, 432] width 22 height 22
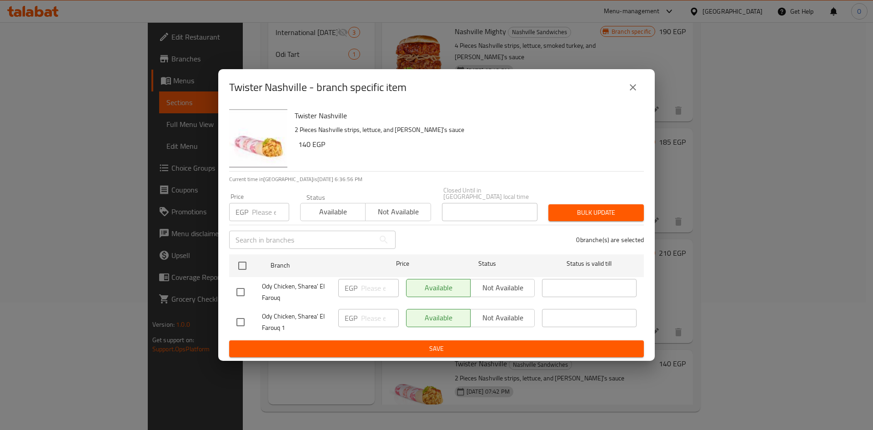
click at [241, 316] on input "checkbox" at bounding box center [240, 321] width 19 height 19
checkbox input "true"
click at [259, 215] on input "number" at bounding box center [270, 212] width 37 height 18
type input "140"
click at [578, 211] on span "Bulk update" at bounding box center [596, 212] width 81 height 11
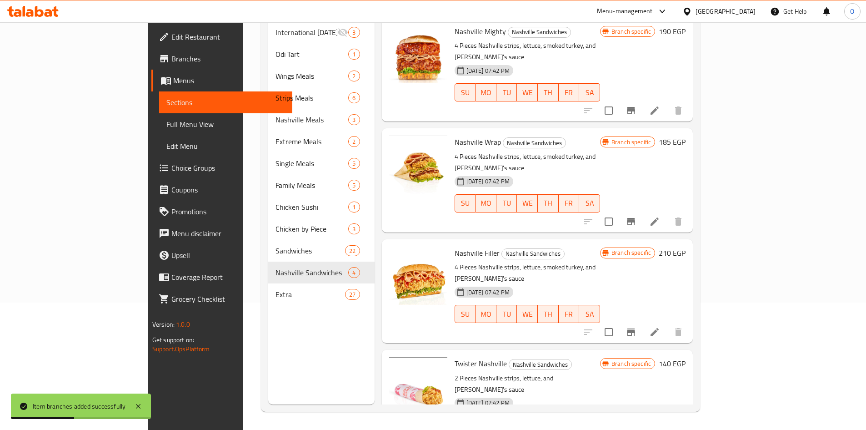
click at [635, 218] on icon "Branch-specific-item" at bounding box center [631, 221] width 8 height 7
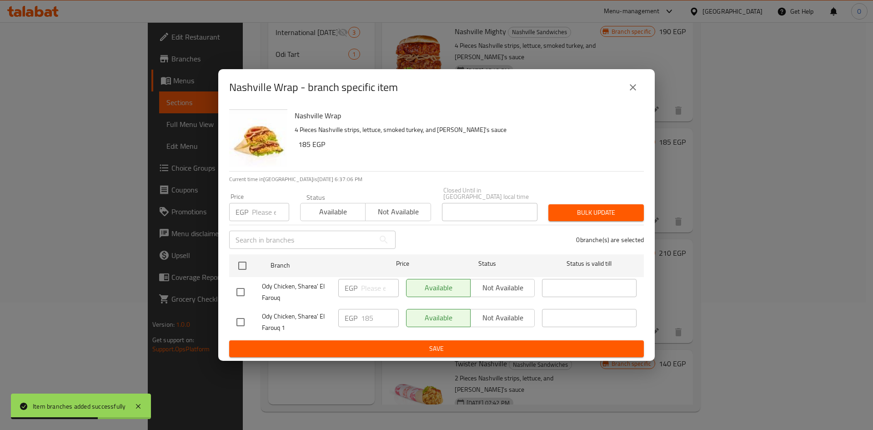
click at [633, 90] on icon "close" at bounding box center [633, 87] width 6 height 6
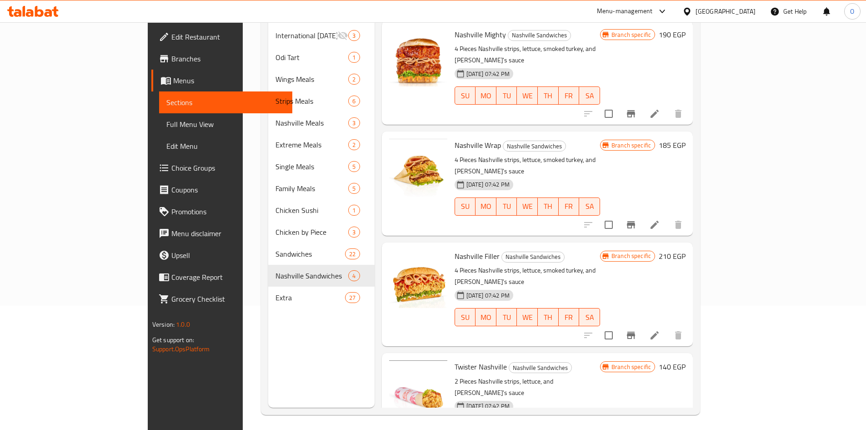
scroll to position [0, 0]
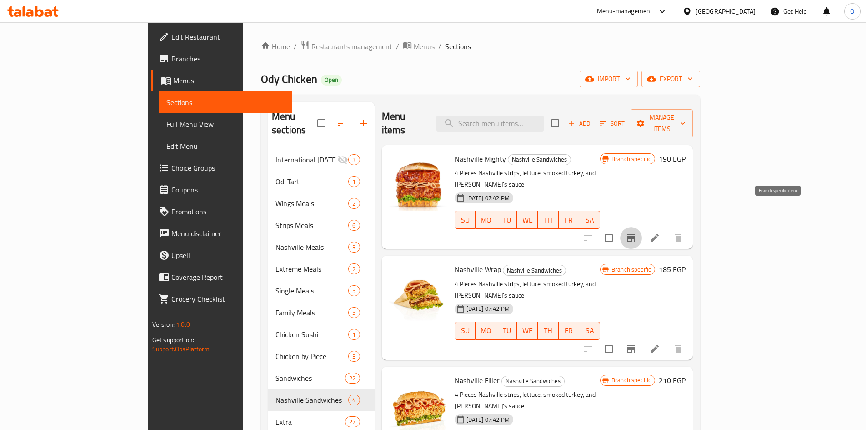
click at [635, 234] on icon "Branch-specific-item" at bounding box center [631, 237] width 8 height 7
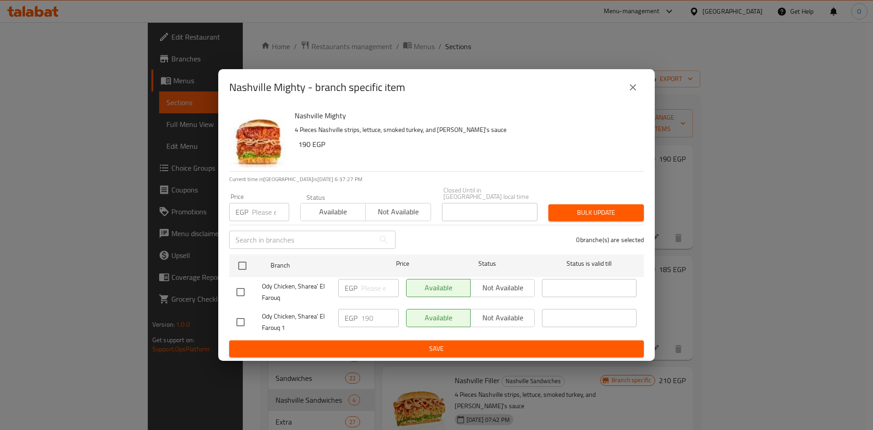
click at [631, 98] on button "close" at bounding box center [633, 87] width 22 height 22
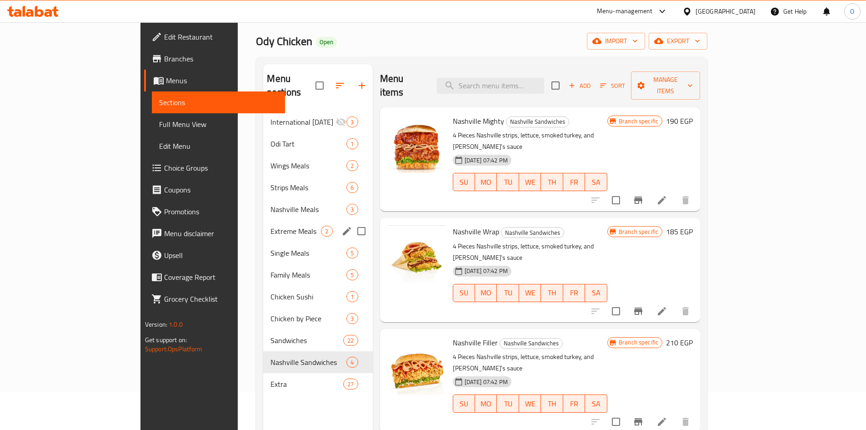
scroll to position [127, 0]
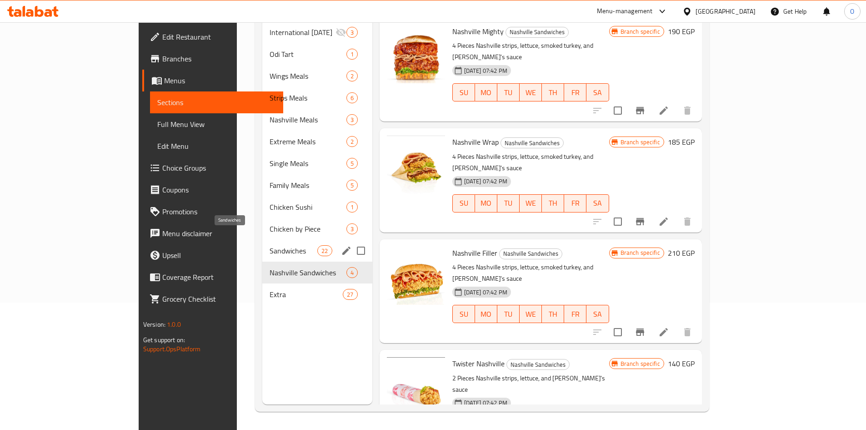
click at [270, 245] on span "Sandwiches" at bounding box center [294, 250] width 48 height 11
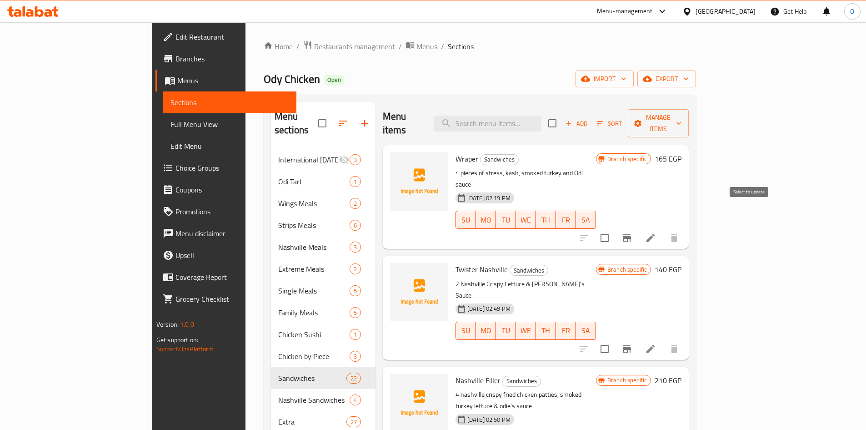
click at [614, 228] on input "checkbox" at bounding box center [604, 237] width 19 height 19
checkbox input "true"
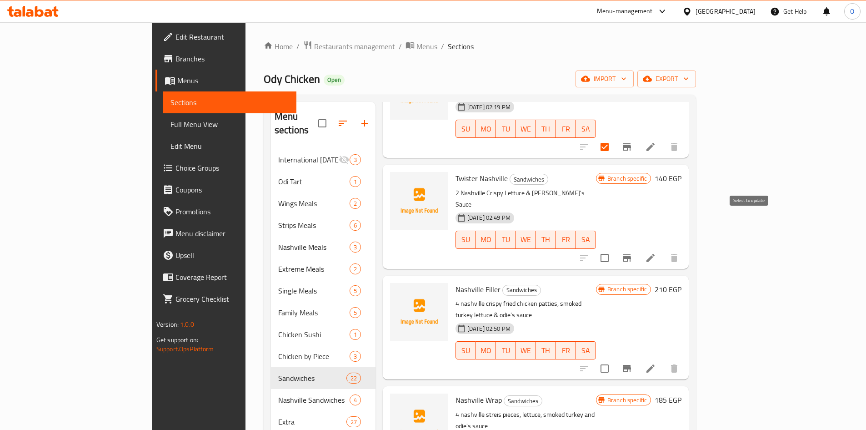
click at [614, 248] on input "checkbox" at bounding box center [604, 257] width 19 height 19
checkbox input "true"
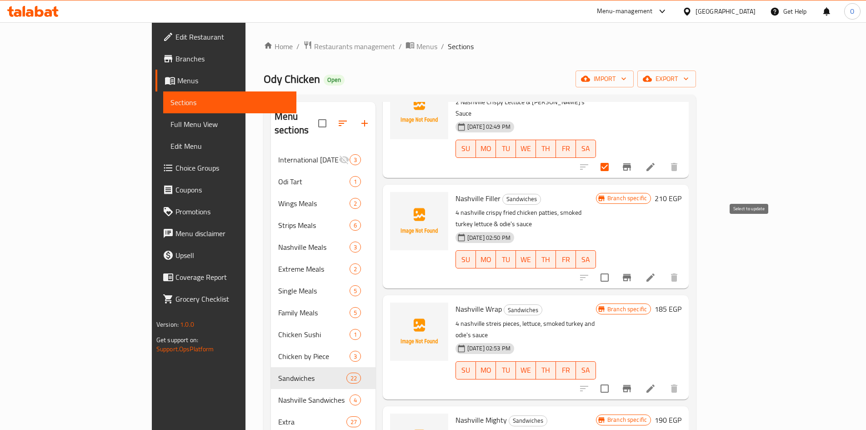
click at [614, 268] on input "checkbox" at bounding box center [604, 277] width 19 height 19
checkbox input "true"
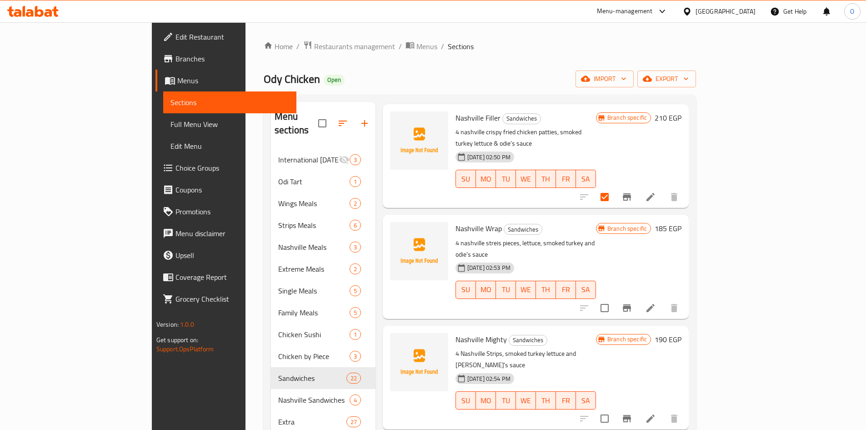
scroll to position [273, 0]
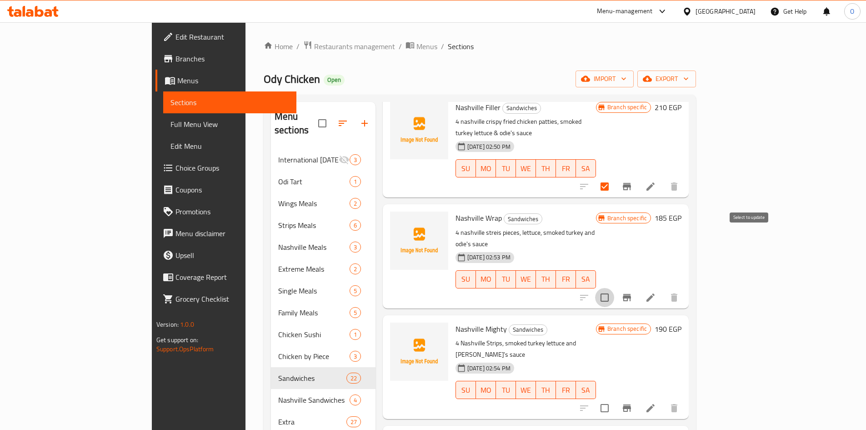
click at [614, 288] on input "checkbox" at bounding box center [604, 297] width 19 height 19
checkbox input "true"
click at [614, 398] on input "checkbox" at bounding box center [604, 407] width 19 height 19
checkbox input "true"
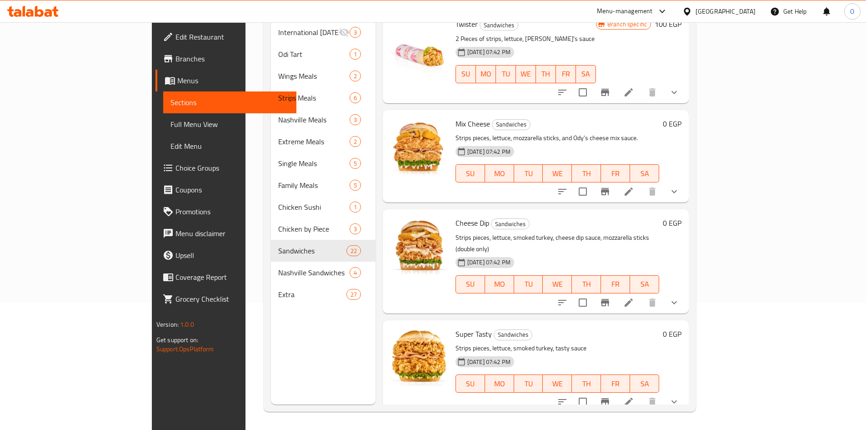
scroll to position [82, 0]
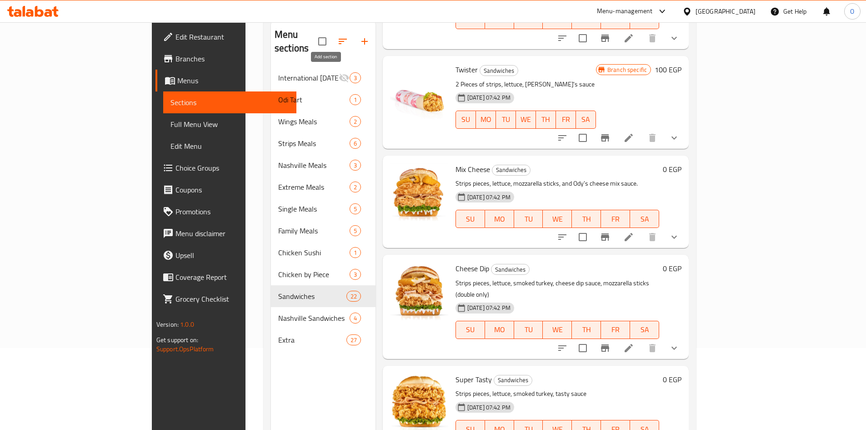
click at [354, 31] on button "button" at bounding box center [365, 41] width 22 height 22
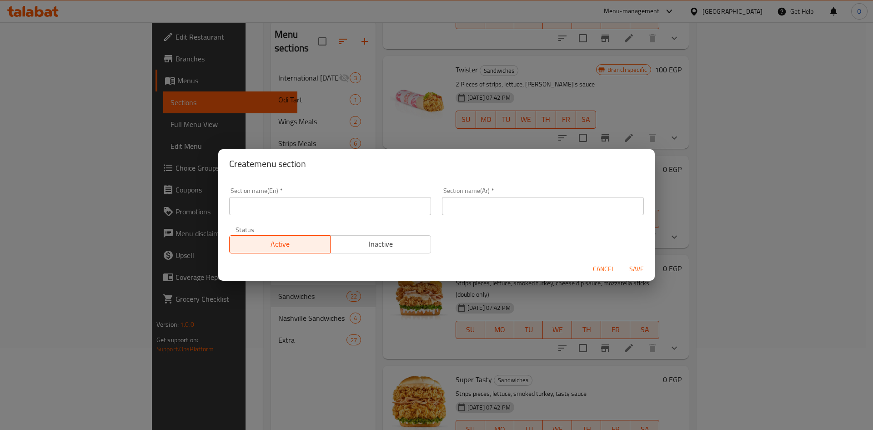
click at [310, 206] on input "text" at bounding box center [330, 206] width 202 height 18
type input "delete"
click at [362, 243] on span "Inactive" at bounding box center [381, 243] width 94 height 13
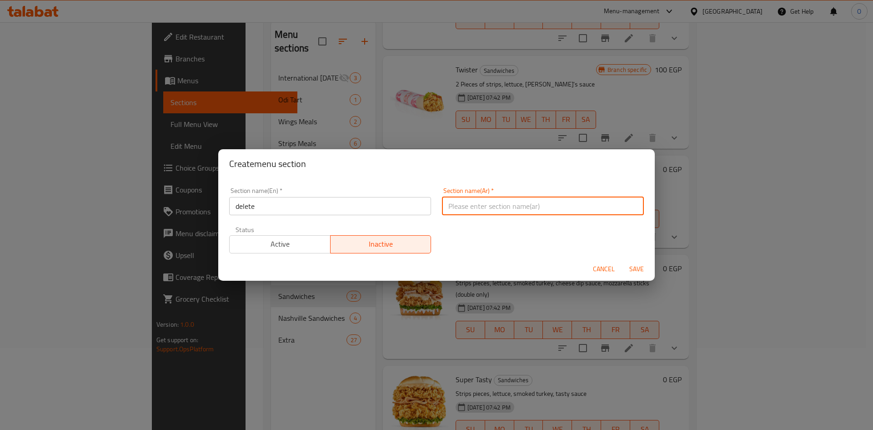
click at [490, 211] on input "text" at bounding box center [543, 206] width 202 height 18
type input "]"
type input "د"
click at [636, 266] on span "Save" at bounding box center [637, 268] width 22 height 11
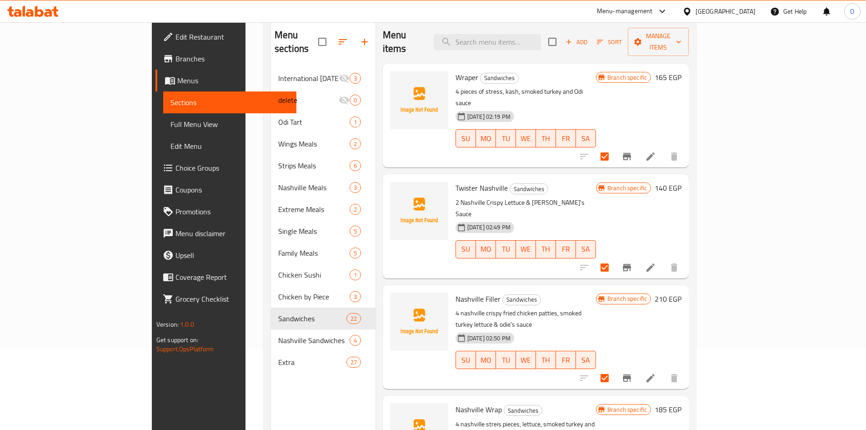
scroll to position [0, 0]
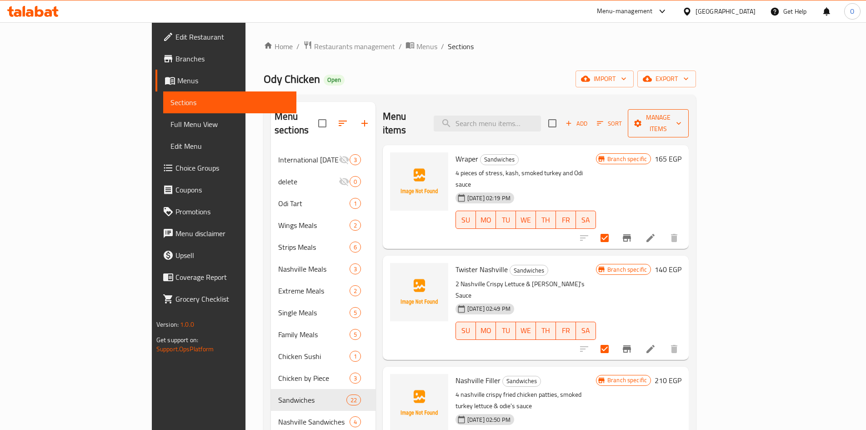
click at [682, 115] on span "Manage items" at bounding box center [658, 123] width 46 height 23
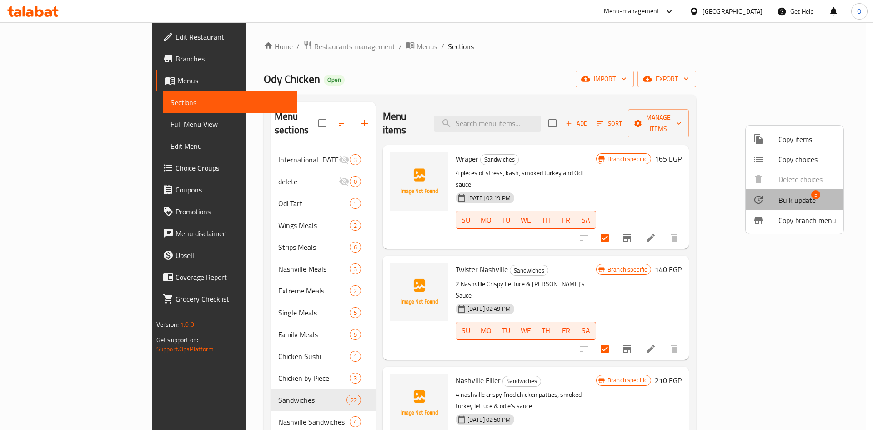
click at [779, 201] on span "Bulk update" at bounding box center [796, 200] width 37 height 11
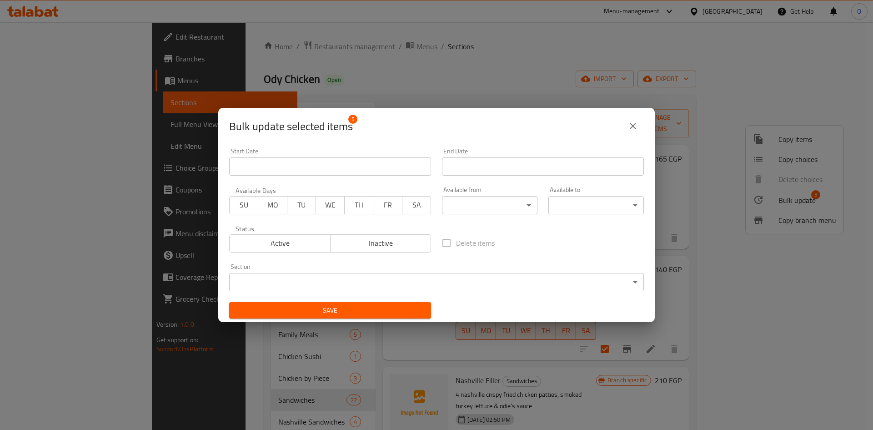
click at [299, 282] on body "​ Menu-management Egypt Get Help O Edit Restaurant Branches Menus Sections Full…" at bounding box center [436, 225] width 873 height 407
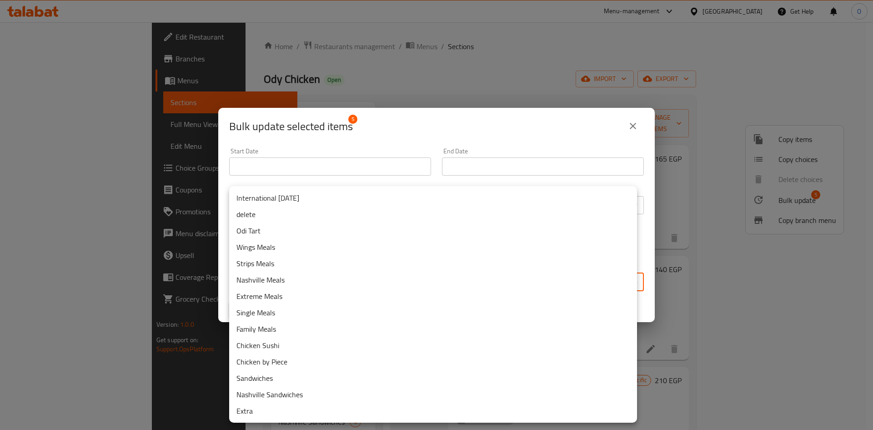
click at [280, 213] on li "delete" at bounding box center [433, 214] width 408 height 16
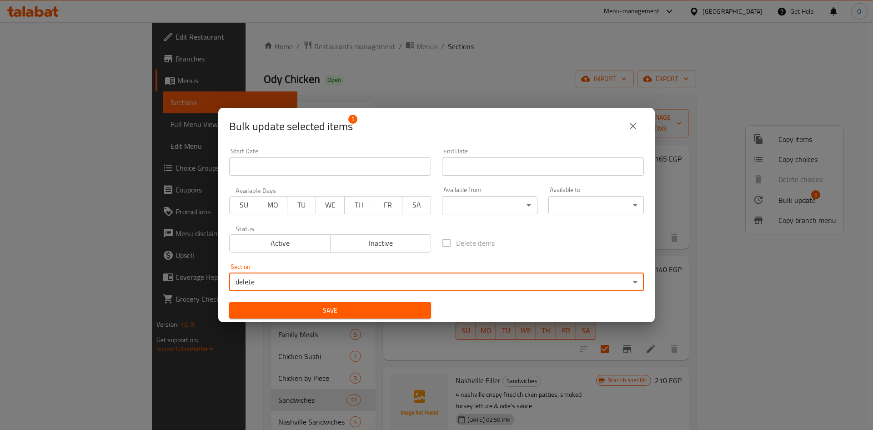
click at [286, 318] on button "Save" at bounding box center [330, 310] width 202 height 17
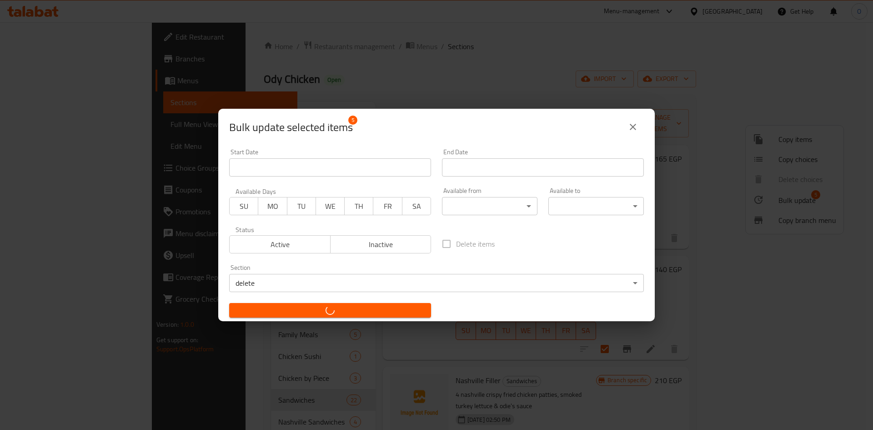
checkbox input "false"
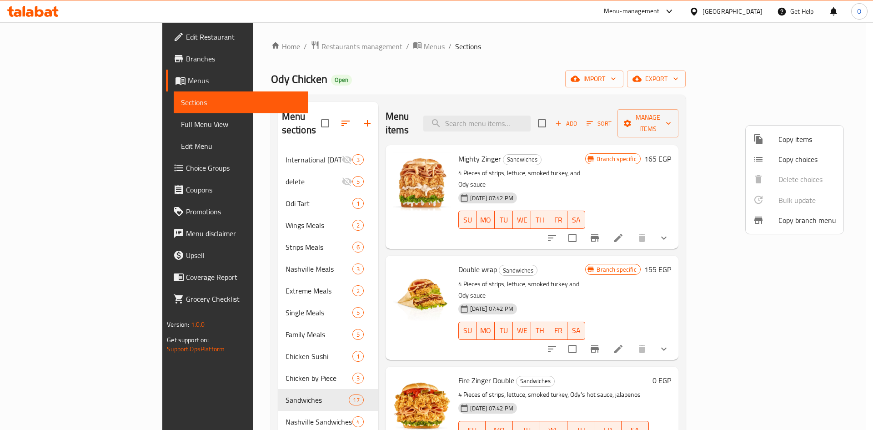
click at [450, 99] on div at bounding box center [436, 215] width 873 height 430
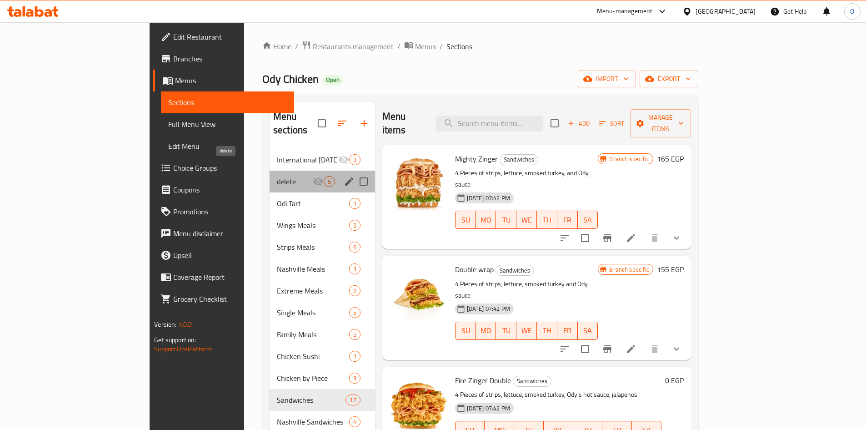
click at [277, 176] on span "delete" at bounding box center [295, 181] width 36 height 11
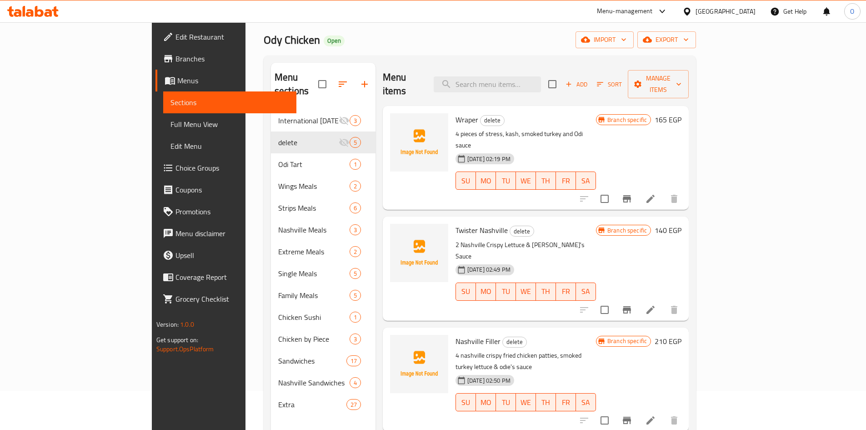
scroll to position [36, 0]
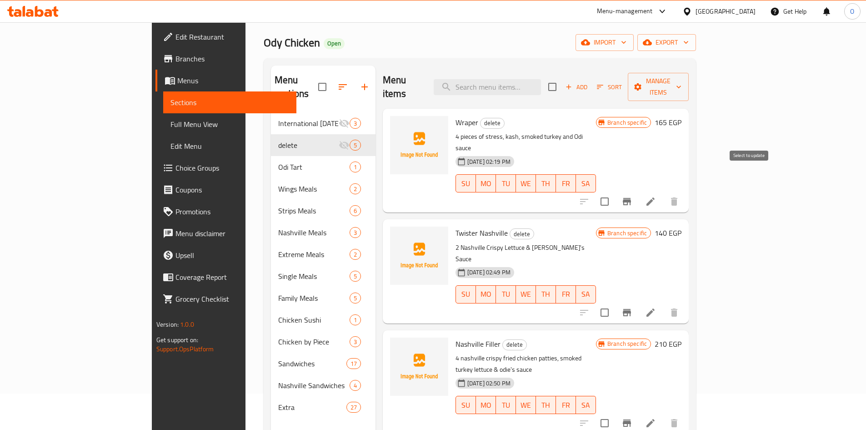
click at [614, 192] on input "checkbox" at bounding box center [604, 201] width 19 height 19
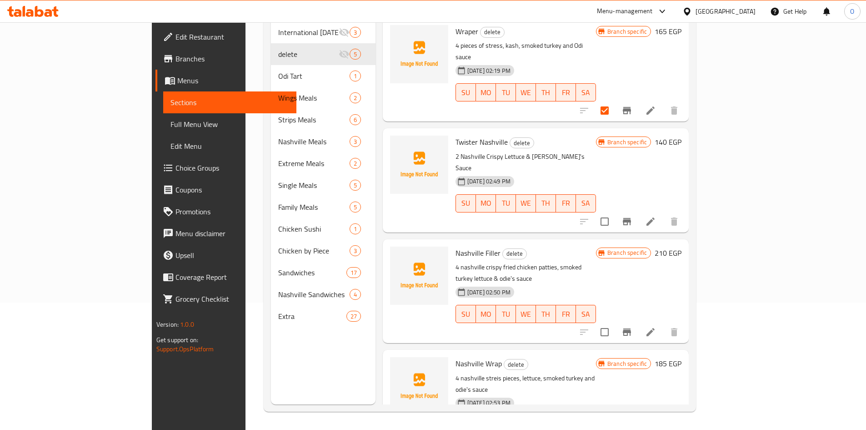
scroll to position [0, 0]
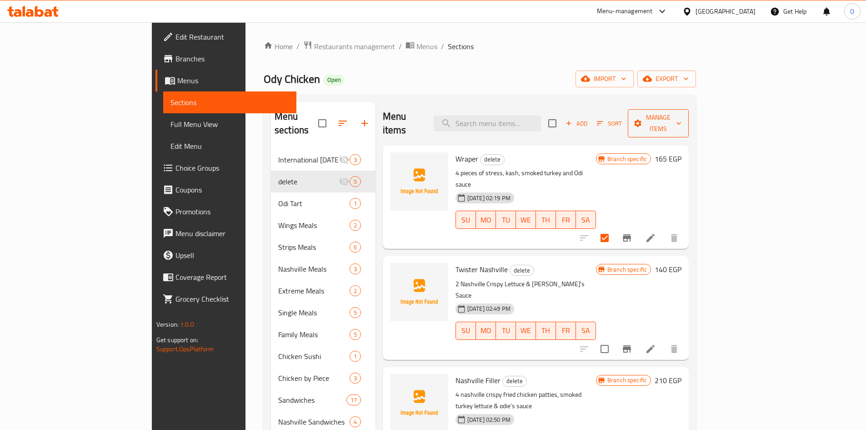
click at [682, 121] on span "Manage items" at bounding box center [658, 123] width 46 height 23
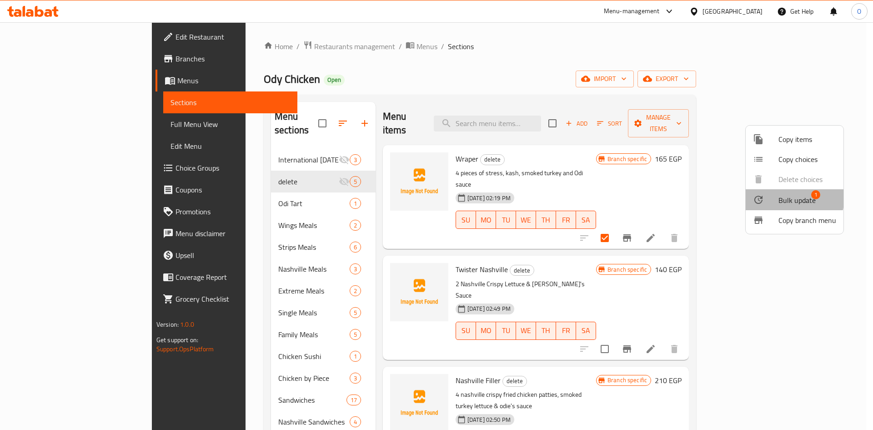
click at [779, 196] on span "Bulk update" at bounding box center [796, 200] width 37 height 11
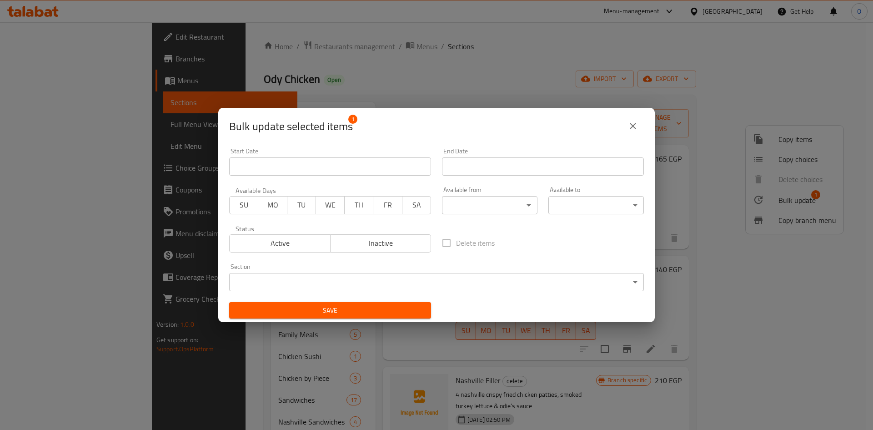
click at [356, 293] on div "Section ​ ​" at bounding box center [437, 277] width 426 height 39
click at [356, 290] on body "​ Menu-management Egypt Get Help O Edit Restaurant Branches Menus Sections Full…" at bounding box center [436, 225] width 873 height 407
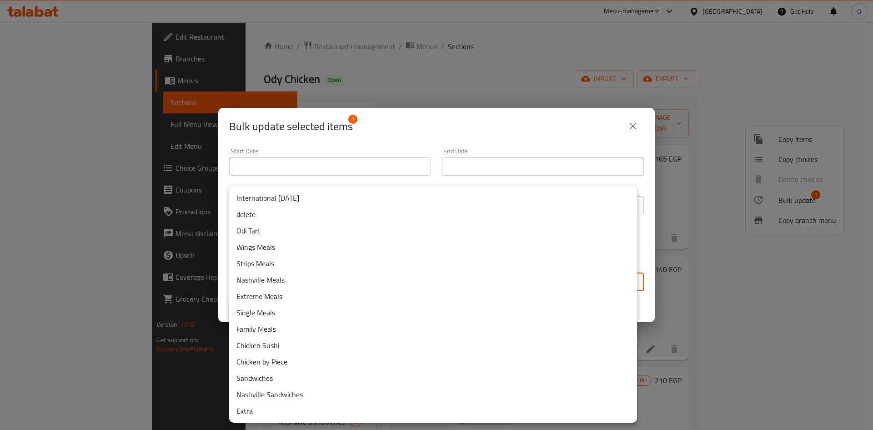
click at [284, 377] on li "Sandwiches" at bounding box center [433, 378] width 408 height 16
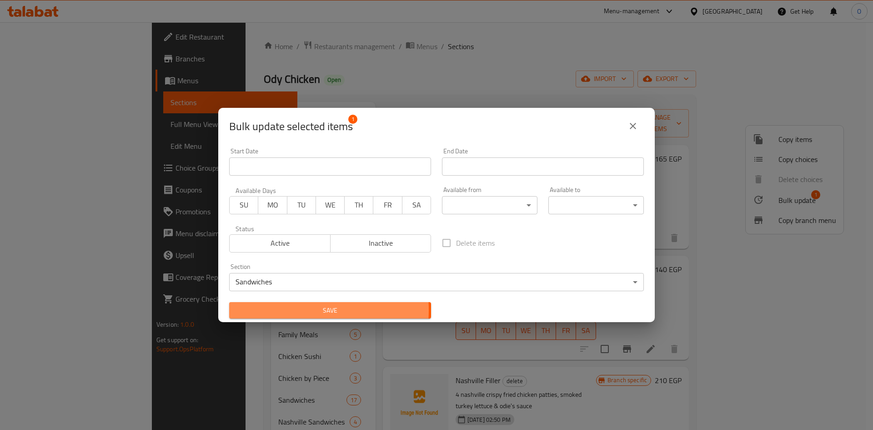
click at [281, 310] on span "Save" at bounding box center [329, 310] width 187 height 11
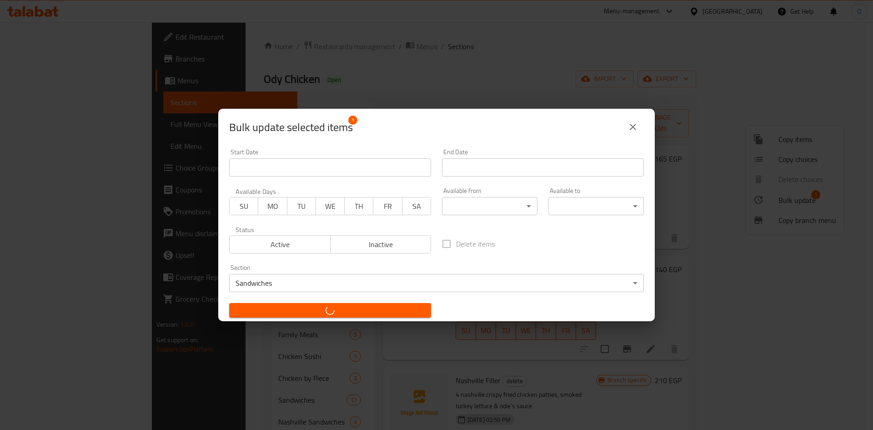
checkbox input "false"
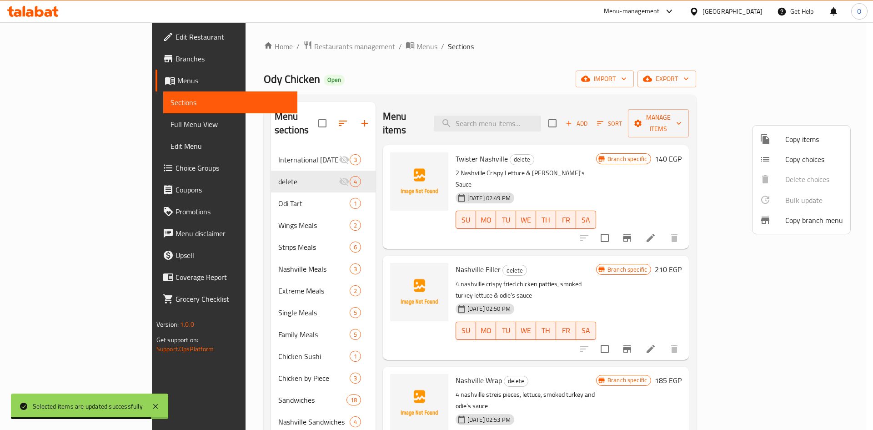
click at [230, 189] on div at bounding box center [436, 215] width 873 height 430
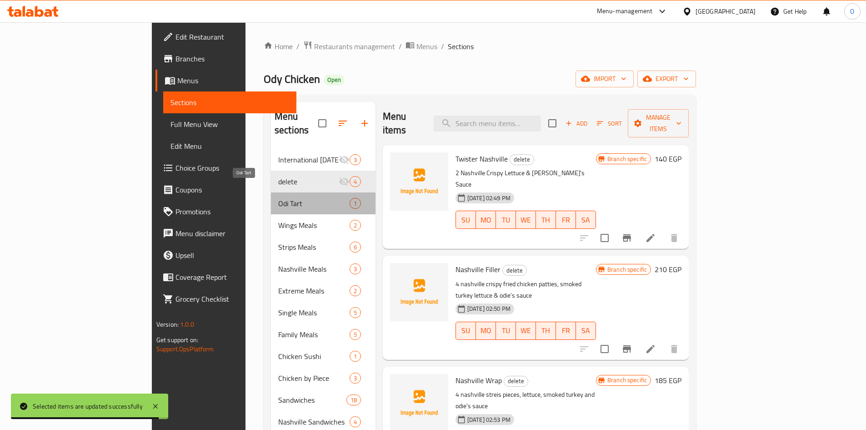
click at [278, 198] on span "Odi Tart" at bounding box center [313, 203] width 71 height 11
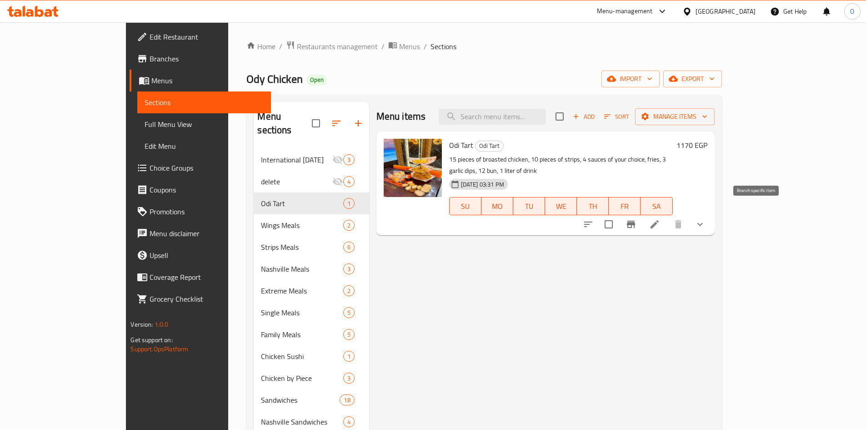
click at [635, 221] on icon "Branch-specific-item" at bounding box center [631, 224] width 8 height 7
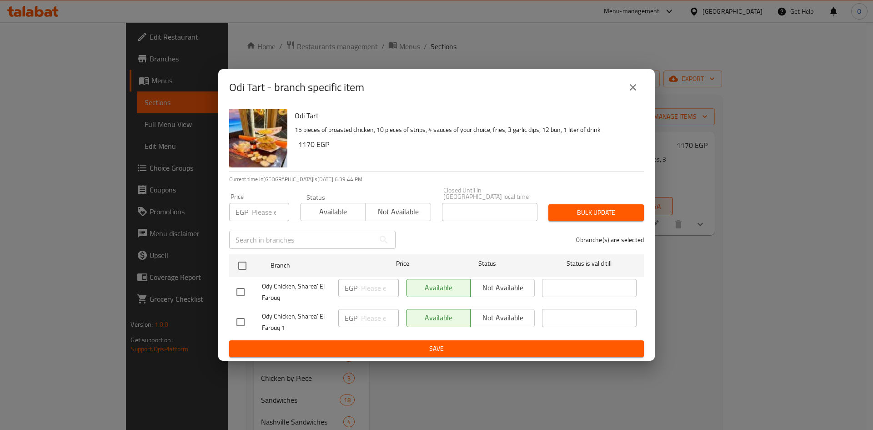
click at [243, 321] on input "checkbox" at bounding box center [240, 321] width 19 height 19
checkbox input "true"
click at [265, 210] on input "number" at bounding box center [270, 212] width 37 height 18
type input "915"
click at [585, 207] on span "Bulk update" at bounding box center [596, 212] width 81 height 11
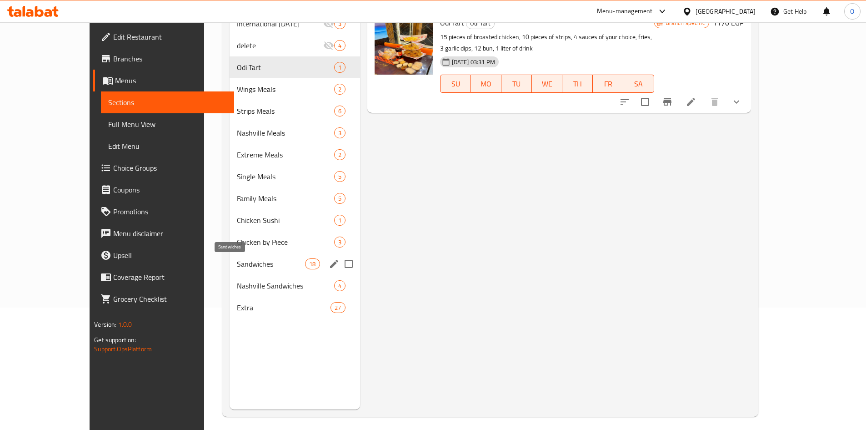
scroll to position [127, 0]
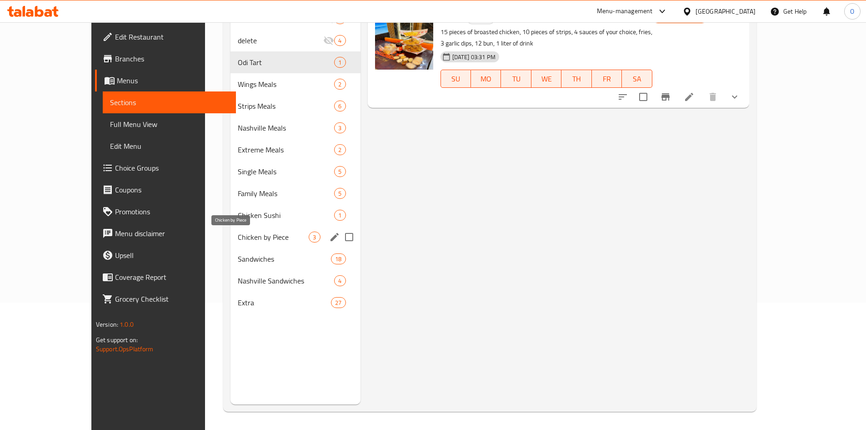
click at [238, 234] on span "Chicken by Piece" at bounding box center [273, 236] width 71 height 11
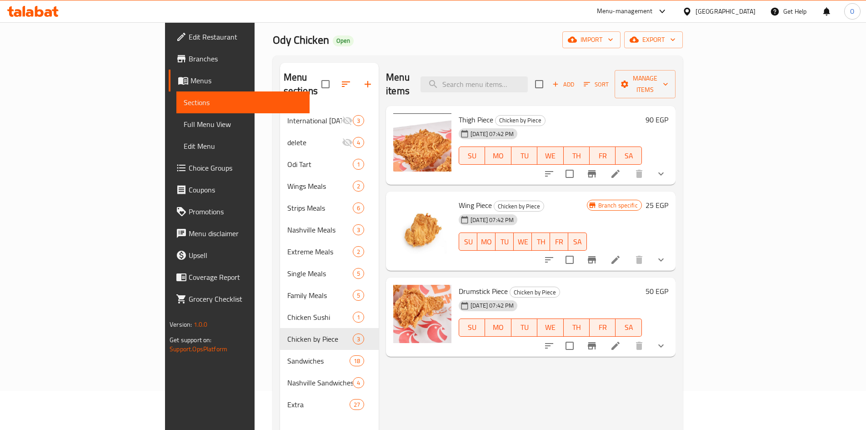
scroll to position [36, 0]
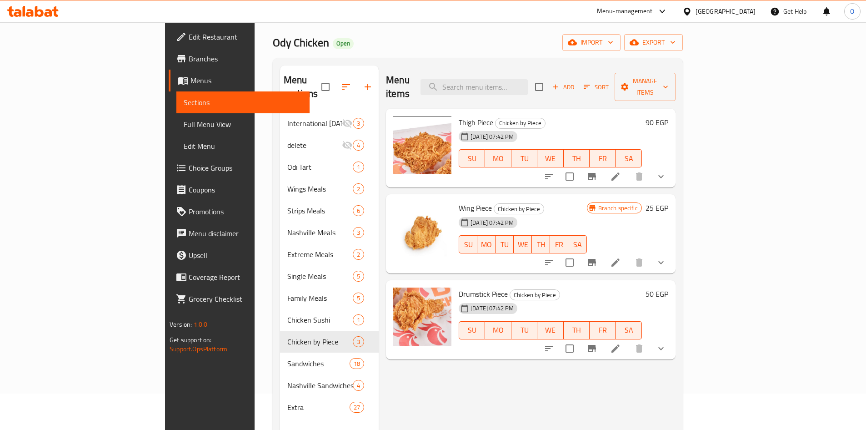
click at [628, 340] on li at bounding box center [615, 348] width 25 height 16
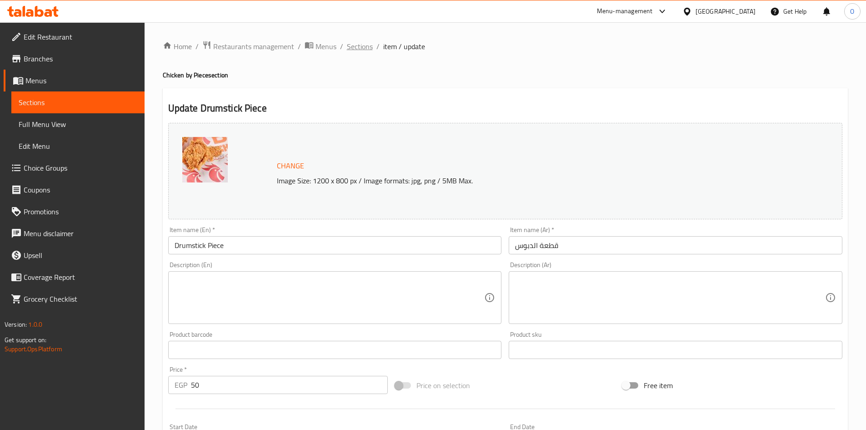
click at [367, 51] on span "Sections" at bounding box center [360, 46] width 26 height 11
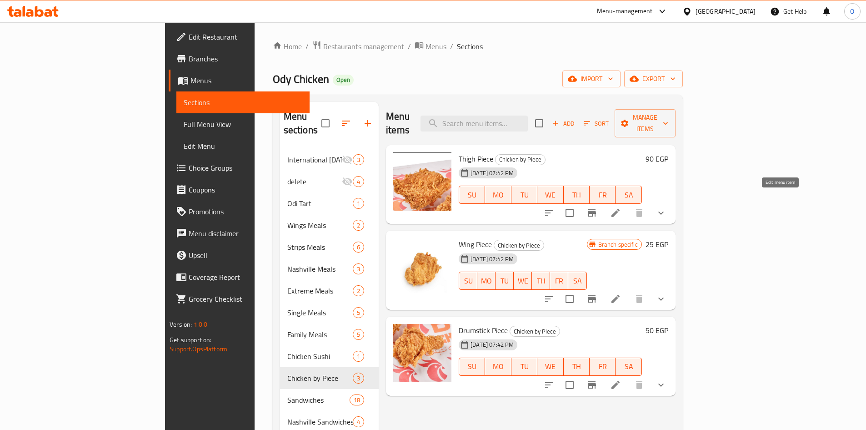
click at [621, 207] on icon at bounding box center [615, 212] width 11 height 11
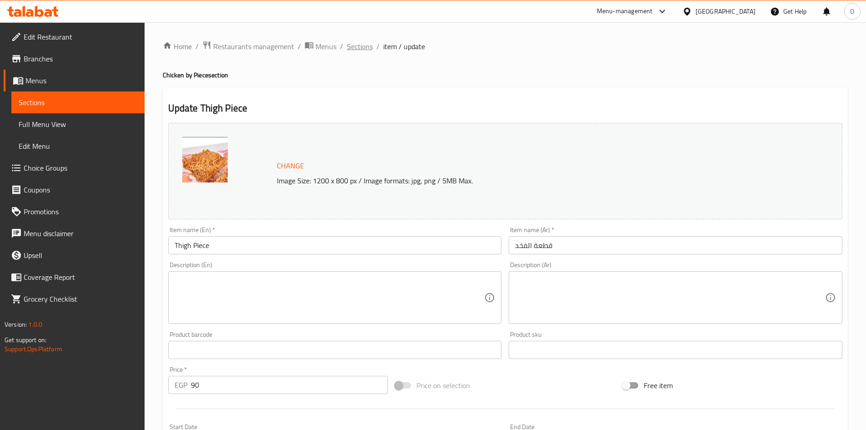
click at [360, 51] on span "Sections" at bounding box center [360, 46] width 26 height 11
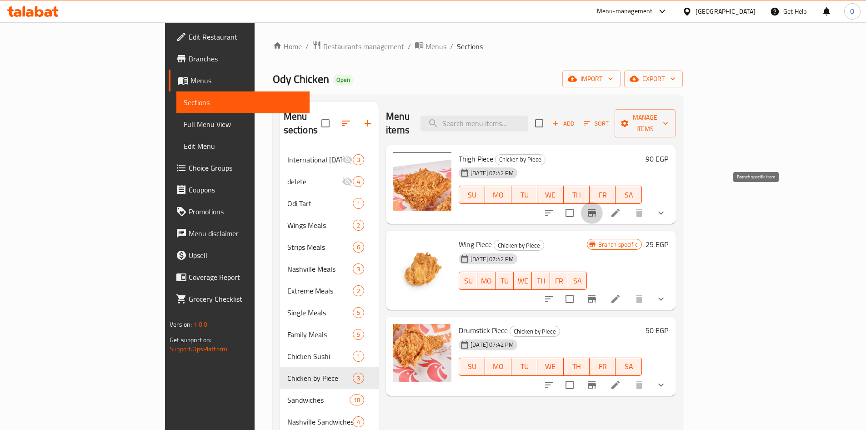
click at [598, 207] on icon "Branch-specific-item" at bounding box center [592, 212] width 11 height 11
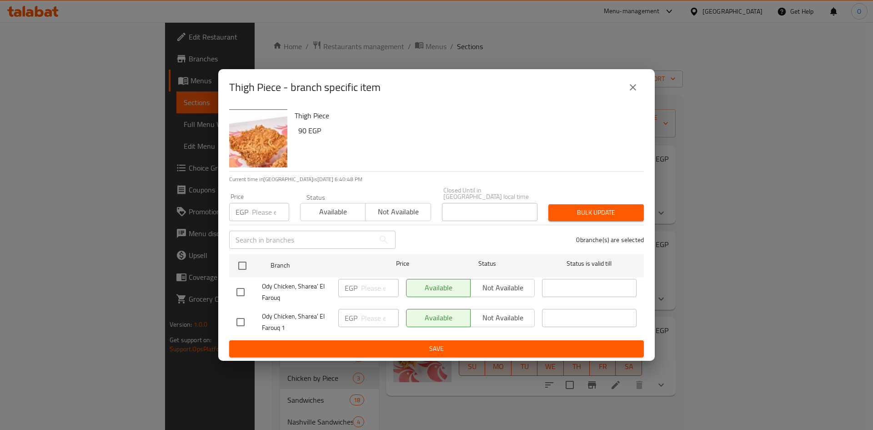
click at [236, 314] on input "checkbox" at bounding box center [240, 321] width 19 height 19
checkbox input "true"
click at [259, 219] on div "Price EGP Price" at bounding box center [259, 207] width 71 height 39
click at [261, 212] on input "number" at bounding box center [270, 212] width 37 height 18
type input "90"
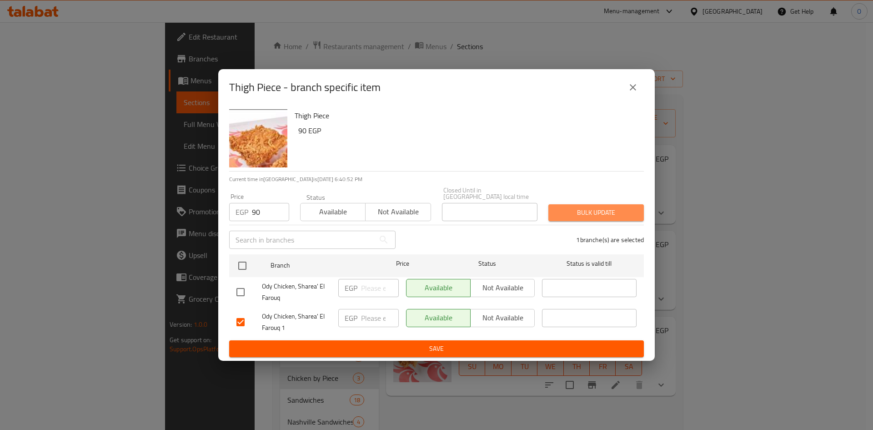
click at [595, 212] on span "Bulk update" at bounding box center [596, 212] width 81 height 11
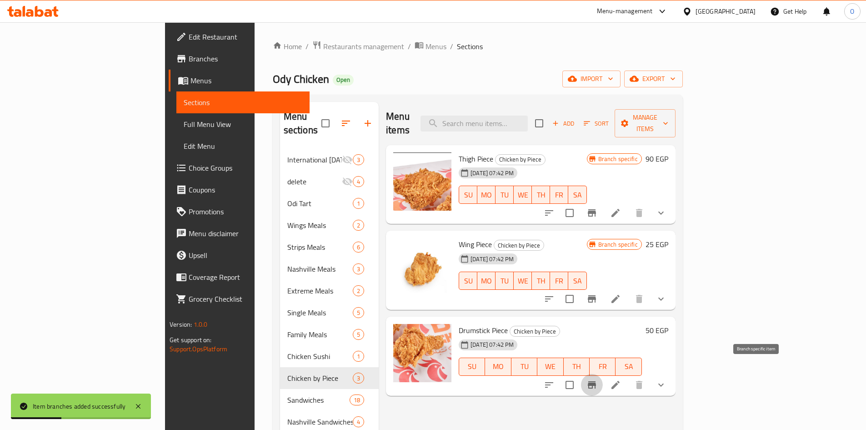
click at [598, 379] on icon "Branch-specific-item" at bounding box center [592, 384] width 11 height 11
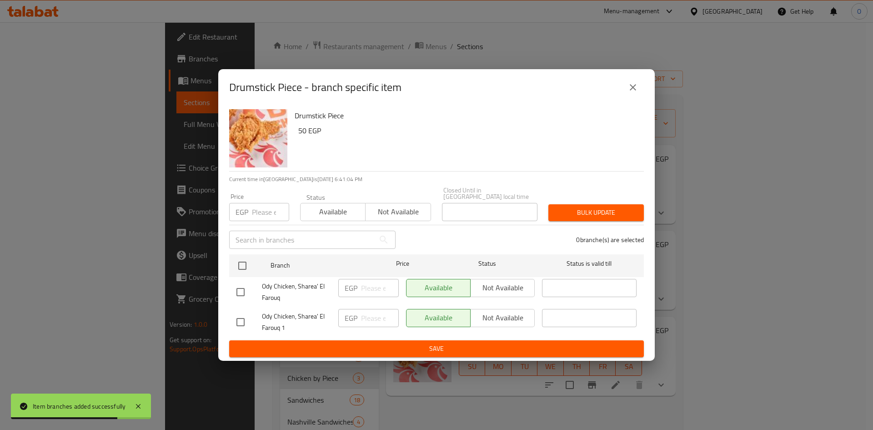
click at [240, 316] on input "checkbox" at bounding box center [240, 321] width 19 height 19
checkbox input "true"
click at [251, 210] on div "EGP Price" at bounding box center [259, 212] width 60 height 18
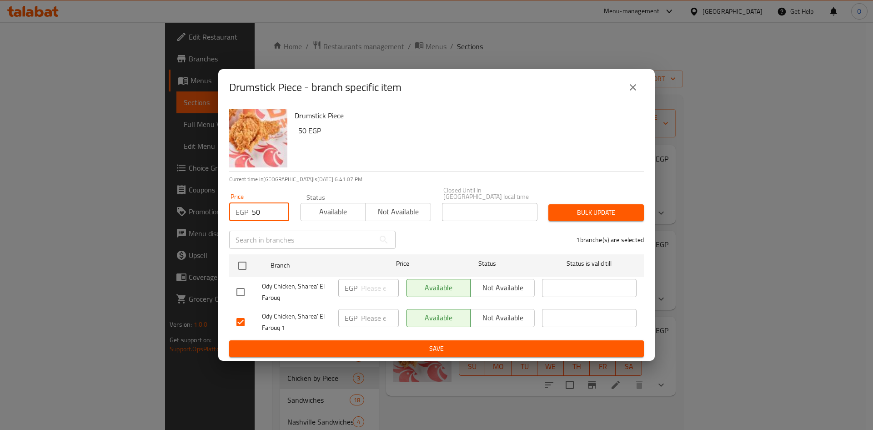
type input "50"
click at [561, 207] on span "Bulk update" at bounding box center [596, 212] width 81 height 11
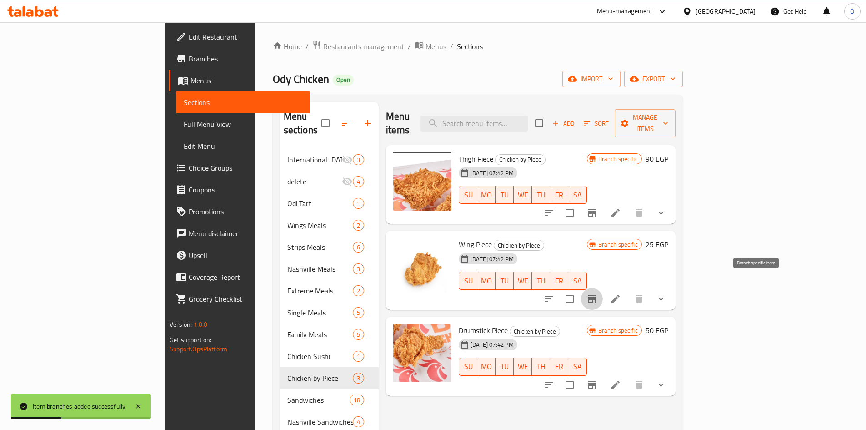
click at [596, 295] on icon "Branch-specific-item" at bounding box center [592, 298] width 8 height 7
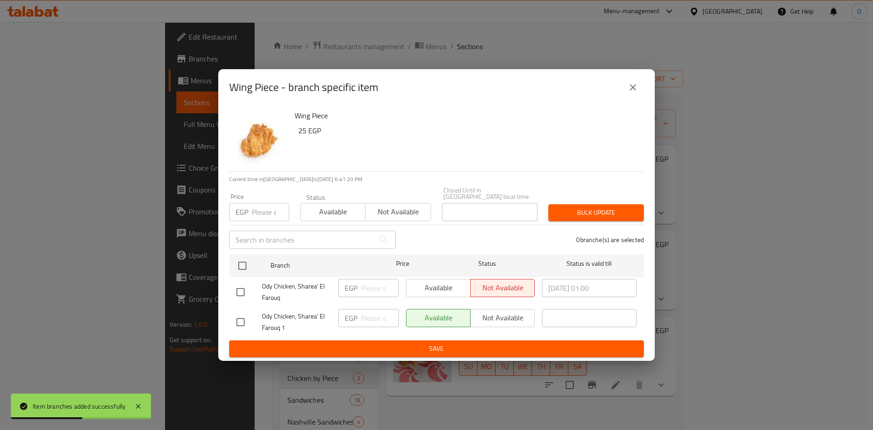
click at [240, 321] on input "checkbox" at bounding box center [240, 321] width 19 height 19
checkbox input "true"
click at [267, 211] on input "number" at bounding box center [270, 212] width 37 height 18
type input "25"
click at [551, 211] on button "Bulk update" at bounding box center [595, 212] width 95 height 17
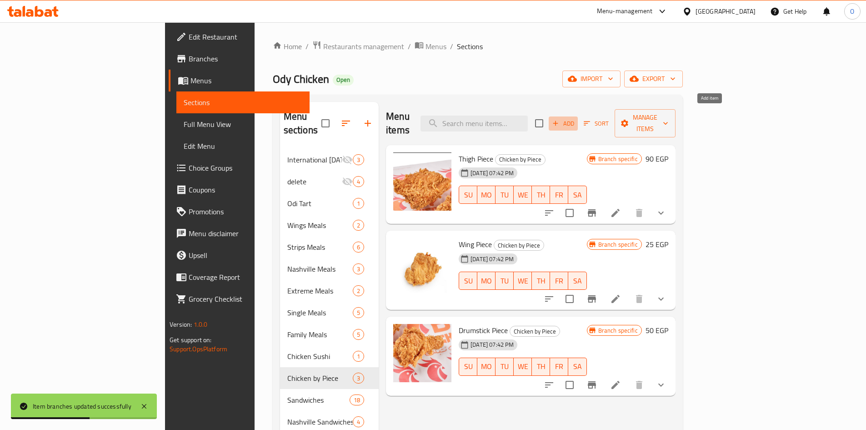
click at [576, 118] on span "Add" at bounding box center [563, 123] width 25 height 10
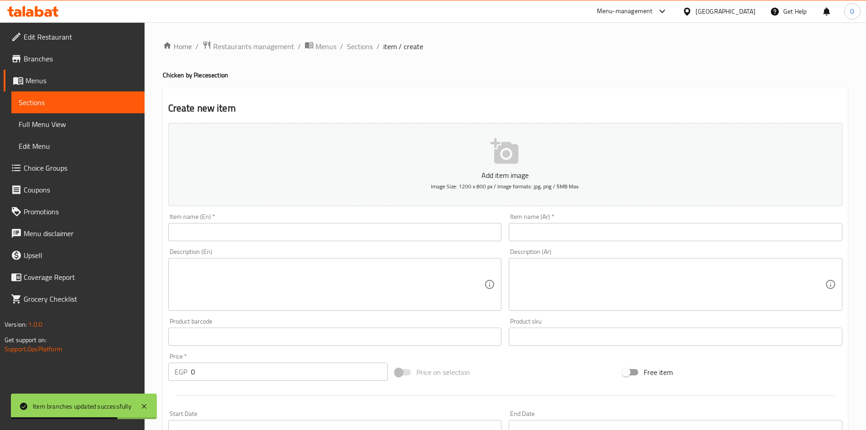
click at [463, 236] on input "text" at bounding box center [335, 232] width 334 height 18
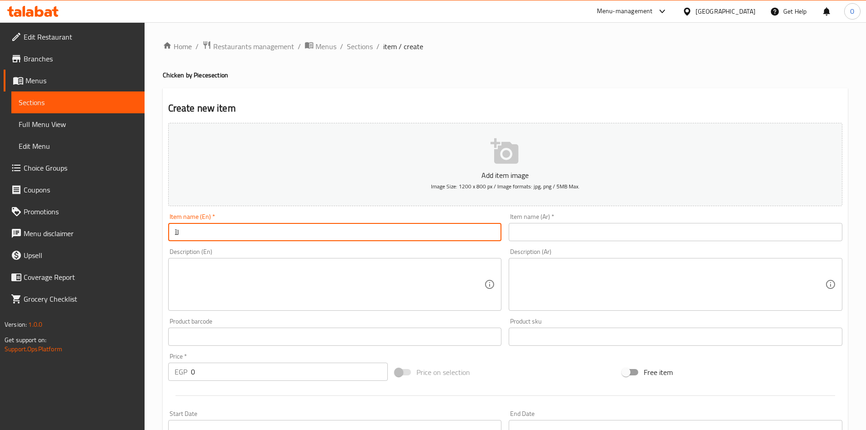
type input "ل"
click at [465, 235] on input "Breast Piec" at bounding box center [335, 232] width 334 height 18
paste input "e"
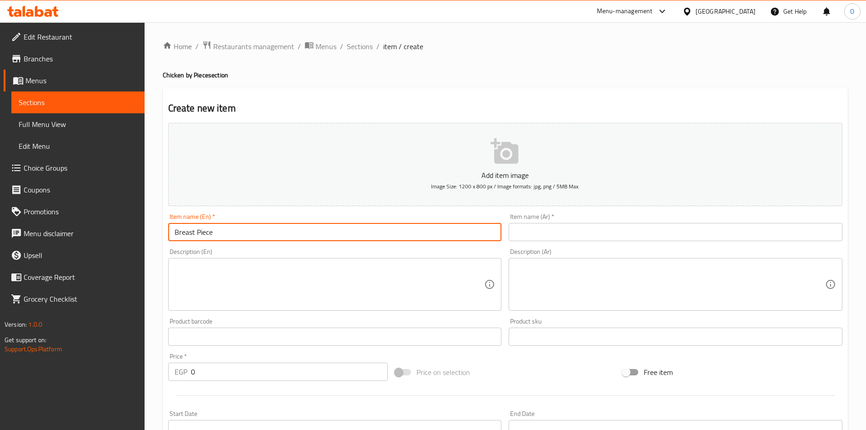
type input "Breast Piece"
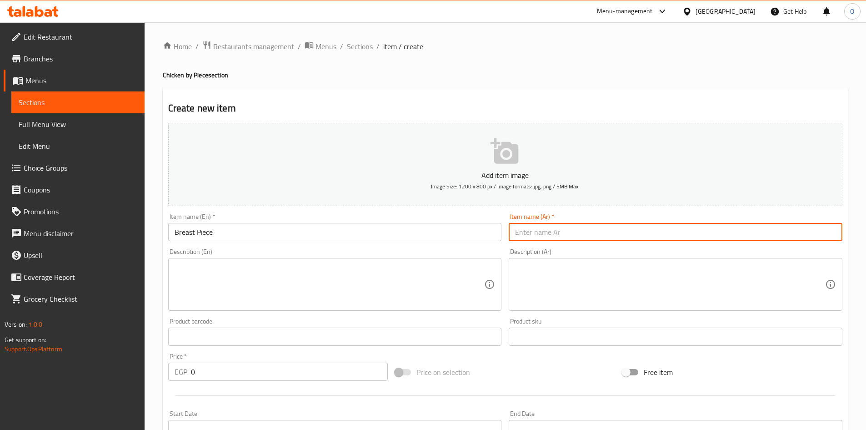
click at [548, 231] on input "text" at bounding box center [676, 232] width 334 height 18
paste input "قطعة صدر"
type input "قطعة صدر"
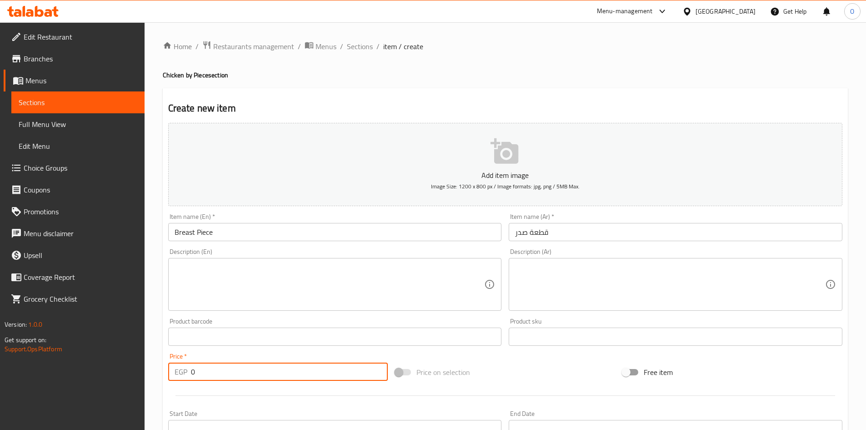
drag, startPoint x: 201, startPoint y: 369, endPoint x: 173, endPoint y: 368, distance: 28.2
click at [173, 368] on div "EGP 0 Price *" at bounding box center [278, 371] width 220 height 18
type input "90"
click at [233, 396] on hr at bounding box center [506, 395] width 660 height 0
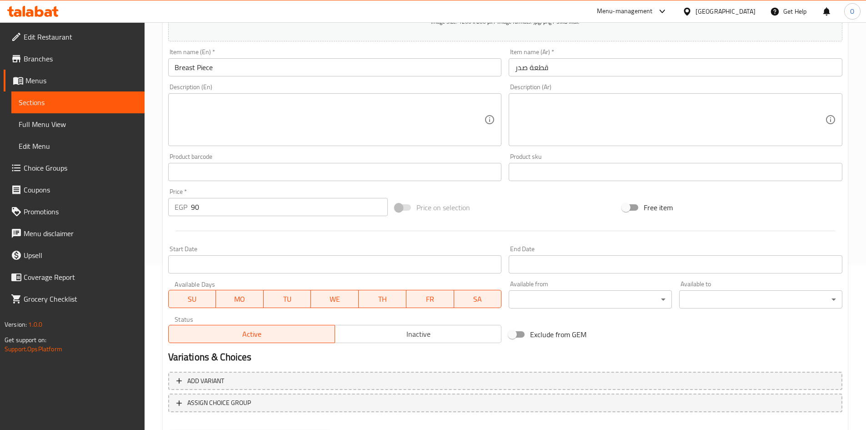
scroll to position [213, 0]
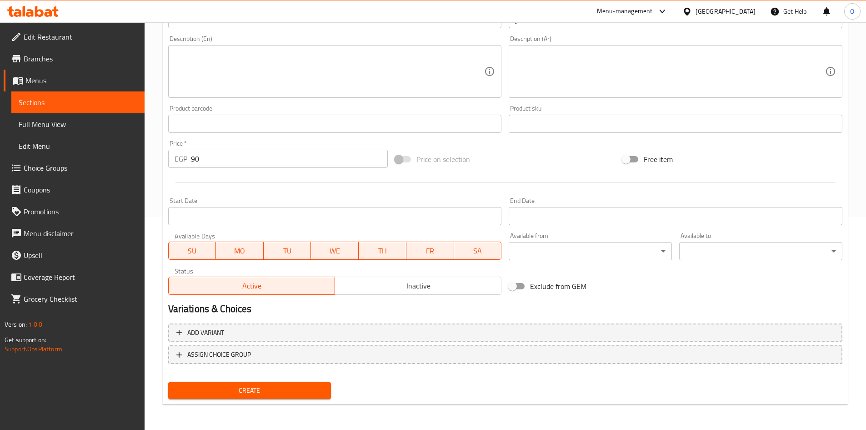
click at [233, 393] on span "Create" at bounding box center [250, 390] width 149 height 11
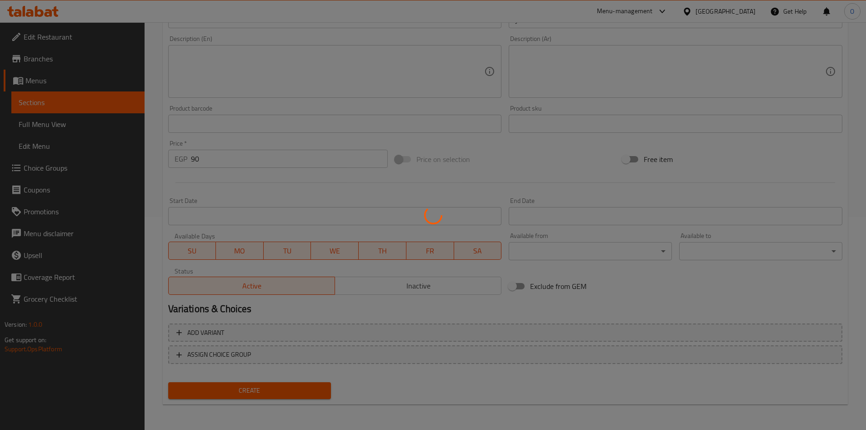
type input "0"
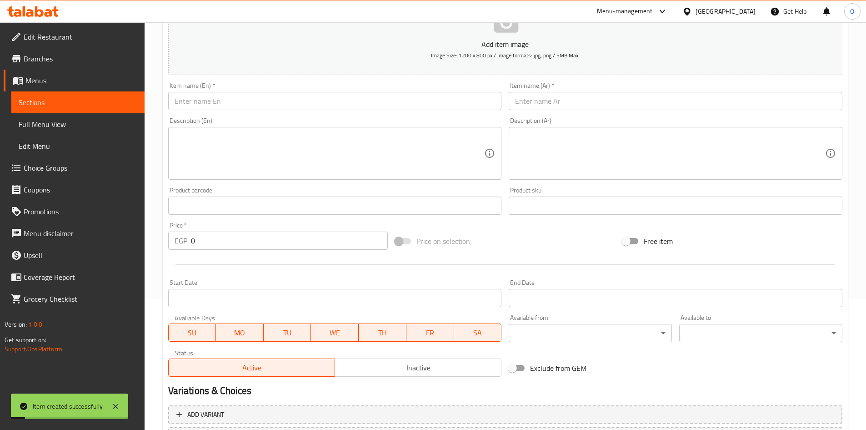
scroll to position [0, 0]
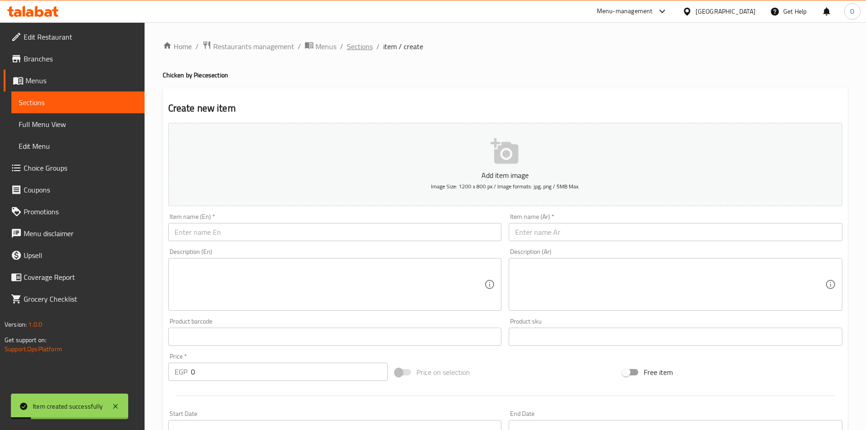
click at [363, 40] on div "Home / Restaurants management / Menus / Sections / item / create Chicken by Pie…" at bounding box center [506, 332] width 722 height 620
click at [363, 50] on span "Sections" at bounding box center [360, 46] width 26 height 11
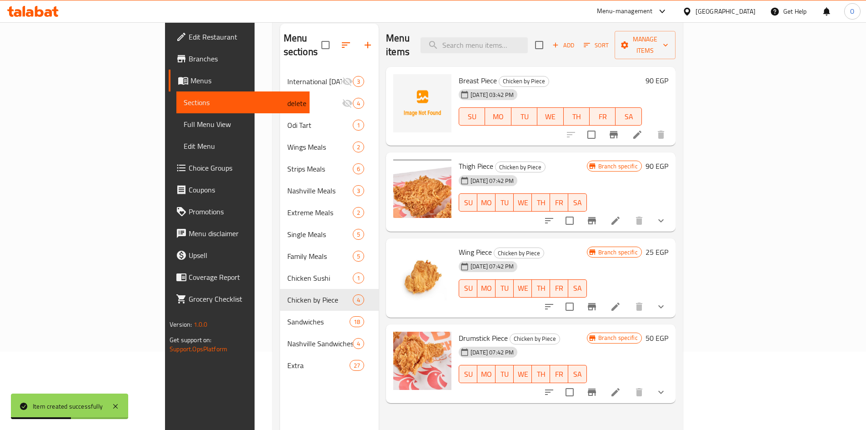
scroll to position [91, 0]
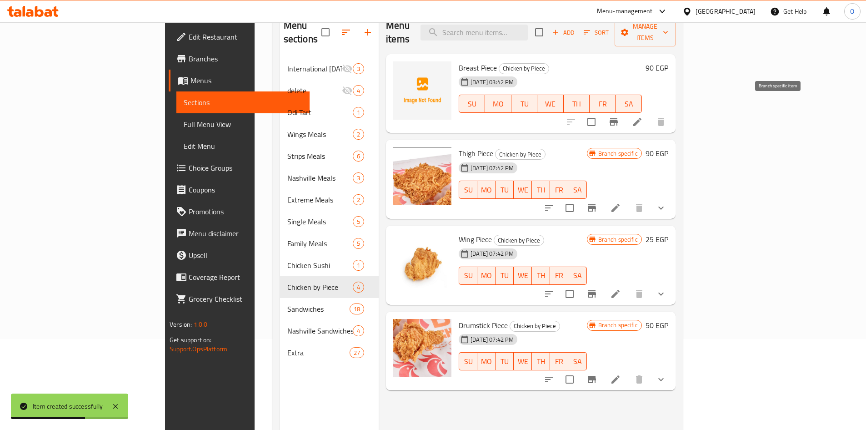
click at [619, 116] on icon "Branch-specific-item" at bounding box center [613, 121] width 11 height 11
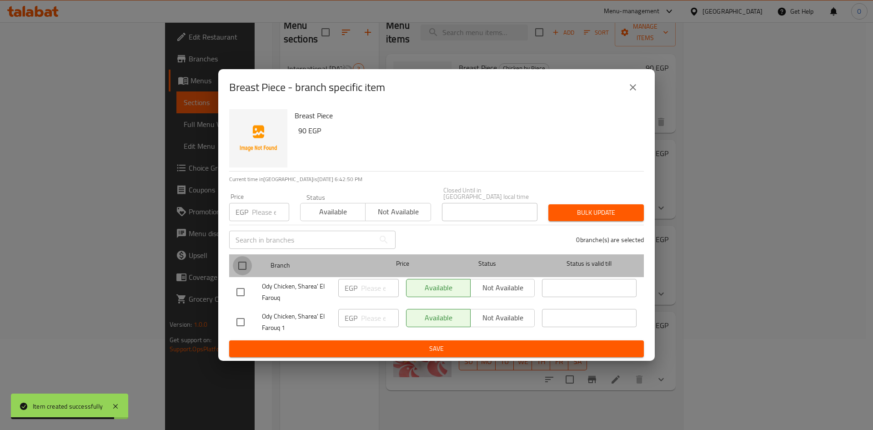
click at [243, 262] on input "checkbox" at bounding box center [242, 265] width 19 height 19
checkbox input "true"
click at [241, 266] on input "checkbox" at bounding box center [242, 265] width 19 height 19
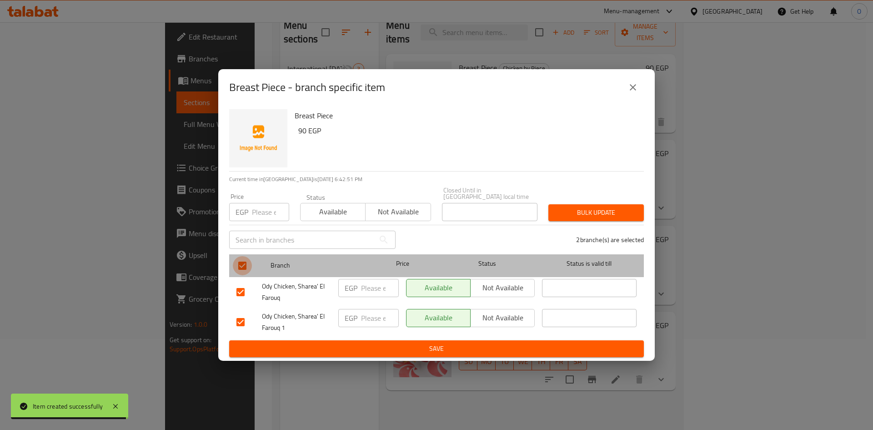
checkbox input "false"
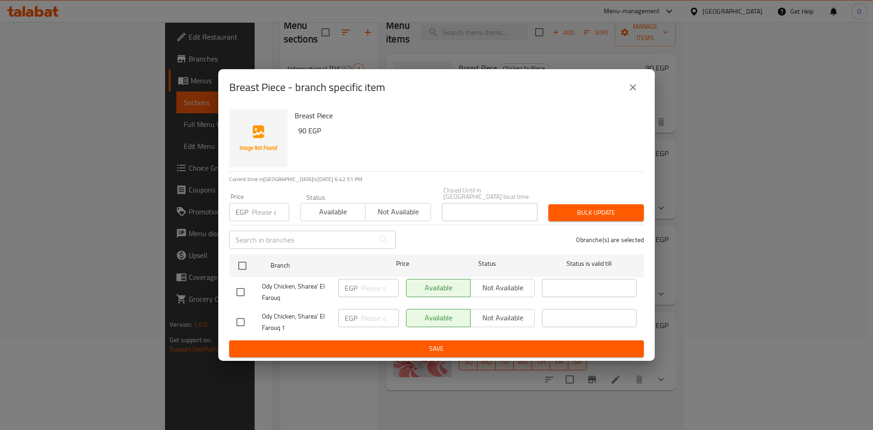
click at [237, 285] on input "checkbox" at bounding box center [240, 291] width 19 height 19
checkbox input "true"
click at [521, 283] on span "Not available" at bounding box center [502, 287] width 57 height 13
click at [455, 345] on span "Save" at bounding box center [436, 348] width 400 height 11
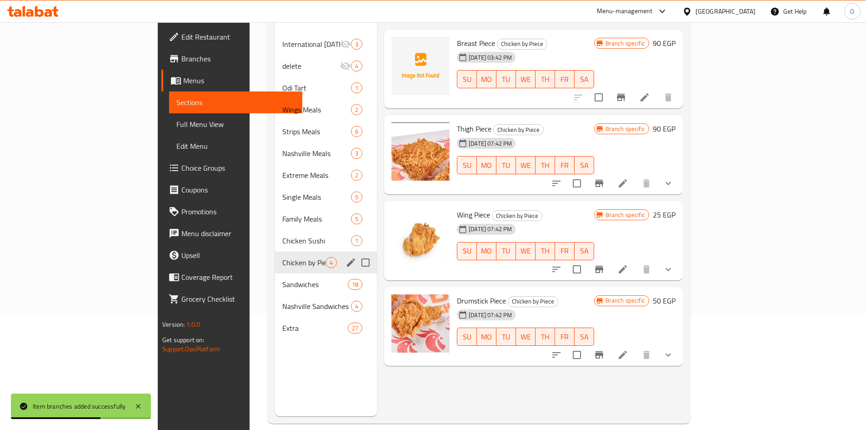
scroll to position [127, 0]
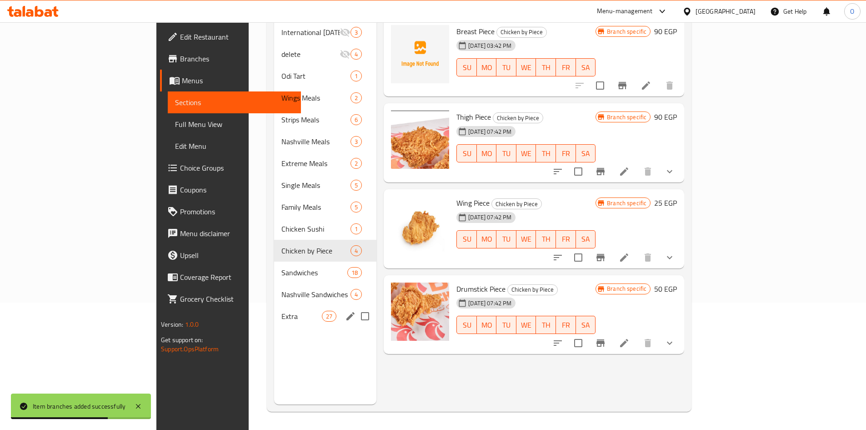
click at [281, 311] on span "Extra" at bounding box center [301, 316] width 40 height 11
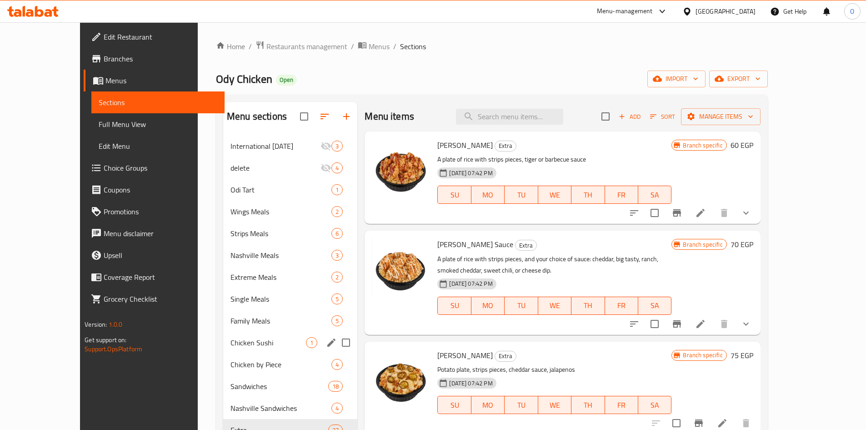
scroll to position [127, 0]
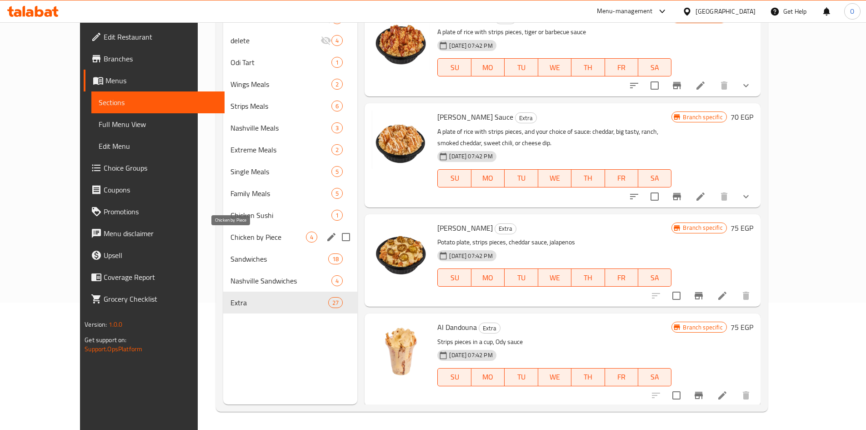
click at [241, 233] on span "Chicken by Piece" at bounding box center [268, 236] width 75 height 11
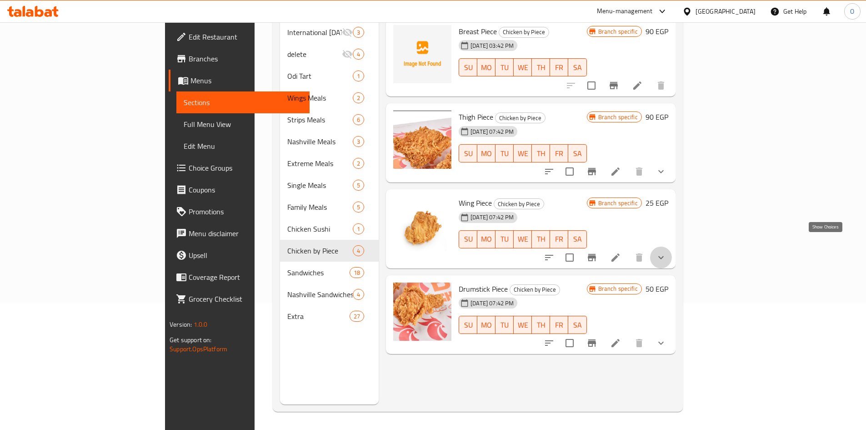
click at [667, 252] on icon "show more" at bounding box center [661, 257] width 11 height 11
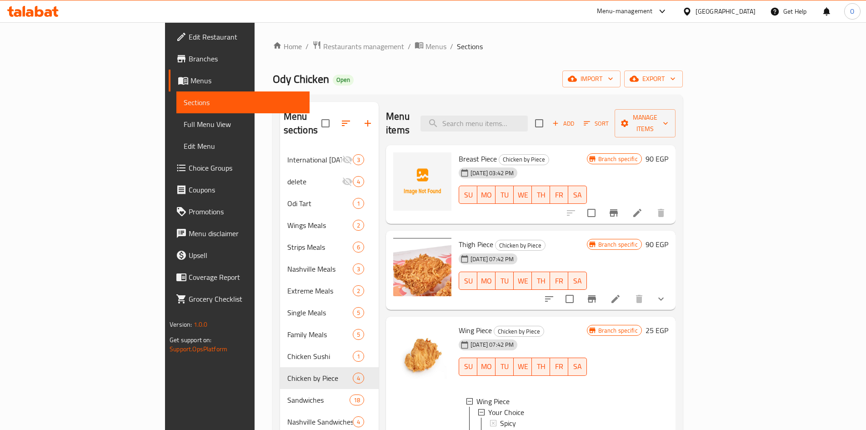
click at [650, 205] on li at bounding box center [637, 213] width 25 height 16
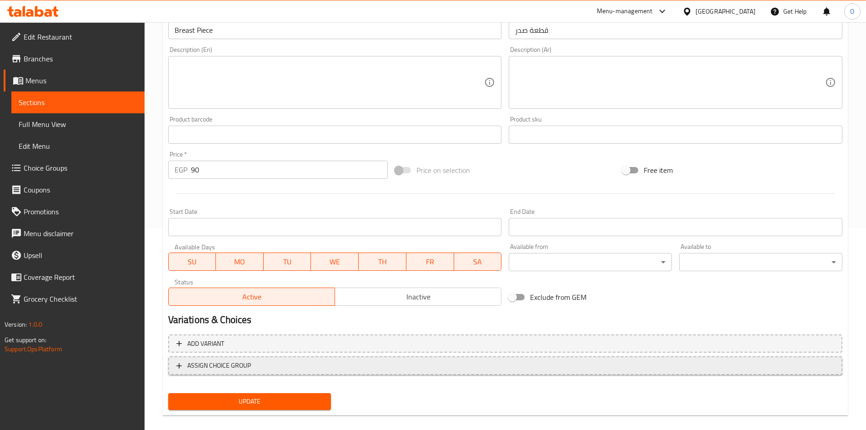
scroll to position [213, 0]
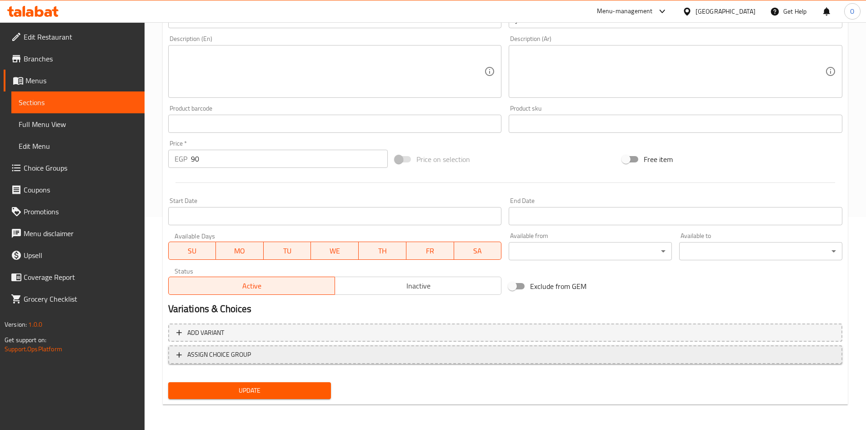
click at [365, 352] on span "ASSIGN CHOICE GROUP" at bounding box center [505, 354] width 658 height 11
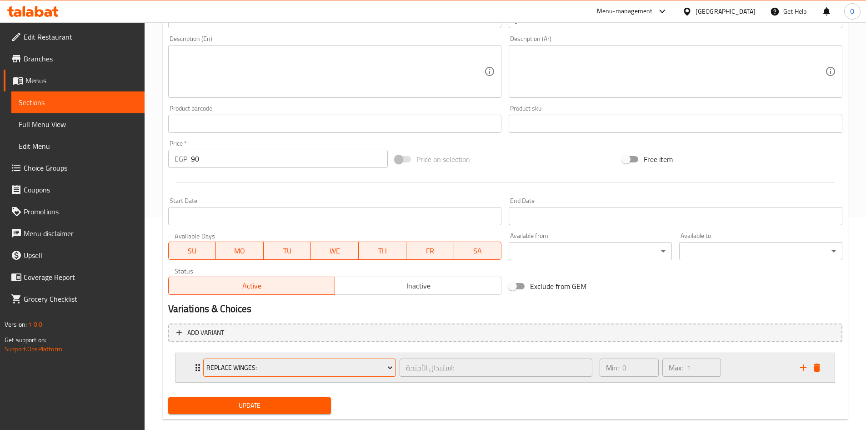
click at [331, 375] on button "Replace Winges:" at bounding box center [299, 367] width 193 height 18
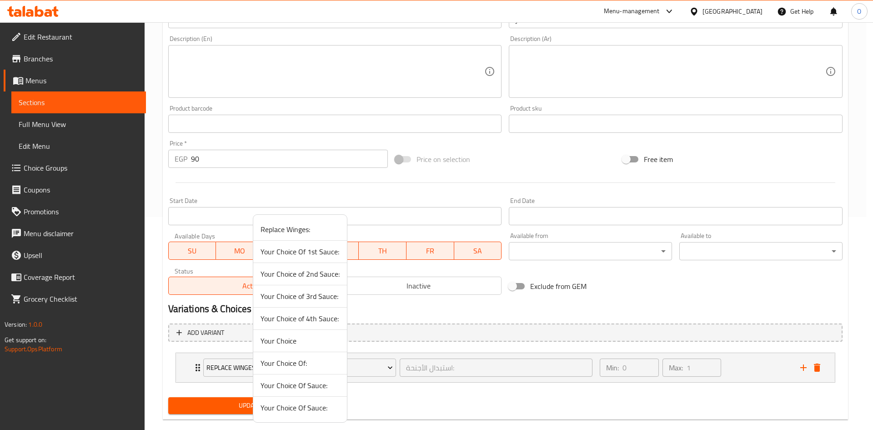
click at [301, 338] on span "Your Choice" at bounding box center [300, 340] width 79 height 11
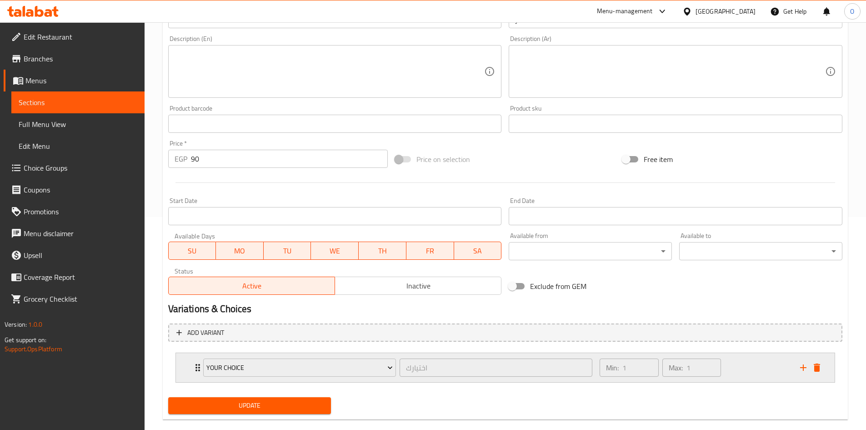
click at [733, 365] on div "Min: 1 ​ Max: 1 ​" at bounding box center [694, 367] width 200 height 29
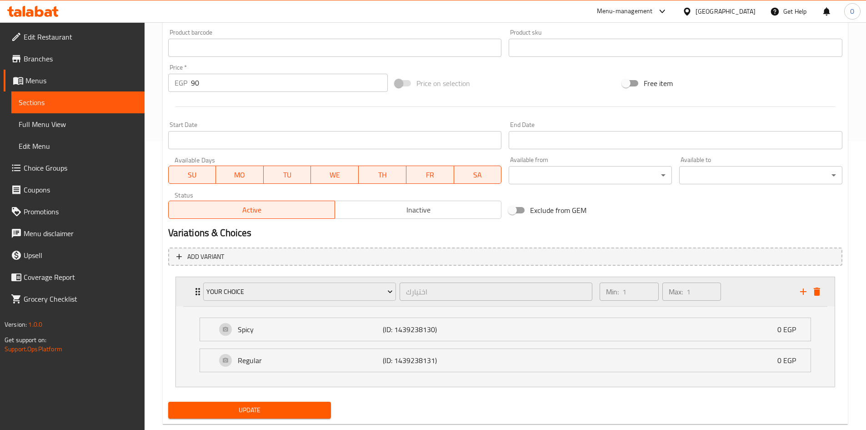
scroll to position [308, 0]
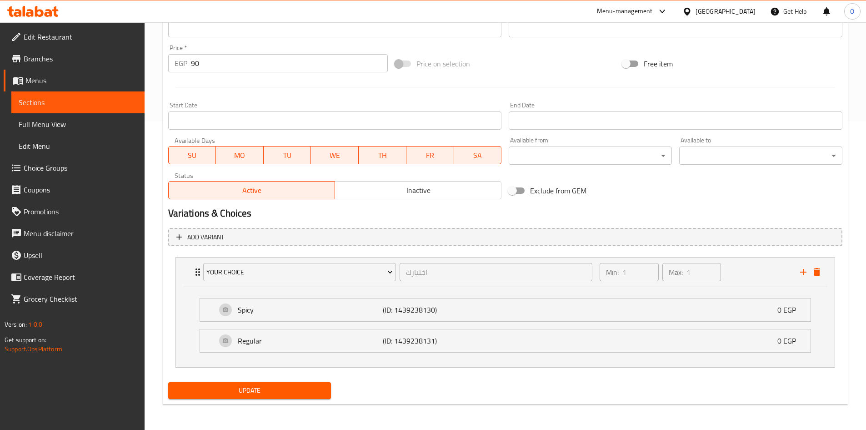
click at [294, 396] on span "Update" at bounding box center [250, 390] width 149 height 11
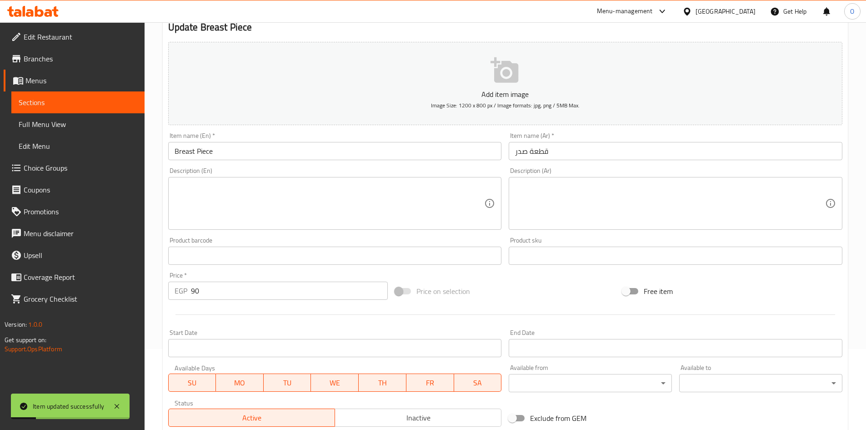
scroll to position [0, 0]
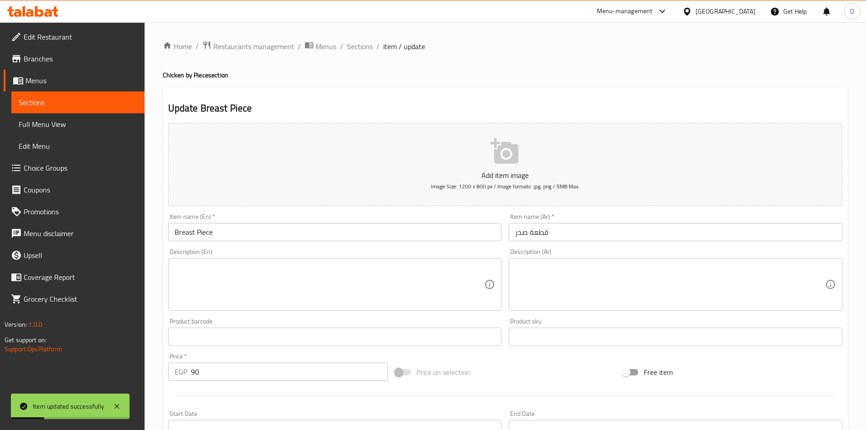
drag, startPoint x: 361, startPoint y: 44, endPoint x: 364, endPoint y: 59, distance: 15.4
click at [361, 44] on span "Sections" at bounding box center [360, 46] width 26 height 11
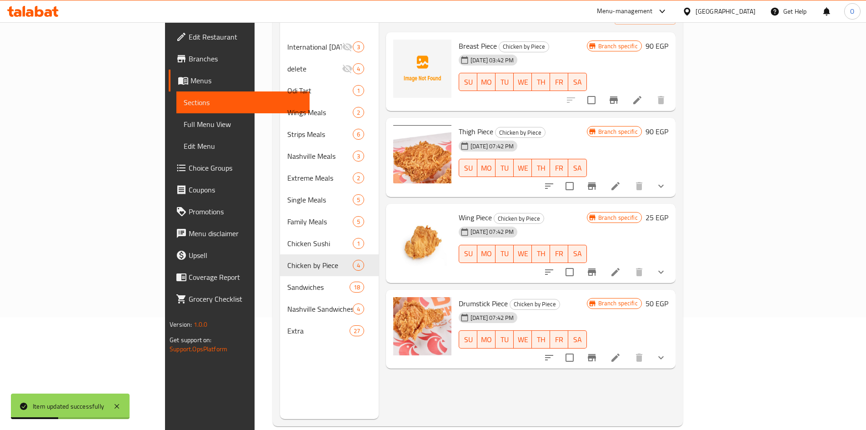
scroll to position [127, 0]
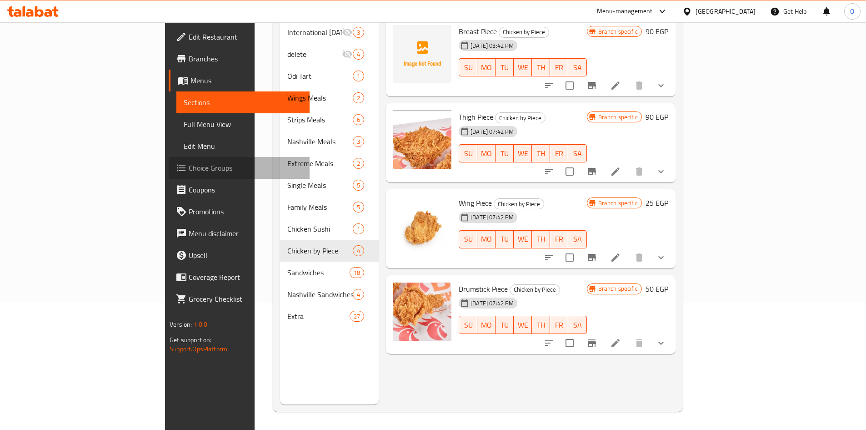
click at [189, 169] on span "Choice Groups" at bounding box center [246, 167] width 114 height 11
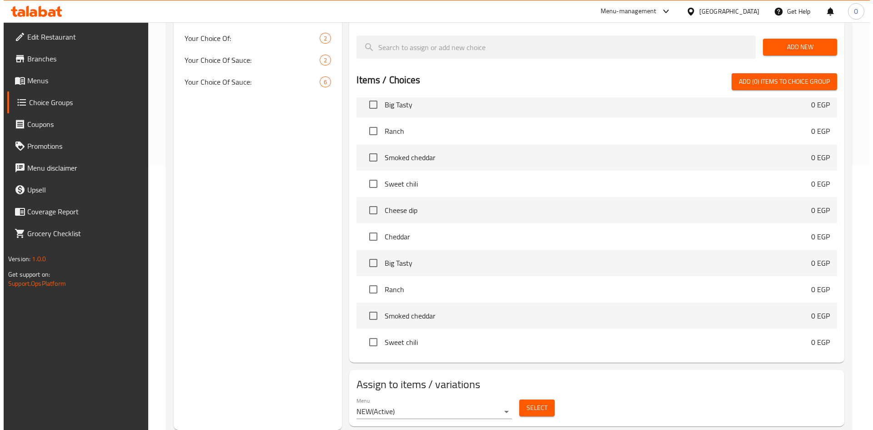
scroll to position [227, 0]
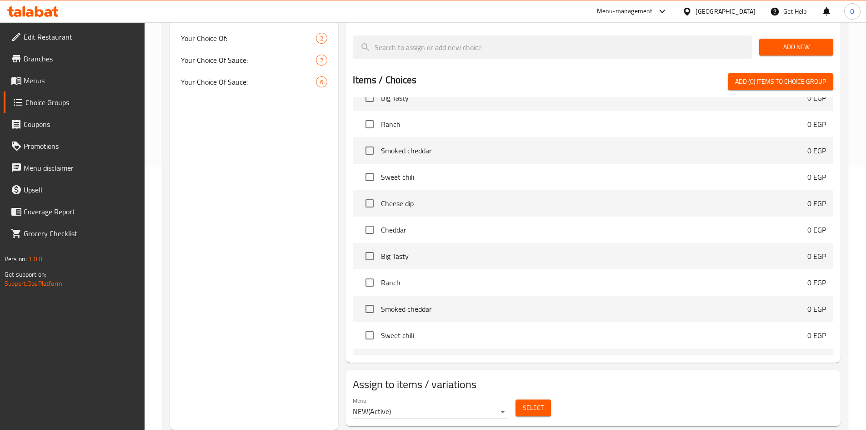
click at [528, 402] on span "Select" at bounding box center [533, 407] width 21 height 11
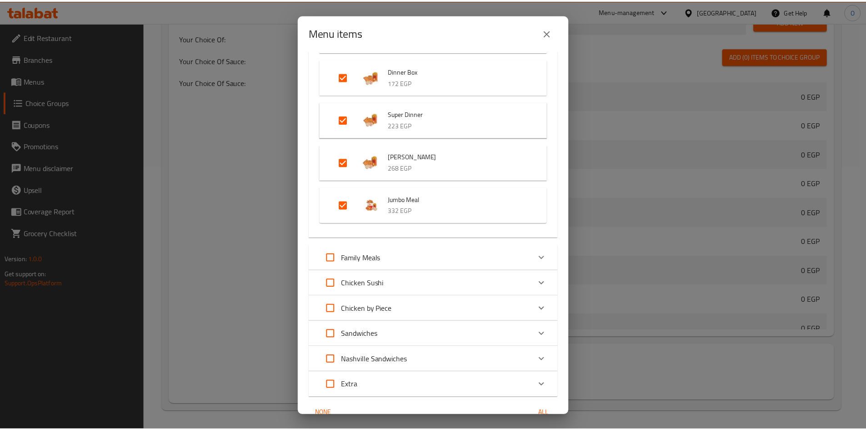
scroll to position [492, 0]
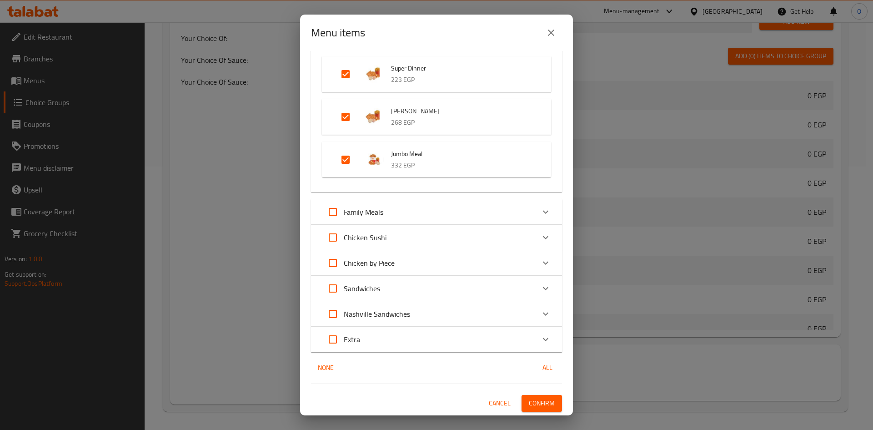
click at [500, 406] on span "Cancel" at bounding box center [500, 402] width 22 height 11
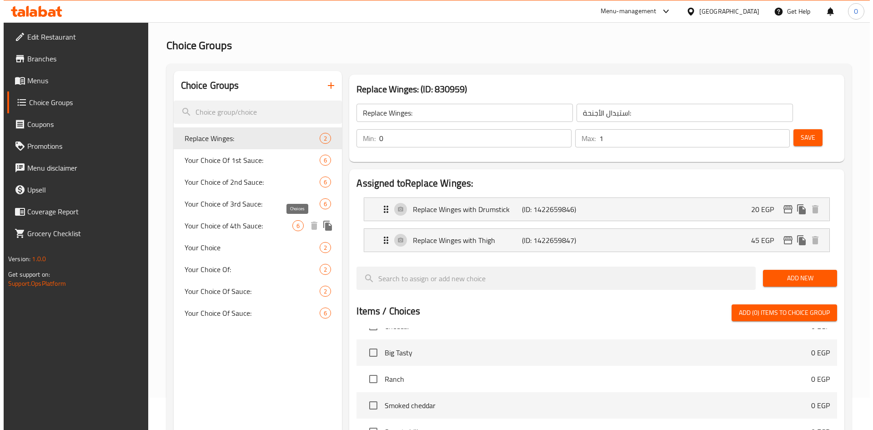
scroll to position [0, 0]
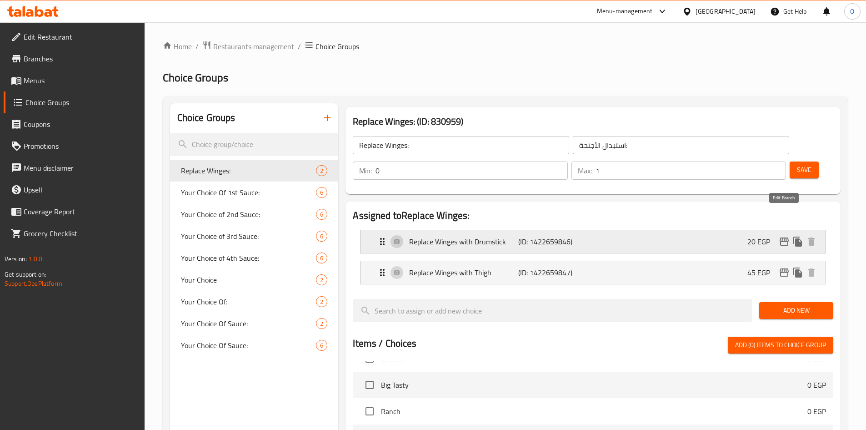
click at [782, 237] on icon "edit" at bounding box center [784, 241] width 9 height 8
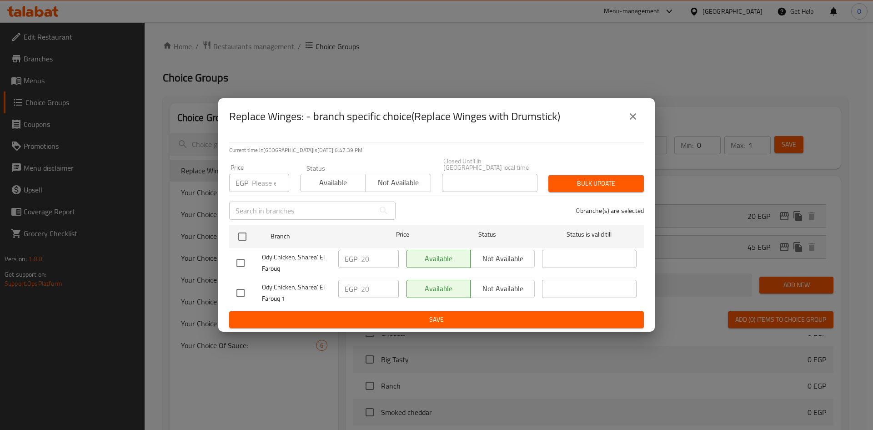
click at [634, 120] on icon "close" at bounding box center [633, 116] width 11 height 11
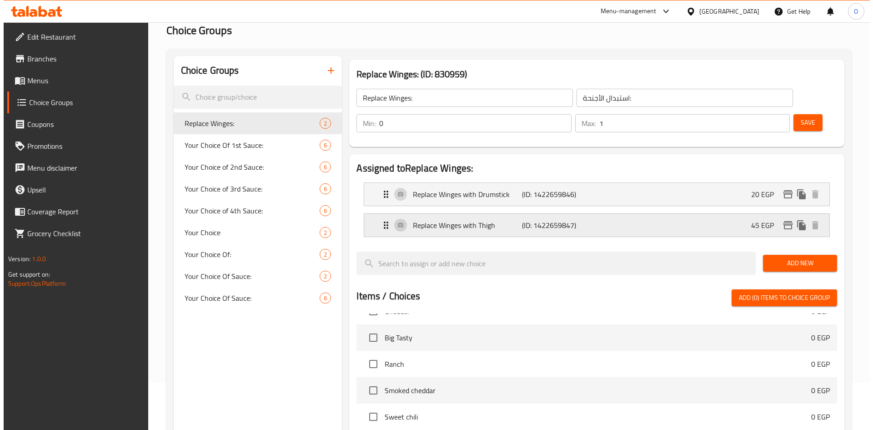
scroll to position [36, 0]
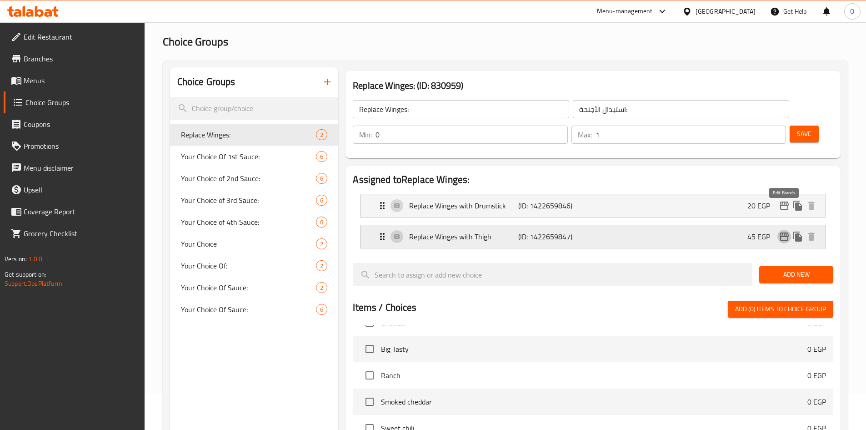
click at [780, 231] on icon "edit" at bounding box center [784, 236] width 11 height 11
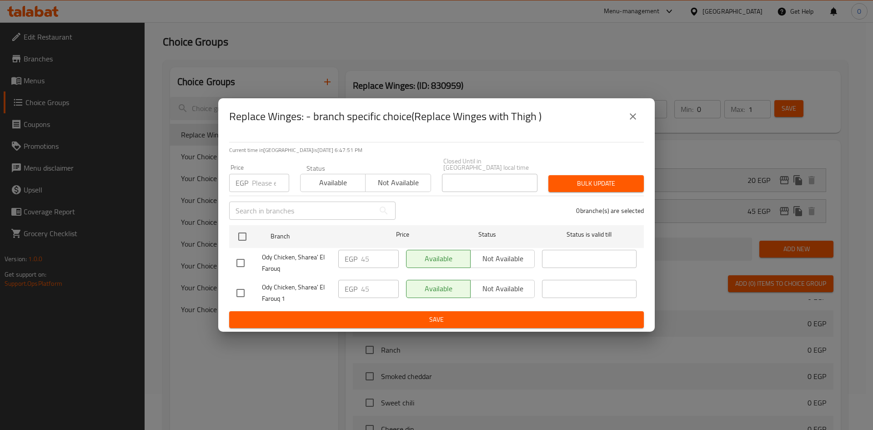
click at [625, 122] on button "close" at bounding box center [633, 116] width 22 height 22
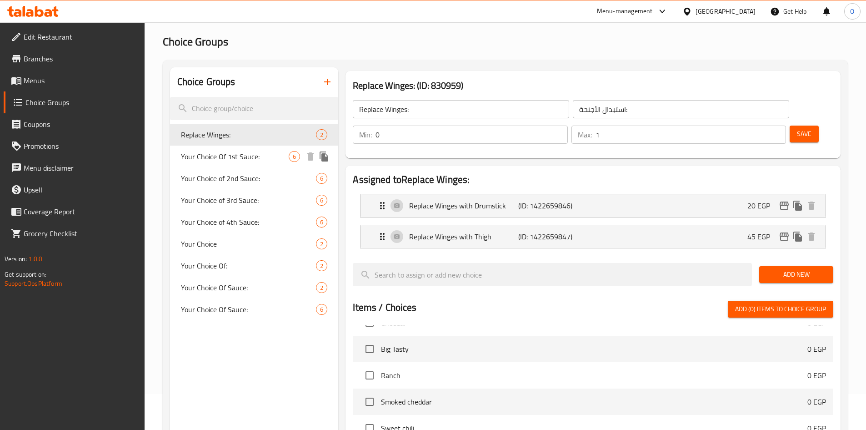
click at [229, 162] on span "Your Choice Of 1st Sauce:" at bounding box center [235, 156] width 108 height 11
type input "Your Choice Of 1st Sauce:"
type input "اختيارك للصلصة الأولى:"
type input "1"
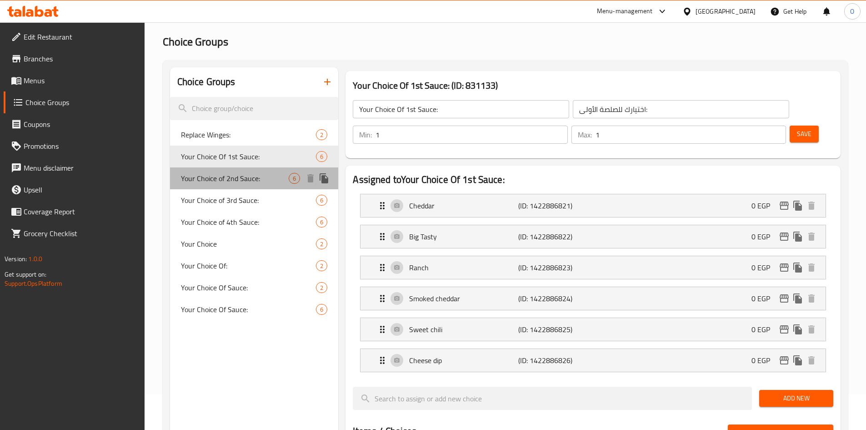
click at [234, 176] on span "Your Choice of 2nd Sauce:" at bounding box center [235, 178] width 108 height 11
type input "Your Choice of 2nd Sauce:"
type input "اختيارك للصلصة الثانية:"
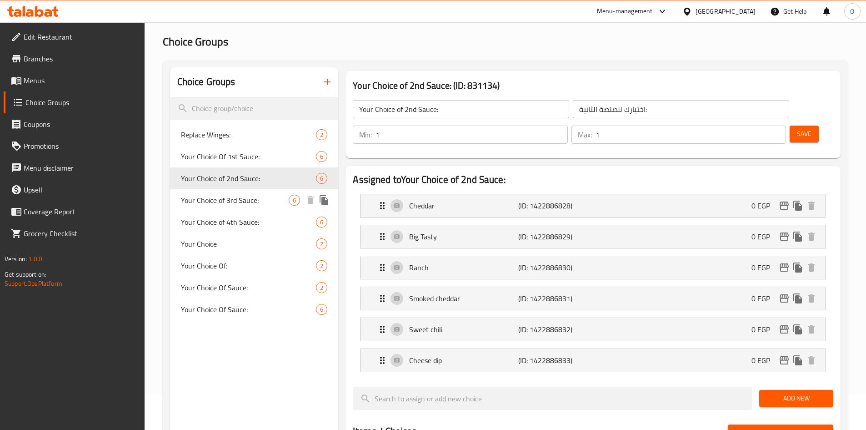
click at [236, 199] on span "Your Choice of 3rd Sauce:" at bounding box center [235, 200] width 108 height 11
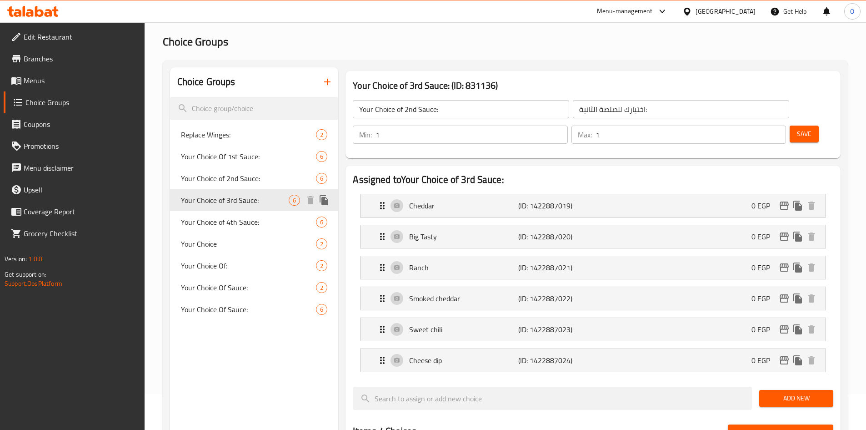
type input "Your Choice of 3rd Sauce:"
type input "اختيارك للصلصة الثالثة:"
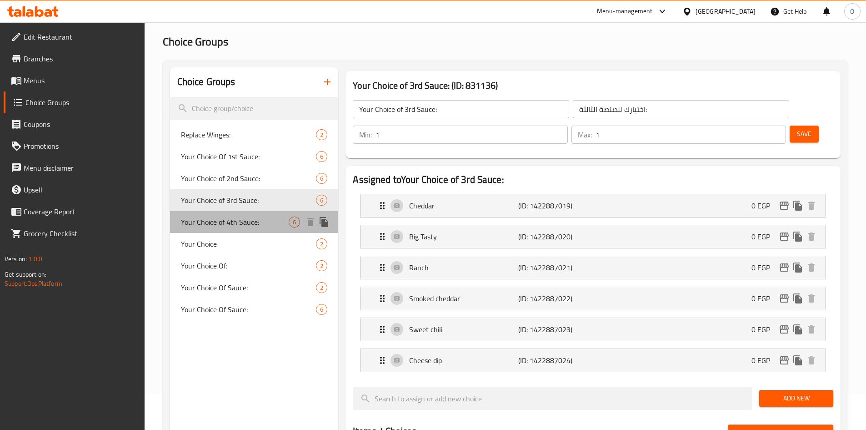
click at [232, 219] on span "Your Choice of 4th Sauce:" at bounding box center [235, 221] width 108 height 11
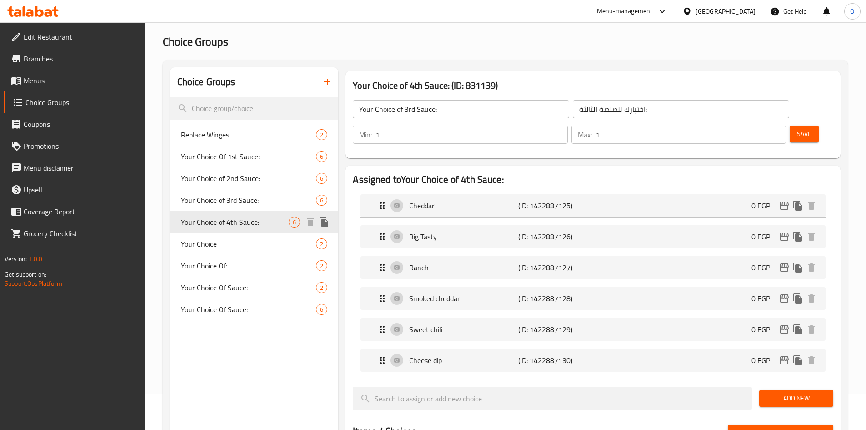
type input "Your Choice of 4th Sauce:"
type input "اختيارك للصلصة الرابعة:"
click at [219, 289] on span "Your Choice Of Sauce:" at bounding box center [235, 287] width 108 height 11
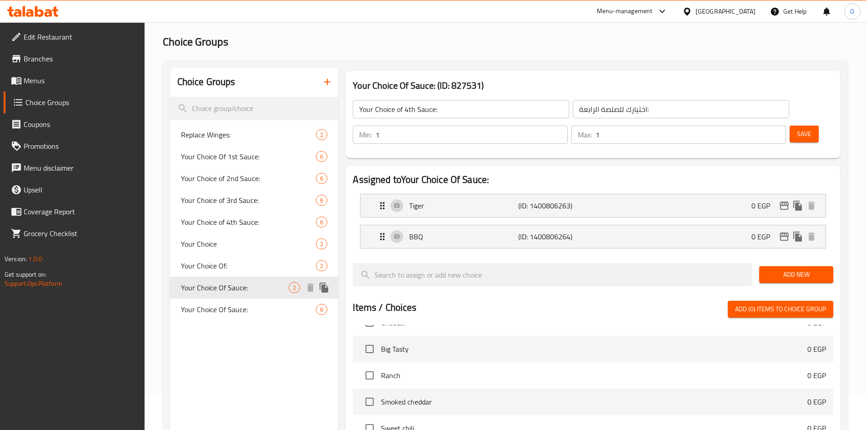
type input "Your Choice Of Sauce:"
type input "إختيارك من الصوص:"
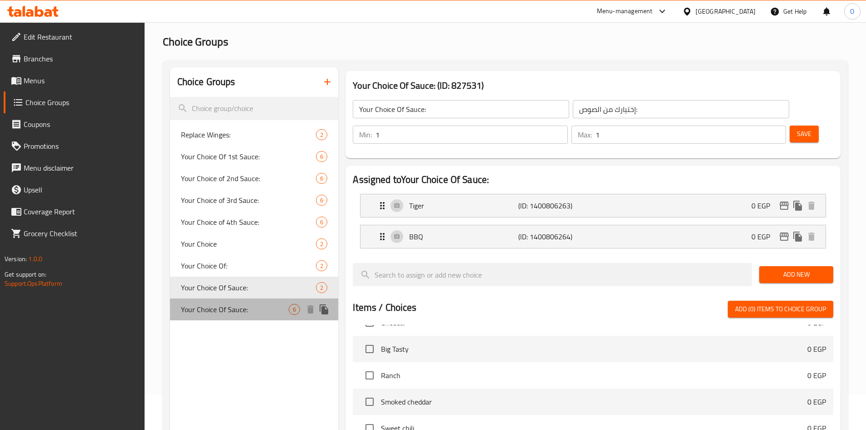
click at [218, 304] on span "Your Choice Of Sauce:" at bounding box center [235, 309] width 108 height 11
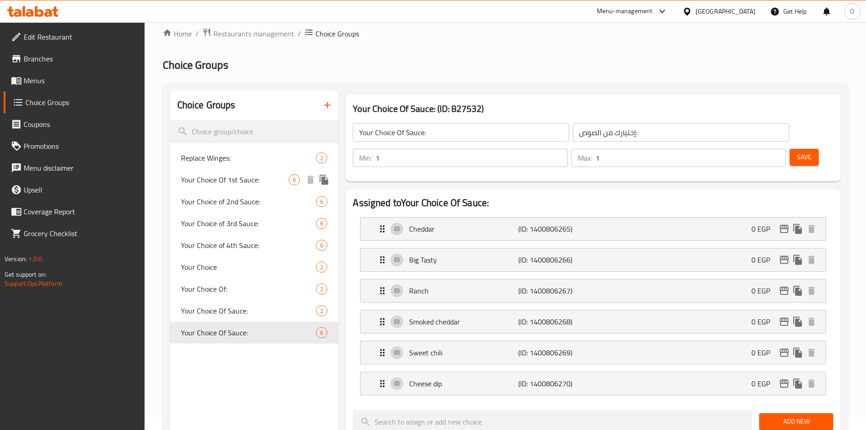
scroll to position [0, 0]
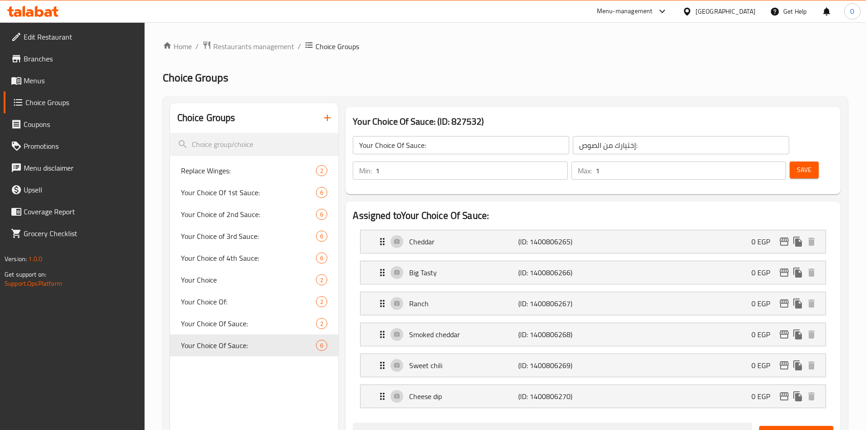
click at [44, 80] on span "Menus" at bounding box center [81, 80] width 114 height 11
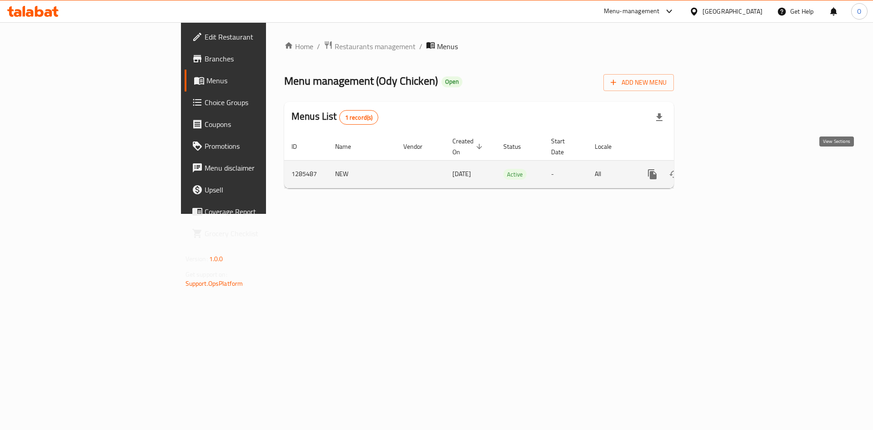
click at [723, 169] on icon "enhanced table" at bounding box center [718, 174] width 11 height 11
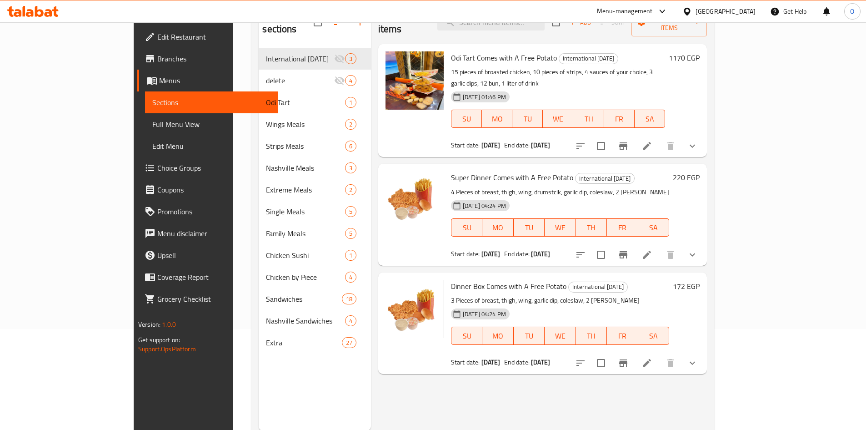
scroll to position [127, 0]
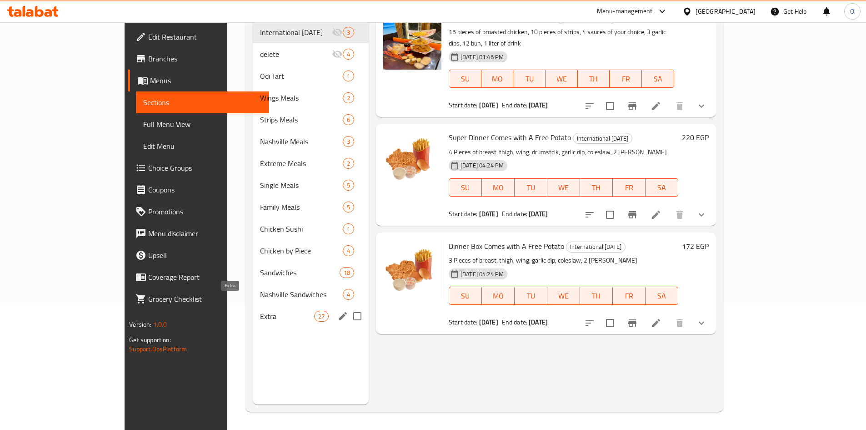
click at [260, 311] on span "Extra" at bounding box center [287, 316] width 54 height 11
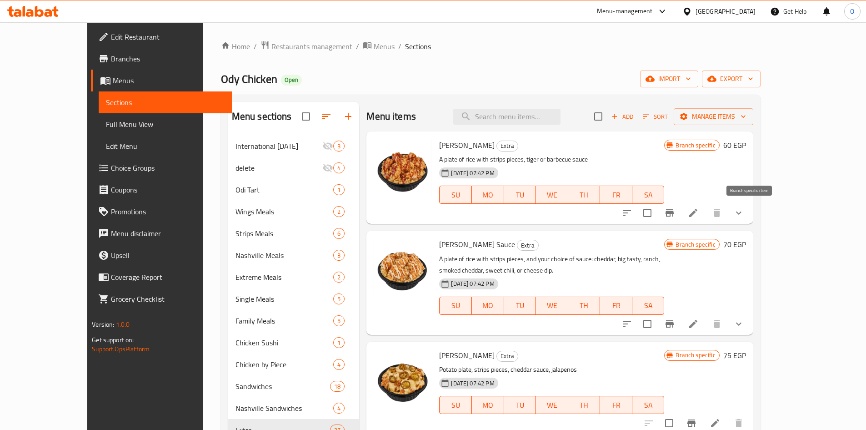
click at [681, 213] on button "Branch-specific-item" at bounding box center [670, 213] width 22 height 22
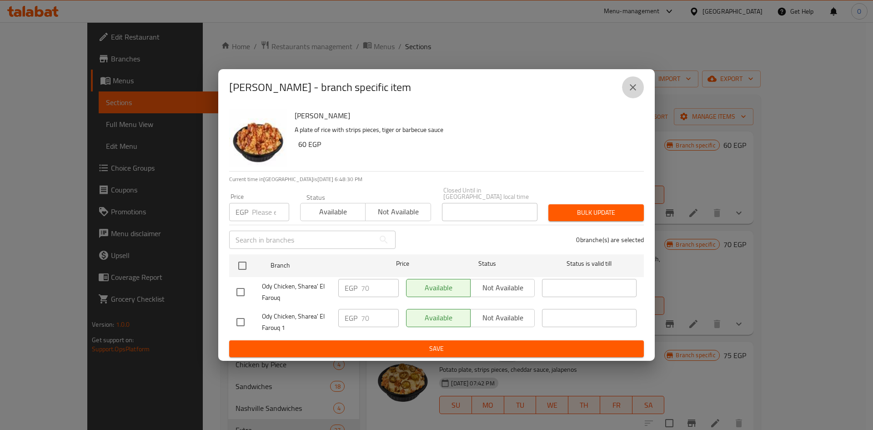
click at [628, 97] on button "close" at bounding box center [633, 87] width 22 height 22
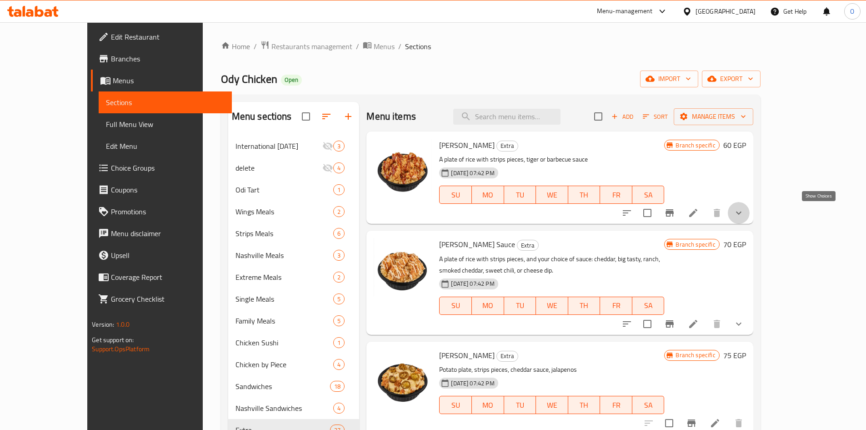
click at [744, 214] on icon "show more" at bounding box center [738, 212] width 11 height 11
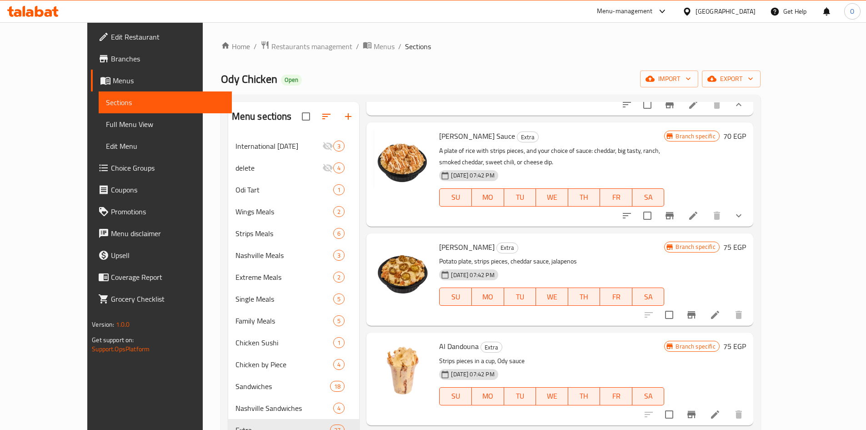
scroll to position [182, 0]
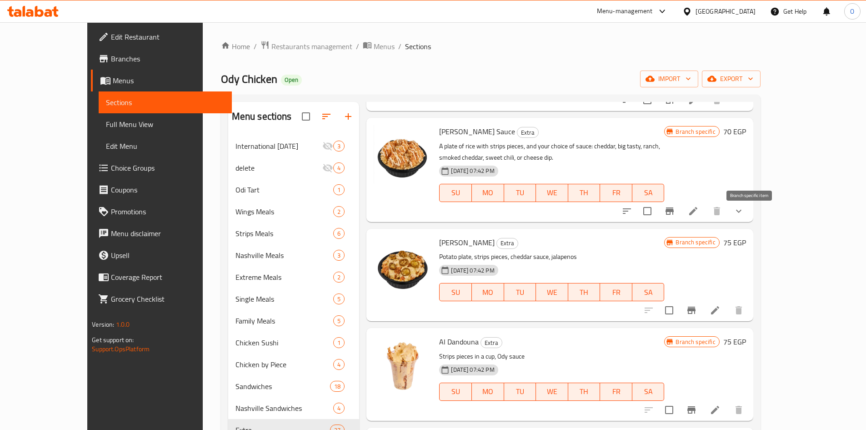
click at [675, 216] on icon "Branch-specific-item" at bounding box center [669, 211] width 11 height 11
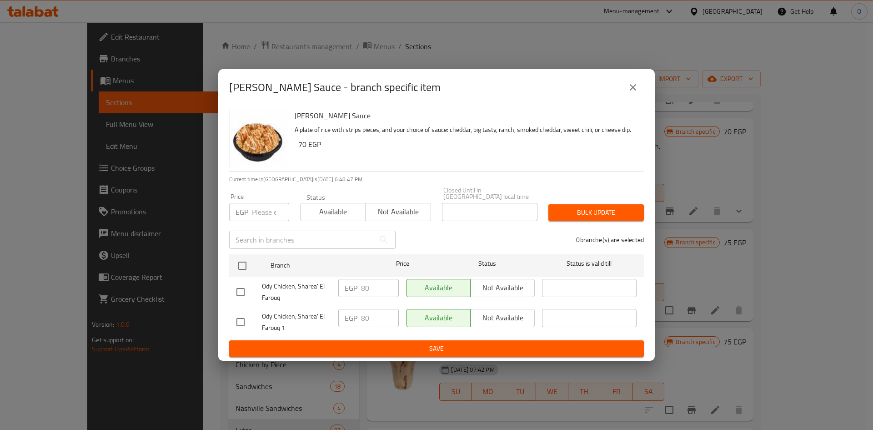
click at [631, 81] on button "close" at bounding box center [633, 87] width 22 height 22
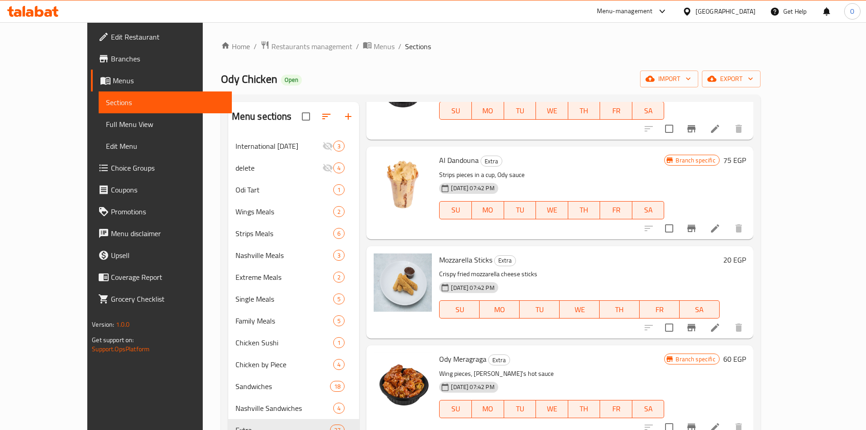
scroll to position [364, 0]
click at [697, 233] on icon "Branch-specific-item" at bounding box center [691, 227] width 11 height 11
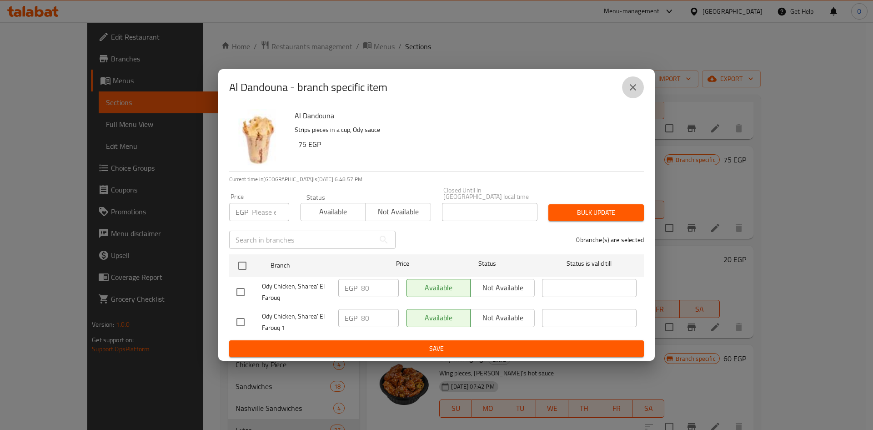
click at [635, 86] on icon "close" at bounding box center [633, 87] width 11 height 11
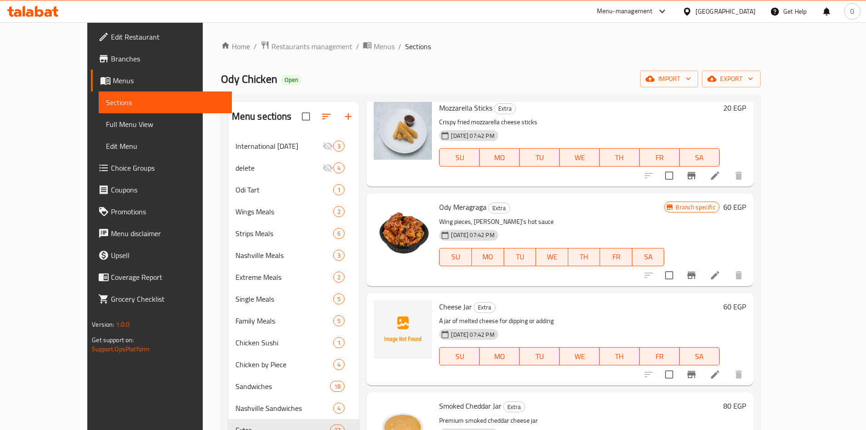
scroll to position [546, 0]
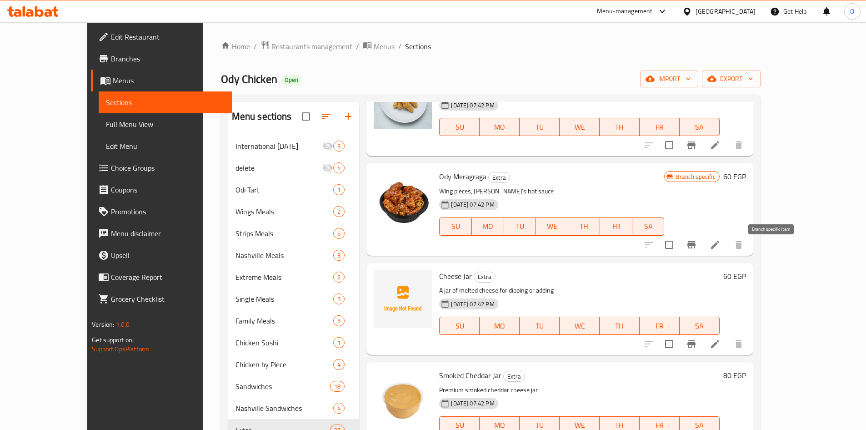
click at [697, 250] on icon "Branch-specific-item" at bounding box center [691, 244] width 11 height 11
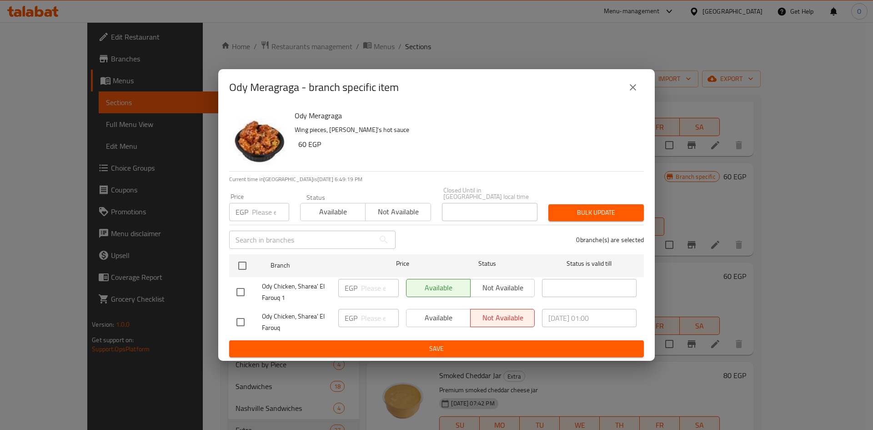
click at [244, 285] on input "checkbox" at bounding box center [240, 291] width 19 height 19
checkbox input "true"
click at [266, 206] on input "number" at bounding box center [270, 212] width 37 height 18
type input "60"
click at [578, 204] on button "Bulk update" at bounding box center [595, 212] width 95 height 17
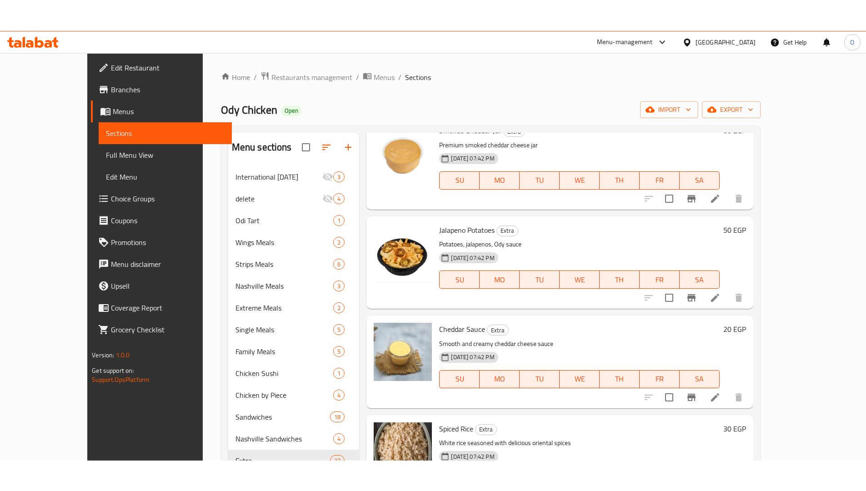
scroll to position [864, 0]
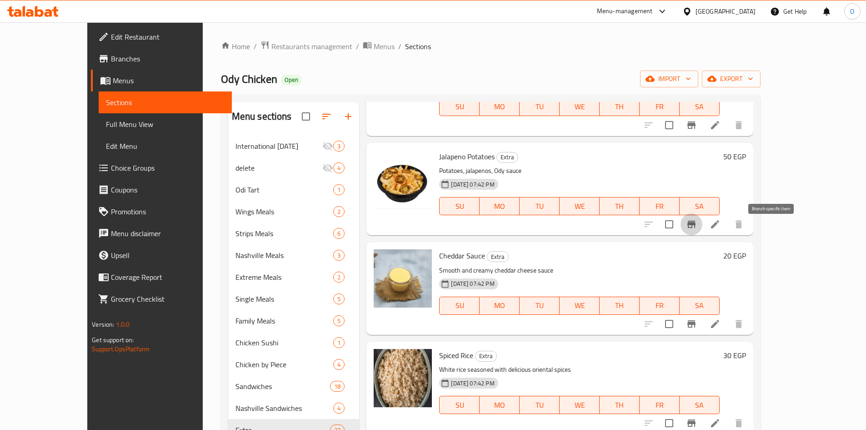
click at [697, 230] on icon "Branch-specific-item" at bounding box center [691, 224] width 11 height 11
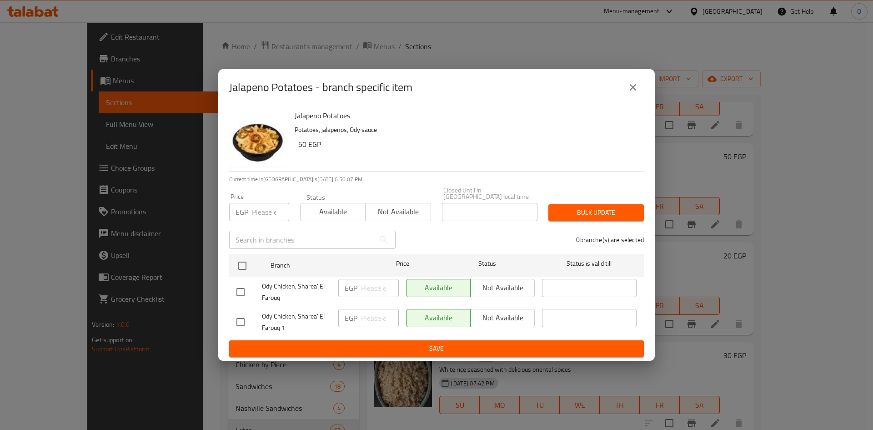
click at [242, 321] on input "checkbox" at bounding box center [240, 321] width 19 height 19
checkbox input "true"
click at [265, 207] on input "number" at bounding box center [270, 212] width 37 height 18
type input "50"
drag, startPoint x: 558, startPoint y: 202, endPoint x: 552, endPoint y: 201, distance: 5.5
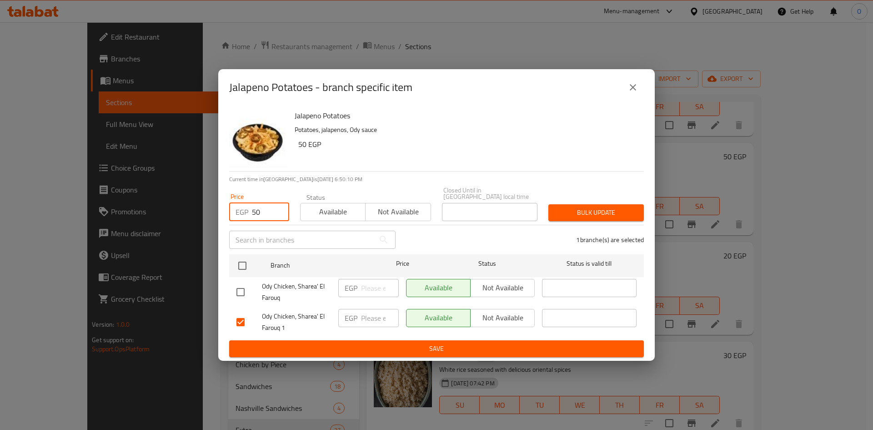
click at [554, 204] on button "Bulk update" at bounding box center [595, 212] width 95 height 17
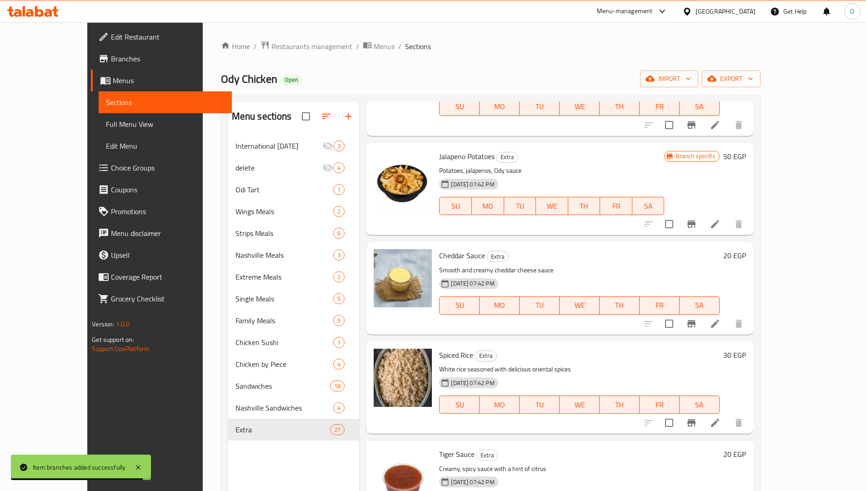
click at [203, 309] on div "Home / Restaurants management / Menus / Sections Ody Chicken Open import export…" at bounding box center [491, 320] width 576 height 596
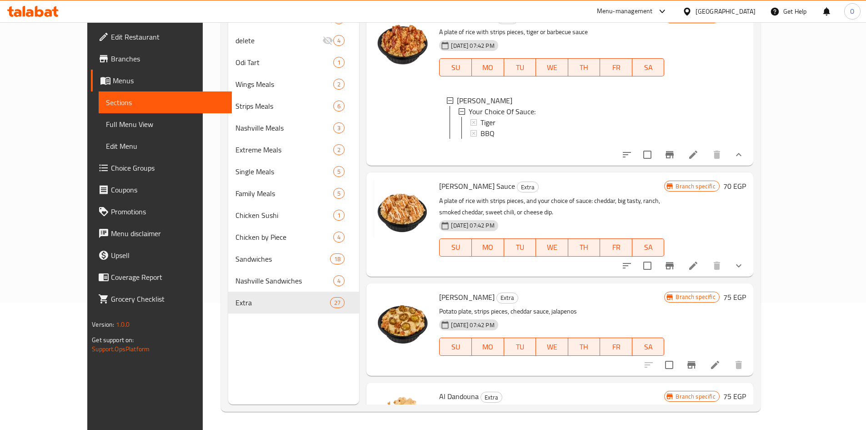
scroll to position [91, 0]
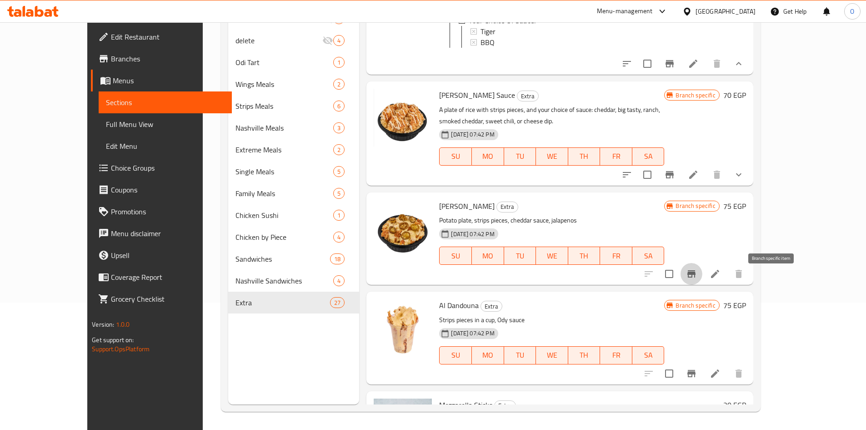
click at [696, 277] on icon "Branch-specific-item" at bounding box center [692, 273] width 8 height 7
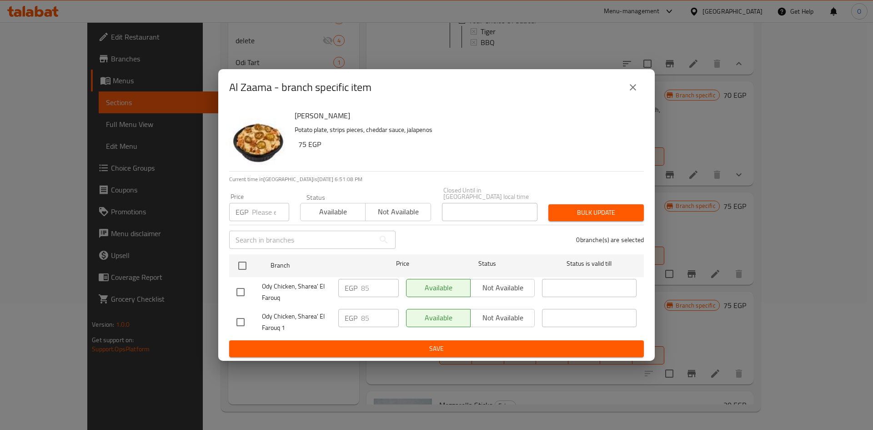
drag, startPoint x: 233, startPoint y: 316, endPoint x: 243, endPoint y: 308, distance: 12.9
click at [233, 316] on input "checkbox" at bounding box center [240, 321] width 19 height 19
checkbox input "true"
click at [253, 213] on input "number" at bounding box center [270, 212] width 37 height 18
type input "85"
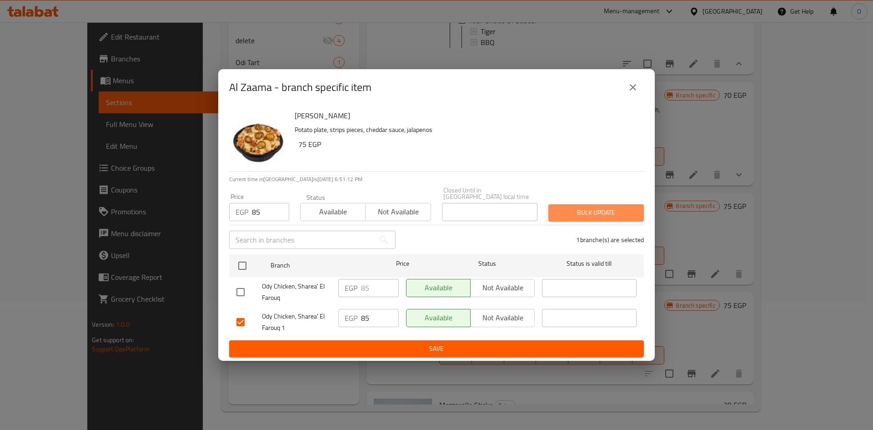
click at [623, 207] on span "Bulk update" at bounding box center [596, 212] width 81 height 11
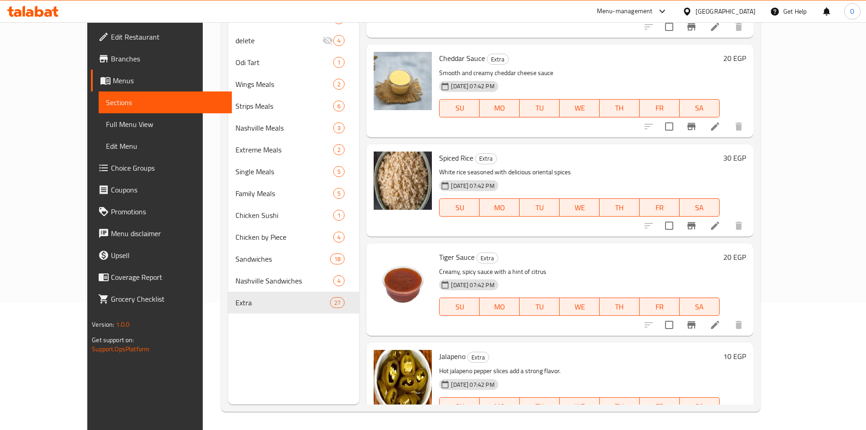
scroll to position [955, 0]
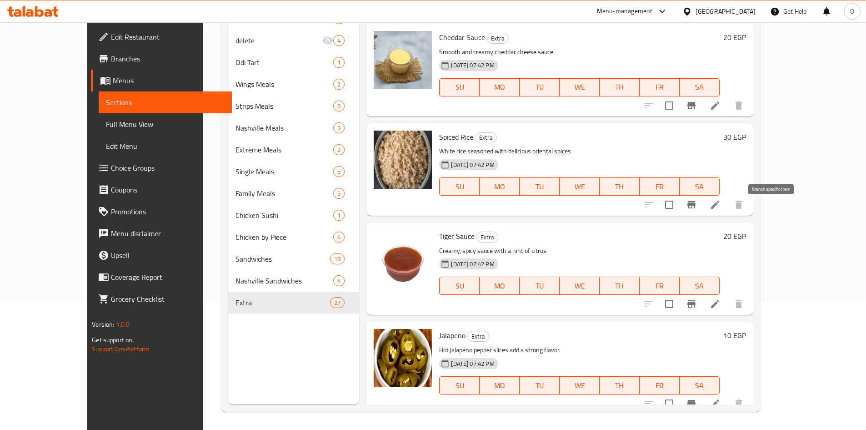
click at [703, 213] on button "Branch-specific-item" at bounding box center [692, 205] width 22 height 22
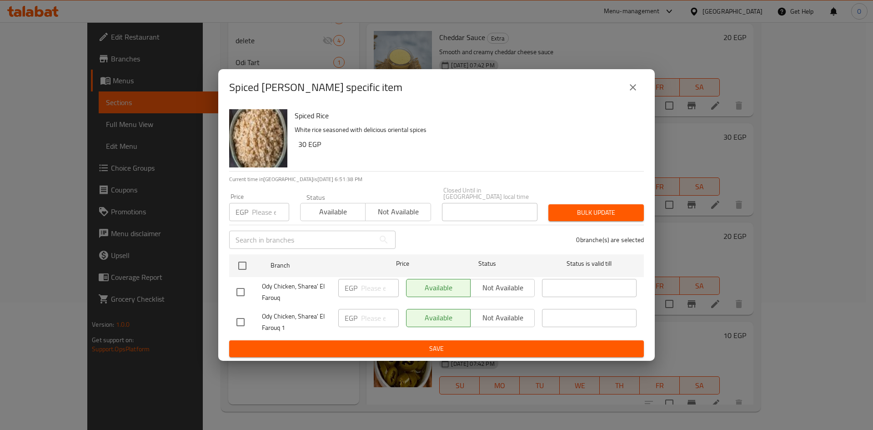
click at [240, 313] on input "checkbox" at bounding box center [240, 321] width 19 height 19
checkbox input "true"
click at [257, 203] on input "number" at bounding box center [270, 212] width 37 height 18
type input "30"
click at [567, 207] on span "Bulk update" at bounding box center [596, 212] width 81 height 11
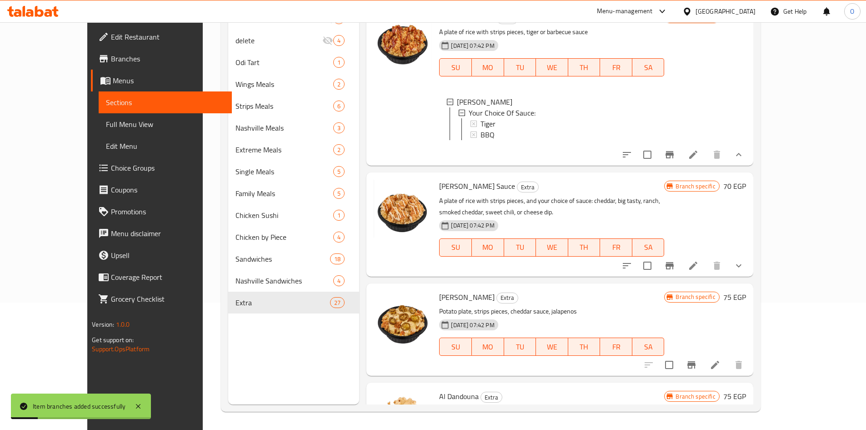
scroll to position [1, 0]
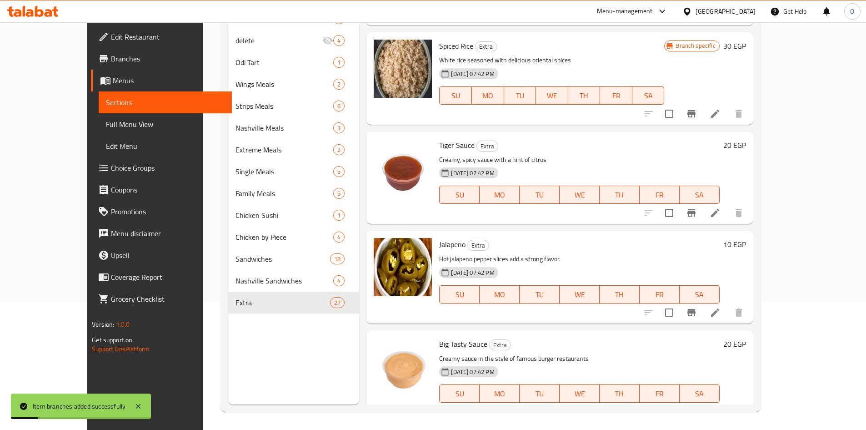
click at [697, 318] on icon "Branch-specific-item" at bounding box center [691, 312] width 11 height 11
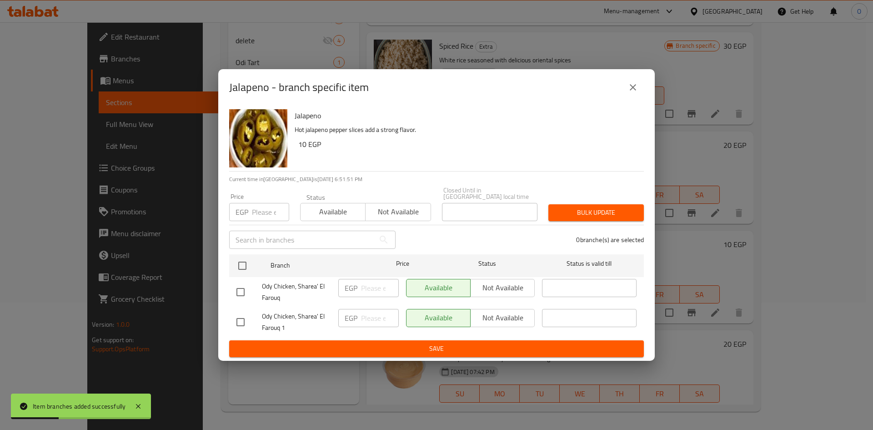
click at [245, 320] on input "checkbox" at bounding box center [240, 321] width 19 height 19
checkbox input "true"
click at [271, 209] on input "number" at bounding box center [270, 212] width 37 height 18
type input "10"
click at [626, 207] on span "Bulk update" at bounding box center [596, 212] width 81 height 11
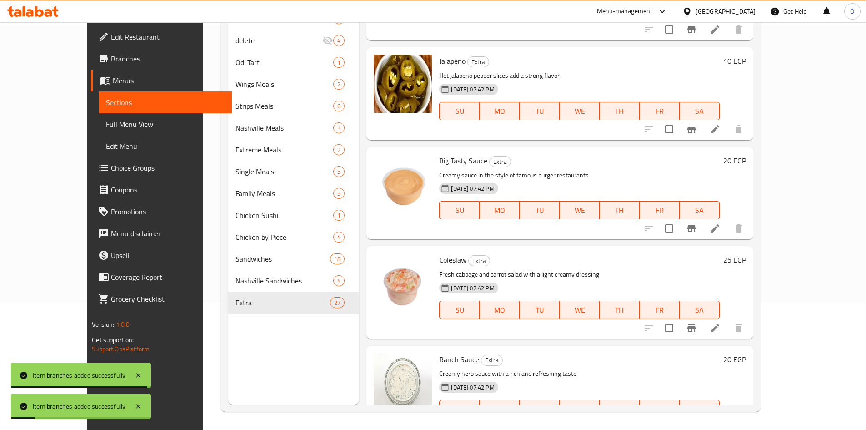
scroll to position [1273, 0]
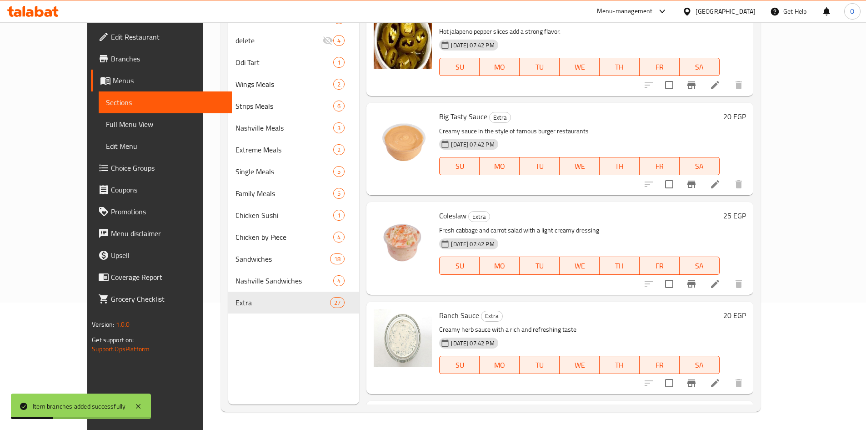
click at [697, 289] on icon "Branch-specific-item" at bounding box center [691, 283] width 11 height 11
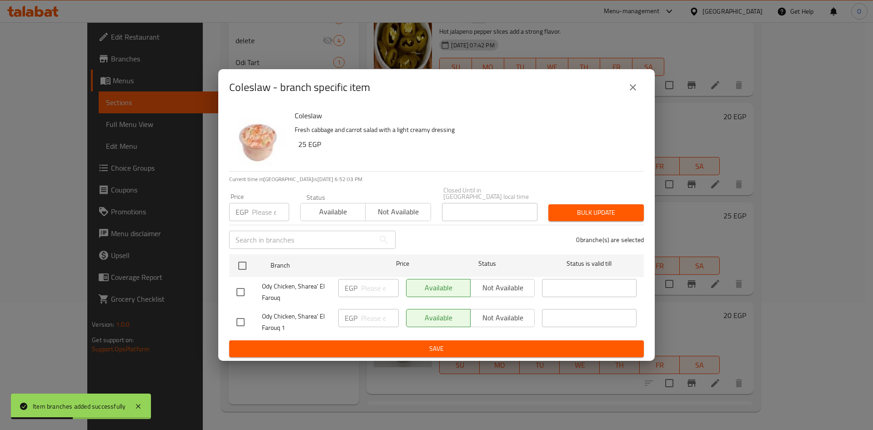
click at [245, 321] on input "checkbox" at bounding box center [240, 321] width 19 height 19
checkbox input "true"
click at [259, 211] on input "number" at bounding box center [270, 212] width 37 height 18
type input "25"
click at [577, 216] on button "Bulk update" at bounding box center [595, 212] width 95 height 17
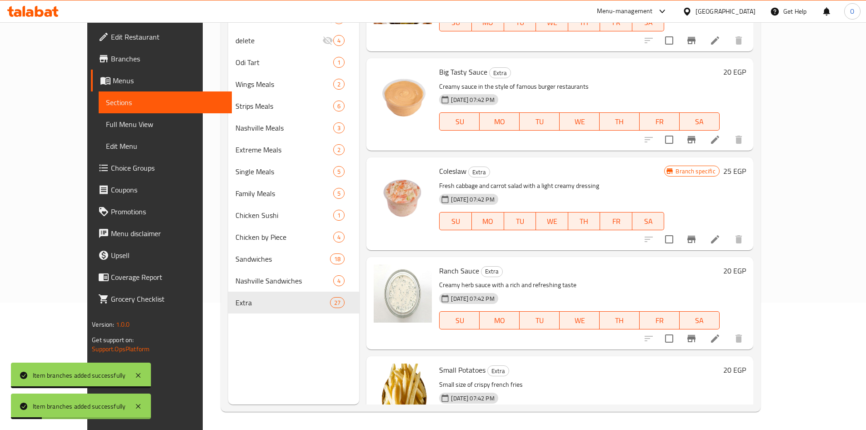
scroll to position [1501, 0]
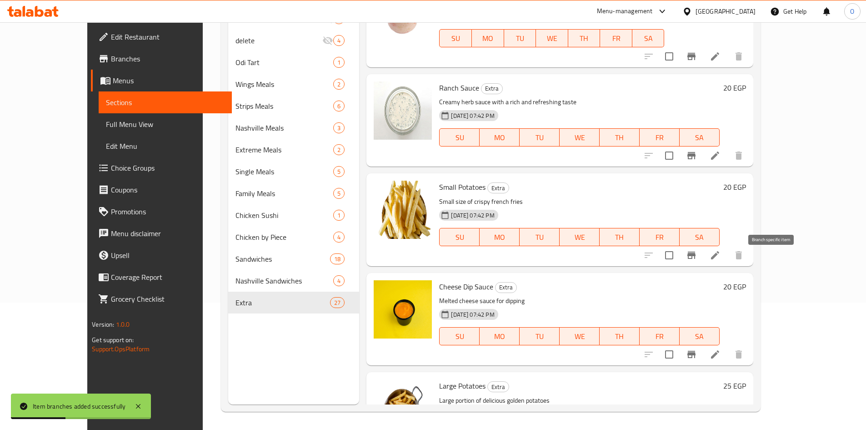
click at [697, 261] on icon "Branch-specific-item" at bounding box center [691, 255] width 11 height 11
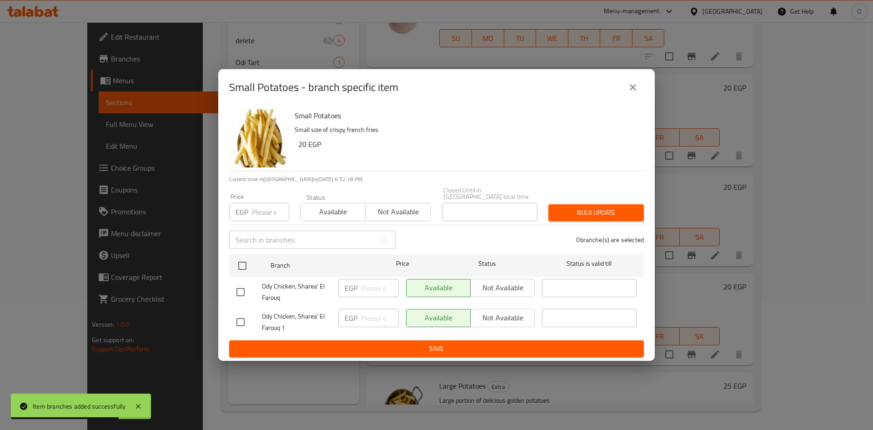
click at [236, 315] on input "checkbox" at bounding box center [240, 321] width 19 height 19
checkbox input "true"
click at [261, 210] on input "number" at bounding box center [270, 212] width 37 height 18
type input "20"
click at [604, 200] on div "Bulk update" at bounding box center [596, 213] width 106 height 28
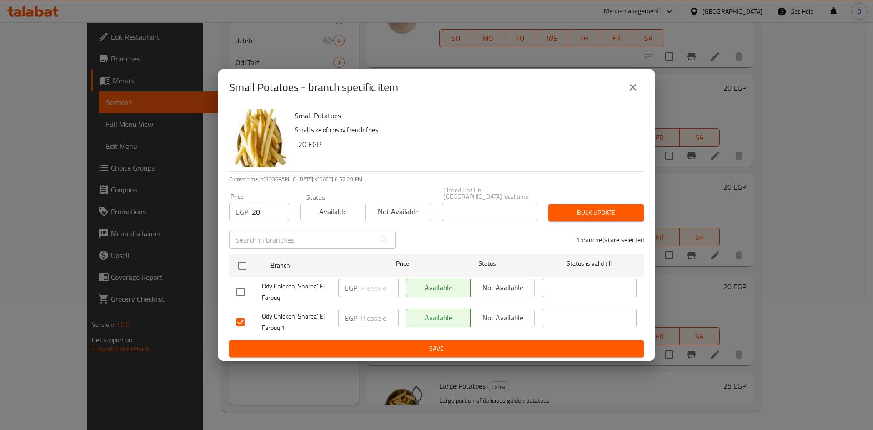
click at [600, 207] on span "Bulk update" at bounding box center [596, 212] width 81 height 11
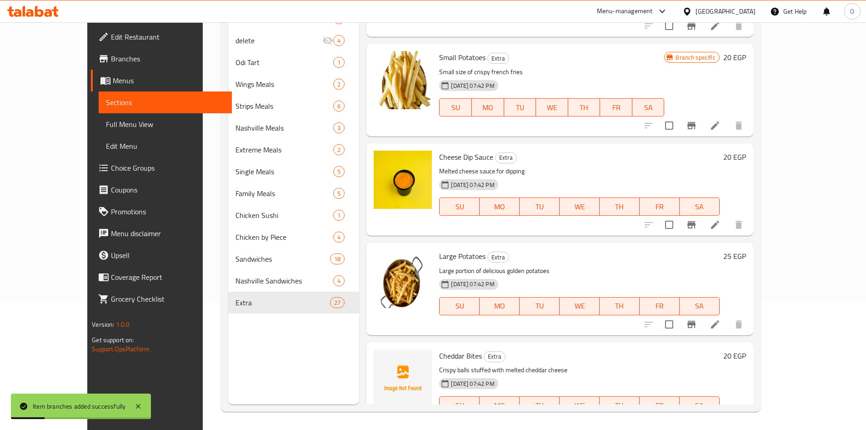
scroll to position [1637, 0]
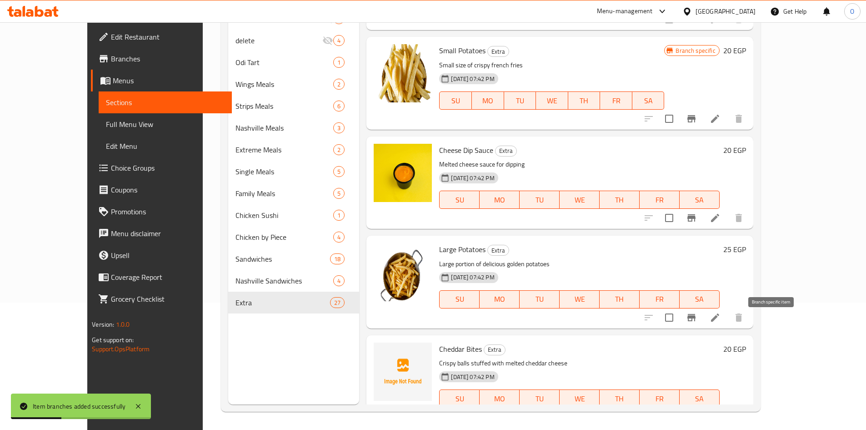
click at [697, 323] on icon "Branch-specific-item" at bounding box center [691, 317] width 11 height 11
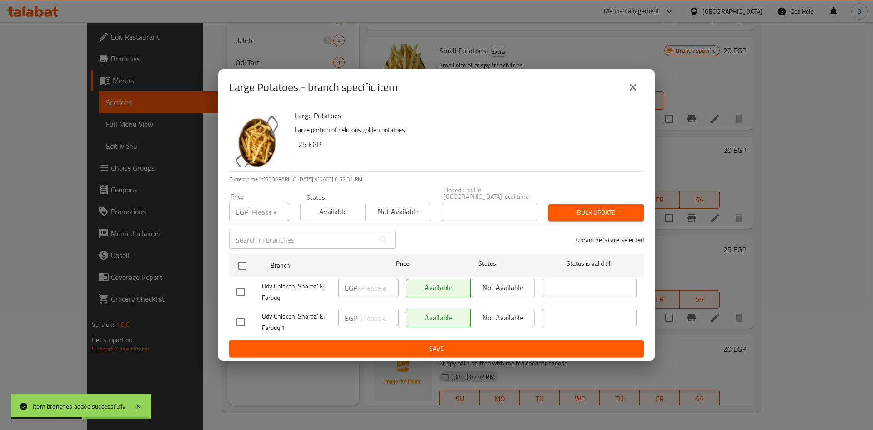
click at [239, 316] on input "checkbox" at bounding box center [240, 321] width 19 height 19
checkbox input "true"
click at [260, 213] on input "number" at bounding box center [270, 212] width 37 height 18
type input "25"
click at [575, 211] on span "Bulk update" at bounding box center [596, 212] width 81 height 11
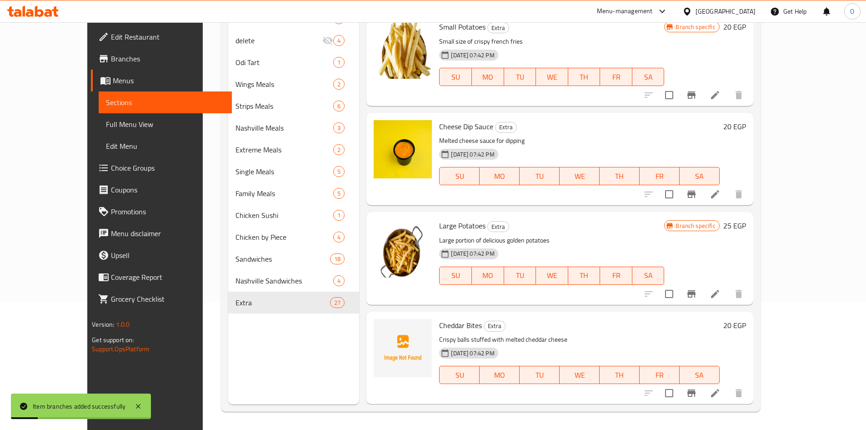
scroll to position [1864, 0]
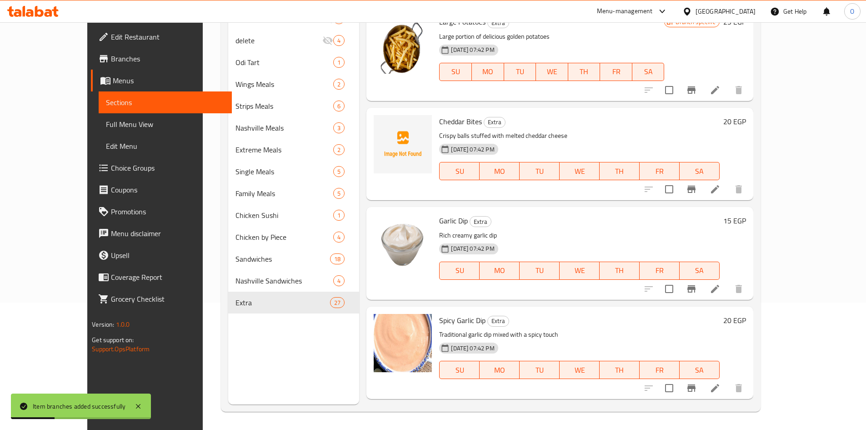
click at [696, 292] on icon "Branch-specific-item" at bounding box center [692, 288] width 8 height 7
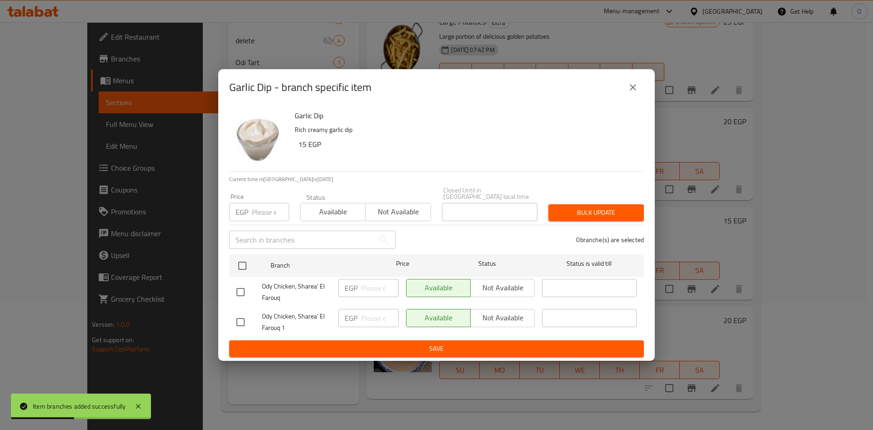
click at [238, 321] on input "checkbox" at bounding box center [240, 321] width 19 height 19
checkbox input "true"
click at [261, 211] on input "number" at bounding box center [270, 212] width 37 height 18
type input "15"
click at [585, 211] on span "Bulk update" at bounding box center [596, 212] width 81 height 11
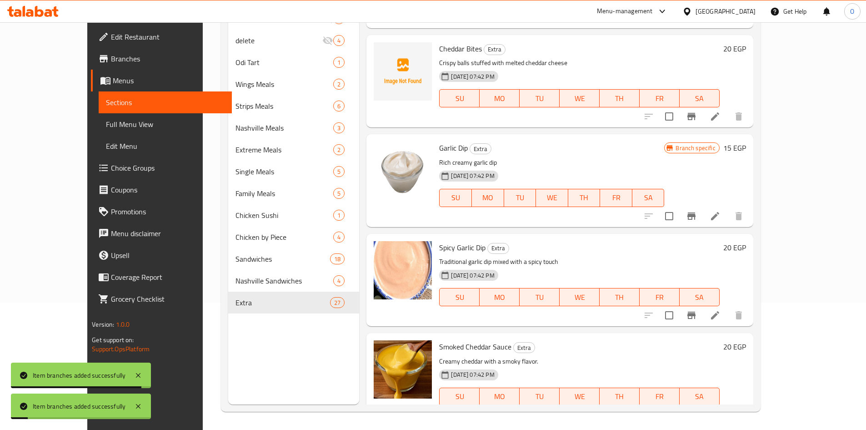
scroll to position [1955, 0]
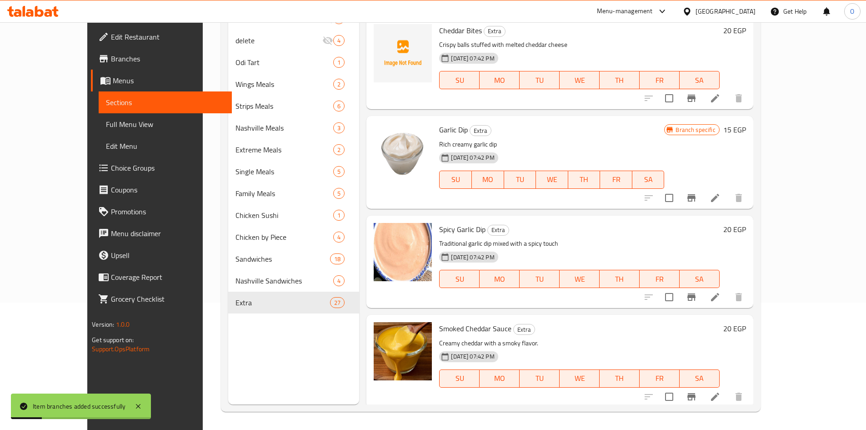
click at [696, 301] on icon "Branch-specific-item" at bounding box center [692, 296] width 8 height 7
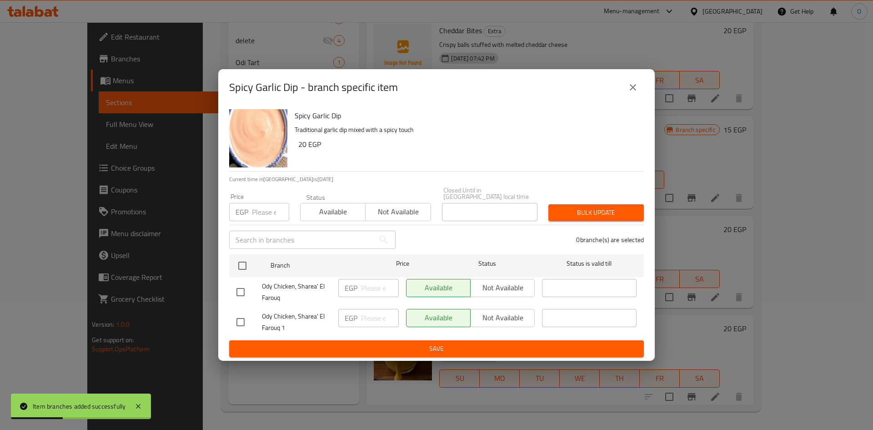
drag, startPoint x: 238, startPoint y: 313, endPoint x: 245, endPoint y: 299, distance: 15.5
click at [238, 313] on input "checkbox" at bounding box center [240, 321] width 19 height 19
checkbox input "true"
click at [258, 206] on input "number" at bounding box center [270, 212] width 37 height 18
type input "20"
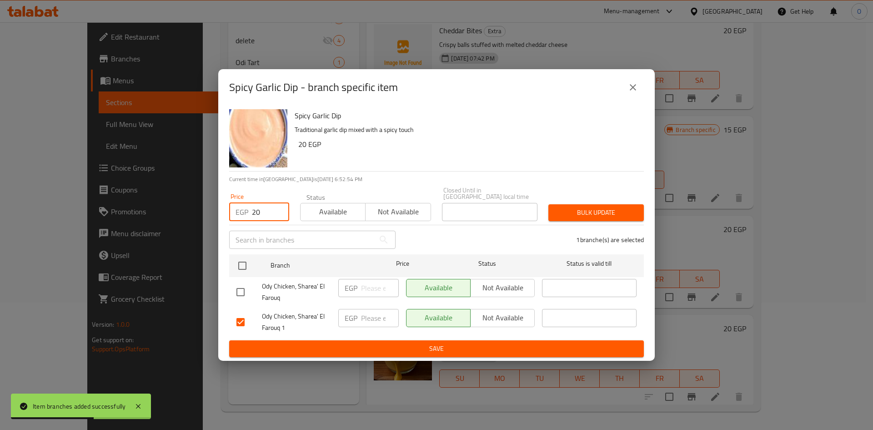
click at [593, 214] on span "Bulk update" at bounding box center [596, 212] width 81 height 11
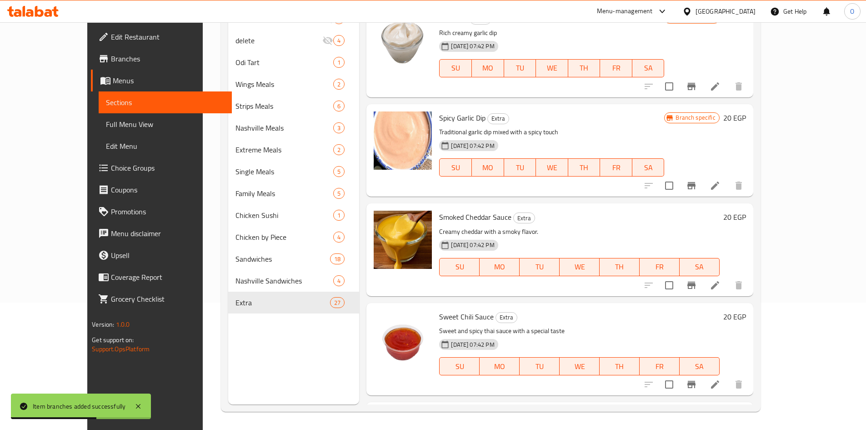
scroll to position [2137, 0]
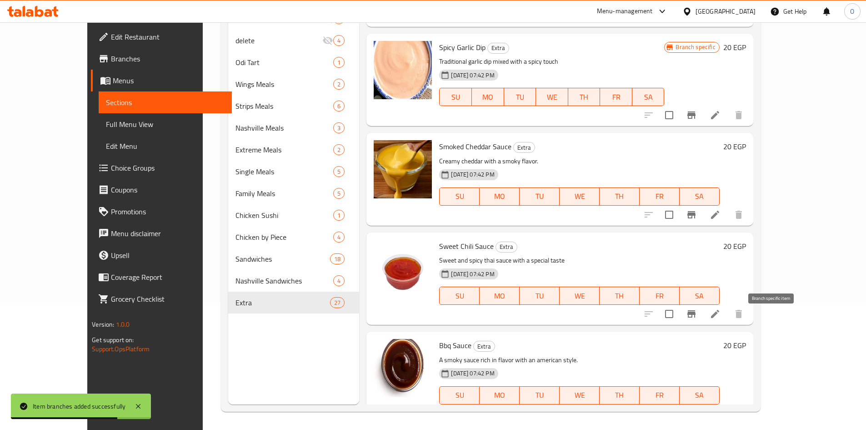
click at [697, 319] on icon "Branch-specific-item" at bounding box center [691, 313] width 11 height 11
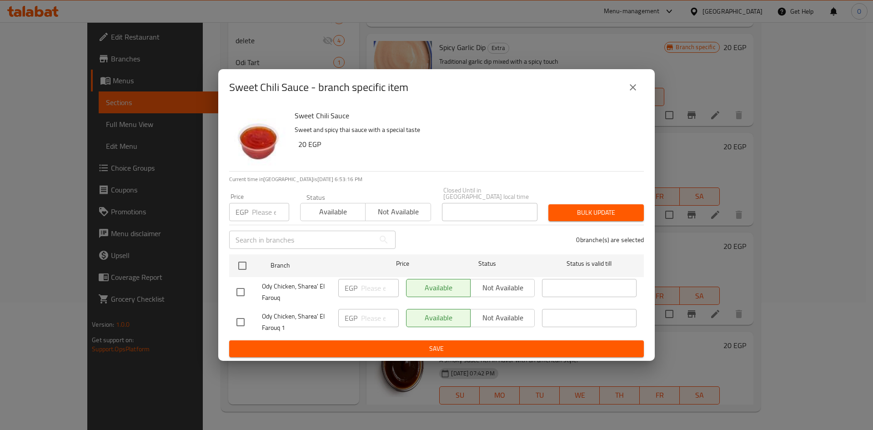
click at [244, 320] on input "checkbox" at bounding box center [240, 321] width 19 height 19
checkbox input "true"
click at [264, 203] on input "number" at bounding box center [270, 212] width 37 height 18
type input "20"
click at [565, 211] on span "Bulk update" at bounding box center [596, 212] width 81 height 11
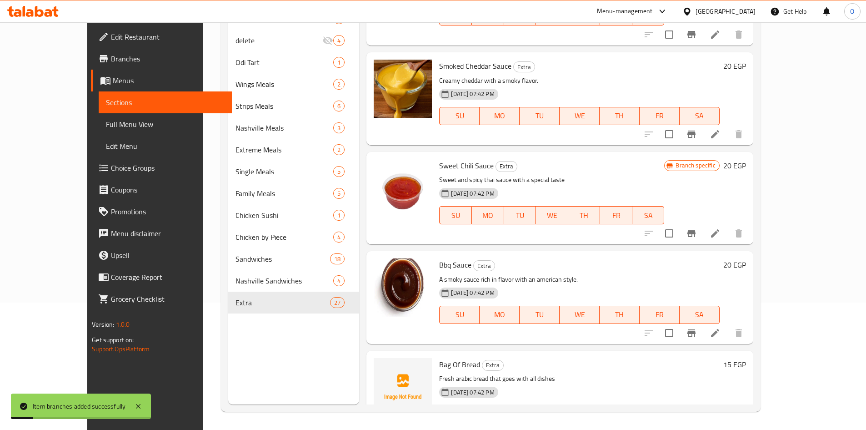
scroll to position [2274, 0]
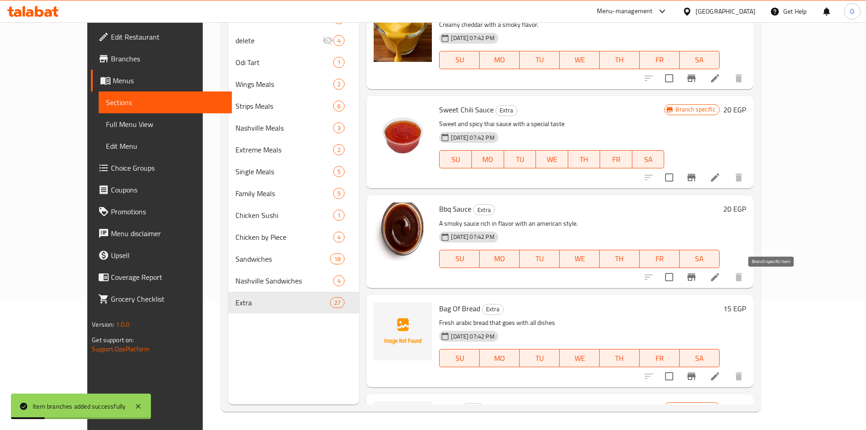
click at [697, 282] on icon "Branch-specific-item" at bounding box center [691, 276] width 11 height 11
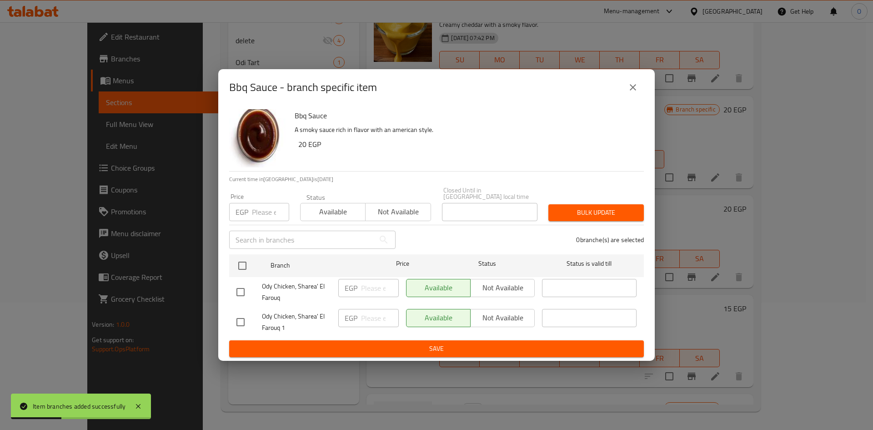
click at [242, 321] on input "checkbox" at bounding box center [240, 321] width 19 height 19
checkbox input "true"
click at [271, 210] on input "number" at bounding box center [270, 212] width 37 height 18
type input "20"
click at [603, 212] on span "Bulk update" at bounding box center [596, 212] width 81 height 11
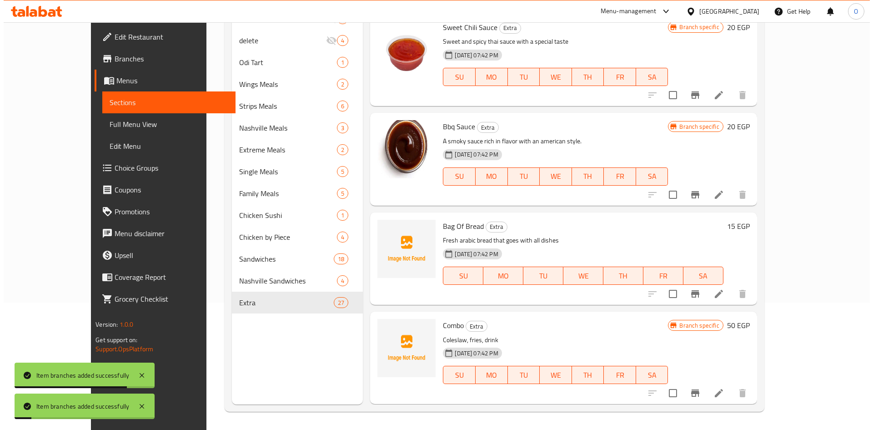
scroll to position [2362, 0]
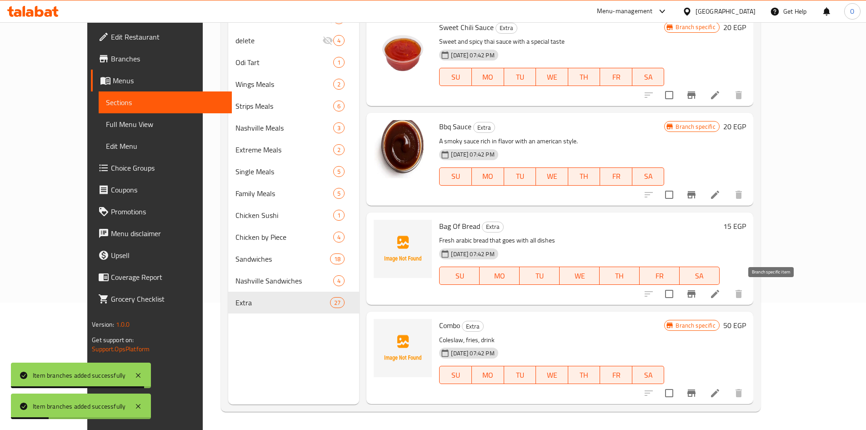
click at [696, 293] on icon "Branch-specific-item" at bounding box center [692, 293] width 8 height 7
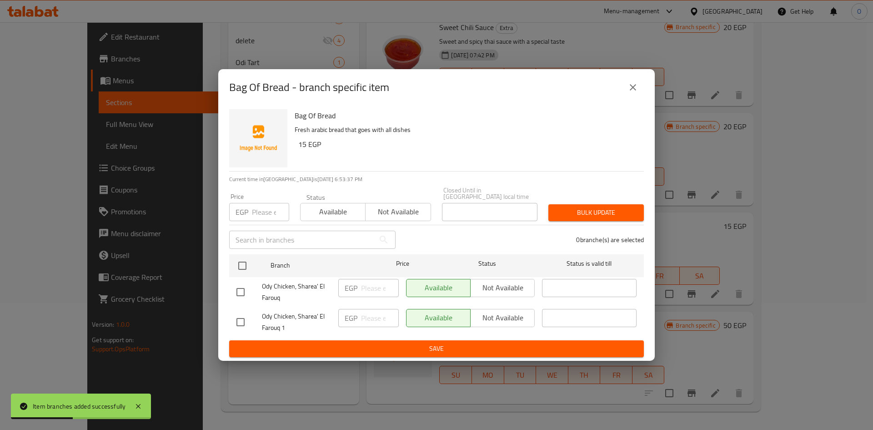
drag, startPoint x: 236, startPoint y: 316, endPoint x: 235, endPoint y: 302, distance: 14.1
click at [236, 316] on input "checkbox" at bounding box center [240, 321] width 19 height 19
checkbox input "true"
click at [266, 209] on input "number" at bounding box center [270, 212] width 37 height 18
type input "15"
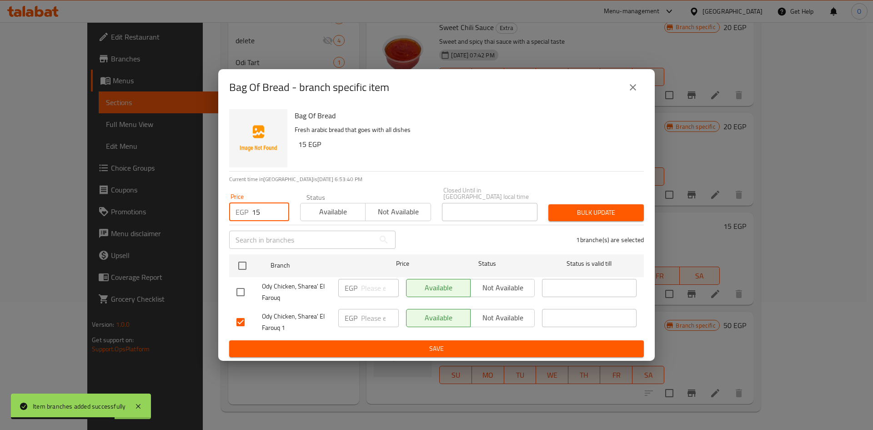
click at [597, 211] on span "Bulk update" at bounding box center [596, 212] width 81 height 11
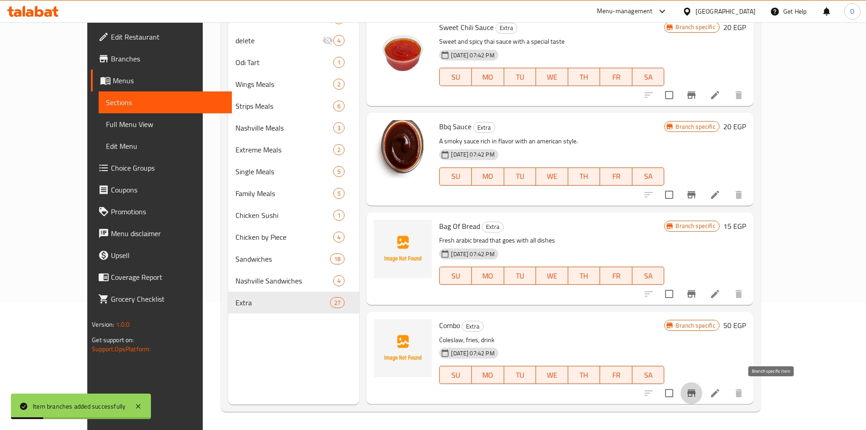
click at [696, 397] on icon "Branch-specific-item" at bounding box center [692, 392] width 8 height 7
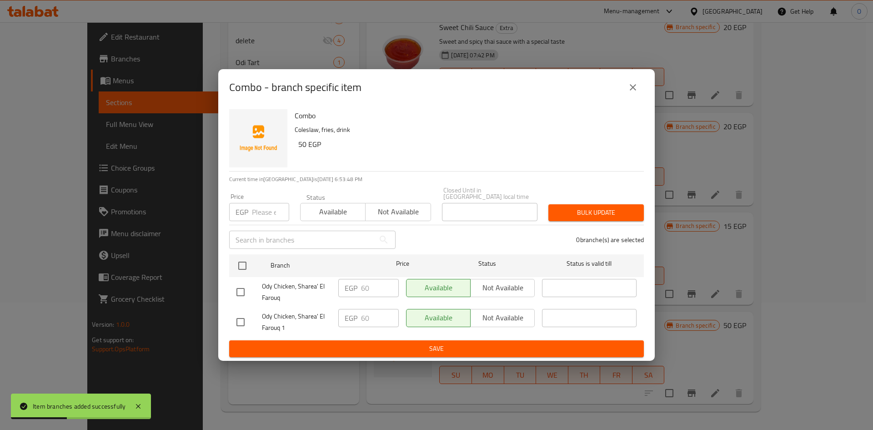
click at [242, 316] on input "checkbox" at bounding box center [240, 321] width 19 height 19
checkbox input "true"
click at [262, 205] on input "number" at bounding box center [270, 212] width 37 height 18
type input "60"
click at [641, 209] on button "Bulk update" at bounding box center [595, 212] width 95 height 17
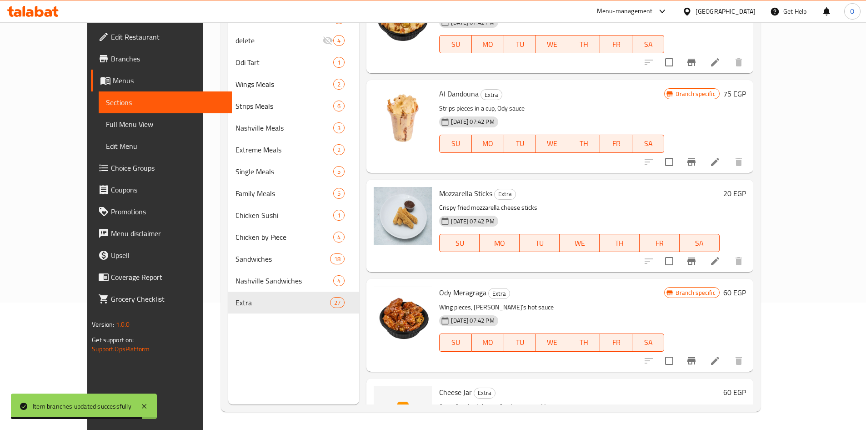
scroll to position [271, 0]
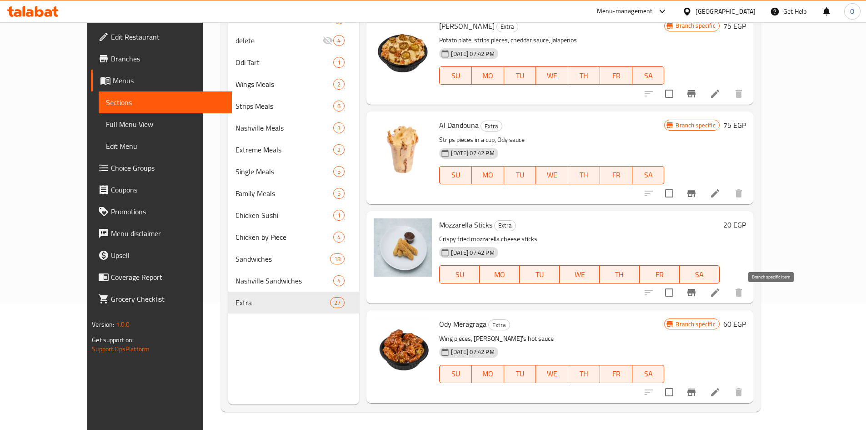
click at [696, 296] on icon "Branch-specific-item" at bounding box center [692, 292] width 8 height 7
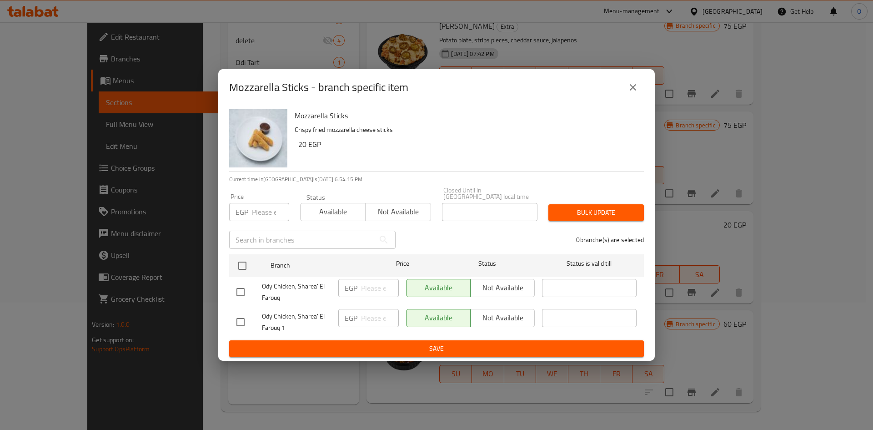
click at [238, 321] on input "checkbox" at bounding box center [240, 321] width 19 height 19
checkbox input "true"
click at [260, 212] on input "number" at bounding box center [270, 212] width 37 height 18
type input "20"
click at [563, 209] on span "Bulk update" at bounding box center [596, 212] width 81 height 11
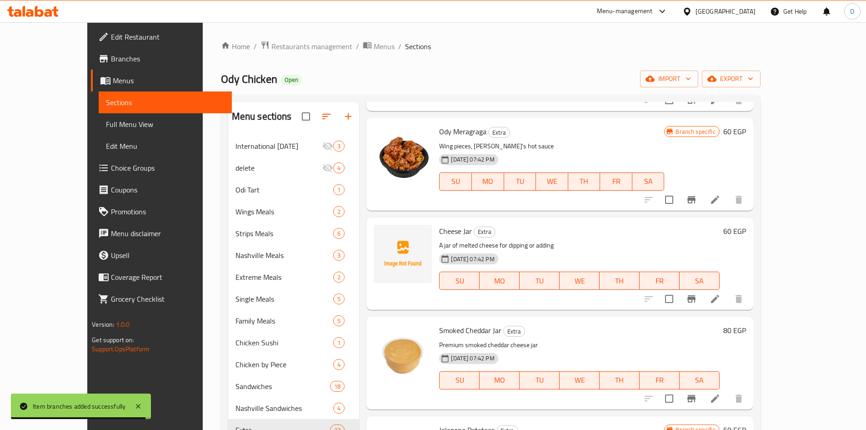
scroll to position [591, 0]
click at [697, 304] on icon "Branch-specific-item" at bounding box center [691, 298] width 11 height 11
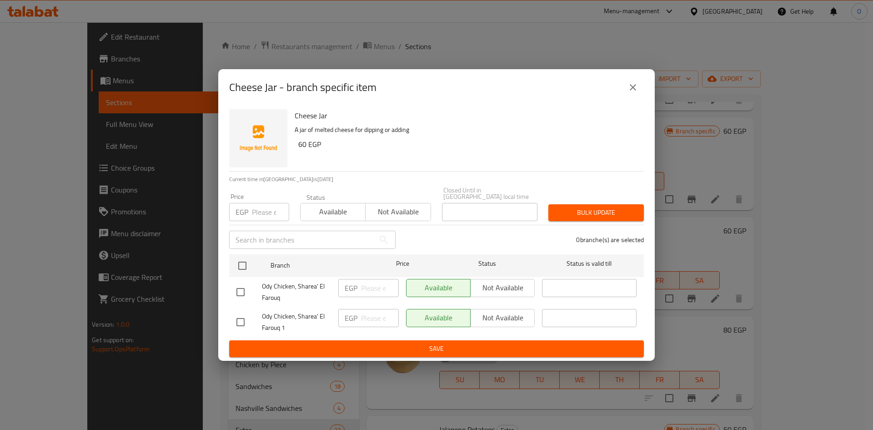
click at [238, 314] on input "checkbox" at bounding box center [240, 321] width 19 height 19
checkbox input "true"
click at [267, 210] on input "number" at bounding box center [270, 212] width 37 height 18
type input "60"
click at [586, 204] on button "Bulk update" at bounding box center [595, 212] width 95 height 17
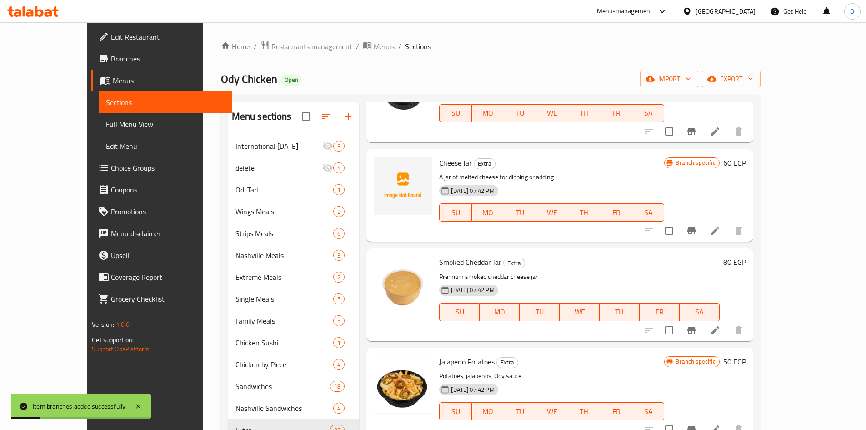
scroll to position [682, 0]
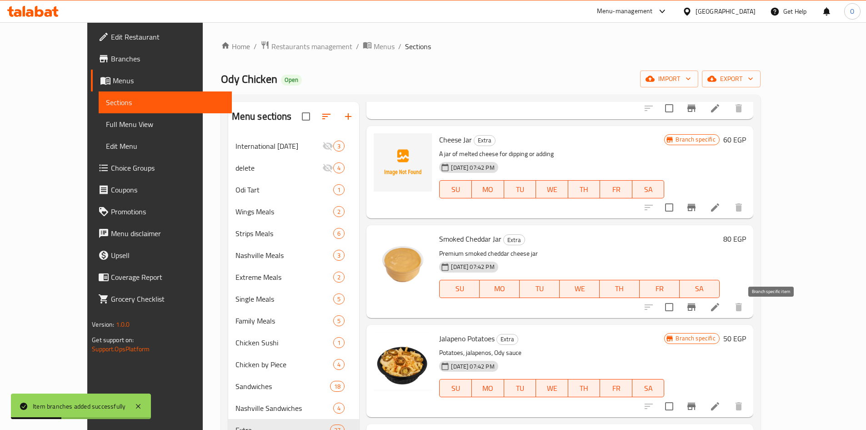
click at [697, 312] on icon "Branch-specific-item" at bounding box center [691, 306] width 11 height 11
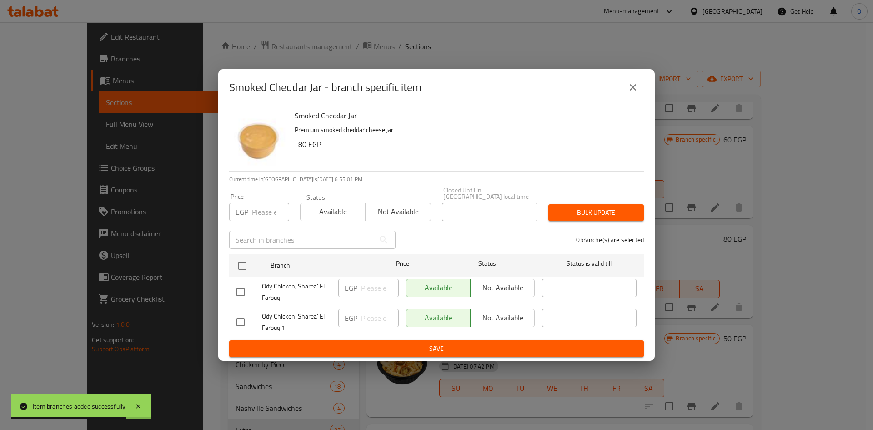
click at [238, 318] on input "checkbox" at bounding box center [240, 321] width 19 height 19
checkbox input "true"
click at [259, 206] on input "number" at bounding box center [270, 212] width 37 height 18
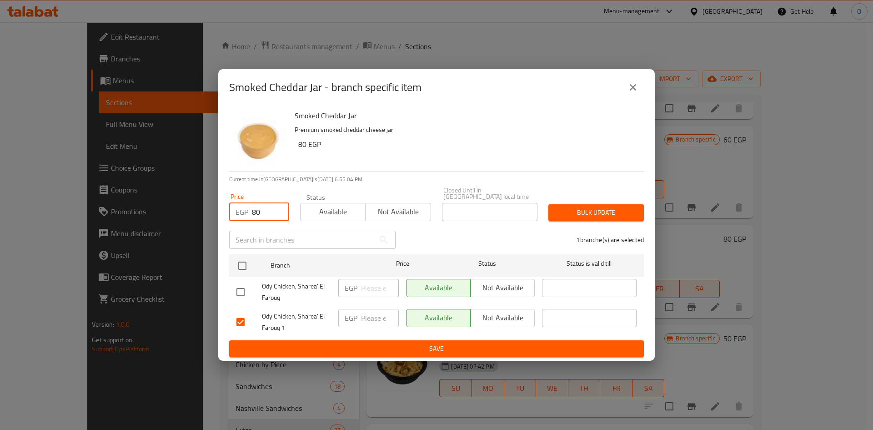
type input "80"
click at [552, 214] on button "Bulk update" at bounding box center [595, 212] width 95 height 17
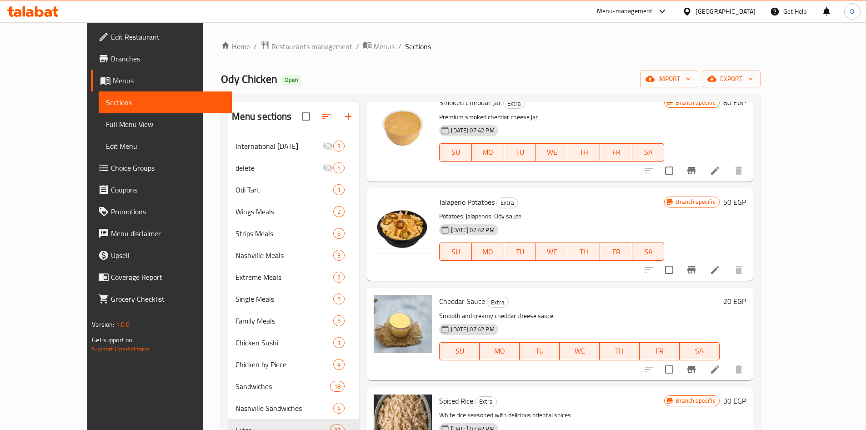
scroll to position [864, 0]
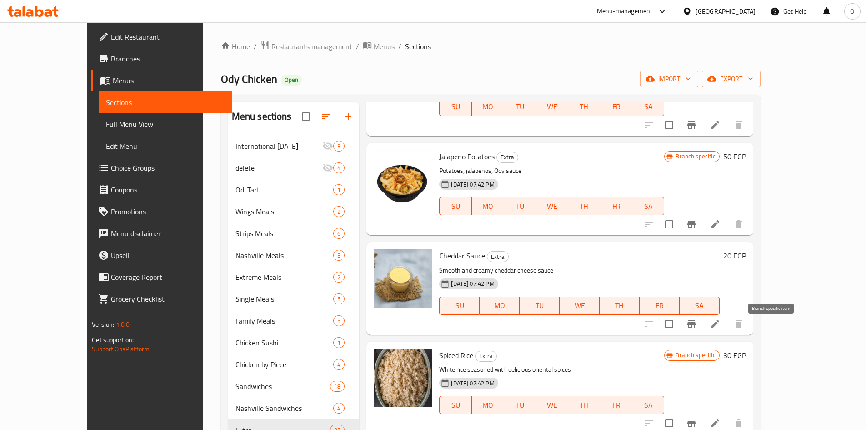
click at [697, 329] on icon "Branch-specific-item" at bounding box center [691, 323] width 11 height 11
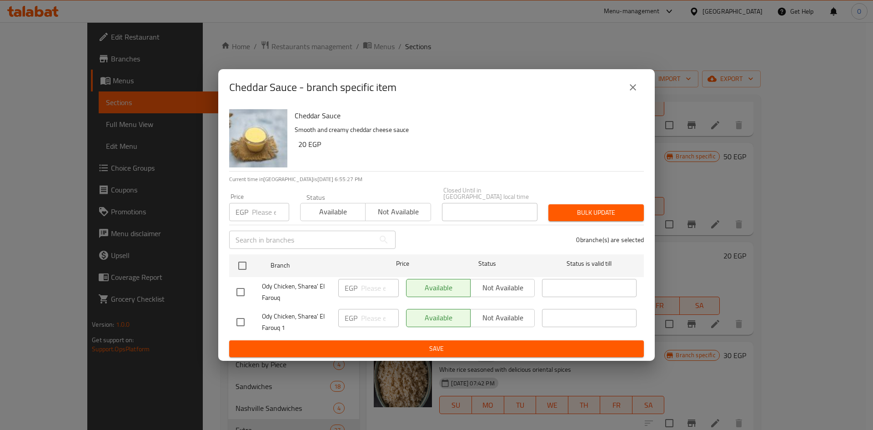
click at [245, 316] on input "checkbox" at bounding box center [240, 321] width 19 height 19
checkbox input "true"
click at [257, 211] on input "number" at bounding box center [270, 212] width 37 height 18
type input "20"
click at [623, 210] on span "Bulk update" at bounding box center [596, 212] width 81 height 11
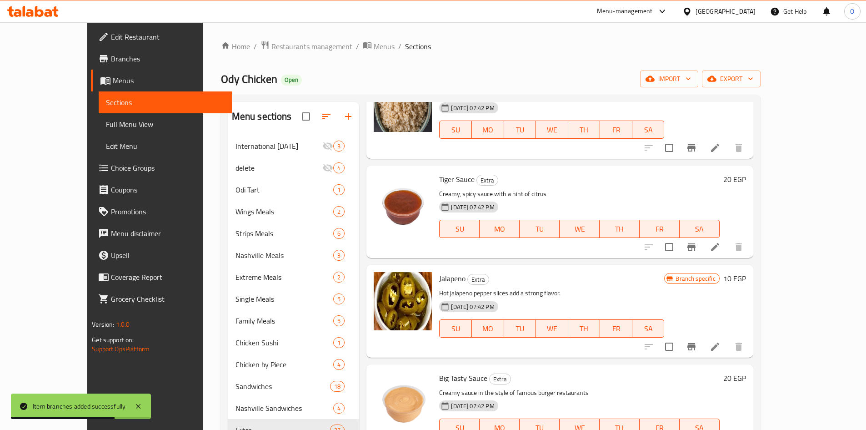
scroll to position [1182, 0]
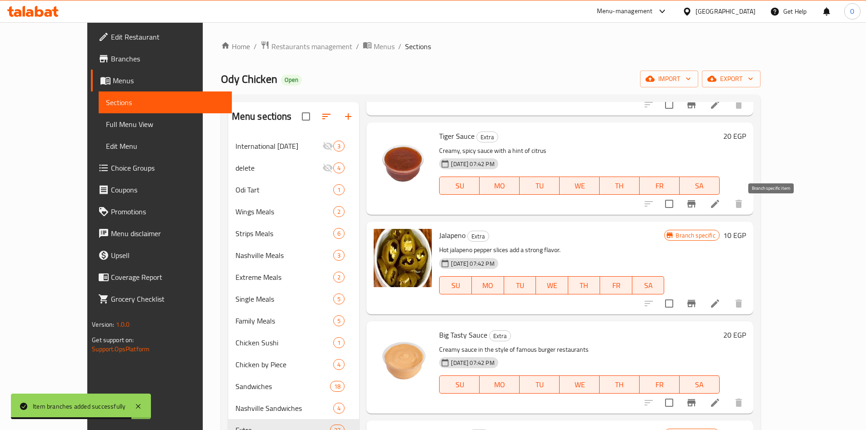
click at [696, 207] on icon "Branch-specific-item" at bounding box center [692, 203] width 8 height 7
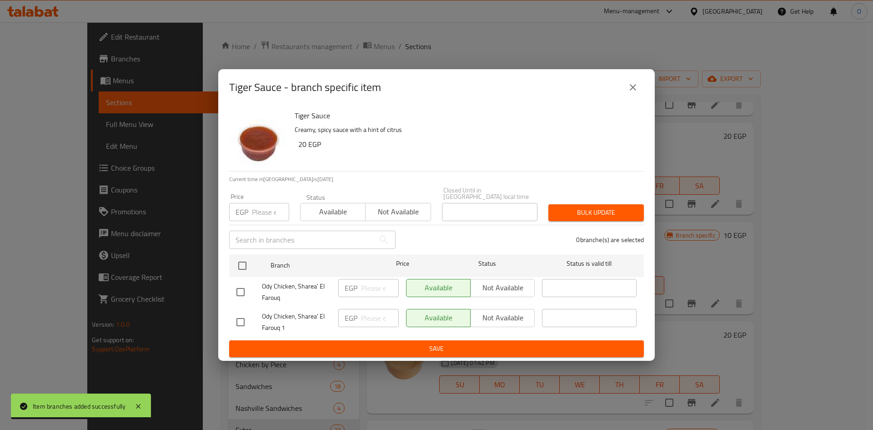
click at [241, 322] on input "checkbox" at bounding box center [240, 321] width 19 height 19
checkbox input "true"
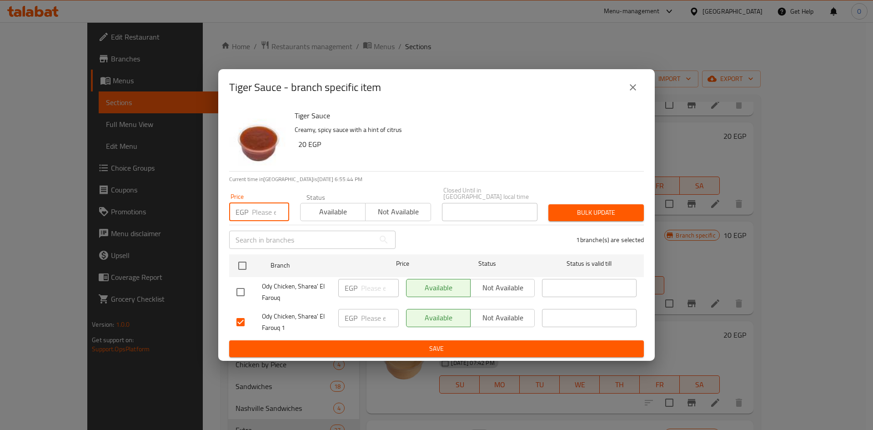
click at [264, 206] on input "number" at bounding box center [270, 212] width 37 height 18
type input "20"
click at [614, 210] on span "Bulk update" at bounding box center [596, 212] width 81 height 11
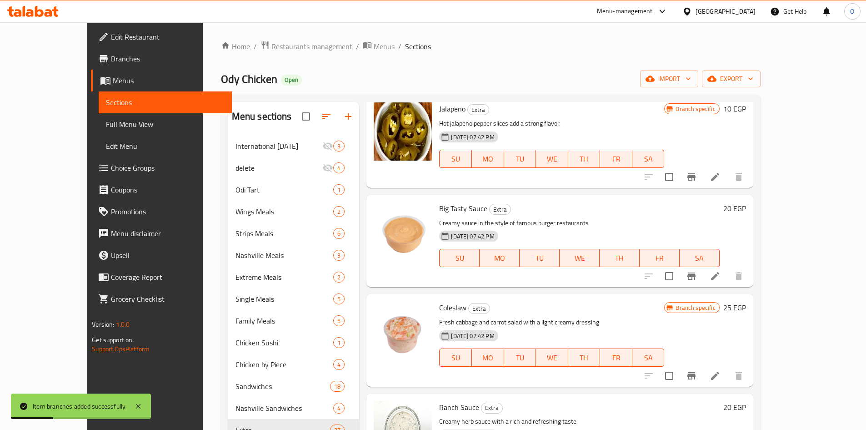
scroll to position [1319, 0]
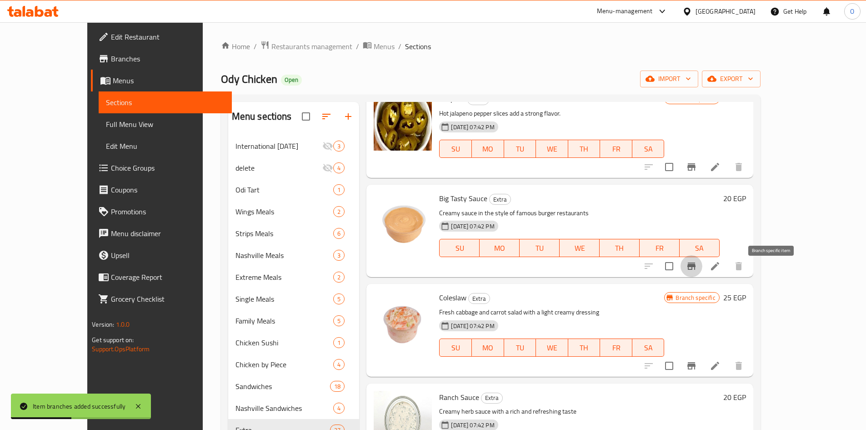
click at [697, 269] on icon "Branch-specific-item" at bounding box center [691, 266] width 11 height 11
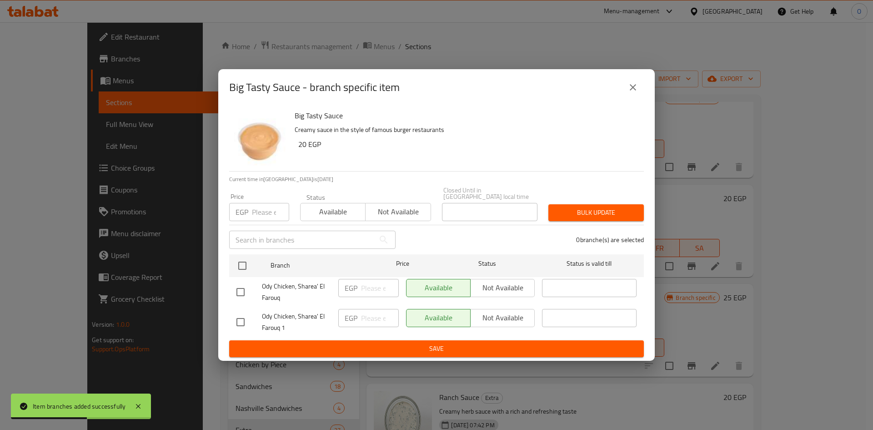
click at [246, 322] on input "checkbox" at bounding box center [240, 321] width 19 height 19
checkbox input "true"
click at [271, 212] on input "number" at bounding box center [270, 212] width 37 height 18
type input "20"
click at [612, 207] on span "Bulk update" at bounding box center [596, 212] width 81 height 11
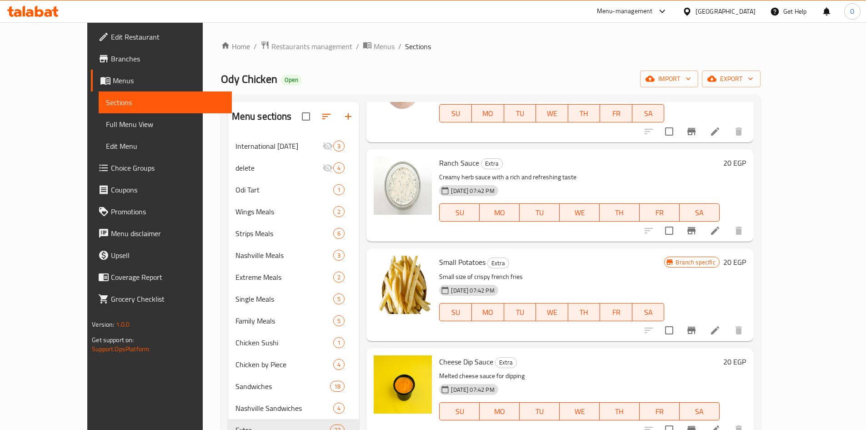
scroll to position [1546, 0]
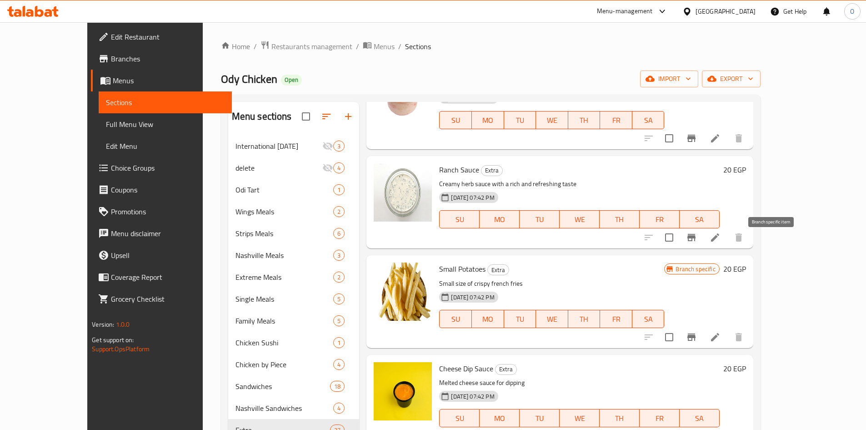
click at [697, 241] on icon "Branch-specific-item" at bounding box center [691, 237] width 11 height 11
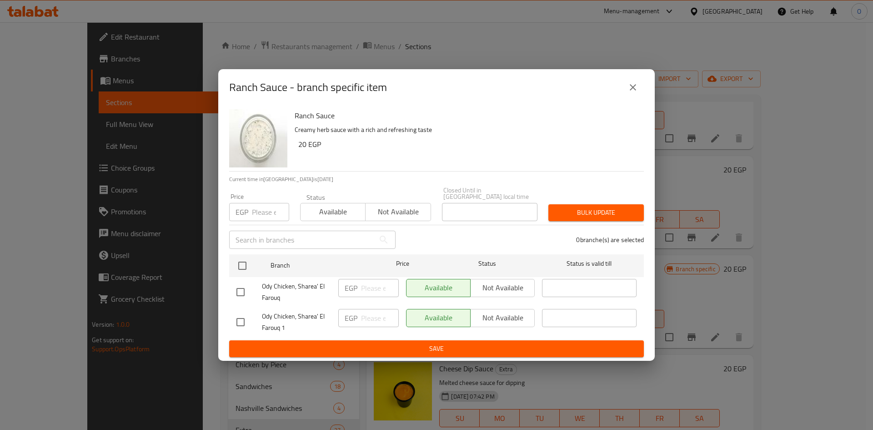
click at [237, 324] on input "checkbox" at bounding box center [240, 321] width 19 height 19
checkbox input "true"
click at [268, 211] on input "number" at bounding box center [270, 212] width 37 height 18
type input "20"
click at [568, 213] on span "Bulk update" at bounding box center [596, 212] width 81 height 11
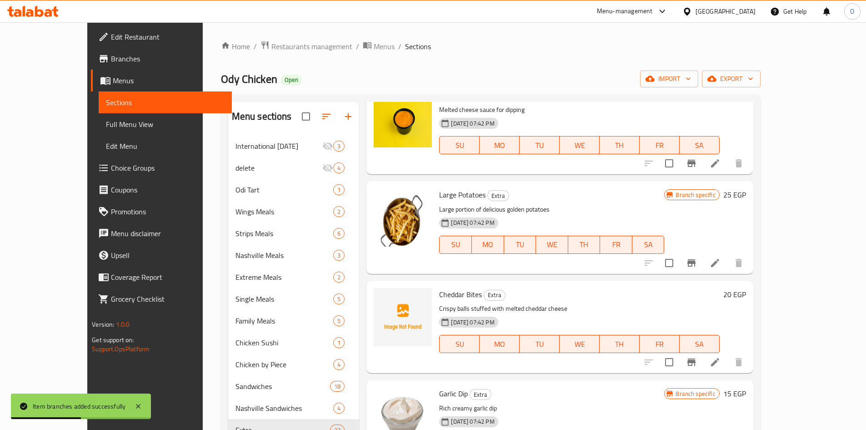
scroll to position [1773, 0]
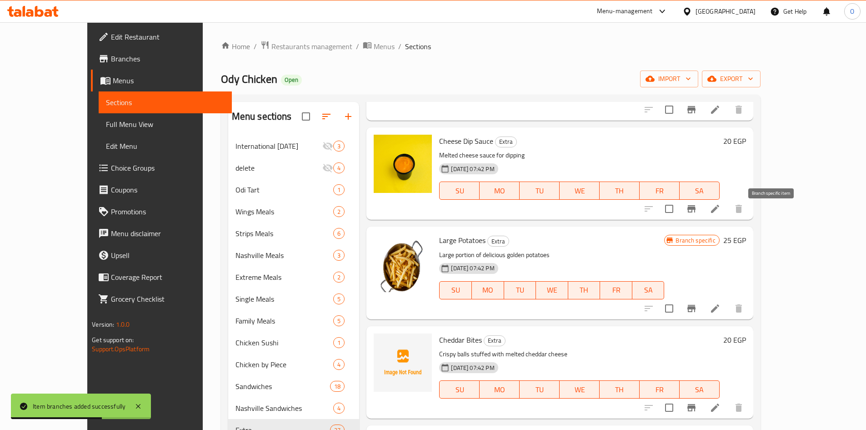
click at [696, 212] on icon "Branch-specific-item" at bounding box center [692, 208] width 8 height 7
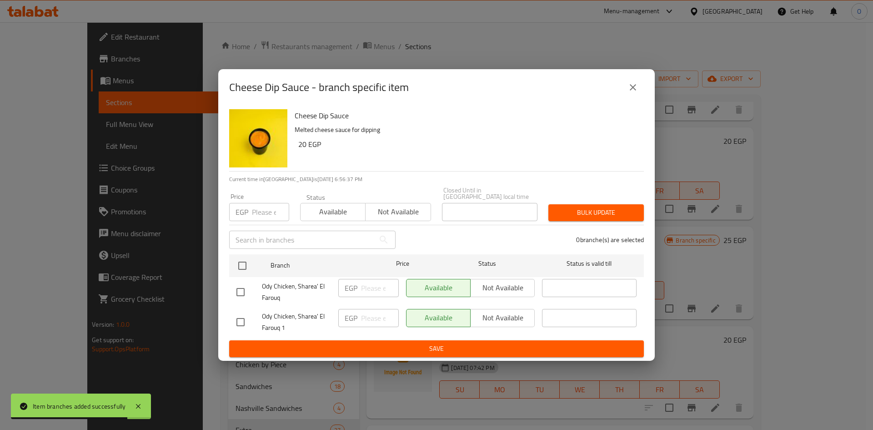
click at [239, 320] on input "checkbox" at bounding box center [240, 321] width 19 height 19
checkbox input "true"
click at [262, 213] on input "number" at bounding box center [270, 212] width 37 height 18
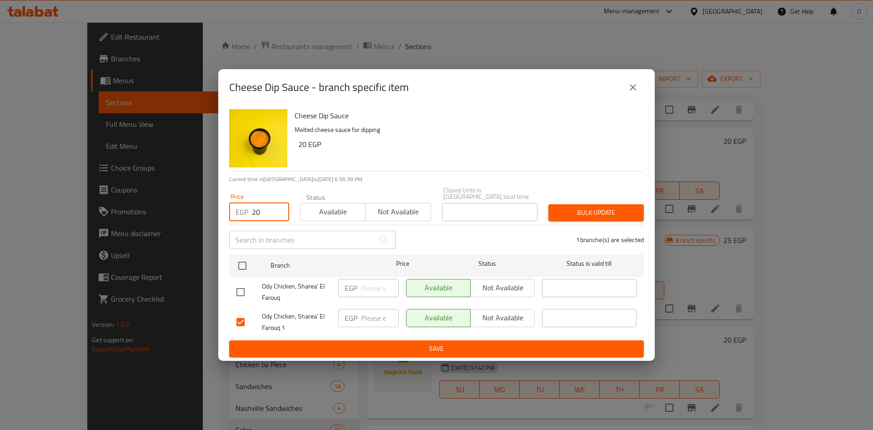
type input "20"
click at [607, 209] on span "Bulk update" at bounding box center [596, 212] width 81 height 11
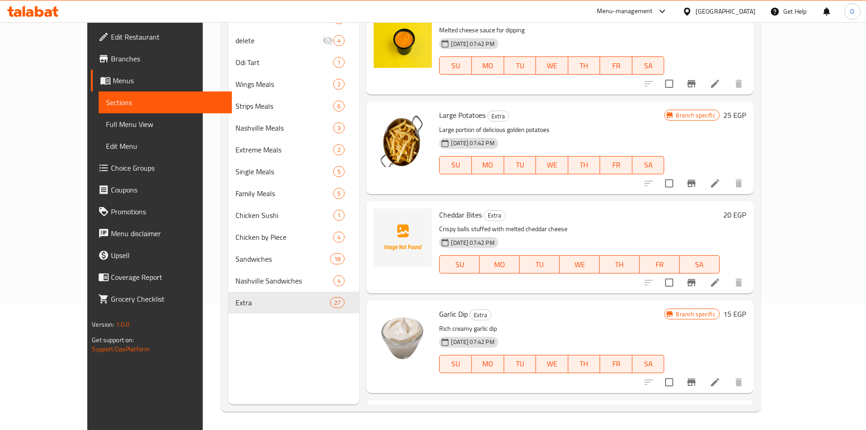
scroll to position [1726, 0]
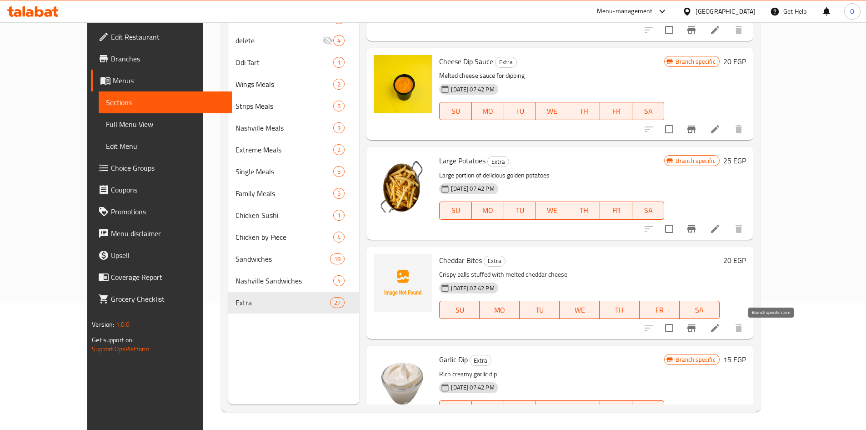
click at [696, 331] on icon "Branch-specific-item" at bounding box center [692, 327] width 8 height 7
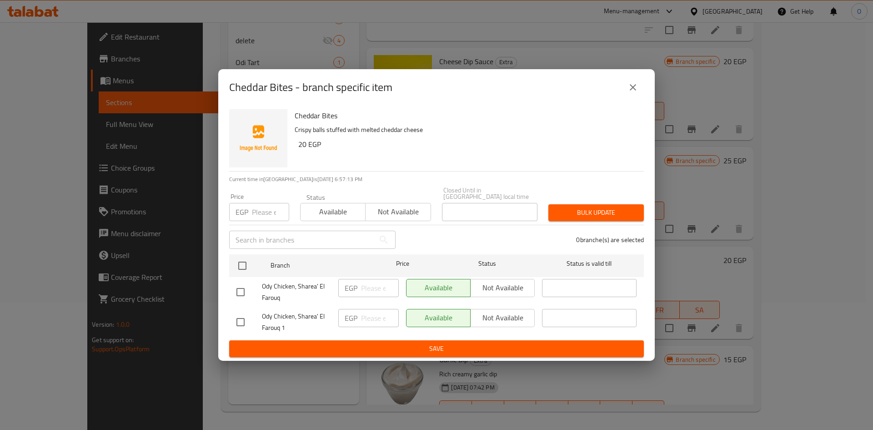
click at [235, 316] on input "checkbox" at bounding box center [240, 321] width 19 height 19
checkbox input "true"
click at [266, 210] on input "number" at bounding box center [270, 212] width 37 height 18
type input "20"
click at [578, 207] on span "Bulk update" at bounding box center [596, 212] width 81 height 11
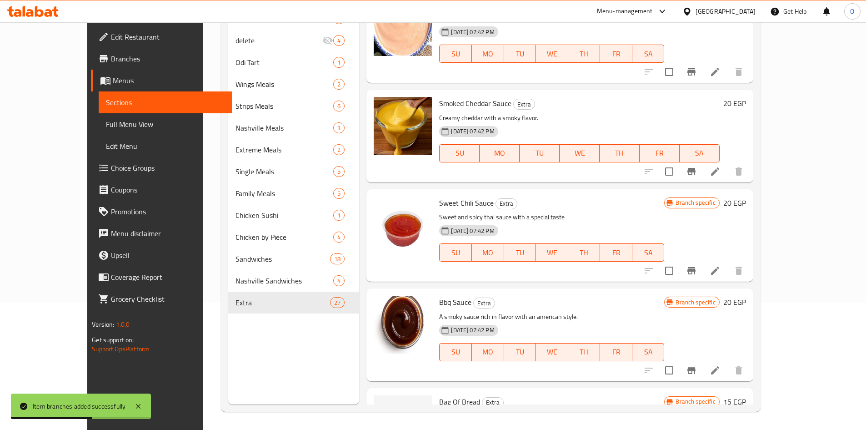
scroll to position [2135, 0]
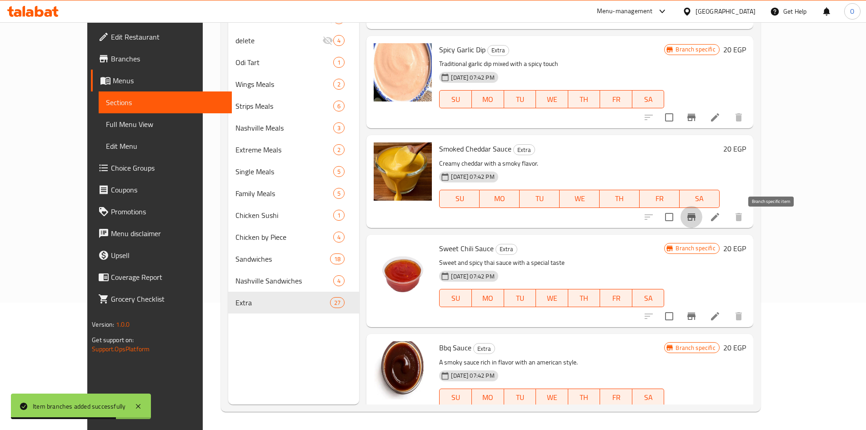
click at [697, 222] on icon "Branch-specific-item" at bounding box center [691, 216] width 11 height 11
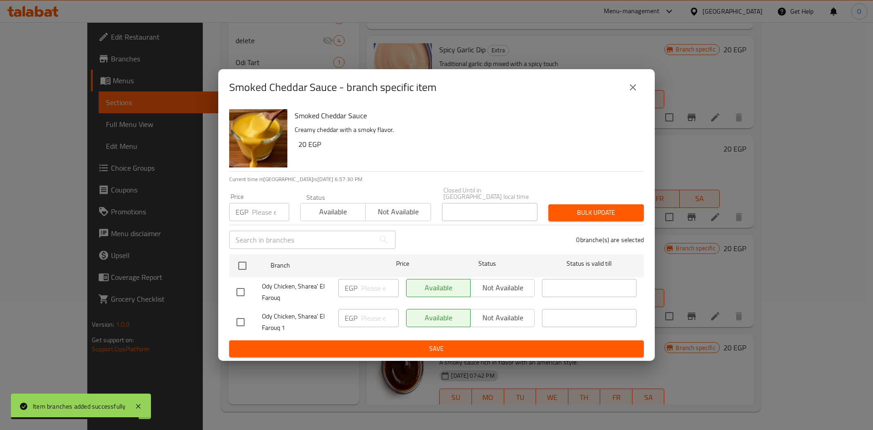
click at [242, 312] on input "checkbox" at bounding box center [240, 321] width 19 height 19
checkbox input "true"
click at [259, 220] on div "Price EGP Price" at bounding box center [259, 207] width 71 height 39
click at [259, 215] on input "number" at bounding box center [270, 212] width 37 height 18
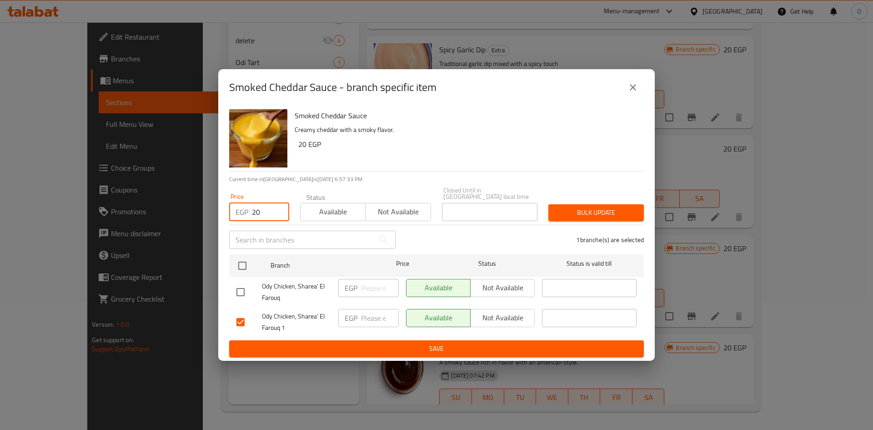
type input "20"
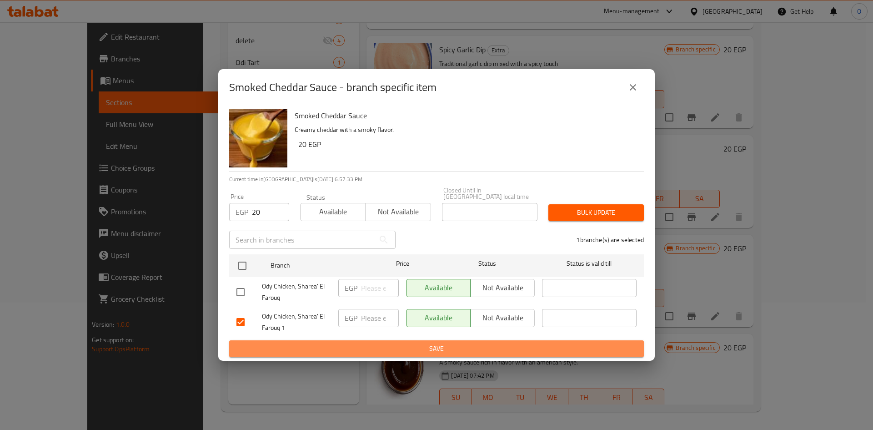
click at [466, 340] on button "Save" at bounding box center [436, 348] width 415 height 17
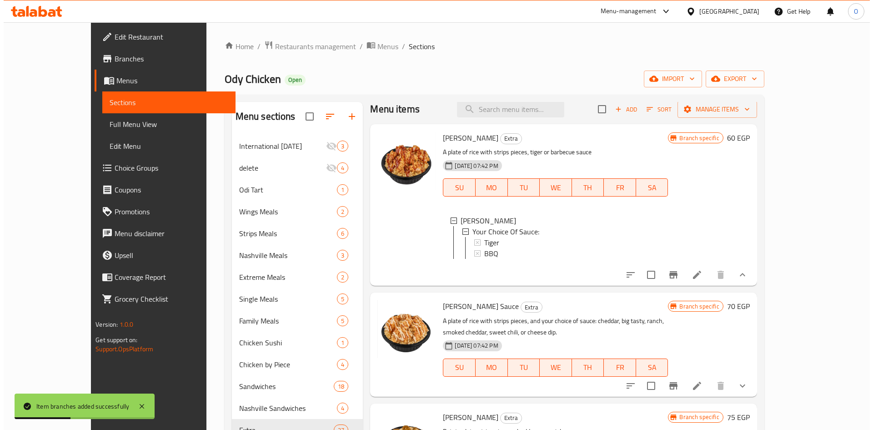
scroll to position [0, 0]
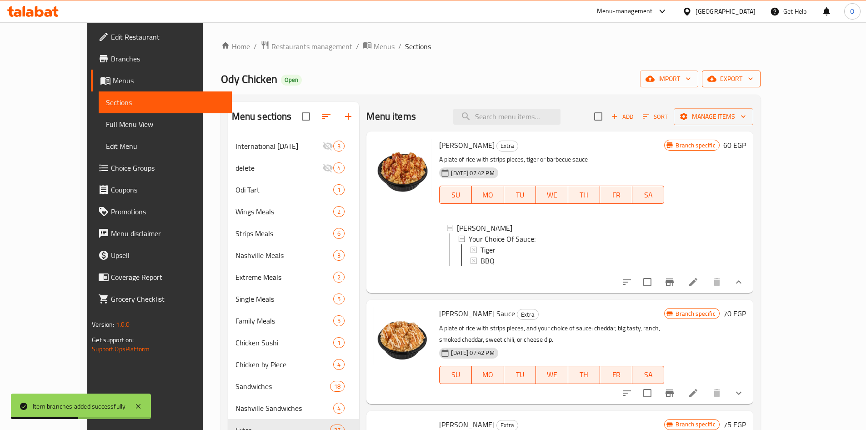
click at [753, 78] on span "export" at bounding box center [731, 78] width 44 height 11
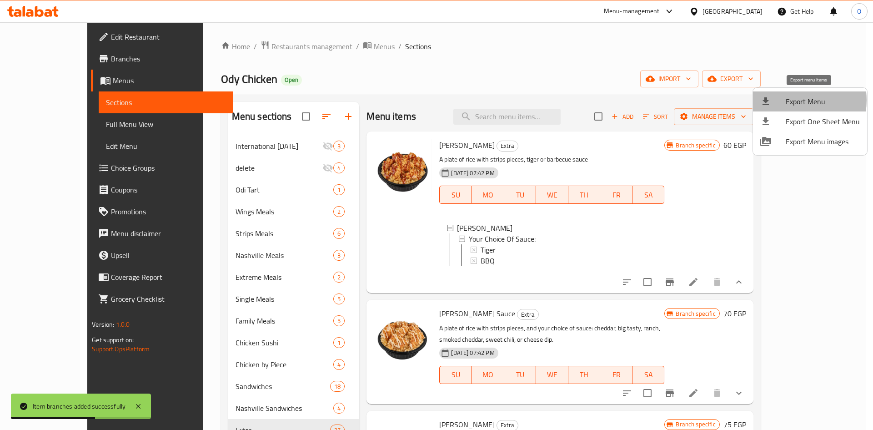
click at [793, 100] on span "Export Menu" at bounding box center [823, 101] width 74 height 11
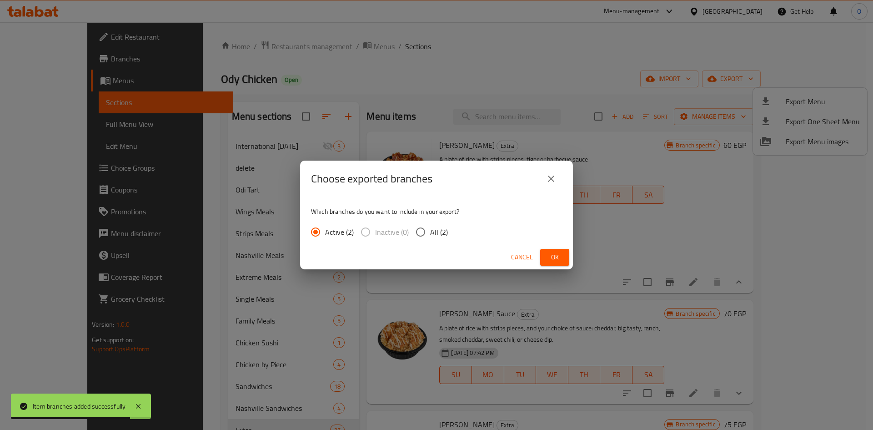
click at [548, 252] on span "Ok" at bounding box center [554, 256] width 15 height 11
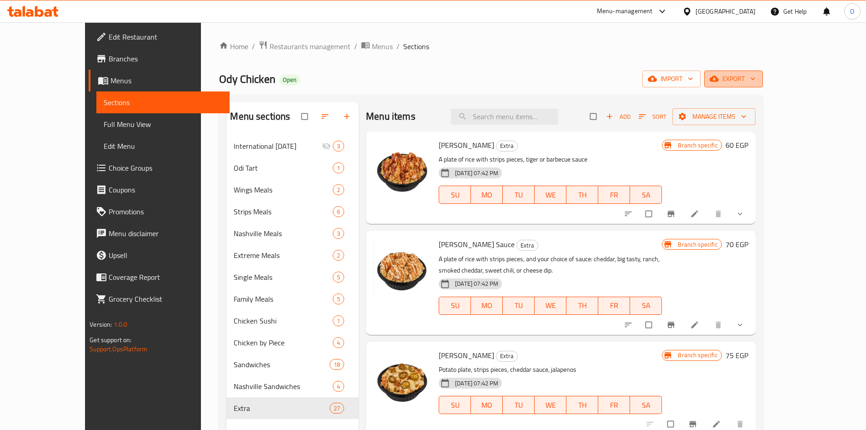
click at [756, 81] on span "export" at bounding box center [734, 78] width 44 height 11
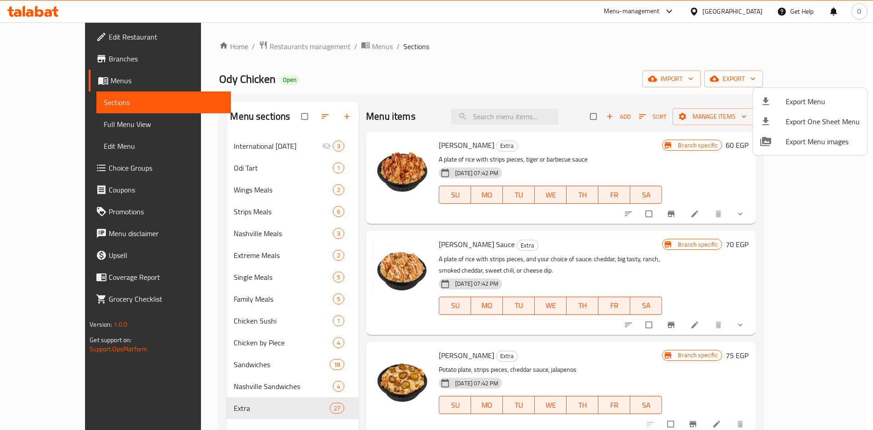
click at [783, 98] on div at bounding box center [772, 101] width 25 height 11
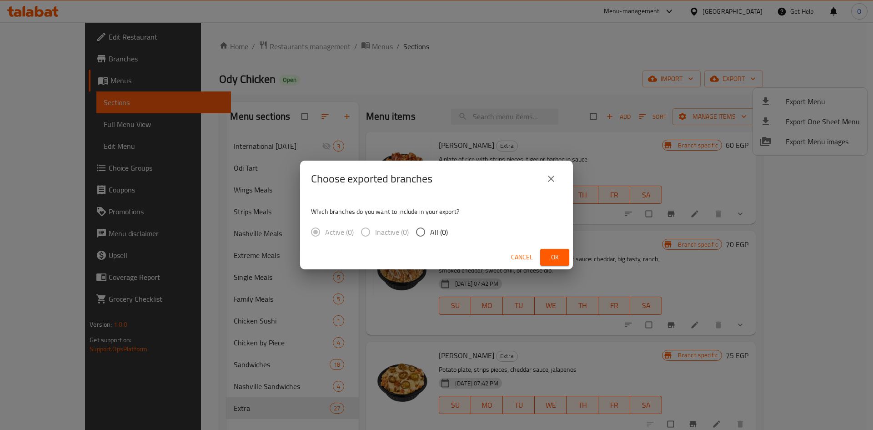
click at [570, 249] on div "Cancel Ok" at bounding box center [436, 257] width 273 height 24
click at [555, 256] on span "Ok" at bounding box center [554, 256] width 15 height 11
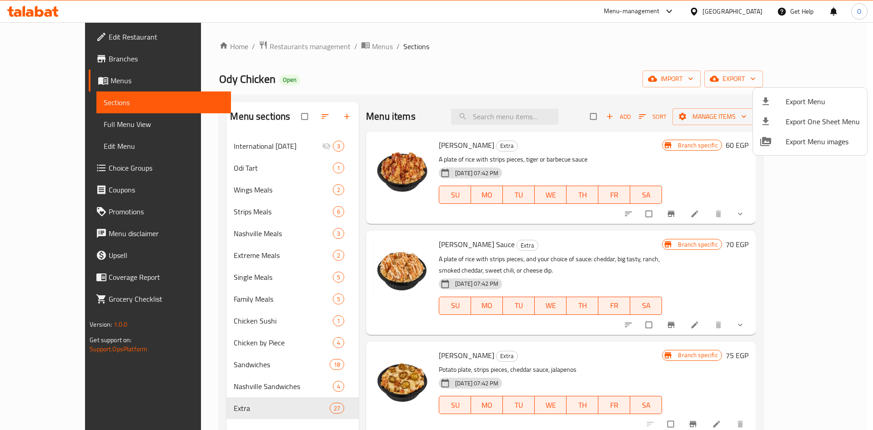
click at [325, 84] on div at bounding box center [436, 215] width 873 height 430
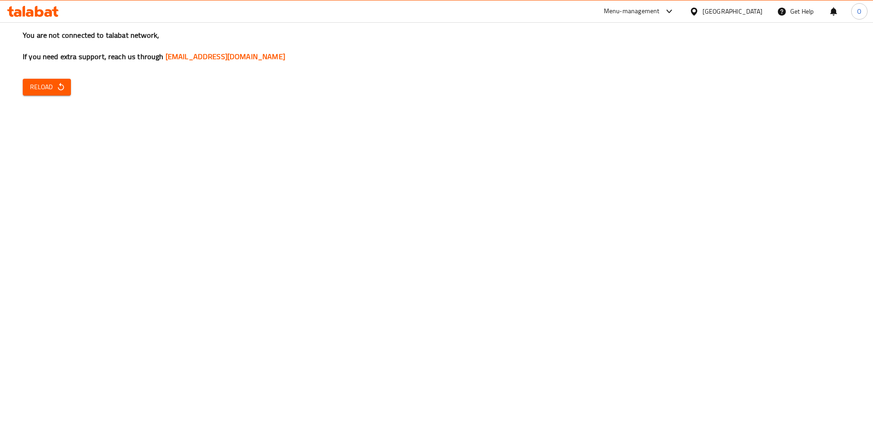
click at [61, 80] on button "Reload" at bounding box center [47, 87] width 48 height 17
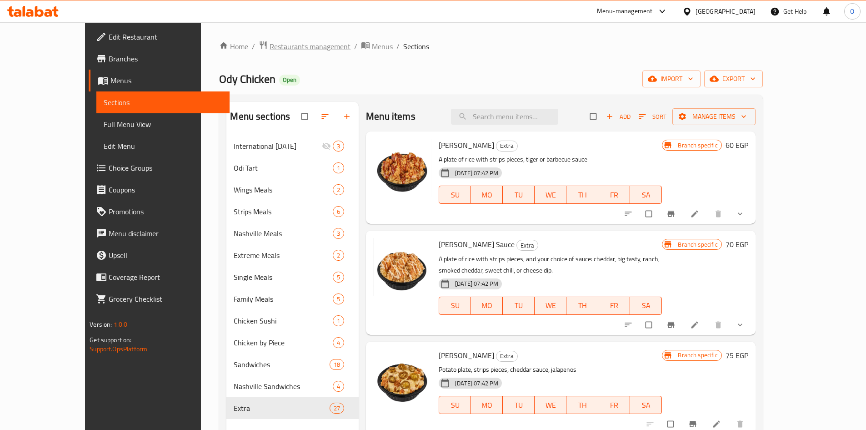
click at [270, 46] on span "Restaurants management" at bounding box center [310, 46] width 81 height 11
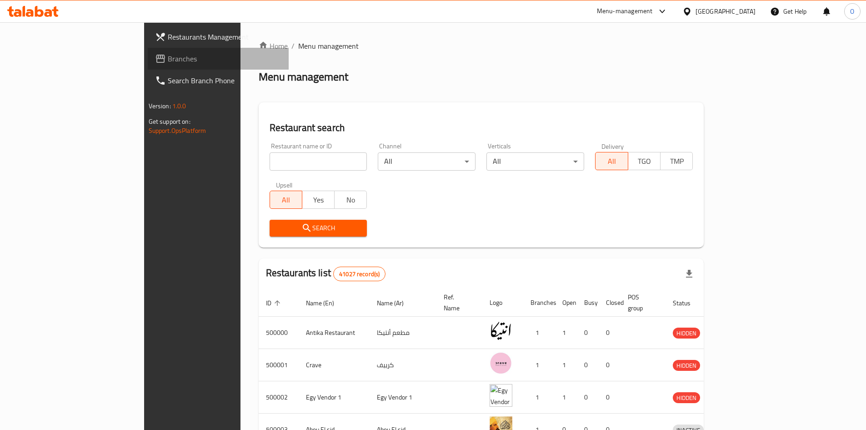
click at [168, 58] on span "Branches" at bounding box center [225, 58] width 114 height 11
